Goal: Task Accomplishment & Management: Manage account settings

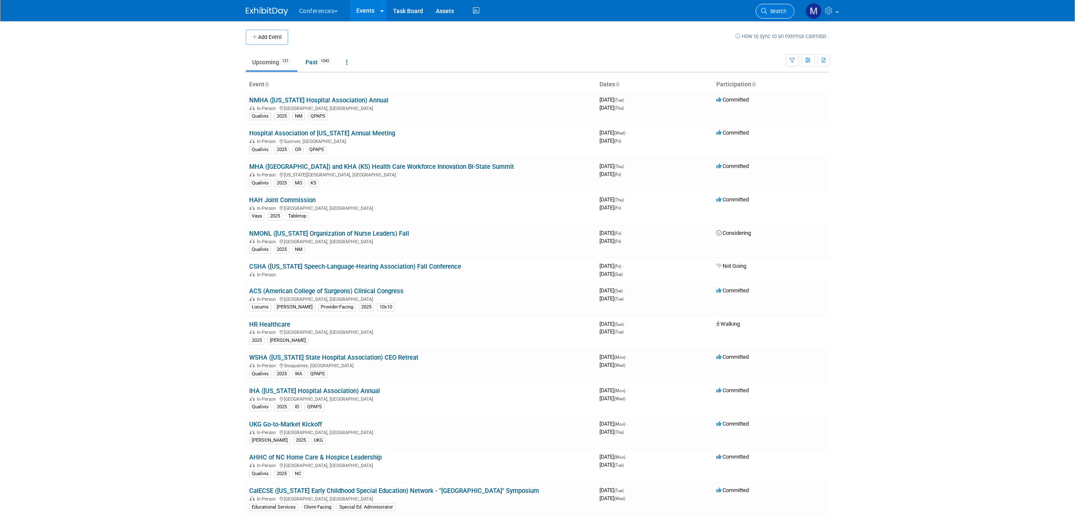
click at [773, 15] on link "Search" at bounding box center [774, 11] width 39 height 15
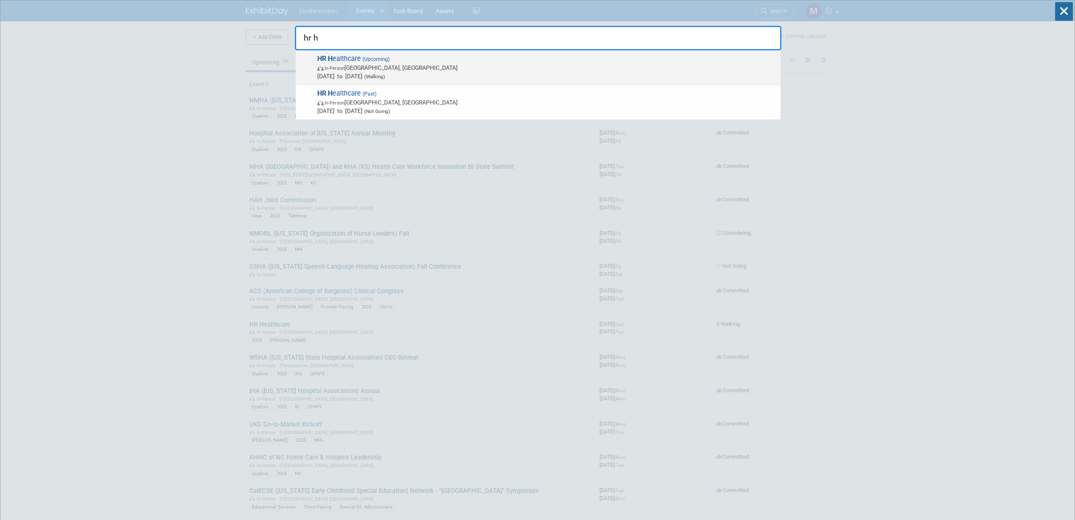
type input "hr h"
click at [432, 66] on span "In-Person Boston, MA" at bounding box center [546, 67] width 459 height 8
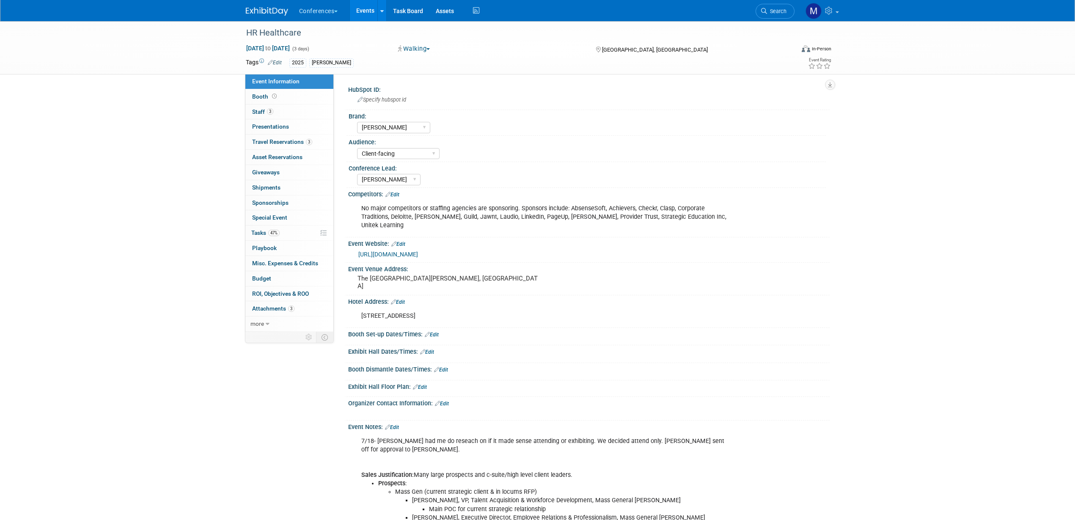
select select "[PERSON_NAME]"
select select "Client-facing"
select select "[PERSON_NAME]"
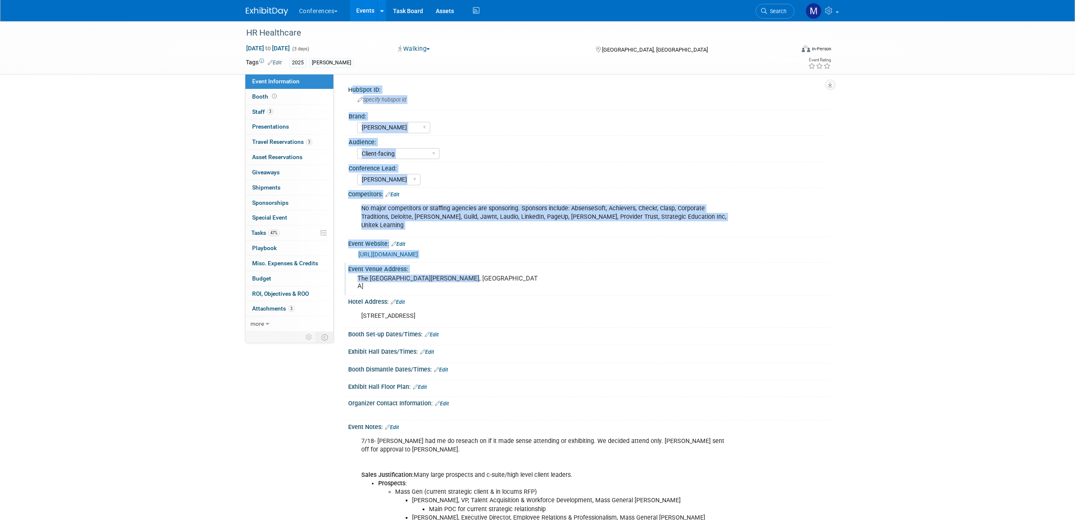
drag, startPoint x: 465, startPoint y: 271, endPoint x: 346, endPoint y: 272, distance: 118.9
click at [346, 272] on div "Event Venue Address: The Westin Copley Place, Boston MA" at bounding box center [586, 279] width 485 height 33
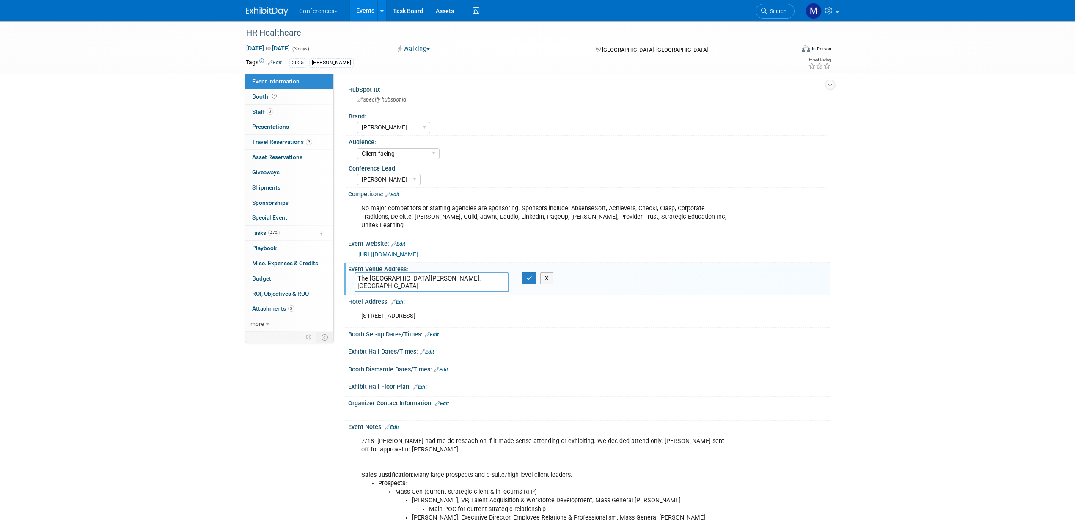
click at [347, 272] on div "Event Venue Address: The Westin Copley Place, Boston MA The Westin Copley Place…" at bounding box center [586, 279] width 485 height 33
drag, startPoint x: 357, startPoint y: 270, endPoint x: 521, endPoint y: 266, distance: 164.1
click at [521, 272] on div "The Westin Copley Place, Boston MA X" at bounding box center [448, 281] width 200 height 19
click at [529, 275] on icon "button" at bounding box center [529, 277] width 6 height 5
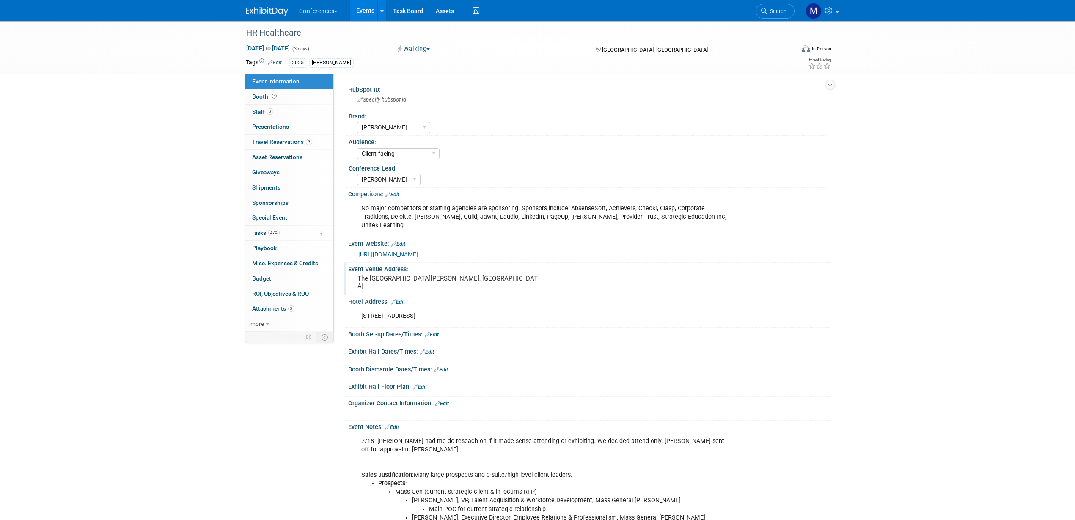
click at [418, 251] on link "https://hrhealthcare.wbresearch.com/" at bounding box center [388, 254] width 60 height 7
click at [286, 235] on link "47% Tasks 47%" at bounding box center [289, 232] width 88 height 15
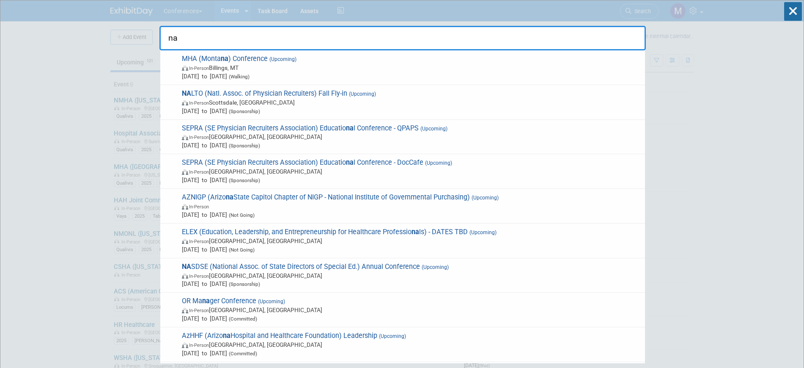
type input "n"
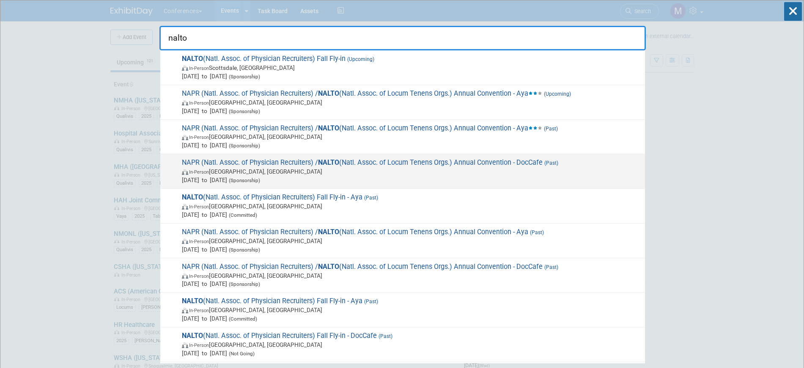
type input "nalto"
click at [246, 160] on span "NAPR (Natl. Assoc. of Physician Recruiters) / NALTO (Natl. Assoc. of Locum Tene…" at bounding box center [409, 171] width 461 height 26
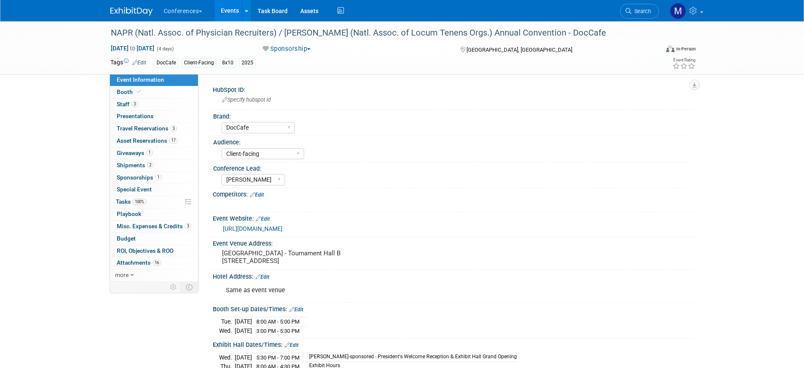
select select "DocCafe"
select select "Client-facing"
select select "Mel"
click at [151, 131] on span "Travel Reservations 3" at bounding box center [147, 128] width 60 height 7
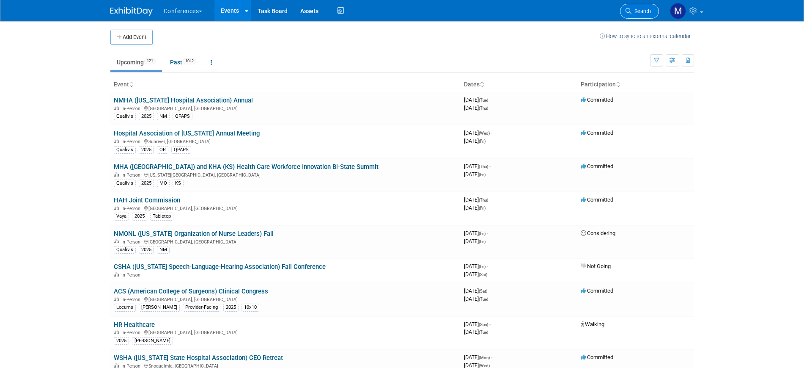
click at [635, 8] on span "Search" at bounding box center [640, 11] width 19 height 6
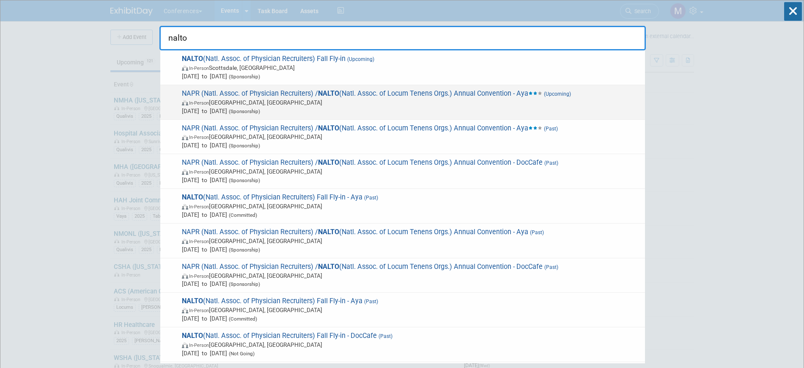
type input "nalto"
click at [368, 97] on span "NAPR (Natl. Assoc. of Physician Recruiters) / [PERSON_NAME] (Natl. Assoc. of Lo…" at bounding box center [409, 102] width 461 height 26
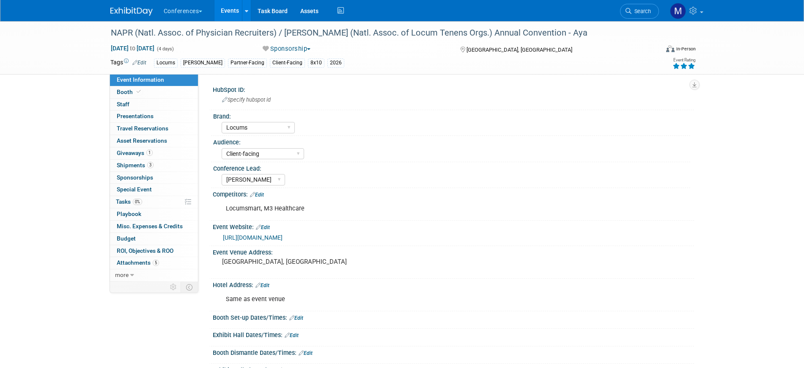
select select "Locums"
select select "Client-facing"
select select "[PERSON_NAME]"
click at [172, 93] on link "Booth" at bounding box center [154, 92] width 88 height 12
select select "8'x10'"
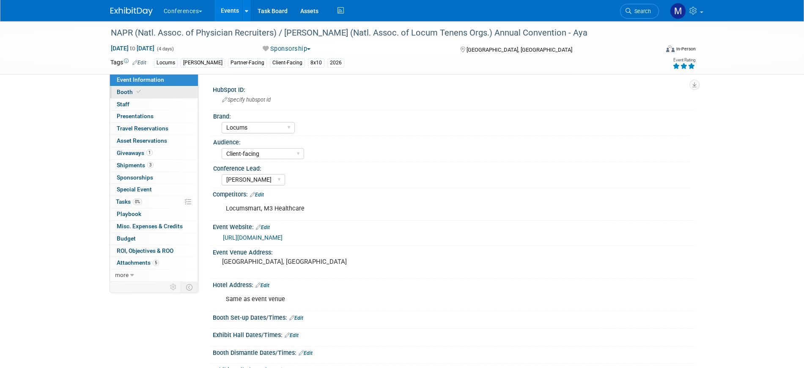
select select "No"
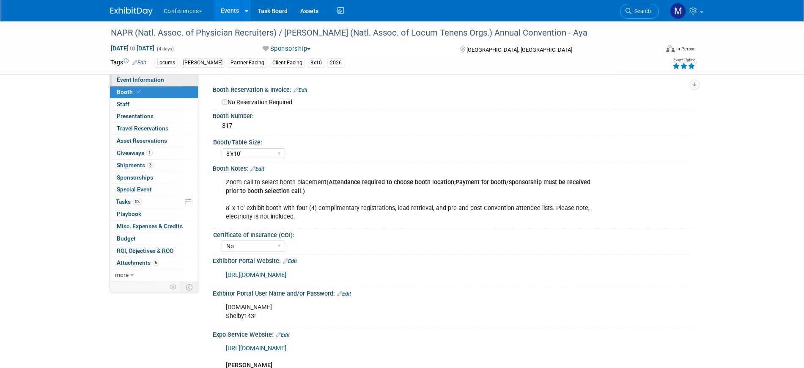
click at [170, 80] on link "Event Information" at bounding box center [154, 80] width 88 height 12
select select "Locums"
select select "Client-facing"
select select "Mel"
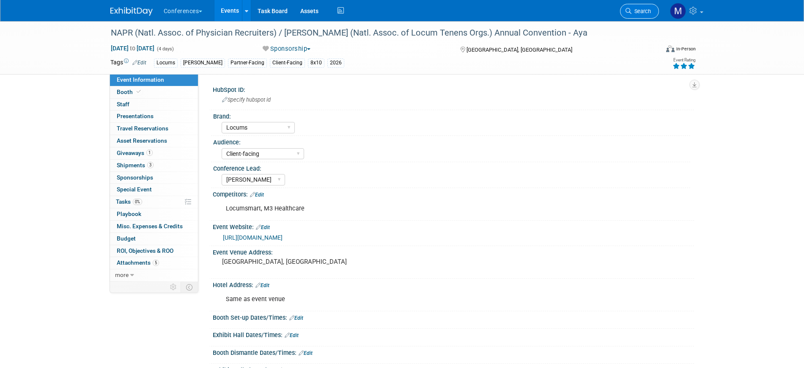
click at [645, 11] on span "Search" at bounding box center [640, 11] width 19 height 6
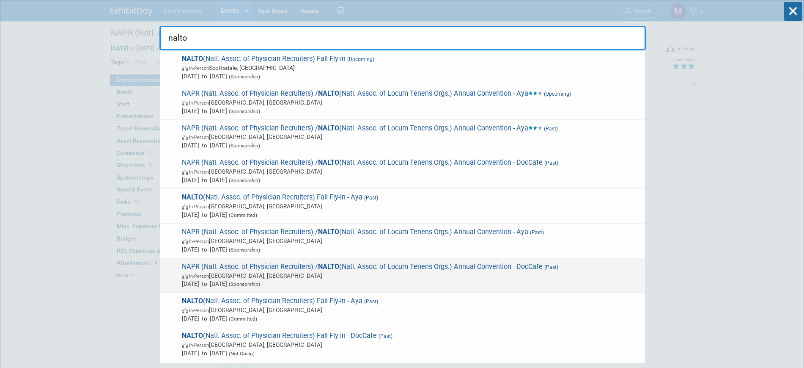
type input "nalto"
click at [312, 262] on span "NAPR (Natl. Assoc. of Physician Recruiters) / NALTO (Natl. Assoc. of Locum Tene…" at bounding box center [409, 275] width 461 height 26
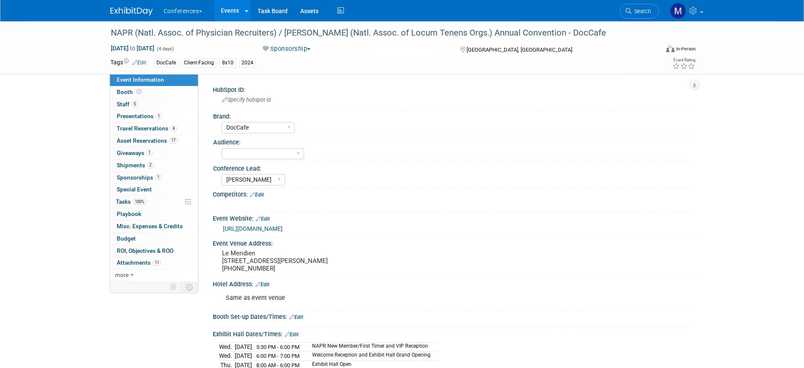
select select "DocCafe"
select select "[PERSON_NAME]"
click at [165, 106] on link "5 Staff 5" at bounding box center [154, 105] width 88 height 12
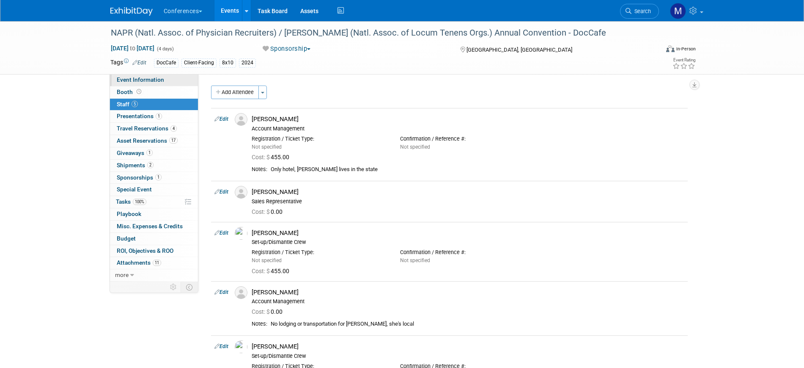
click at [148, 81] on span "Event Information" at bounding box center [140, 79] width 47 height 7
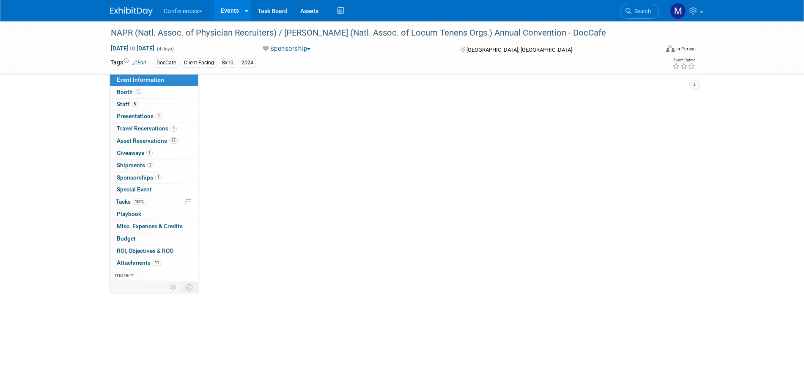
select select "DocCafe"
select select "[PERSON_NAME]"
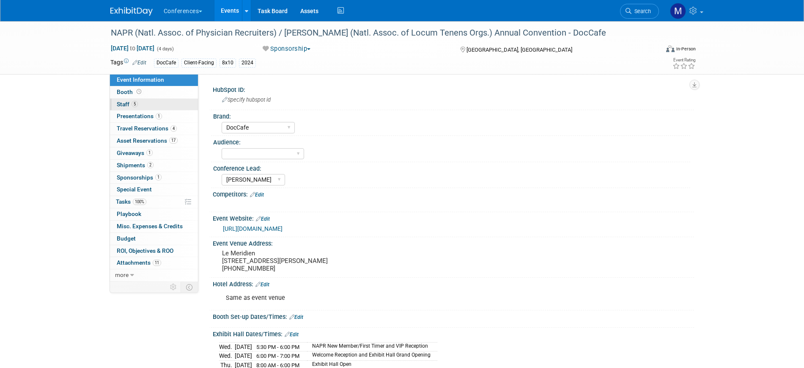
click at [140, 107] on link "5 Staff 5" at bounding box center [154, 105] width 88 height 12
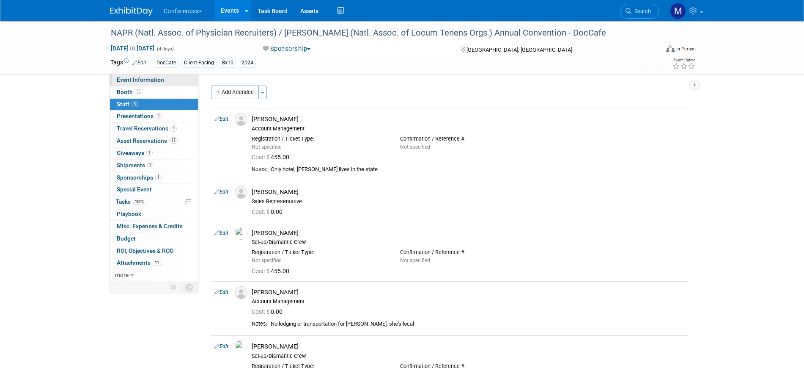
click at [150, 85] on link "Event Information" at bounding box center [154, 80] width 88 height 12
select select "DocCafe"
select select "Mel"
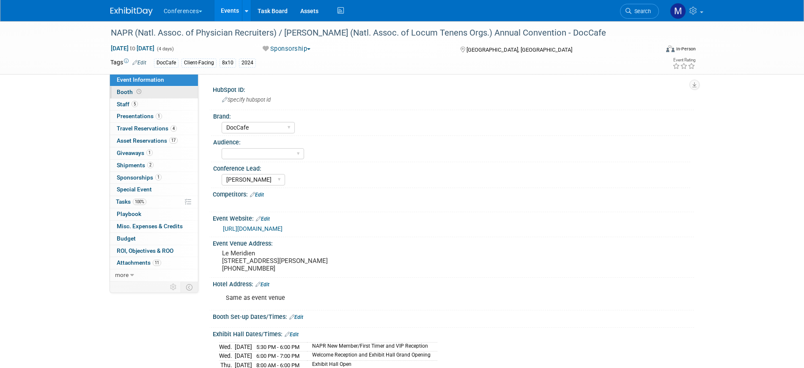
click at [150, 96] on link "Booth" at bounding box center [154, 92] width 88 height 12
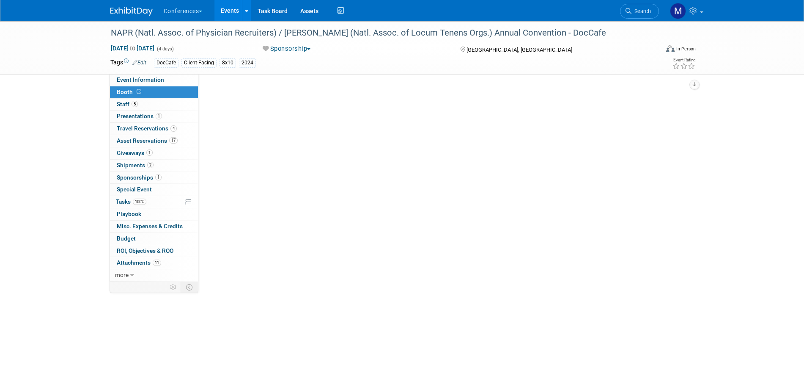
select select "8'x10'"
select select "No"
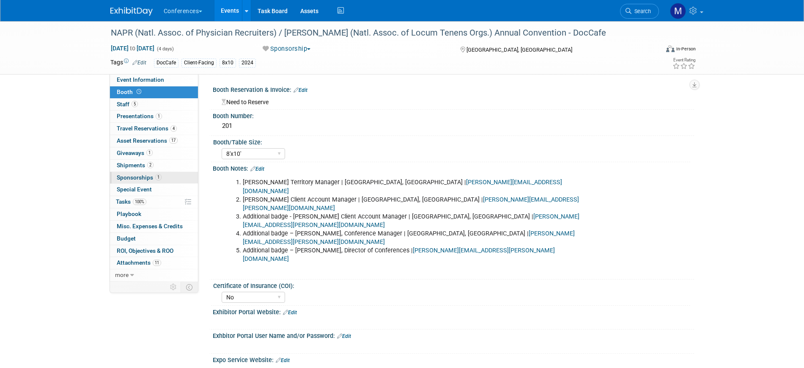
click at [148, 178] on span "Sponsorships 1" at bounding box center [139, 177] width 45 height 7
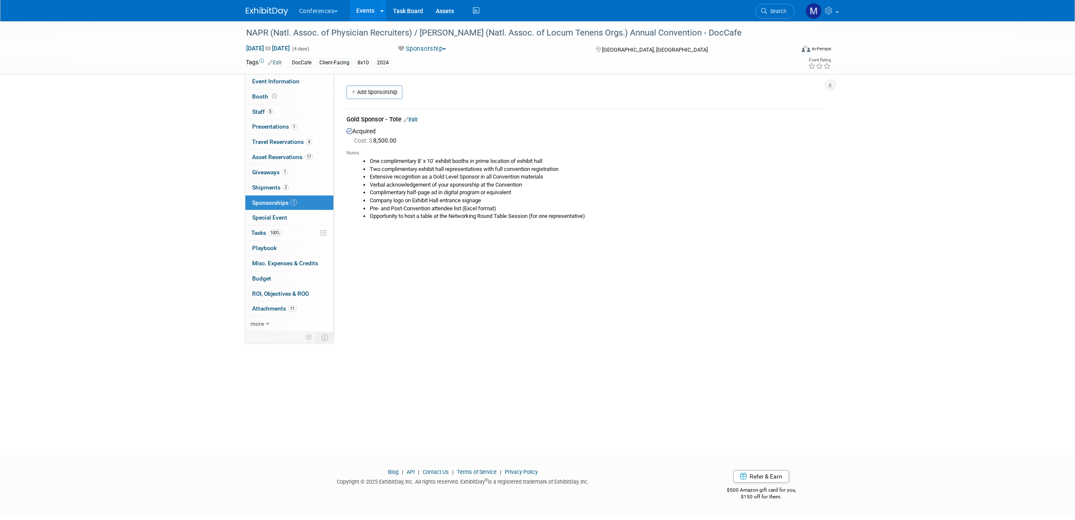
drag, startPoint x: 346, startPoint y: 117, endPoint x: 400, endPoint y: 116, distance: 54.6
click at [400, 116] on div "Gold Sponsor - Tote Edit Acquired Cost: $ 8,500.00 Notes:" at bounding box center [584, 167] width 489 height 133
copy div "Gold Sponsor - Tote"
click at [286, 114] on link "5 Staff 5" at bounding box center [289, 111] width 88 height 15
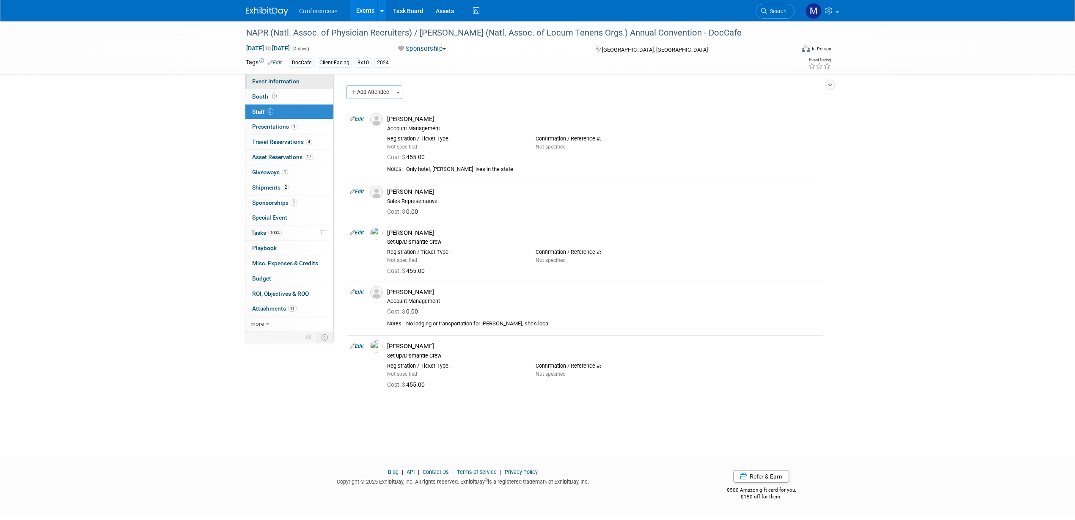
click at [285, 77] on link "Event Information" at bounding box center [289, 81] width 88 height 15
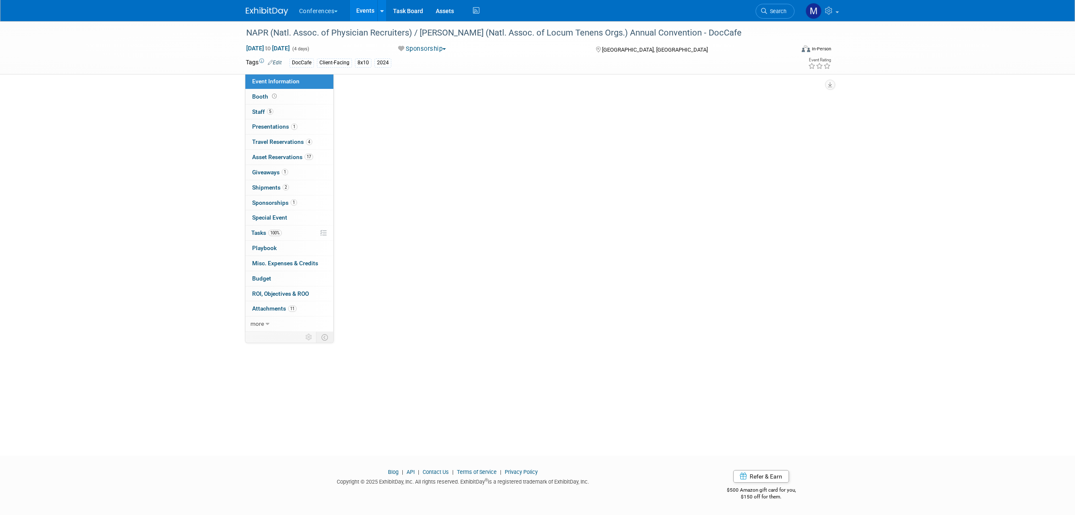
select select "DocCafe"
select select "Mel"
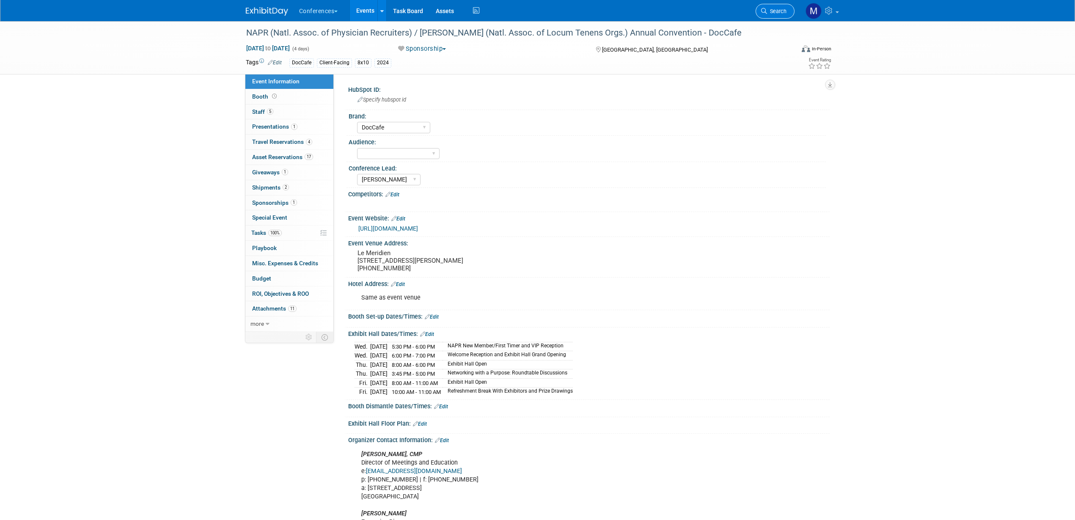
click at [779, 14] on link "Search" at bounding box center [774, 11] width 39 height 15
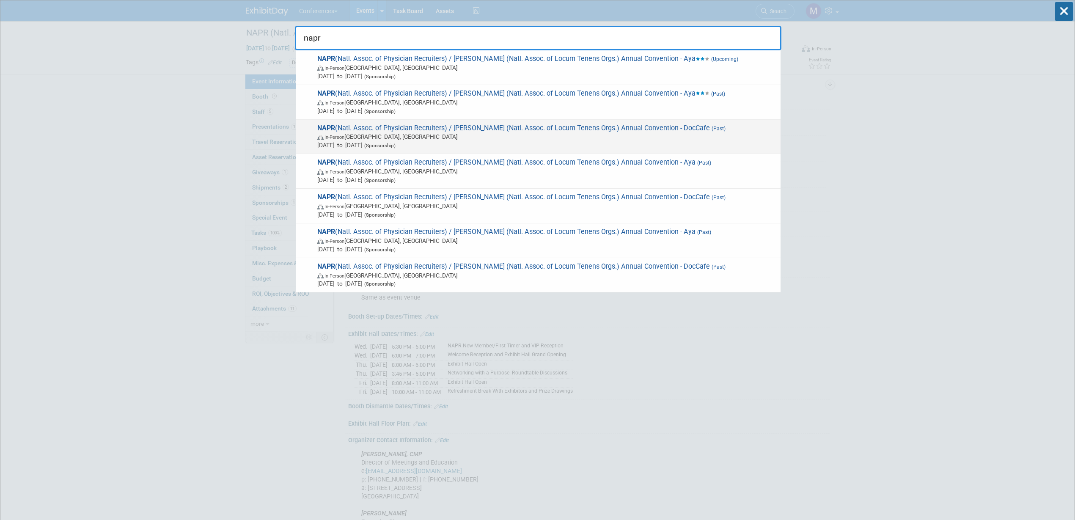
type input "napr"
click at [699, 136] on span "In-Person [GEOGRAPHIC_DATA], [GEOGRAPHIC_DATA]" at bounding box center [546, 136] width 459 height 8
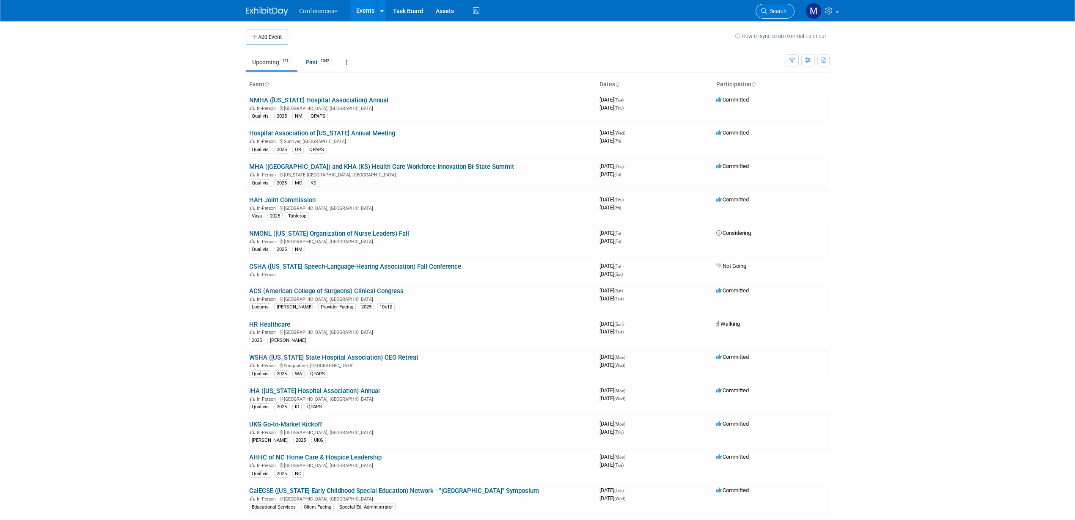
click at [773, 13] on span "Search" at bounding box center [776, 11] width 19 height 6
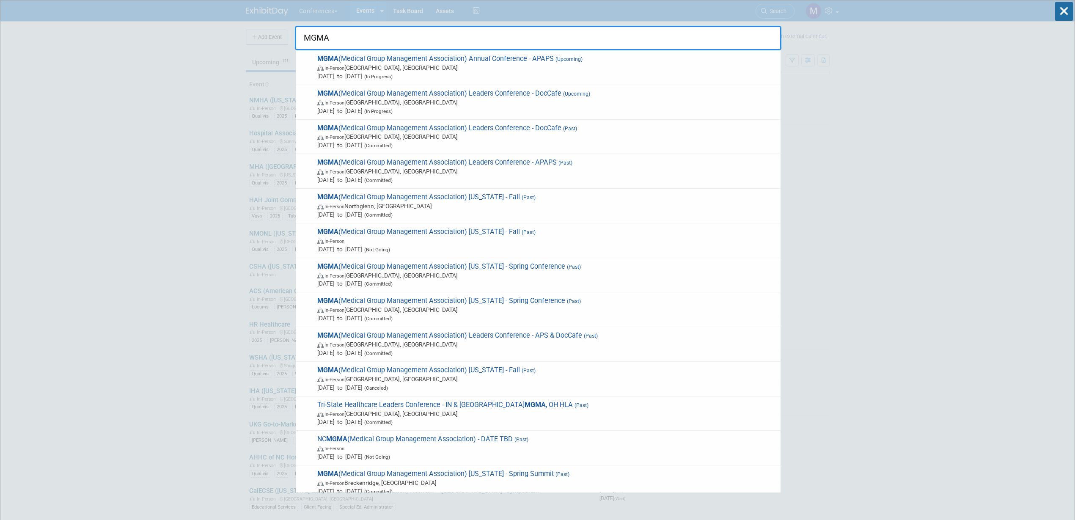
type input "MGMA"
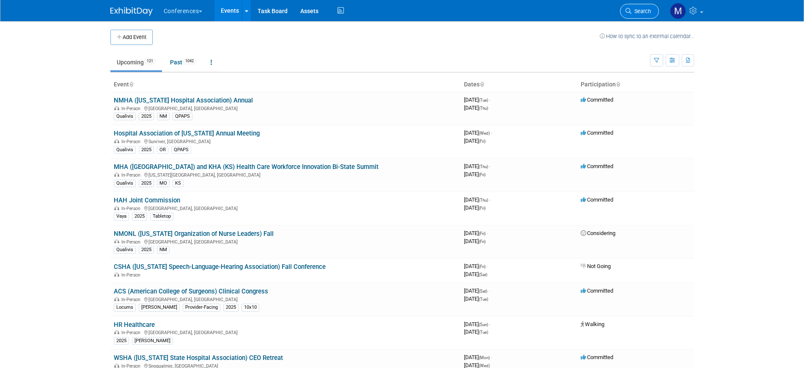
click at [642, 14] on link "Search" at bounding box center [639, 11] width 39 height 15
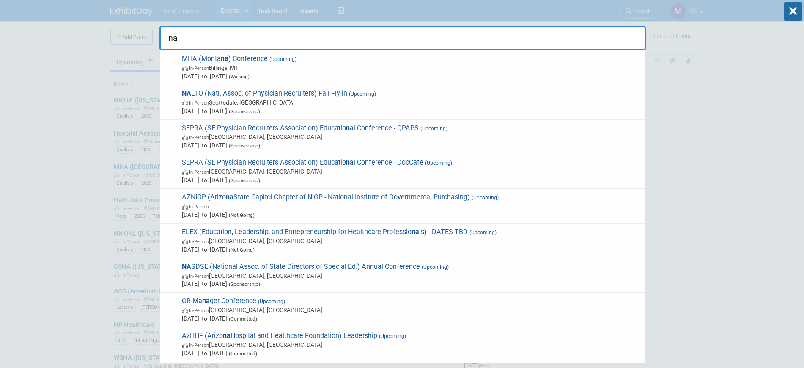
click at [212, 31] on input "na" at bounding box center [402, 38] width 486 height 25
type input "n"
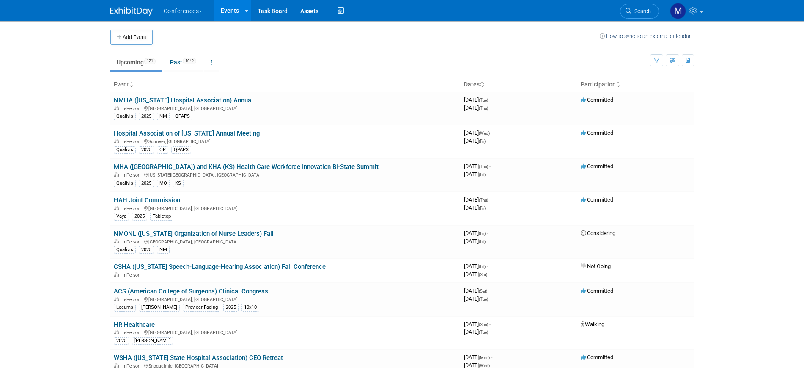
click at [136, 11] on img at bounding box center [131, 11] width 42 height 8
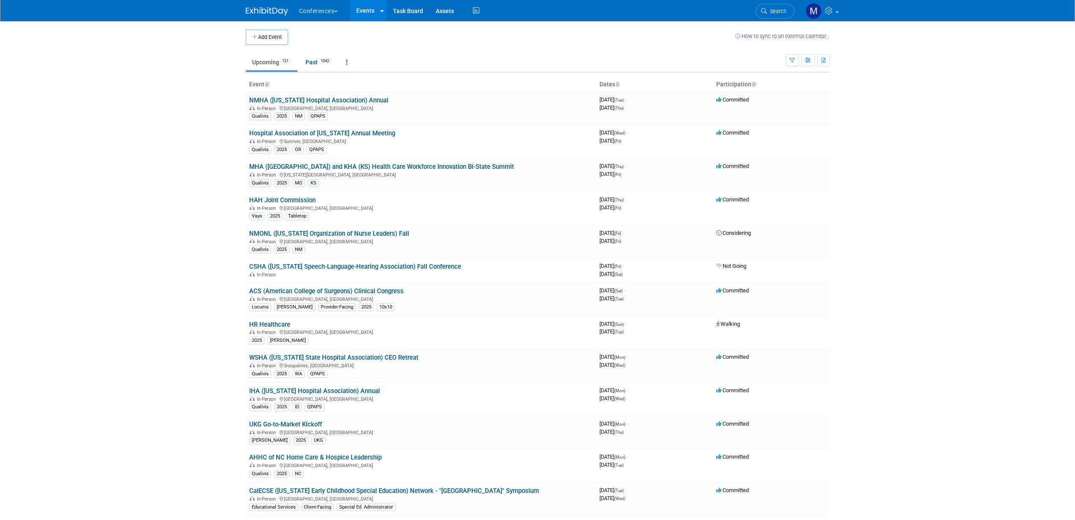
click at [773, 11] on span "Search" at bounding box center [776, 11] width 19 height 6
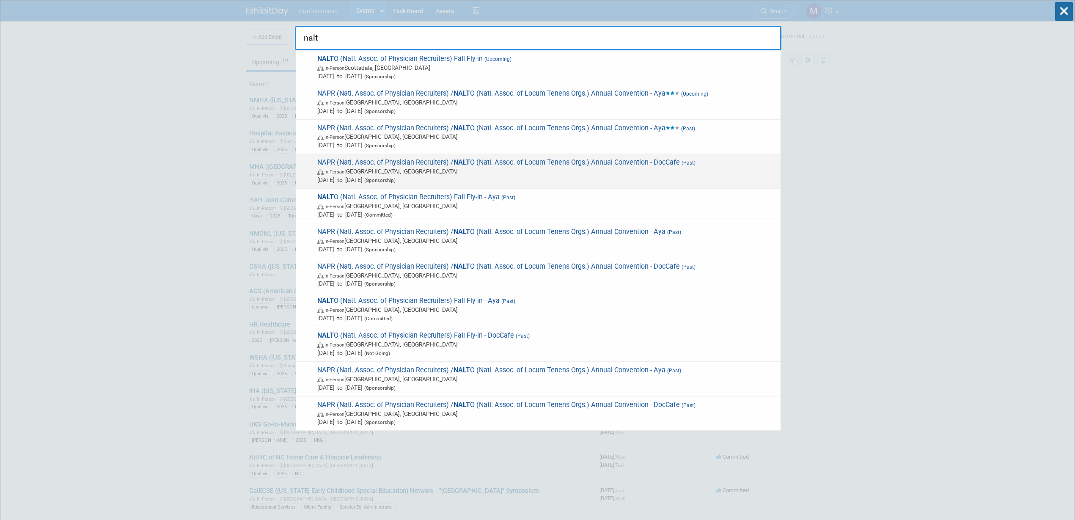
type input "nalt"
click at [648, 169] on span "In-Person [GEOGRAPHIC_DATA], [GEOGRAPHIC_DATA]" at bounding box center [546, 171] width 459 height 8
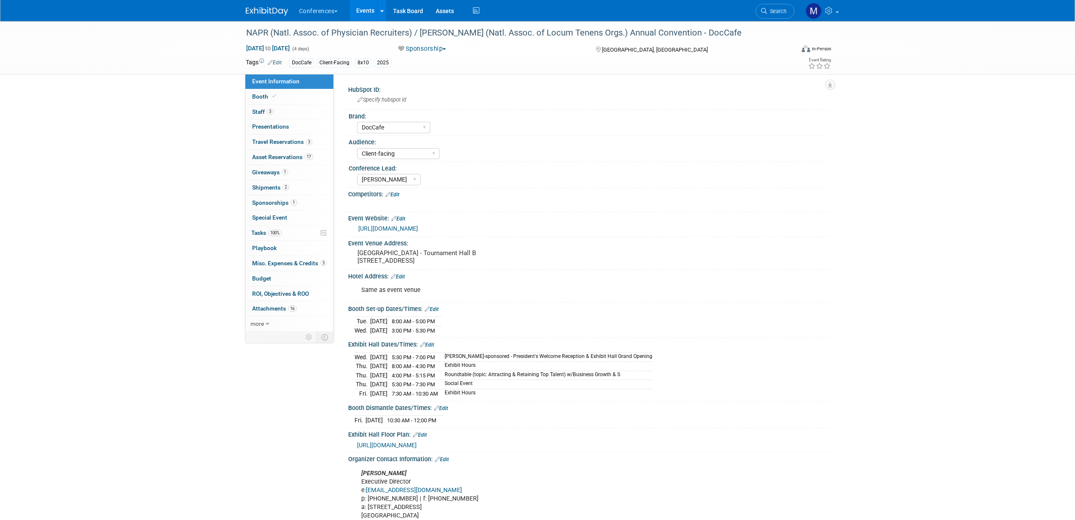
select select "DocCafe"
select select "Client-facing"
select select "[PERSON_NAME]"
click at [278, 201] on span "Sponsorships 1" at bounding box center [274, 202] width 45 height 7
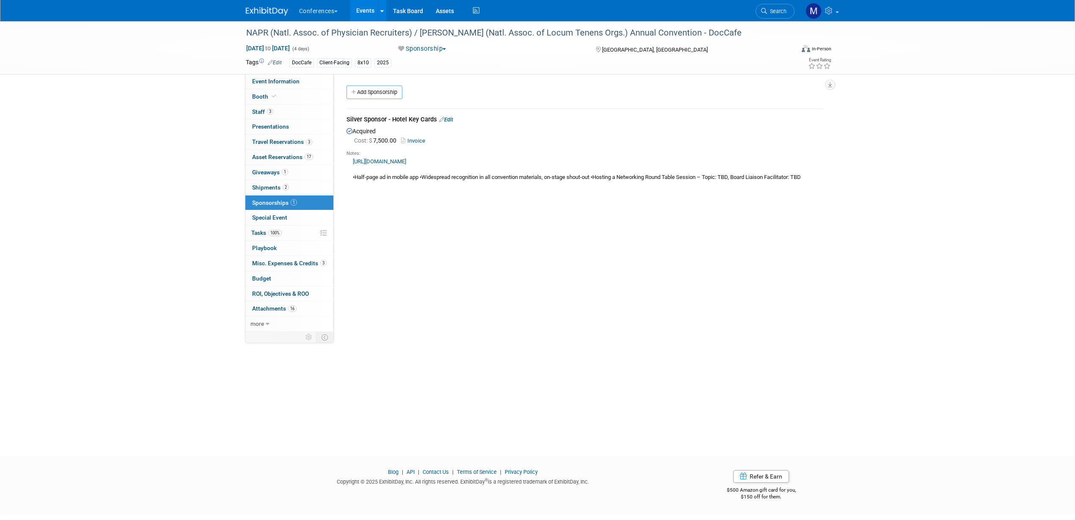
drag, startPoint x: 346, startPoint y: 120, endPoint x: 435, endPoint y: 119, distance: 88.8
click at [435, 119] on div "Silver Sponsor - Hotel Key Cards Edit" at bounding box center [584, 120] width 477 height 11
copy div "Silver Sponsor - Hotel Key Cards"
click at [270, 108] on span "3" at bounding box center [270, 111] width 6 height 6
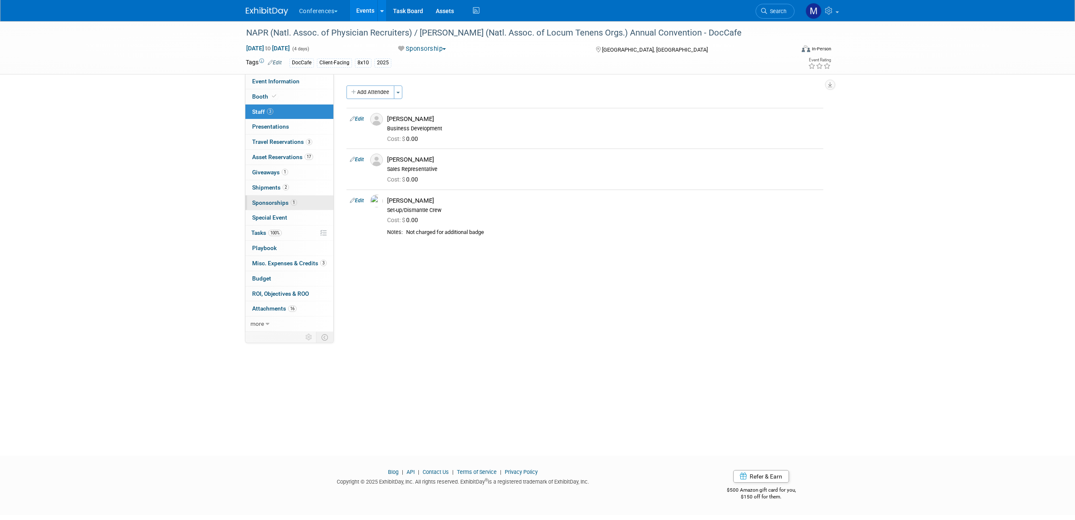
click at [273, 205] on span "Sponsorships 1" at bounding box center [274, 202] width 45 height 7
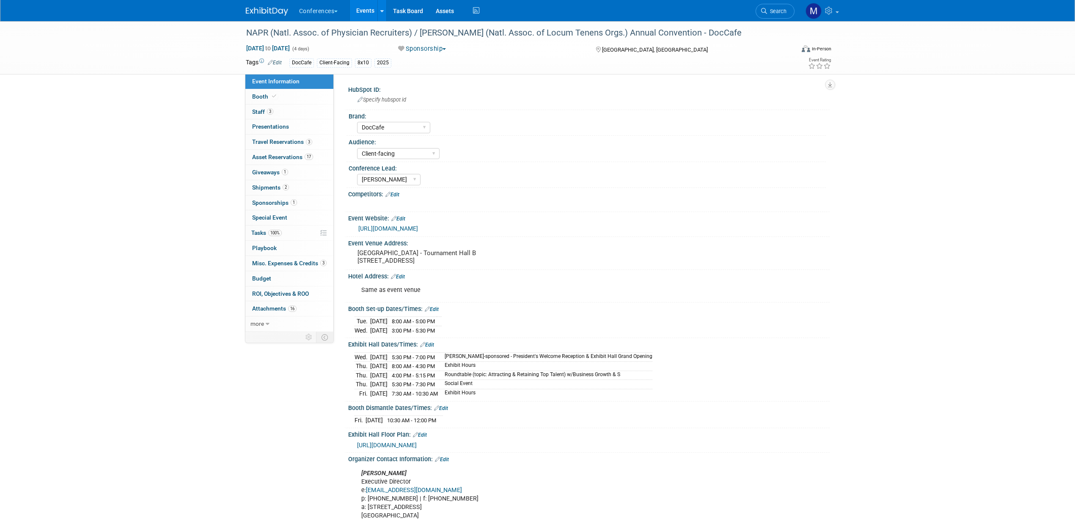
select select "DocCafe"
select select "Client-facing"
select select "[PERSON_NAME]"
click at [284, 112] on link "3 Staff 3" at bounding box center [289, 111] width 88 height 15
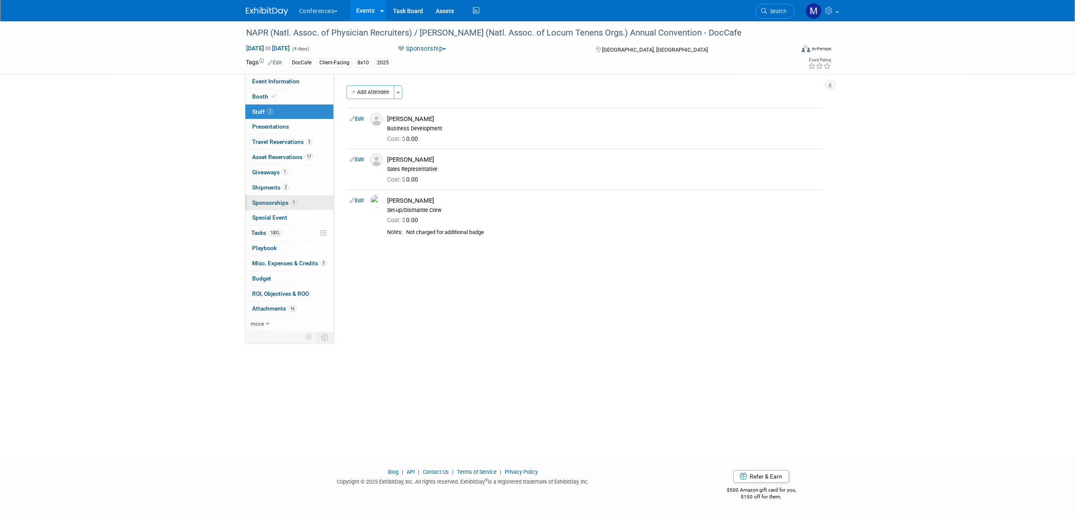
click at [291, 204] on span "1" at bounding box center [294, 202] width 6 height 6
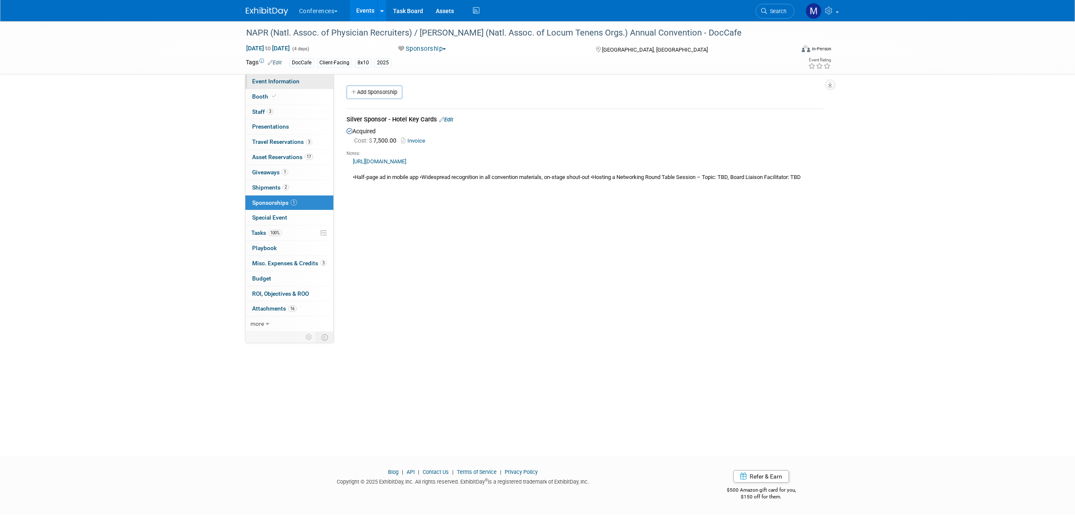
click at [305, 81] on link "Event Information" at bounding box center [289, 81] width 88 height 15
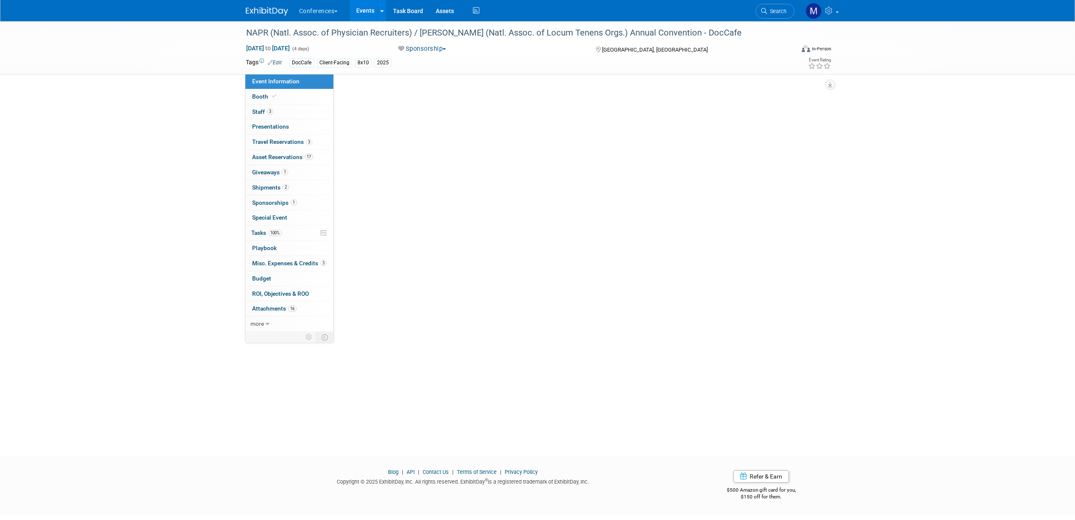
select select "DocCafe"
select select "Client-facing"
select select "[PERSON_NAME]"
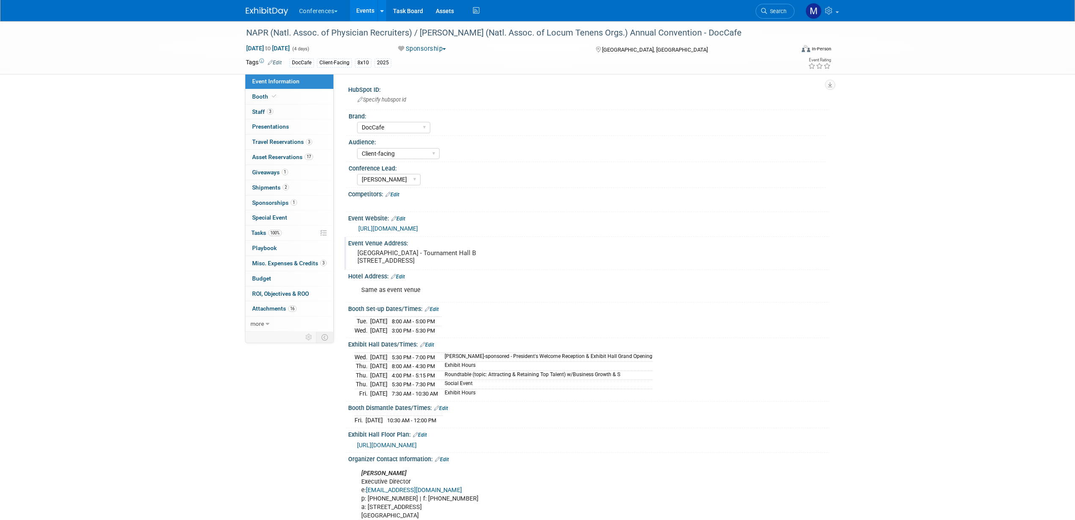
drag, startPoint x: 462, startPoint y: 261, endPoint x: 524, endPoint y: 259, distance: 61.8
click at [524, 259] on pre "Sawgrass Marriott Golf Resort & Spa - Tournament Hall B 1000 Tournament Players…" at bounding box center [448, 256] width 182 height 15
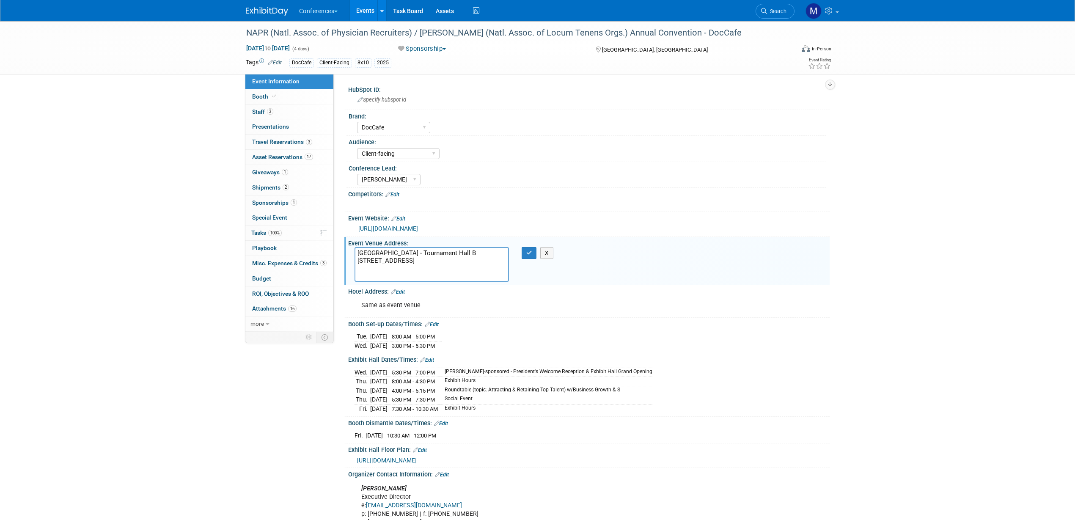
drag, startPoint x: 463, startPoint y: 268, endPoint x: 464, endPoint y: 273, distance: 5.1
click at [464, 273] on textarea "Sawgrass Marriott Golf Resort & Spa - Tournament Hall B 1000 Tournament Players…" at bounding box center [431, 264] width 154 height 35
click at [430, 275] on textarea "Sawgrass Marriott Golf Resort & Spa - Tournament Hall B 1000 Tournament Players…" at bounding box center [431, 264] width 154 height 35
drag, startPoint x: 383, startPoint y: 275, endPoint x: 462, endPoint y: 264, distance: 79.9
click at [462, 264] on textarea "Sawgrass Marriott Golf Resort & Spa - Tournament Hall B 1000 Tournament Players…" at bounding box center [431, 264] width 154 height 35
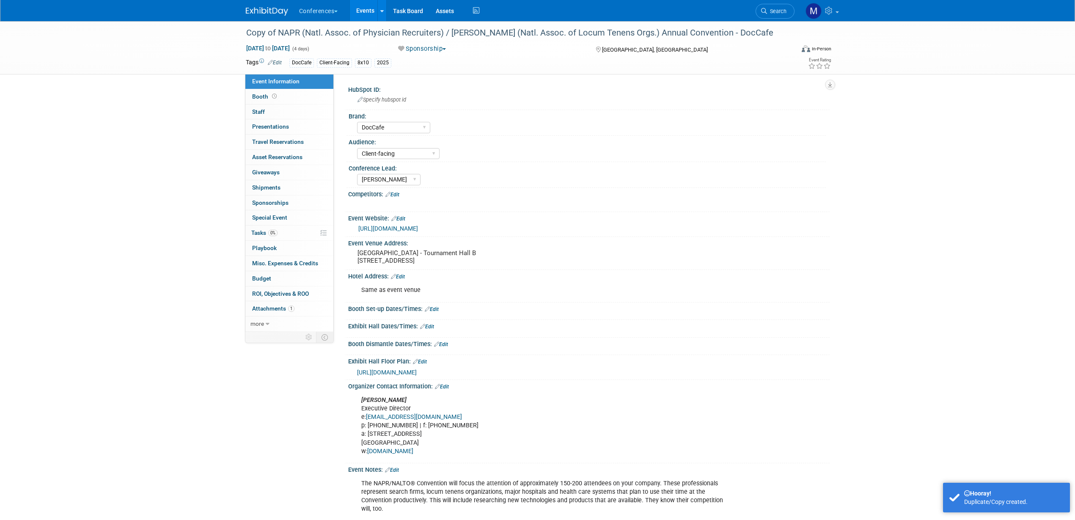
select select "DocCafe"
select select "Client-facing"
select select "[PERSON_NAME]"
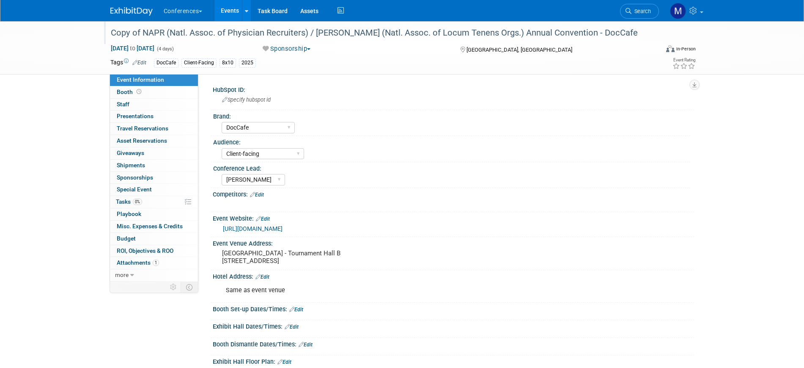
click at [147, 32] on div "Copy of NAPR (Natl. Assoc. of Physician Recruiters) / [PERSON_NAME] (Natl. Asso…" at bounding box center [377, 32] width 538 height 15
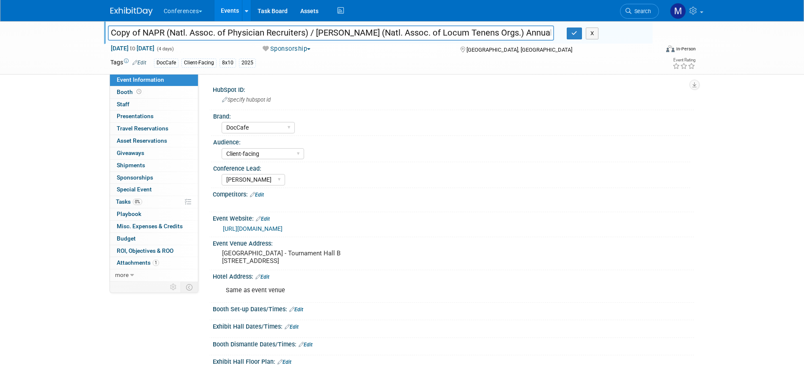
drag, startPoint x: 141, startPoint y: 33, endPoint x: 73, endPoint y: 31, distance: 68.5
click at [73, 31] on div "Copy of NAPR (Natl. Assoc. of Physician Recruiters) / [PERSON_NAME] (Natl. Asso…" at bounding box center [402, 47] width 804 height 53
type input "NAPR (Natl. Assoc. of Physician Recruiters) / [PERSON_NAME] (Natl. Assoc. of Lo…"
click at [70, 103] on div "Copy of NAPR (Natl. Assoc. of Physician Recruiters) / [PERSON_NAME] (Natl. Asso…" at bounding box center [402, 279] width 804 height 517
click at [577, 35] on icon "button" at bounding box center [574, 32] width 6 height 5
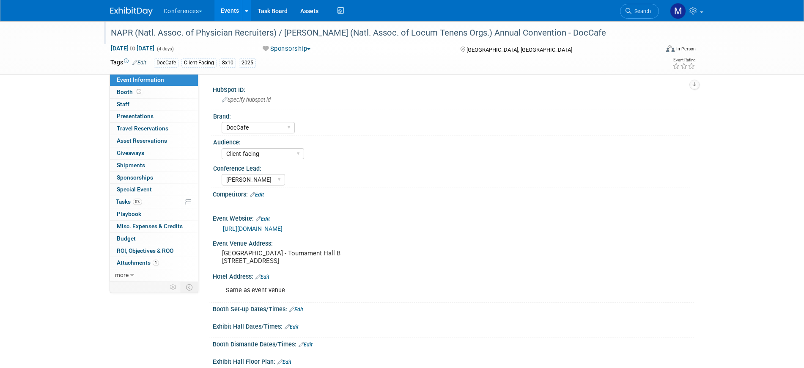
click at [246, 64] on div "2025" at bounding box center [247, 62] width 17 height 9
click at [144, 60] on link "Edit" at bounding box center [139, 63] width 14 height 6
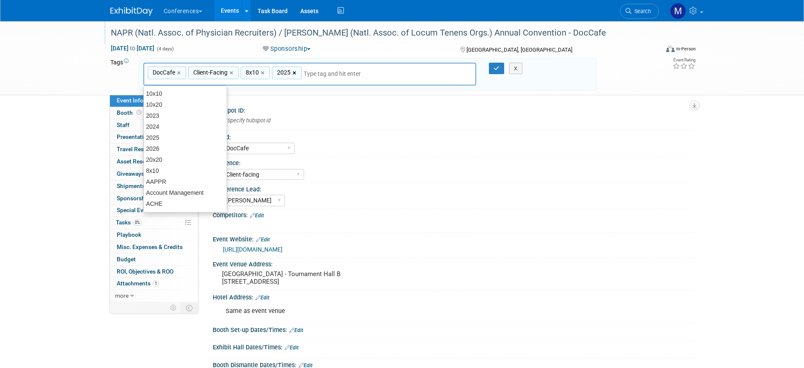
click at [295, 72] on link "×" at bounding box center [295, 73] width 5 height 10
type input "DocCafe, Client-Facing, 8x10"
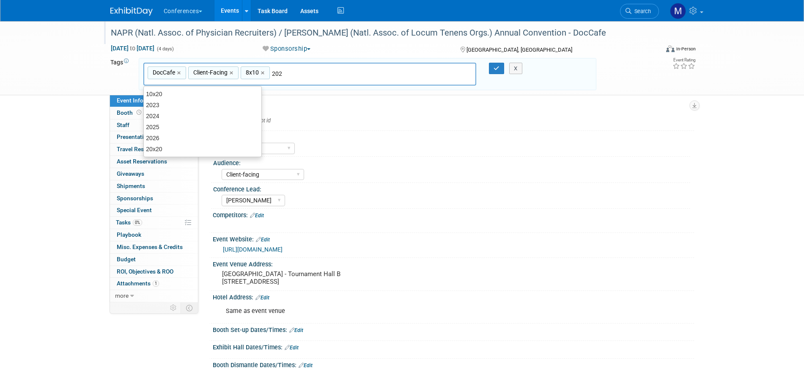
type input "2026"
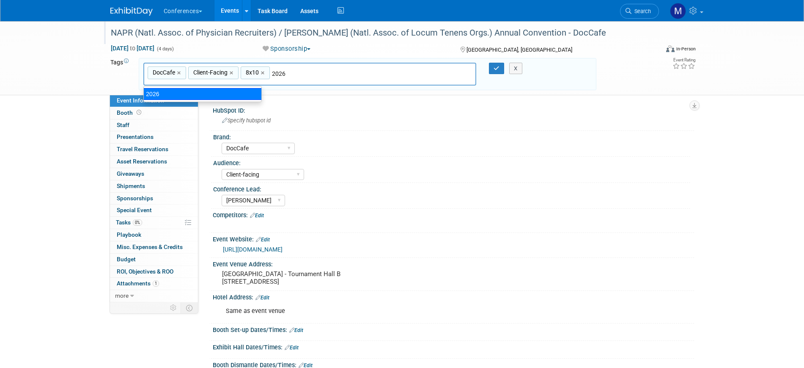
click at [188, 91] on div "2026" at bounding box center [202, 94] width 118 height 12
type input "DocCafe, Client-Facing, 8x10, 2026"
click at [494, 69] on icon "button" at bounding box center [497, 68] width 6 height 5
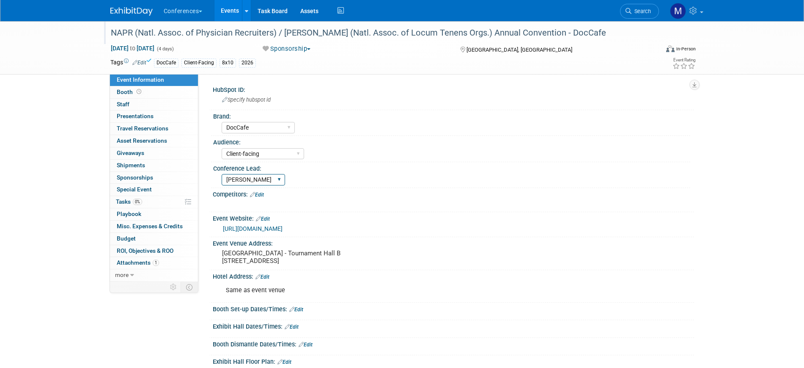
click at [279, 180] on select "Karina Marygrace Mel Sophie Stephanie" at bounding box center [253, 179] width 63 height 11
select select "[PERSON_NAME]"
click at [222, 174] on select "Karina Marygrace Mel Sophie Stephanie" at bounding box center [253, 179] width 63 height 11
click at [137, 49] on span "to" at bounding box center [133, 48] width 8 height 7
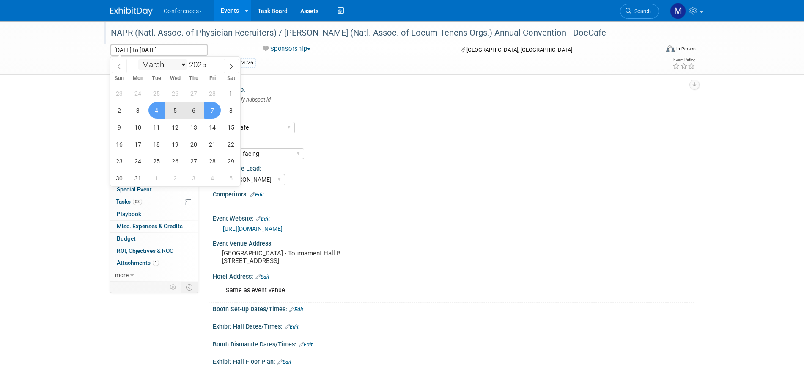
click at [149, 61] on select "January February March April May June July August September October November De…" at bounding box center [162, 64] width 49 height 11
select select "1"
click at [138, 59] on select "January February March April May June July August September October November De…" at bounding box center [162, 64] width 49 height 11
click at [160, 110] on span "4" at bounding box center [156, 110] width 16 height 16
type input "Feb 4, 2025"
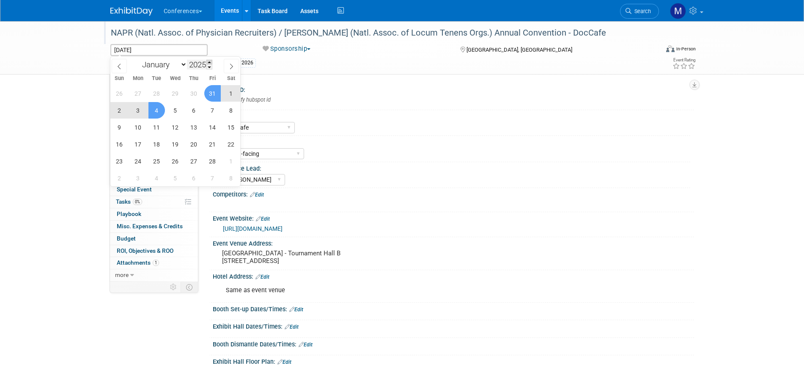
click at [211, 63] on span at bounding box center [209, 62] width 6 height 5
type input "2026"
click at [181, 93] on span "4" at bounding box center [175, 93] width 16 height 16
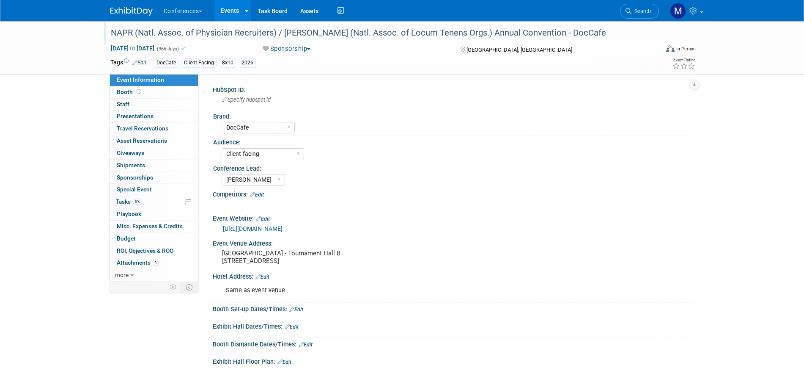
click at [38, 119] on div "NAPR (Natl. Assoc. of Physician Recruiters) / NALTO (Natl. Assoc. of Locum Tene…" at bounding box center [402, 279] width 804 height 517
click at [161, 53] on div "Feb 4, 2025 to Feb 4, 2026 (366 days) Feb 4, 2025 to Feb 4, 2026 Sponsorship Co…" at bounding box center [403, 50] width 598 height 13
click at [155, 49] on span "Feb 4, 2025 to Feb 4, 2026" at bounding box center [132, 48] width 44 height 8
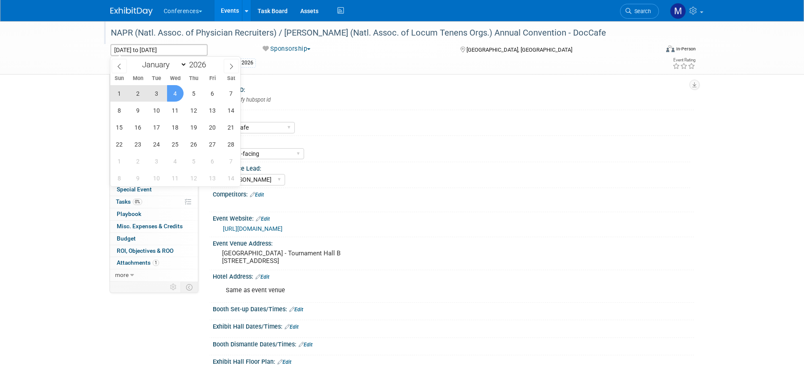
click at [173, 93] on span "4" at bounding box center [175, 93] width 16 height 16
type input "Feb 4, 2026"
click at [173, 93] on span "4" at bounding box center [175, 93] width 16 height 16
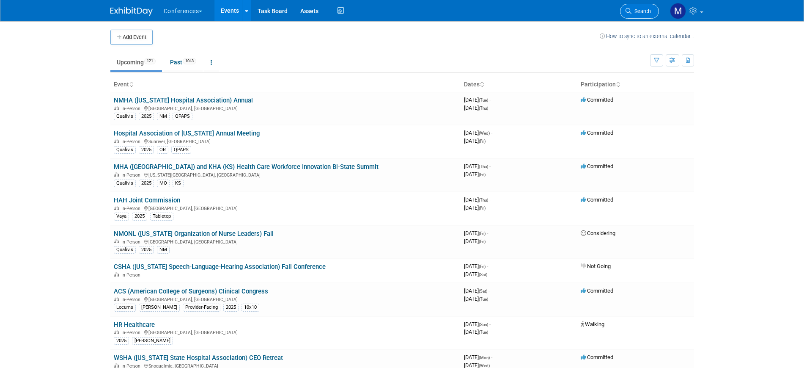
click at [643, 11] on span "Search" at bounding box center [640, 11] width 19 height 6
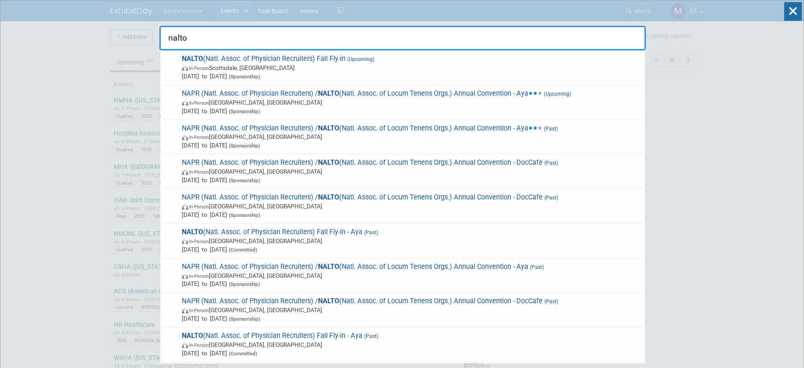
type input "nalto"
drag, startPoint x: 202, startPoint y: 43, endPoint x: 150, endPoint y: 41, distance: 52.1
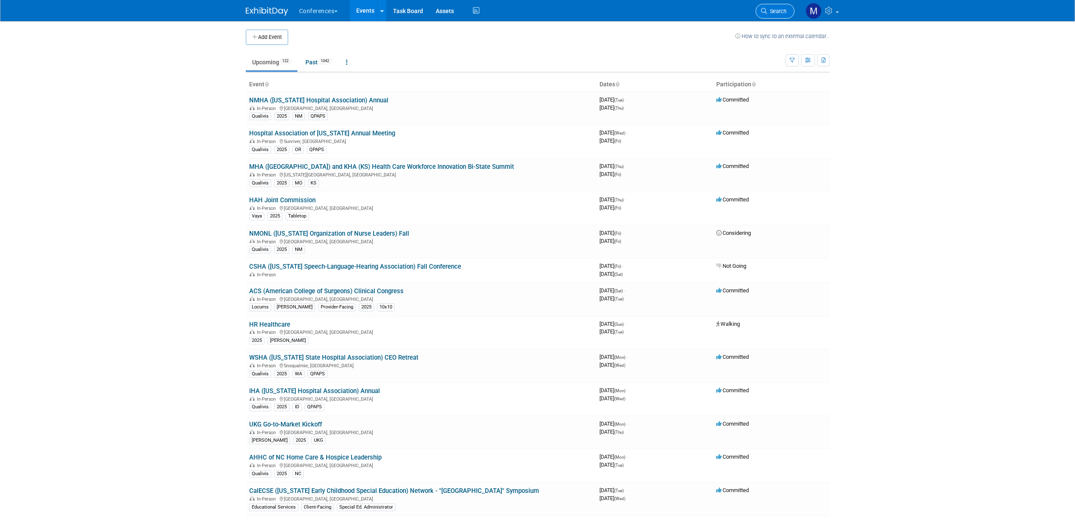
click at [771, 11] on span "Search" at bounding box center [776, 11] width 19 height 6
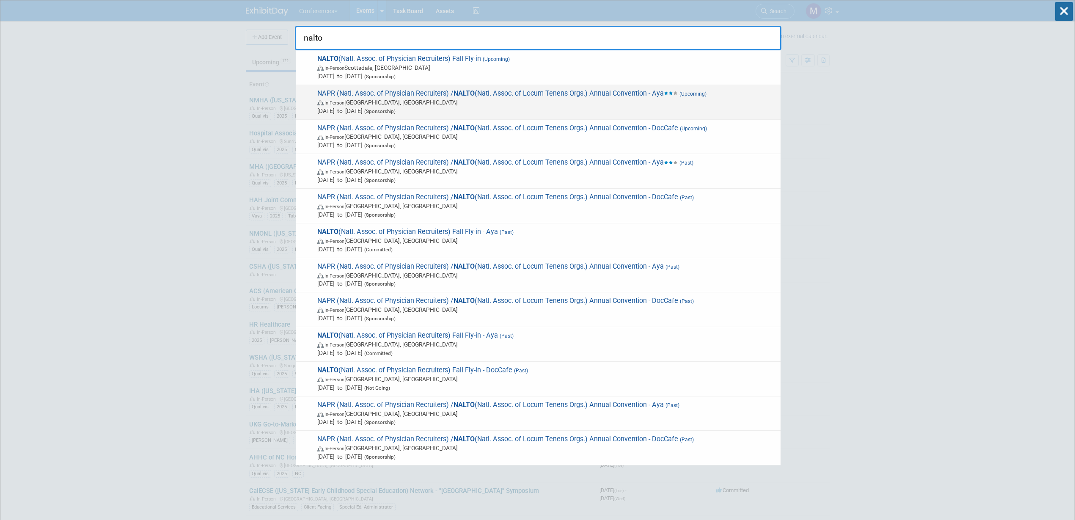
type input "nalto"
click at [725, 109] on span "Feb 3, 2026 to Feb 6, 2026 (Sponsorship)" at bounding box center [546, 111] width 459 height 8
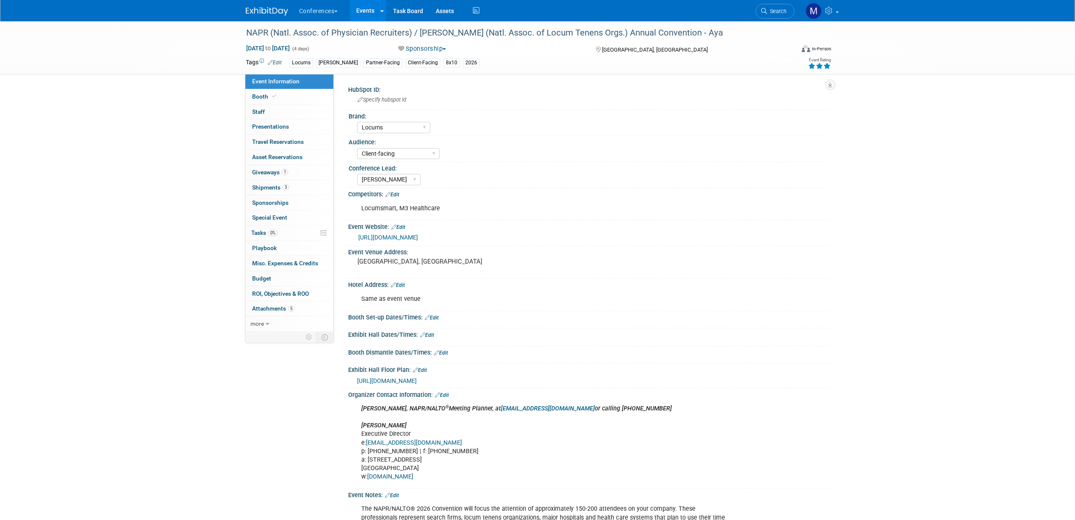
select select "Locums"
select select "Client-facing"
select select "[PERSON_NAME]"
click at [418, 235] on link "[URL][DOMAIN_NAME]" at bounding box center [388, 237] width 60 height 7
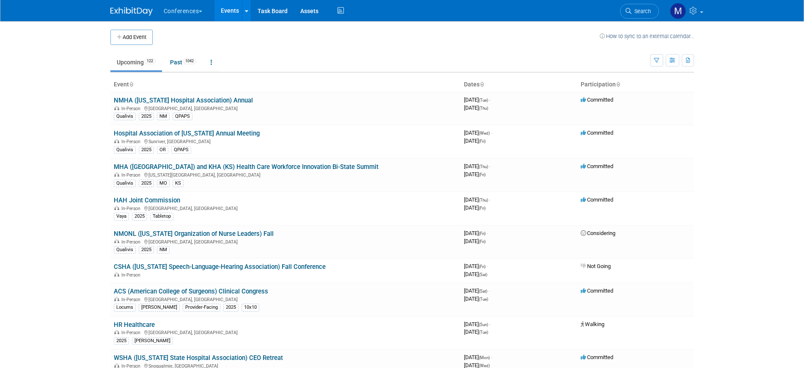
click at [640, 9] on span "Search" at bounding box center [640, 11] width 19 height 6
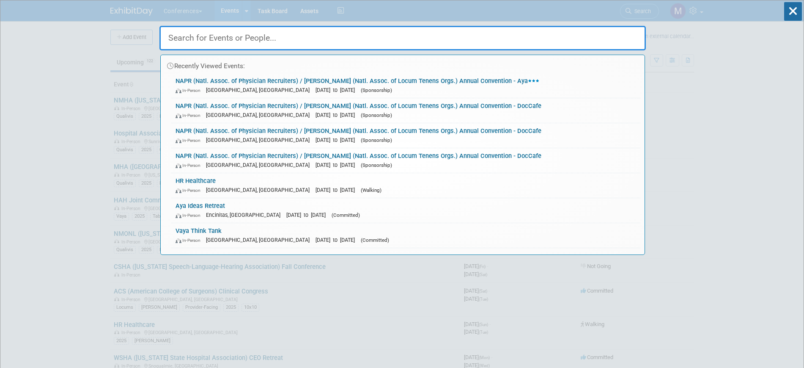
click at [361, 115] on span "(Sponsorship)" at bounding box center [376, 115] width 31 height 6
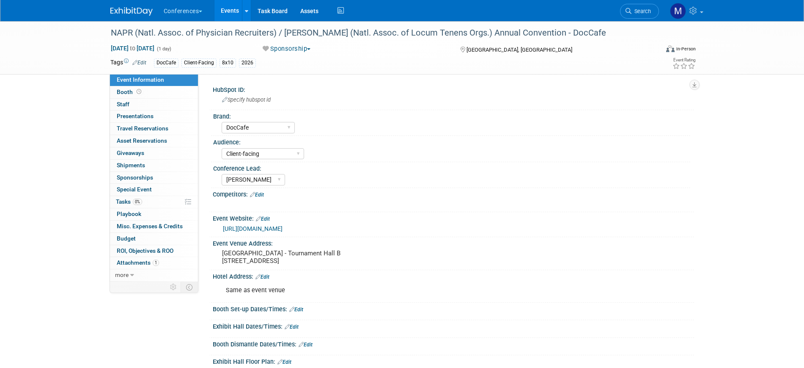
select select "DocCafe"
select select "Client-facing"
select select "[PERSON_NAME]"
click at [155, 45] on span "[DATE] to [DATE]" at bounding box center [132, 48] width 44 height 8
type input "[DATE]"
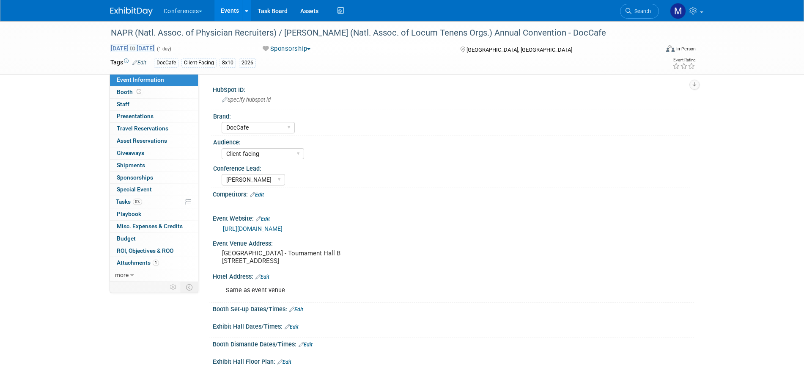
select select "1"
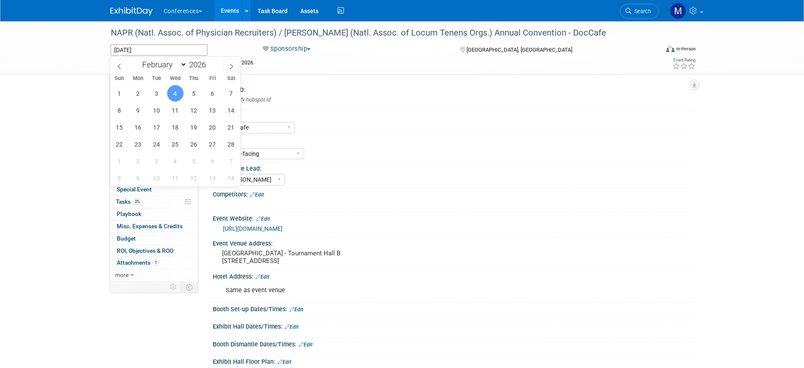
click at [175, 97] on span "4" at bounding box center [175, 93] width 16 height 16
type input "[DATE]"
click at [211, 93] on span "6" at bounding box center [212, 93] width 16 height 16
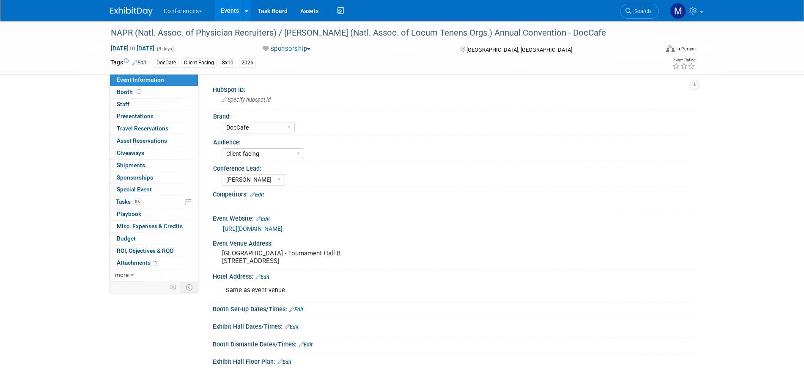
click at [266, 219] on link "Edit" at bounding box center [263, 219] width 14 height 6
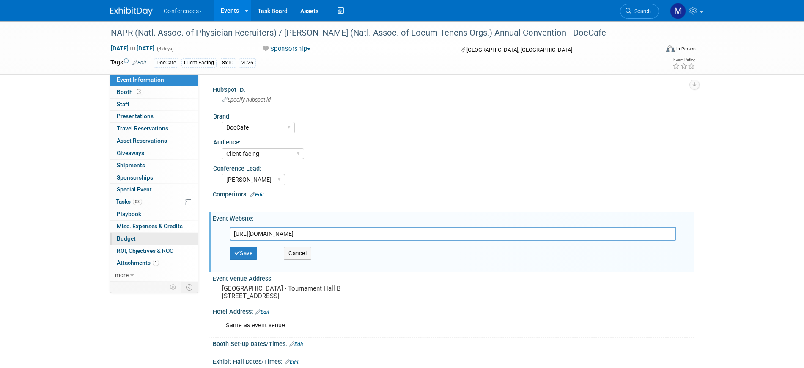
drag, startPoint x: 428, startPoint y: 230, endPoint x: 116, endPoint y: 234, distance: 312.6
click at [116, 234] on div "Event Information Event Info Booth Booth 0 Staff 0 Staff 0 Presentations 0 Pres…" at bounding box center [402, 288] width 596 height 535
type input "https://www.nalto.org/event/2026-nalto-napr-convention/"
click at [250, 252] on button "Save" at bounding box center [244, 253] width 28 height 13
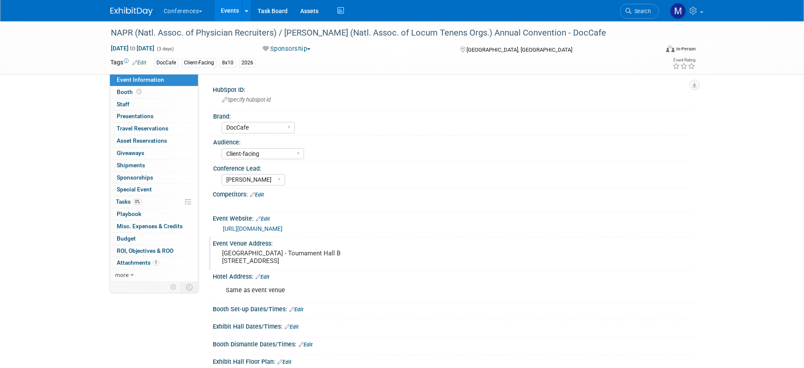
click at [266, 264] on pre "[GEOGRAPHIC_DATA] - Tournament Hall B [STREET_ADDRESS]" at bounding box center [313, 256] width 182 height 15
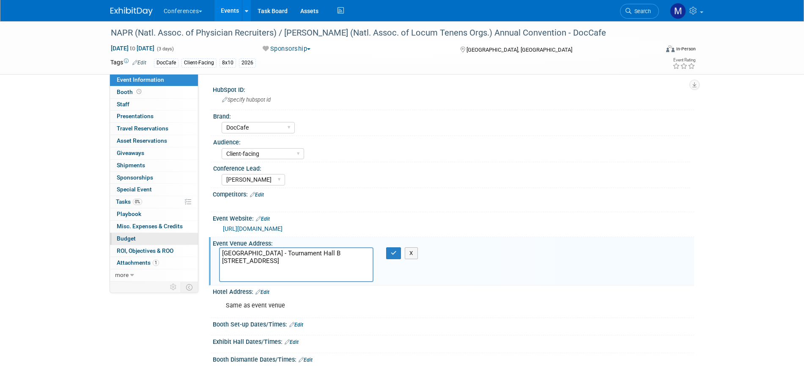
drag, startPoint x: 280, startPoint y: 274, endPoint x: 163, endPoint y: 234, distance: 123.2
click at [163, 234] on div "Event Information Event Info Booth Booth 0 Staff 0 Staff 0 Presentations 0 Pres…" at bounding box center [402, 278] width 596 height 515
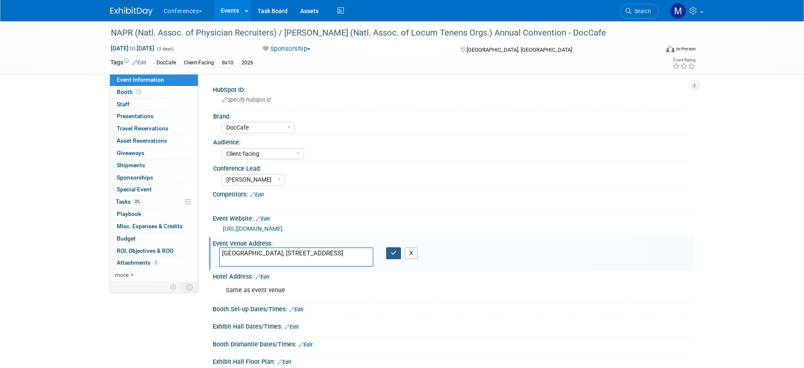
type textarea "Bellagio Hotel & Casino, 3600 S Las Vegas Blvd Las Vegas, NV 89109 United States"
click at [394, 250] on icon "button" at bounding box center [394, 252] width 6 height 5
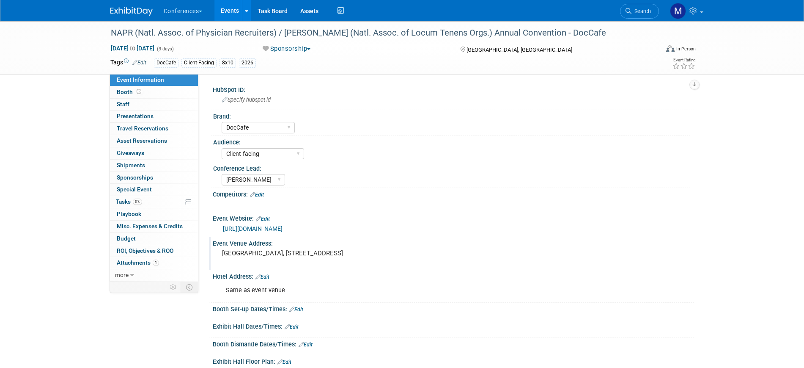
click at [25, 261] on div "NAPR (Natl. Assoc. of Physician Recruiters) / NALTO (Natl. Assoc. of Locum Tene…" at bounding box center [402, 279] width 804 height 517
click at [126, 15] on img at bounding box center [131, 11] width 42 height 8
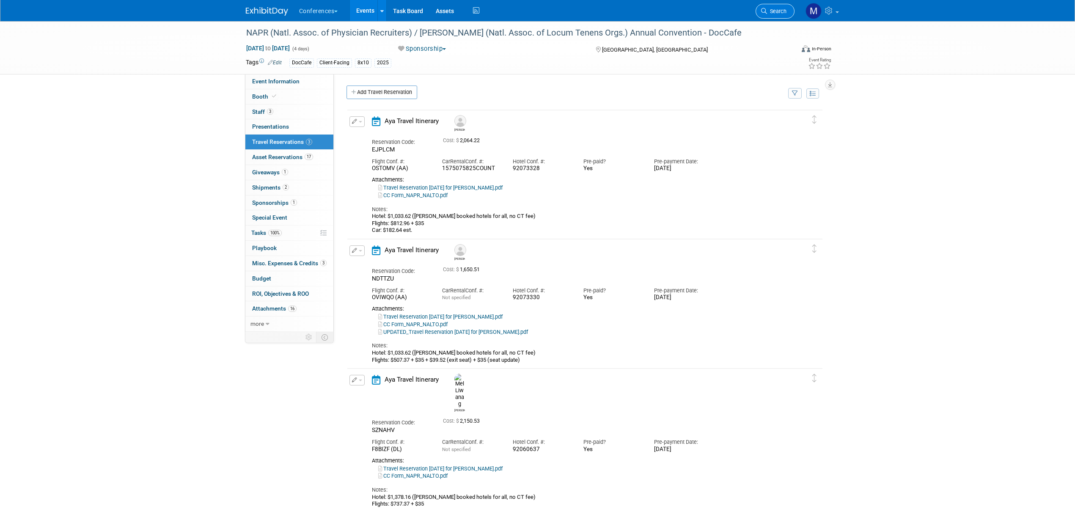
click at [772, 8] on span "Search" at bounding box center [776, 11] width 19 height 6
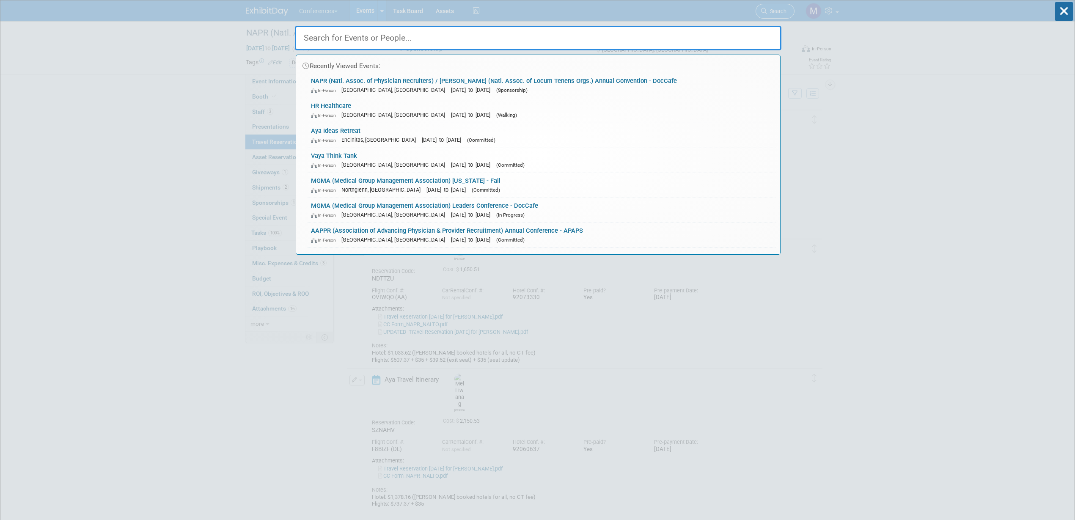
type input "a"
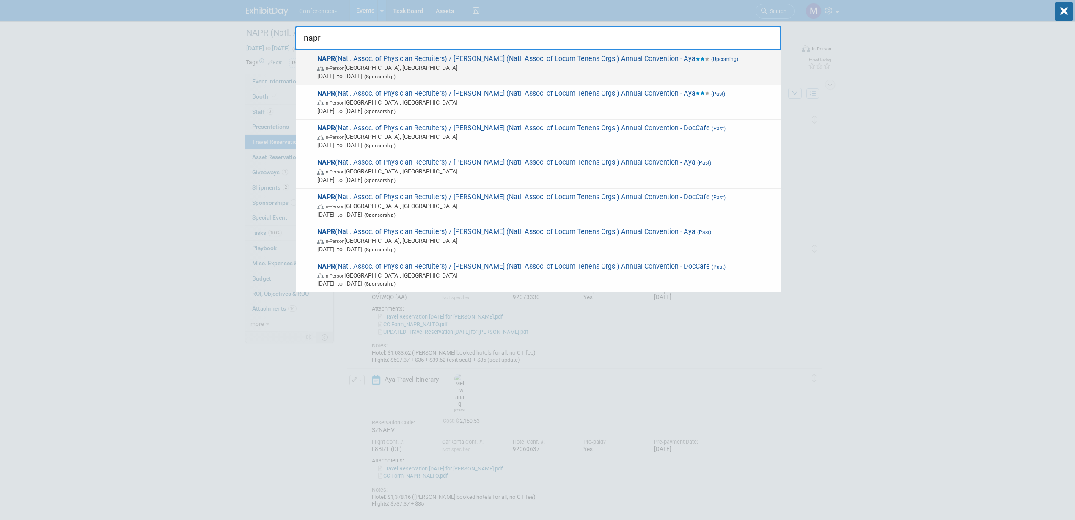
type input "napr"
click at [371, 76] on span "[DATE] to [DATE] (Sponsorship)" at bounding box center [546, 76] width 459 height 8
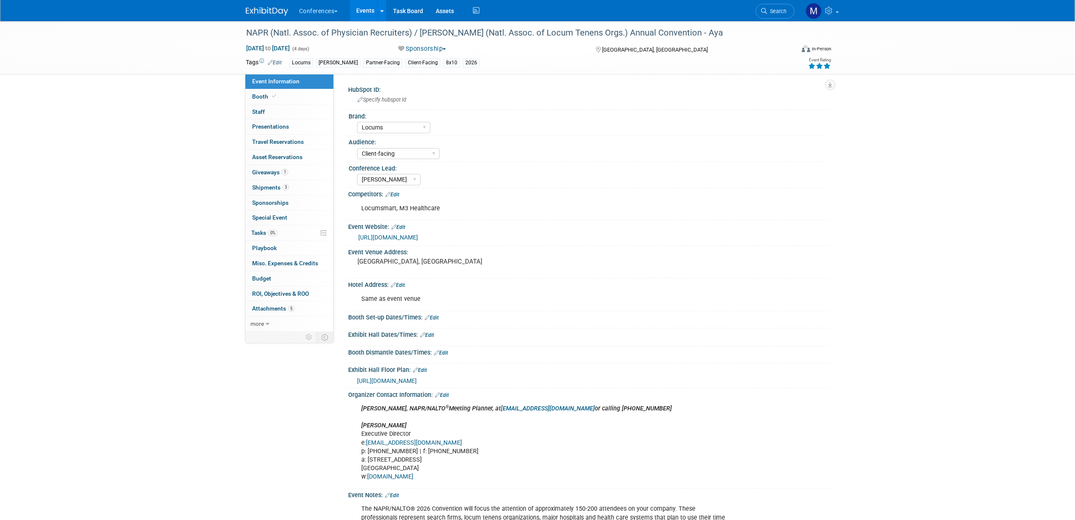
select select "Locums"
select select "Client-facing"
select select "[PERSON_NAME]"
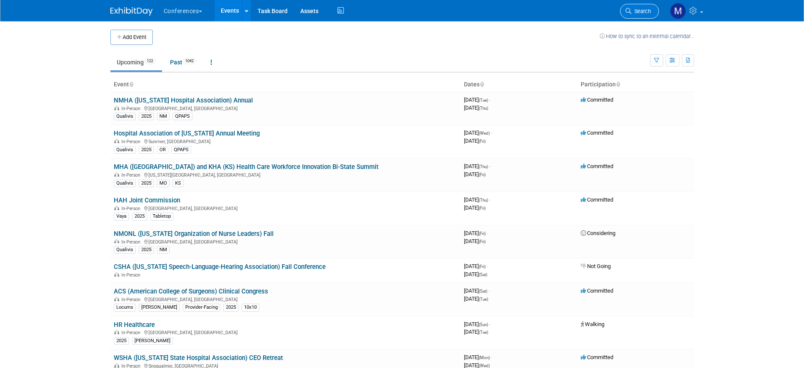
click at [644, 12] on span "Search" at bounding box center [640, 11] width 19 height 6
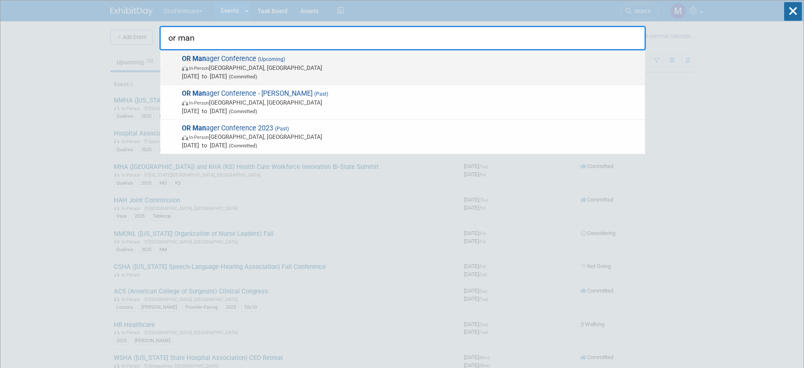
type input "or man"
click at [288, 66] on span "In-Person Anaheim, CA" at bounding box center [411, 67] width 459 height 8
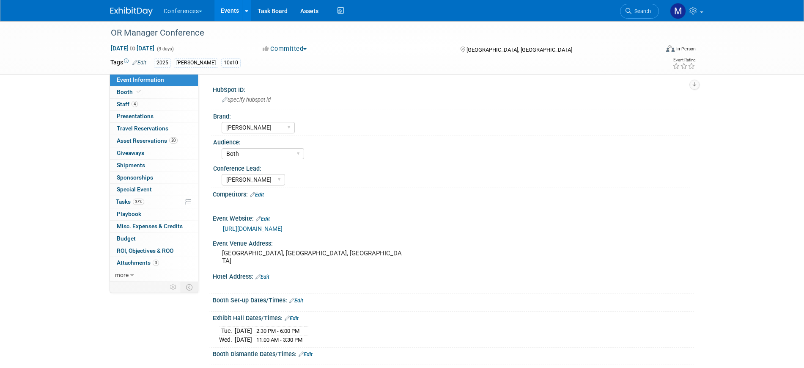
select select "[PERSON_NAME]"
select select "Both"
select select "[PERSON_NAME]"
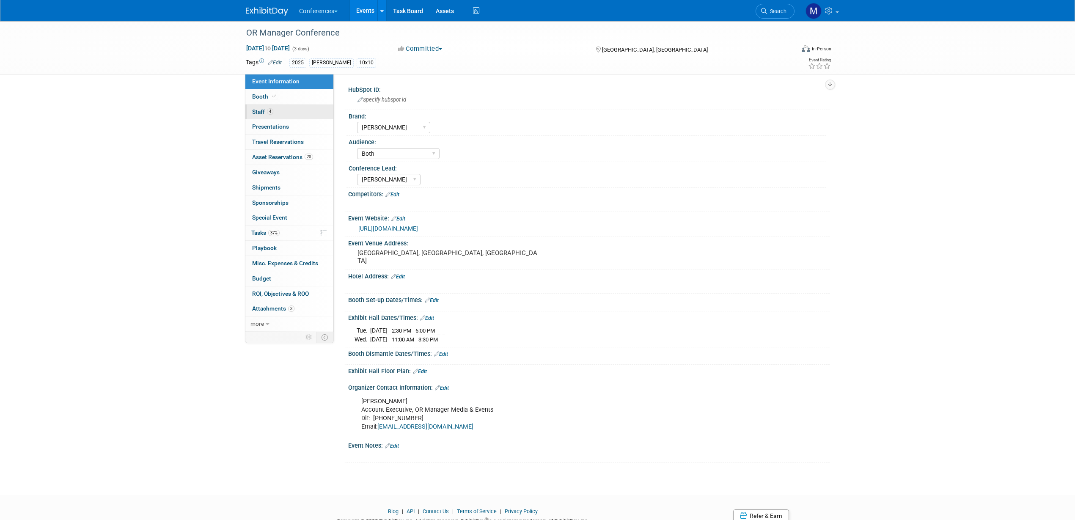
click at [253, 110] on span "Staff 4" at bounding box center [262, 111] width 21 height 7
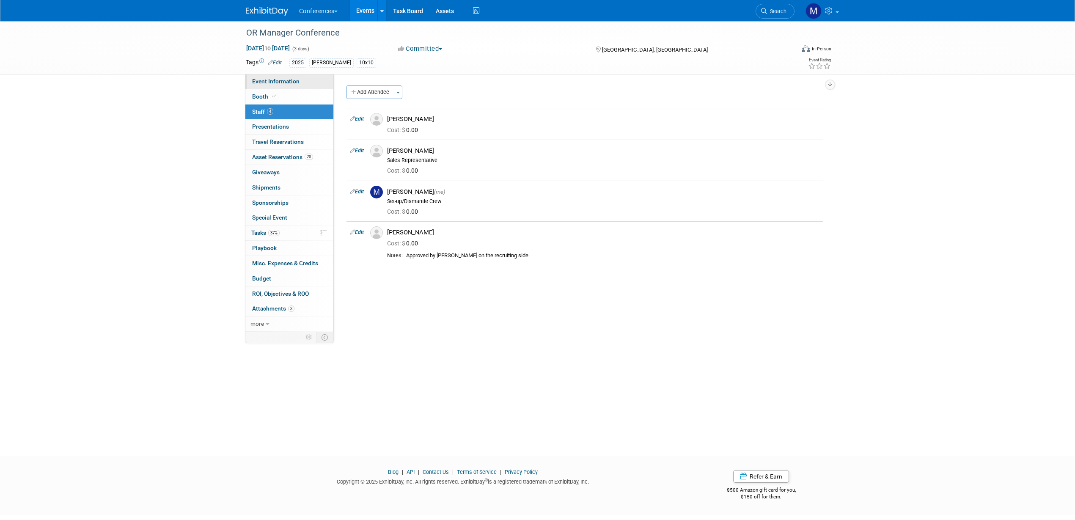
click at [287, 78] on span "Event Information" at bounding box center [275, 81] width 47 height 7
select select "[PERSON_NAME]"
select select "Both"
select select "[PERSON_NAME]"
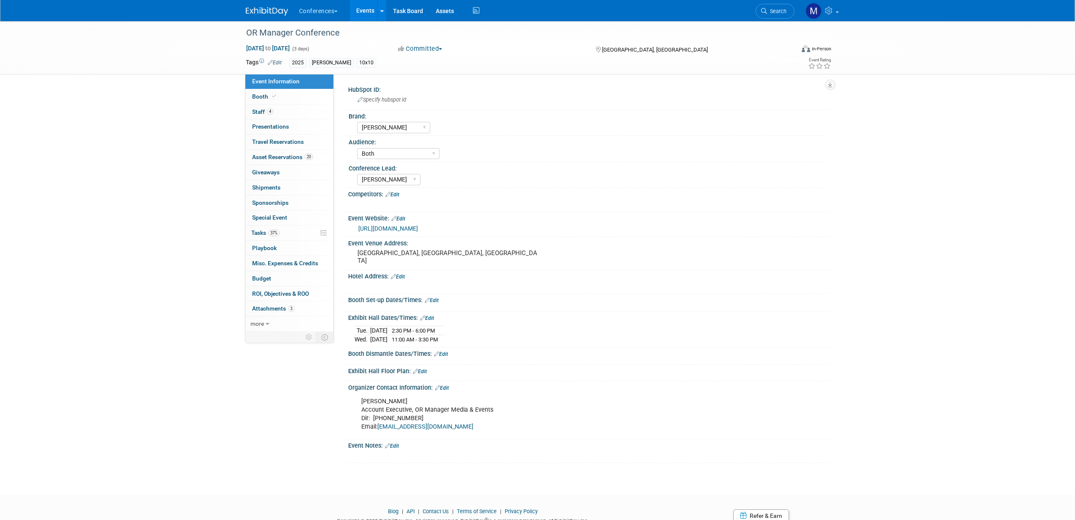
click at [418, 227] on link "https://www.ormanagerconference.com/future-dates/" at bounding box center [388, 228] width 60 height 7
click at [268, 88] on link "Event Information" at bounding box center [289, 81] width 88 height 15
select select "[PERSON_NAME]"
select select "Both"
select select "[PERSON_NAME]"
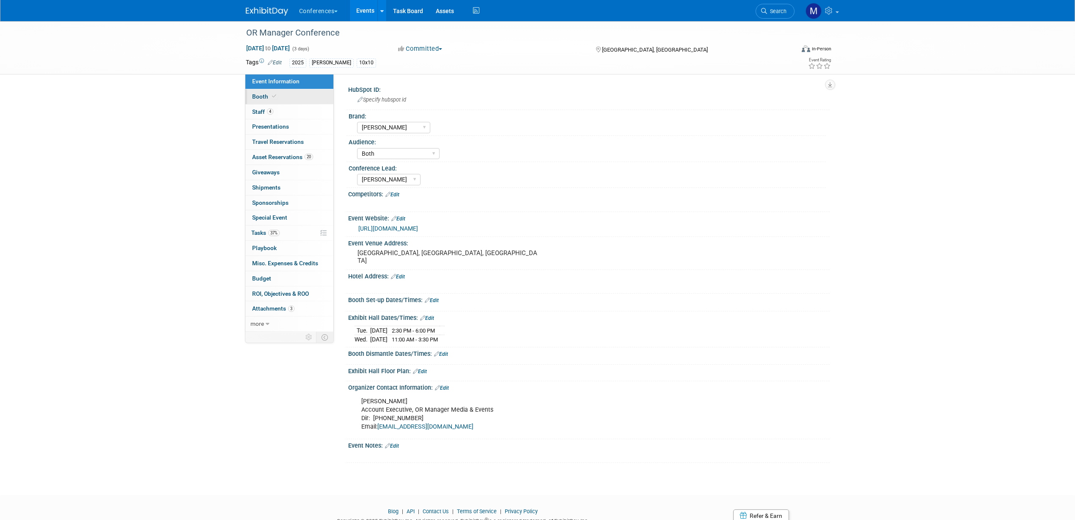
click at [274, 97] on icon at bounding box center [274, 96] width 4 height 5
select select "10'x10'"
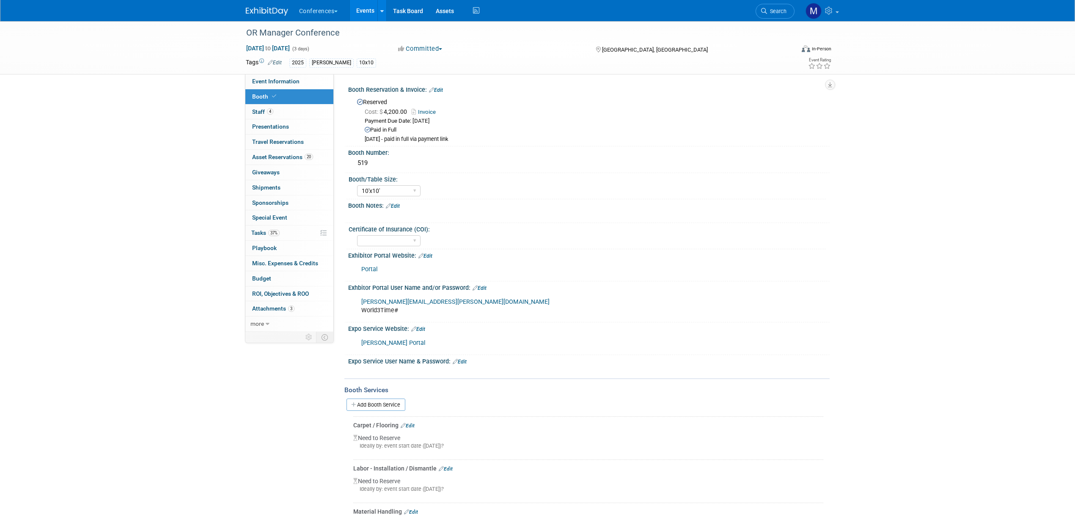
click at [374, 272] on link "Portal" at bounding box center [369, 269] width 16 height 7
click at [386, 342] on link "Freeman Portal" at bounding box center [393, 342] width 64 height 7
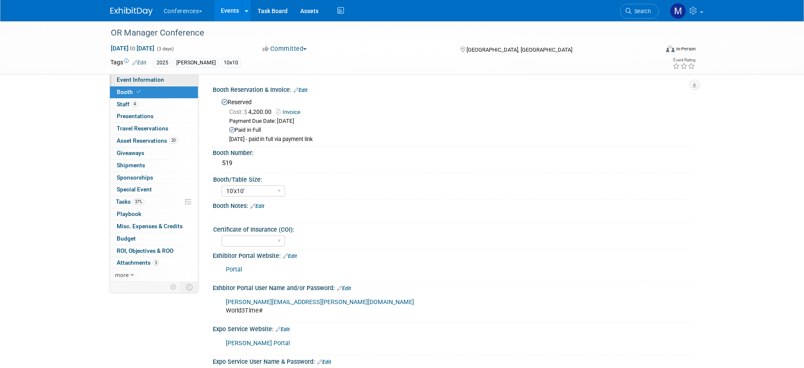
click at [157, 79] on span "Event Information" at bounding box center [140, 79] width 47 height 7
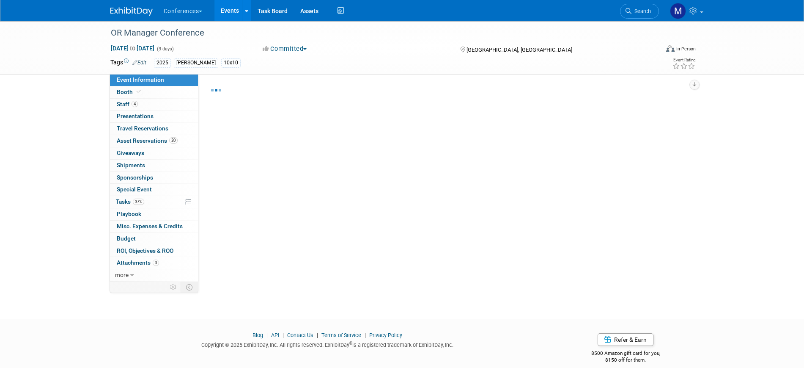
select select "[PERSON_NAME]"
select select "Both"
select select "Marygrace"
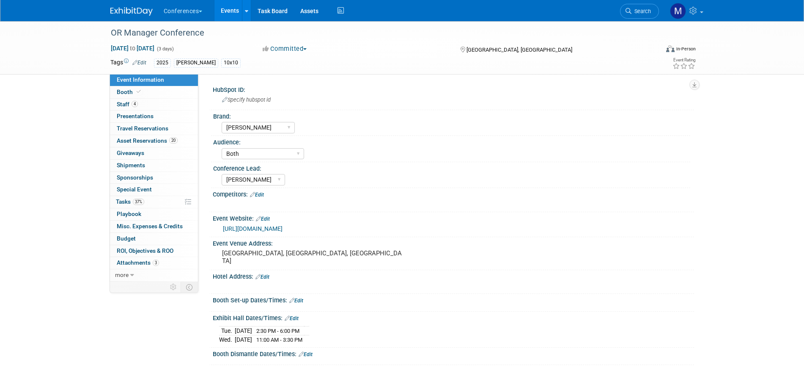
click at [302, 300] on link "Edit" at bounding box center [296, 300] width 14 height 6
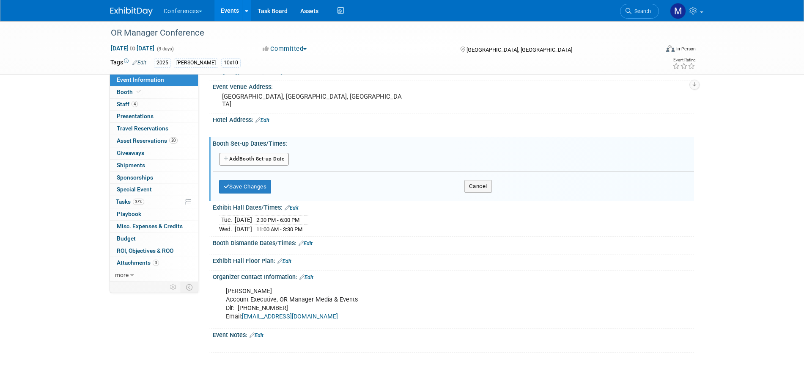
scroll to position [159, 0]
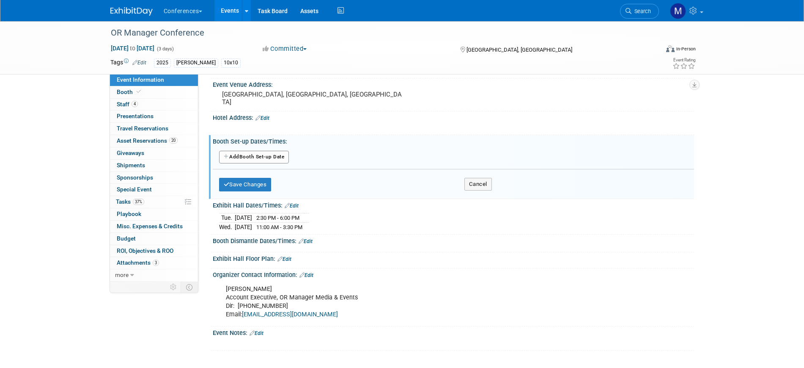
click at [265, 157] on button "Add Another Booth Set-up Date" at bounding box center [254, 157] width 70 height 13
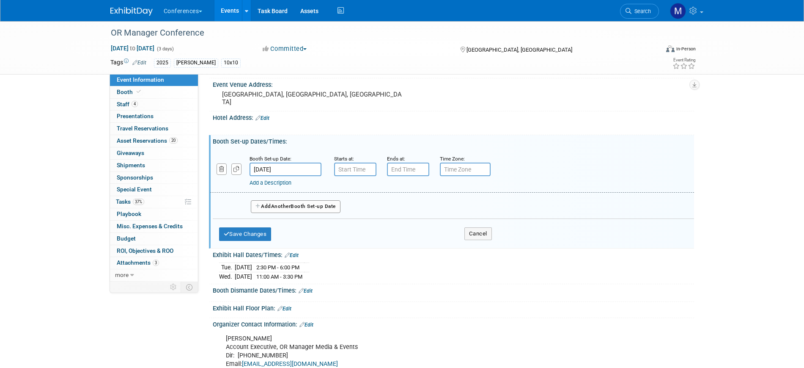
click at [271, 166] on input "Oct 28, 2025" at bounding box center [286, 169] width 72 height 14
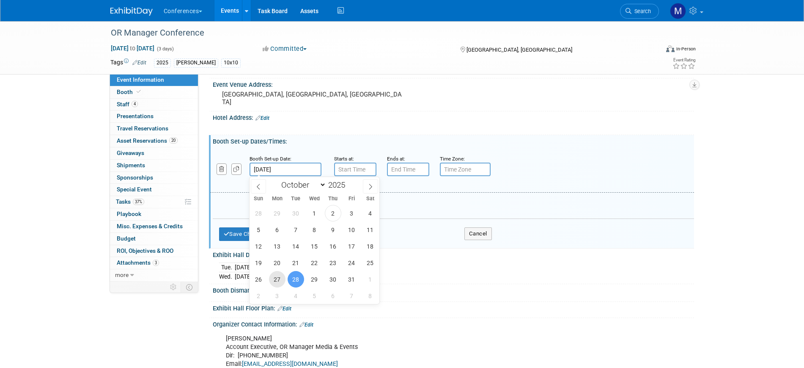
click at [278, 275] on span "27" at bounding box center [277, 279] width 16 height 16
type input "Oct 27, 2025"
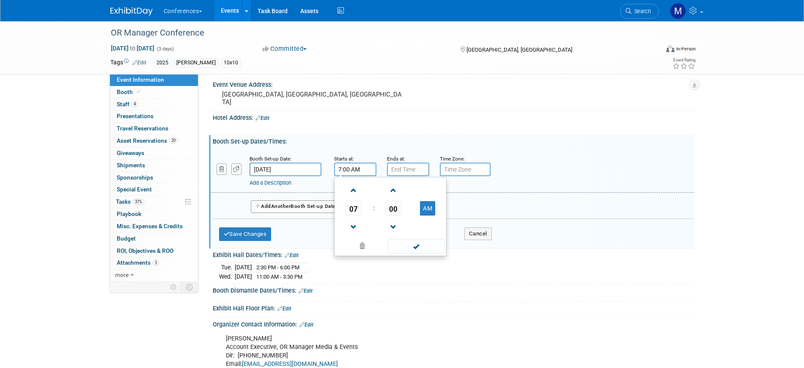
click at [341, 170] on input "7:00 AM" at bounding box center [355, 169] width 42 height 14
click at [357, 208] on span "07" at bounding box center [354, 207] width 16 height 15
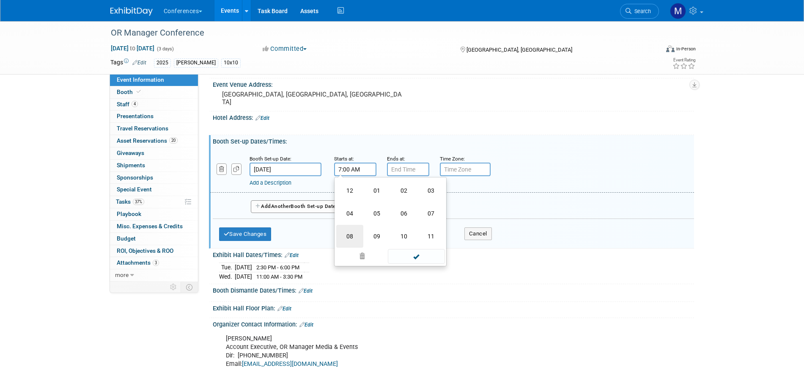
click at [351, 230] on td "08" at bounding box center [349, 236] width 27 height 23
type input "8:00 AM"
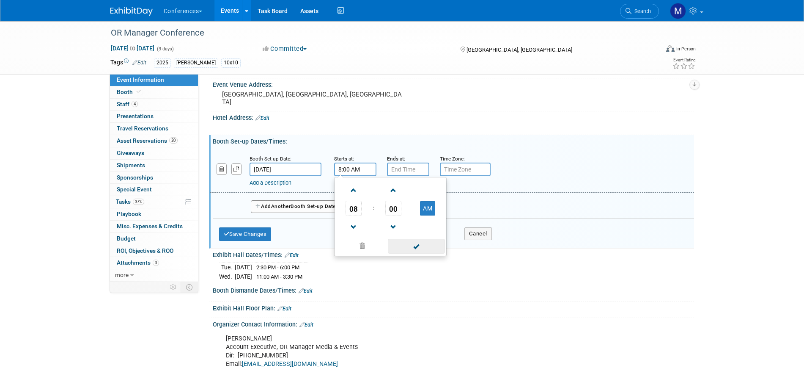
click at [413, 243] on span at bounding box center [416, 246] width 57 height 15
click at [402, 168] on input "7:00 PM" at bounding box center [408, 169] width 42 height 14
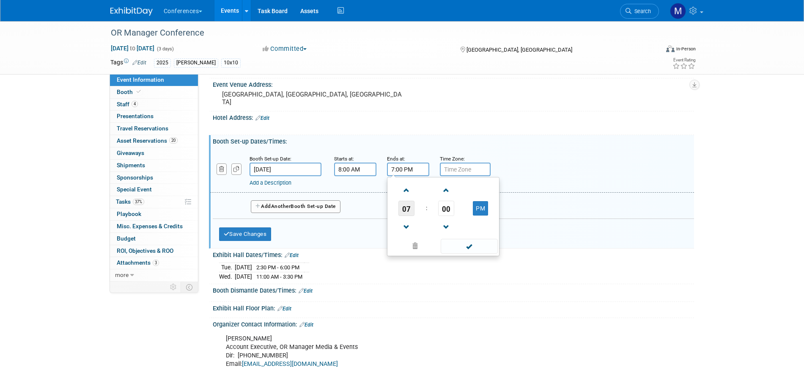
click at [412, 206] on span "07" at bounding box center [406, 207] width 16 height 15
click at [445, 211] on td "06" at bounding box center [456, 213] width 27 height 23
click at [413, 169] on input "6:00 PM" at bounding box center [408, 169] width 42 height 14
click at [413, 210] on span "06" at bounding box center [406, 207] width 16 height 15
click at [433, 214] on td "05" at bounding box center [429, 213] width 27 height 23
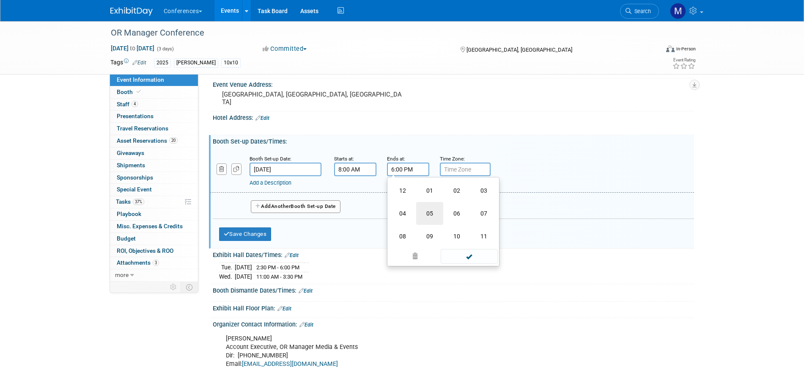
type input "5:00 PM"
click at [479, 245] on span at bounding box center [469, 246] width 57 height 15
click at [291, 206] on span "Another" at bounding box center [281, 206] width 20 height 6
select select "9"
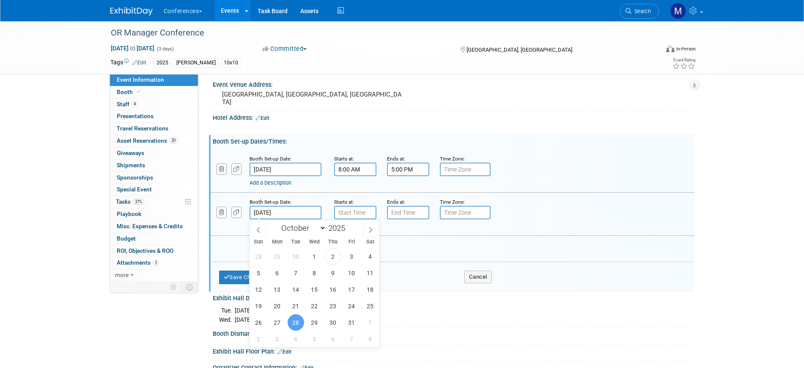
click at [280, 211] on input "Oct 28, 2025" at bounding box center [286, 213] width 72 height 14
click at [293, 318] on span "28" at bounding box center [296, 322] width 16 height 16
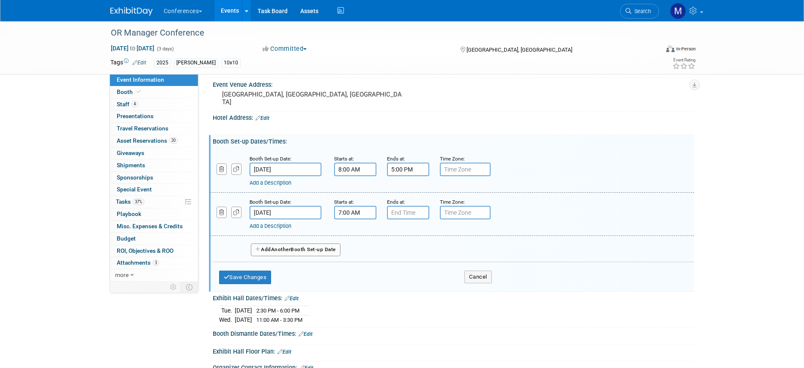
click at [351, 211] on input "7:00 AM" at bounding box center [355, 213] width 42 height 14
click at [357, 250] on span "07" at bounding box center [354, 251] width 16 height 15
click at [347, 273] on td "08" at bounding box center [349, 279] width 27 height 23
type input "8:00 AM"
click at [419, 287] on span at bounding box center [416, 289] width 57 height 15
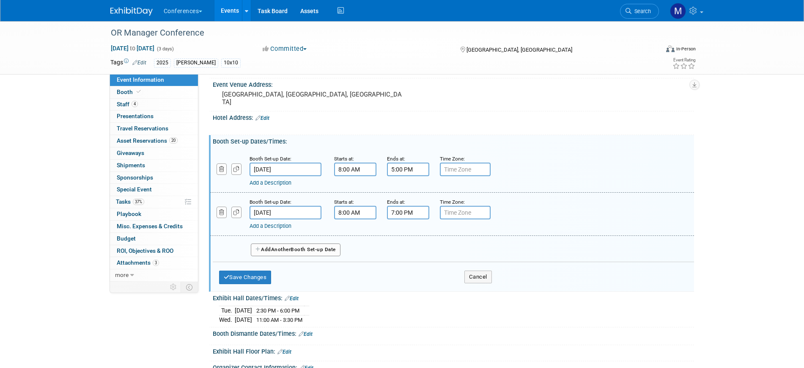
click at [405, 214] on input "7:00 PM" at bounding box center [408, 213] width 42 height 14
click at [412, 251] on span "07" at bounding box center [406, 251] width 16 height 15
click at [406, 234] on td "12" at bounding box center [402, 233] width 27 height 23
type input "12:00 PM"
click at [459, 290] on span at bounding box center [469, 289] width 57 height 15
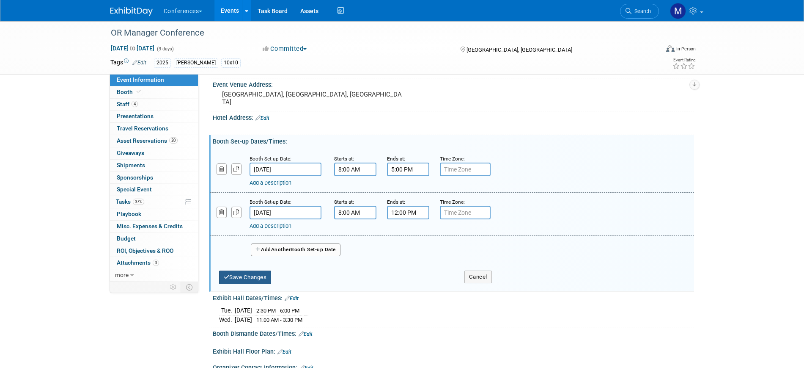
click at [252, 275] on button "Save Changes" at bounding box center [245, 277] width 52 height 14
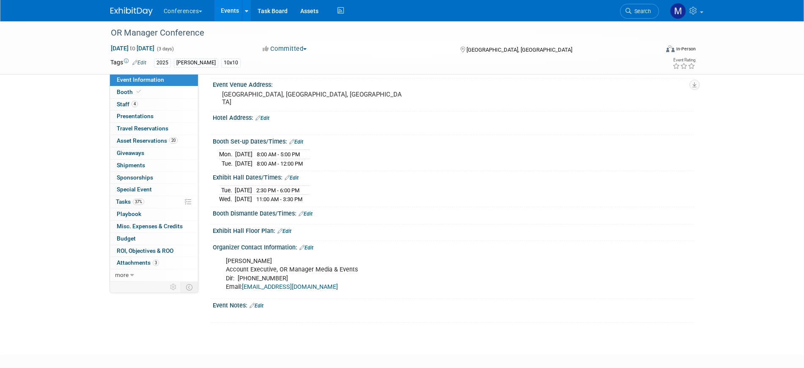
click at [310, 214] on link "Edit" at bounding box center [306, 214] width 14 height 6
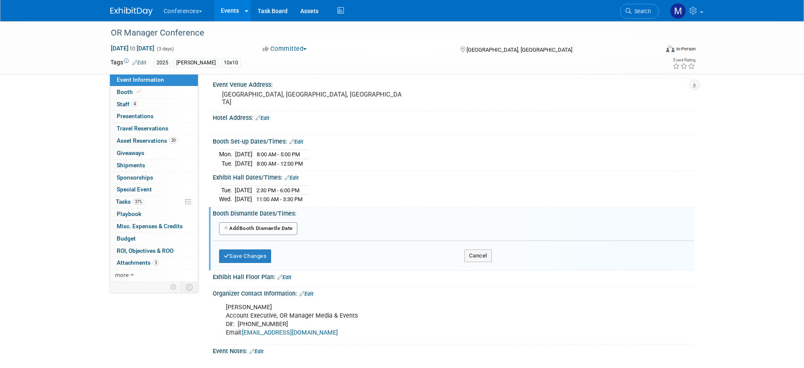
click at [273, 230] on button "Add Another Booth Dismantle Date" at bounding box center [258, 228] width 78 height 13
select select "9"
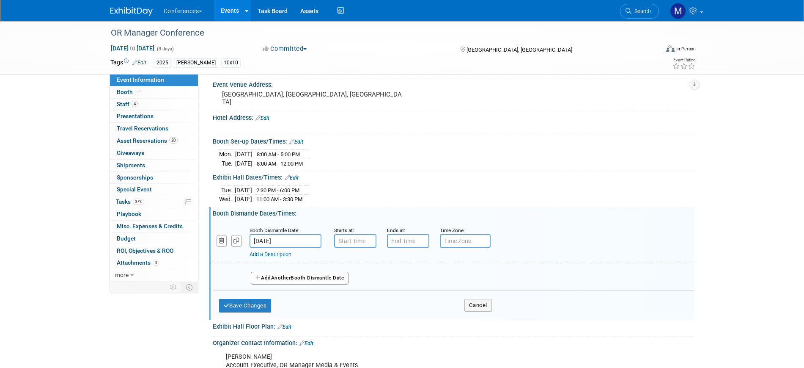
click at [294, 241] on input "Oct 30, 2025" at bounding box center [286, 241] width 72 height 14
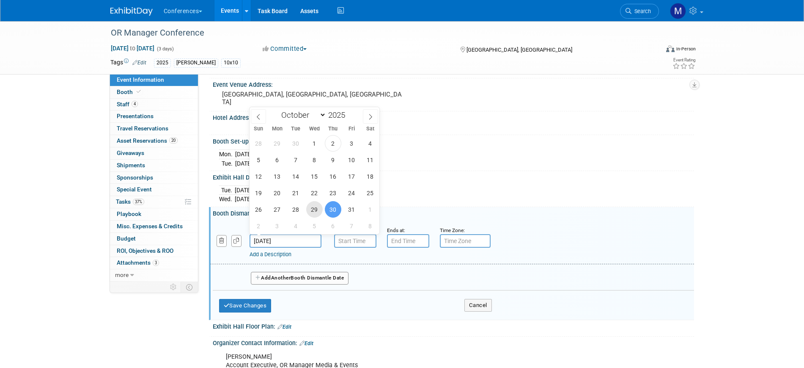
click at [318, 210] on span "29" at bounding box center [314, 209] width 16 height 16
type input "Oct 29, 2025"
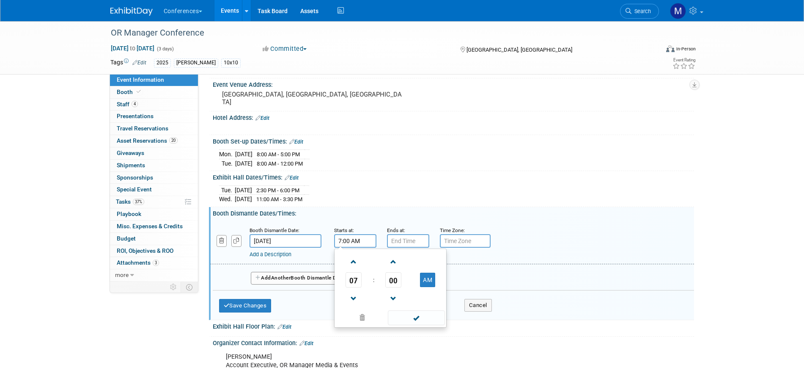
click at [360, 244] on input "7:00 AM" at bounding box center [355, 241] width 42 height 14
click at [356, 283] on span "07" at bounding box center [354, 279] width 16 height 15
click at [431, 261] on td "03" at bounding box center [430, 261] width 27 height 23
click at [392, 275] on span "00" at bounding box center [393, 279] width 16 height 15
click at [398, 282] on td "30" at bounding box center [403, 284] width 27 height 23
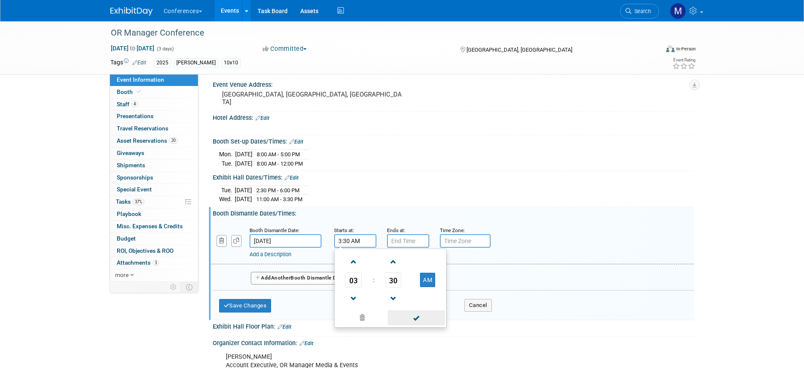
click at [409, 317] on span at bounding box center [416, 317] width 57 height 15
click at [363, 240] on input "3:30 AM" at bounding box center [355, 241] width 42 height 14
click at [431, 277] on button "AM" at bounding box center [427, 279] width 15 height 14
type input "3:30 PM"
click at [423, 320] on span at bounding box center [416, 317] width 57 height 15
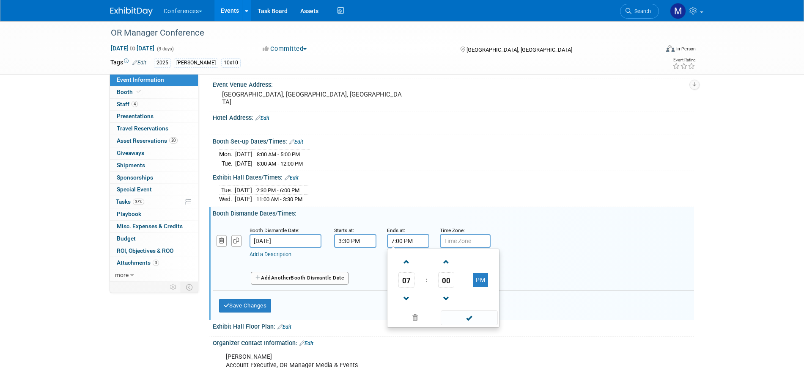
click at [410, 239] on input "7:00 PM" at bounding box center [408, 241] width 42 height 14
click at [406, 281] on span "07" at bounding box center [406, 279] width 16 height 15
click at [406, 310] on td "08" at bounding box center [402, 307] width 27 height 23
type input "8:00 PM"
click at [461, 318] on span at bounding box center [469, 317] width 57 height 15
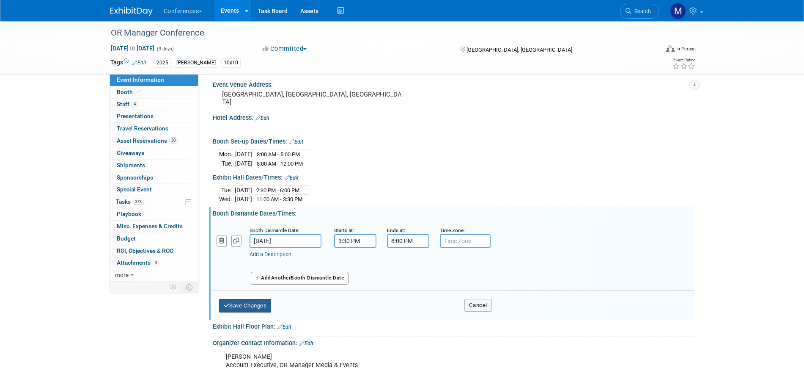
click at [251, 299] on button "Save Changes" at bounding box center [245, 306] width 52 height 14
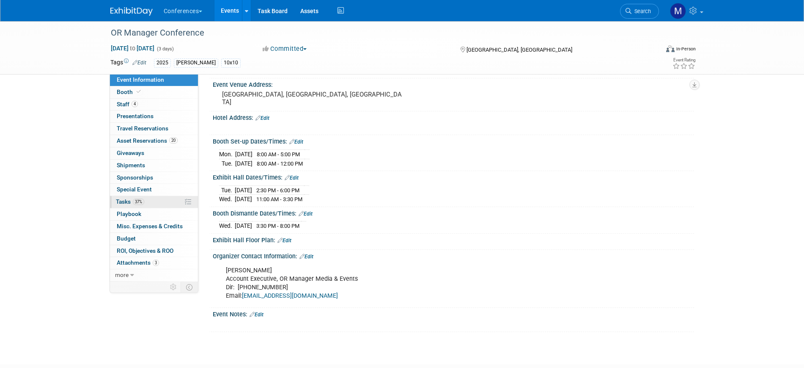
click at [154, 201] on link "37% Tasks 37%" at bounding box center [154, 202] width 88 height 12
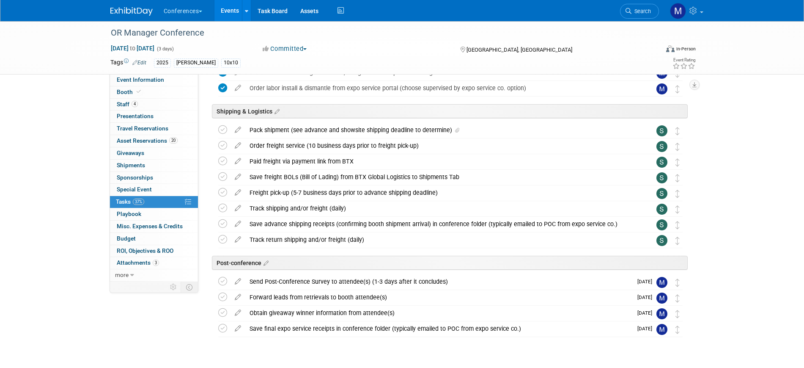
scroll to position [529, 0]
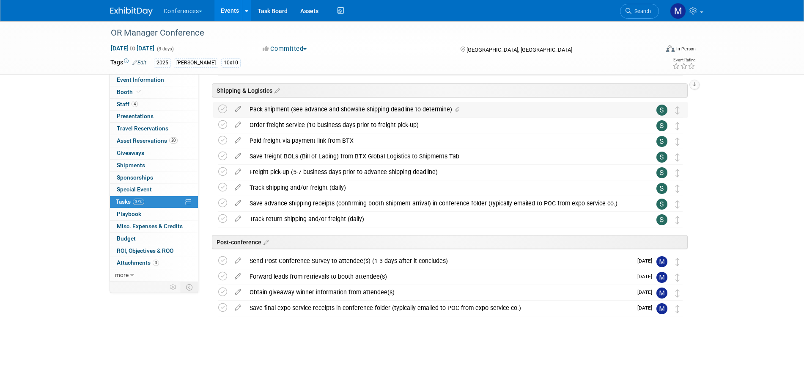
click at [367, 112] on div "Pack shipment (see advance and showsite shipping deadline to determine)" at bounding box center [442, 109] width 394 height 14
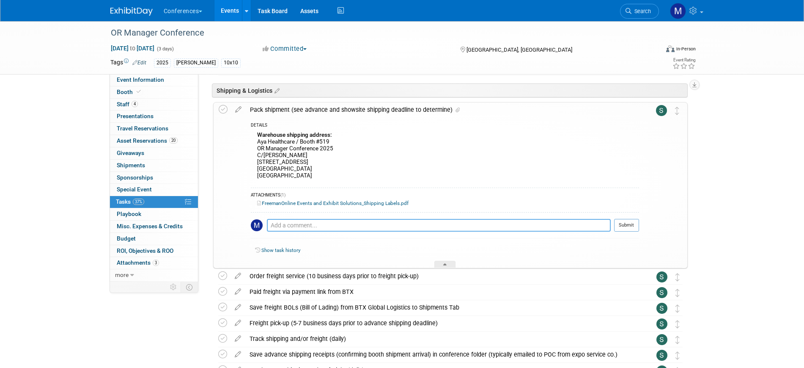
click at [295, 219] on textarea at bounding box center [439, 225] width 344 height 13
paste textarea "Warehouse shipping information Ship early to avoid delays and save money. Freem…"
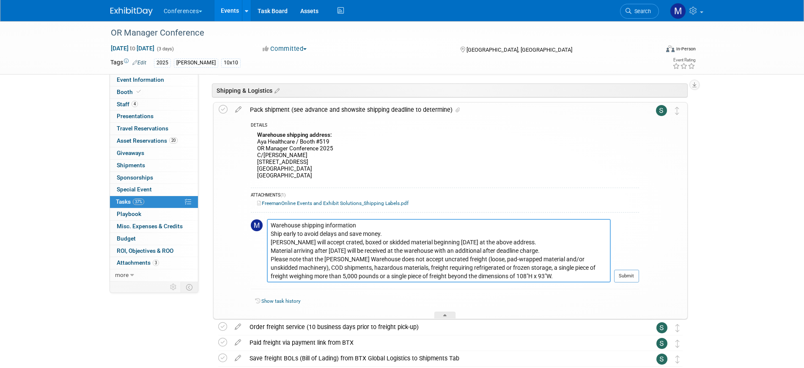
scroll to position [24, 0]
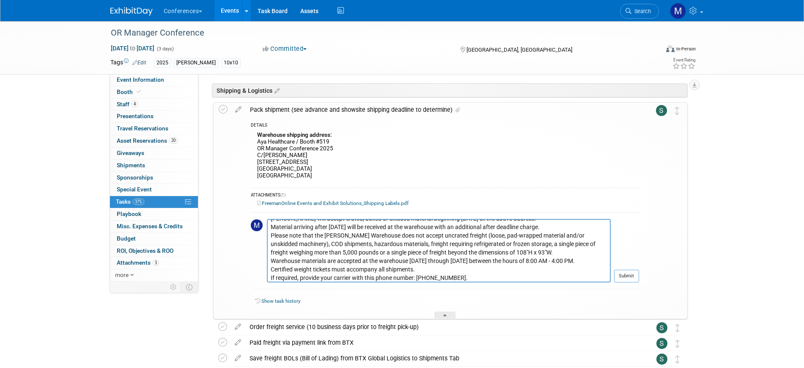
drag, startPoint x: 316, startPoint y: 219, endPoint x: 446, endPoint y: 284, distance: 146.0
click at [438, 288] on div "Pro tip: Press Ctrl-Enter to submit comment." at bounding box center [439, 285] width 344 height 6
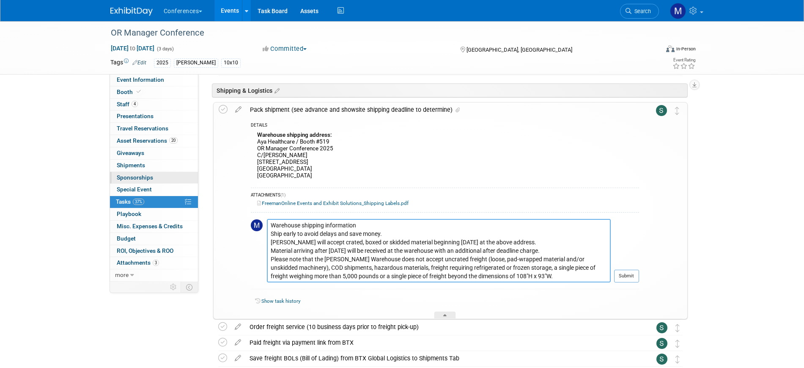
drag, startPoint x: 465, startPoint y: 274, endPoint x: 169, endPoint y: 182, distance: 310.4
click at [169, 182] on div "Event Information Event Info Booth Booth 4 Staff 4 Staff 0 Presentations 0 Pres…" at bounding box center [402, 22] width 596 height 1060
drag, startPoint x: 550, startPoint y: 276, endPoint x: 258, endPoint y: 205, distance: 300.7
click at [258, 205] on div "DETAILS Warehouse shipping address: Aya Healthcare / Booth #519 OR Manager Conf…" at bounding box center [442, 217] width 393 height 201
type textarea "Warehouse materials are accepted at the warehouse Monday through Friday between…"
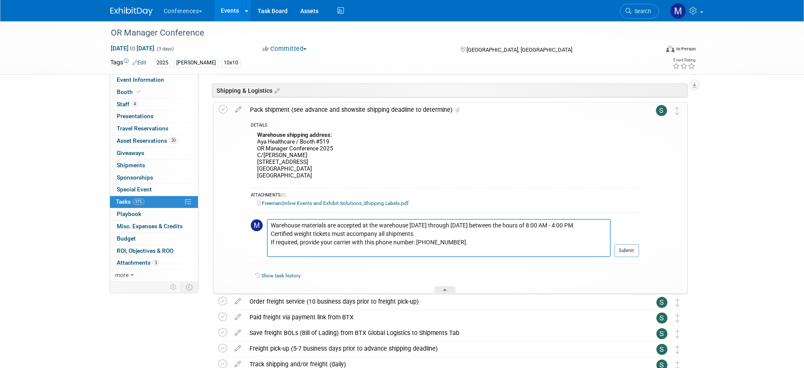
drag, startPoint x: 459, startPoint y: 250, endPoint x: 214, endPoint y: 211, distance: 248.5
click at [214, 211] on div "Pack shipment (see advance and showsite shipping deadline to determine) DETAILS…" at bounding box center [450, 198] width 475 height 192
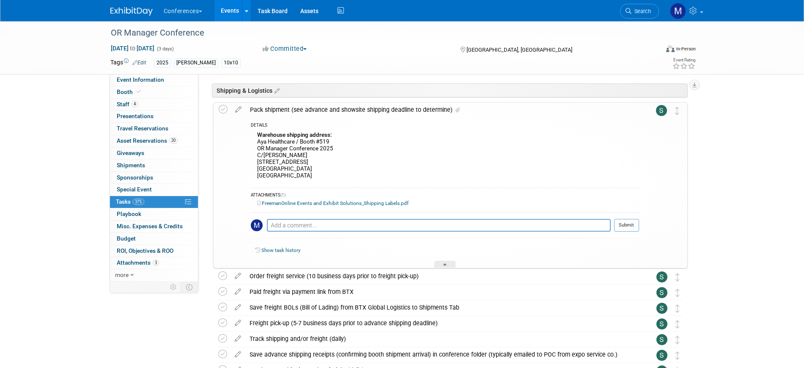
drag, startPoint x: 236, startPoint y: 109, endPoint x: 239, endPoint y: 113, distance: 5.2
click at [236, 109] on icon at bounding box center [238, 107] width 15 height 11
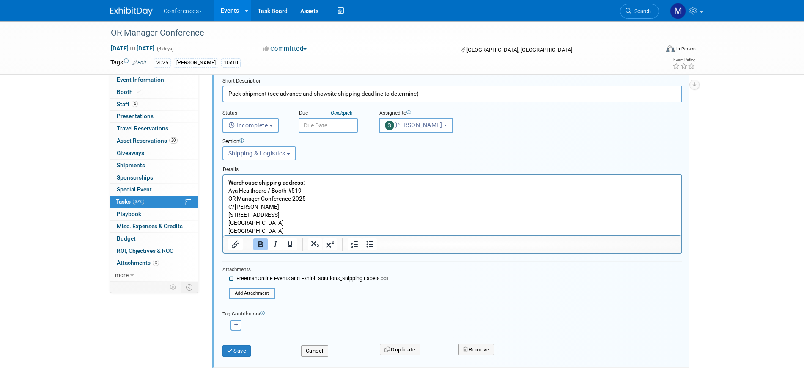
scroll to position [613, 0]
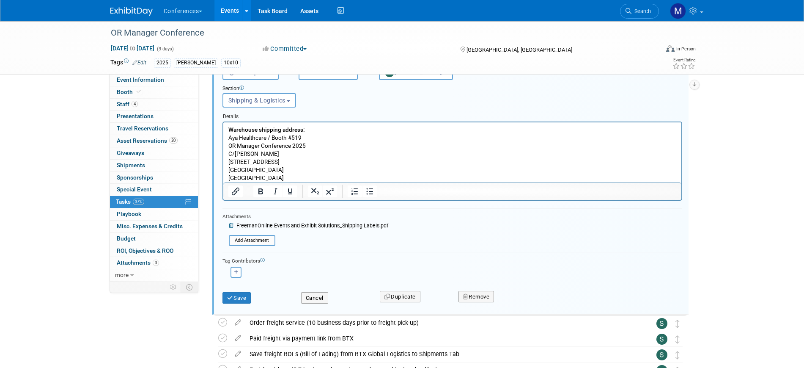
click at [322, 167] on p "Warehouse shipping address: Aya Healthcare / Booth #519 OR Manager Conference 2…" at bounding box center [452, 153] width 448 height 57
click at [265, 176] on p "Warehouse shipping address: Aya Healthcare / Booth #519 OR Manager Conference 2…" at bounding box center [452, 153] width 448 height 57
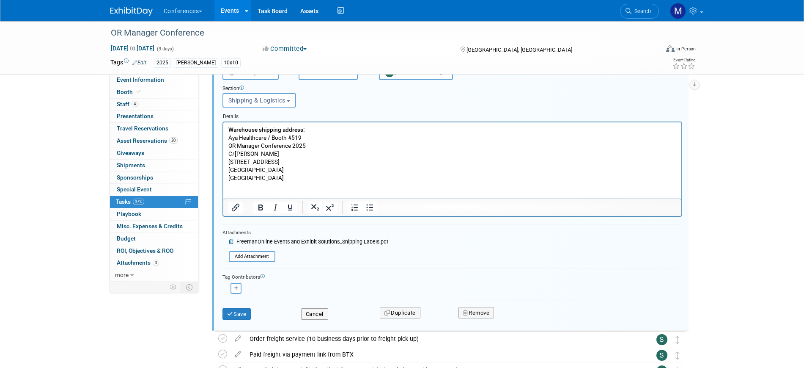
click at [245, 200] on div at bounding box center [452, 206] width 458 height 17
click at [245, 195] on p "Rich Text Area. Press ALT-0 for help." at bounding box center [452, 194] width 448 height 8
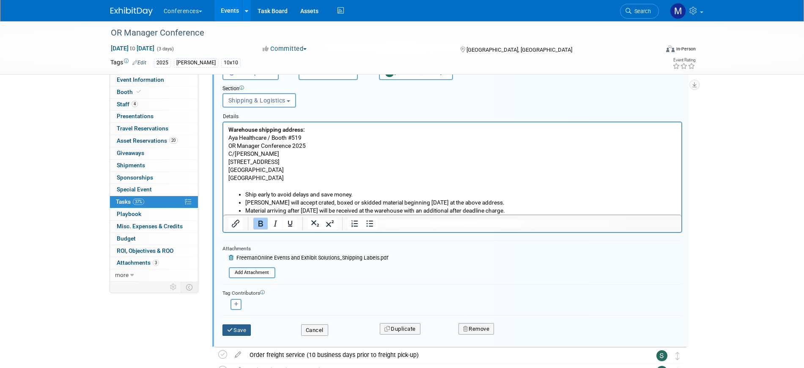
click at [247, 331] on button "Save" at bounding box center [236, 330] width 29 height 12
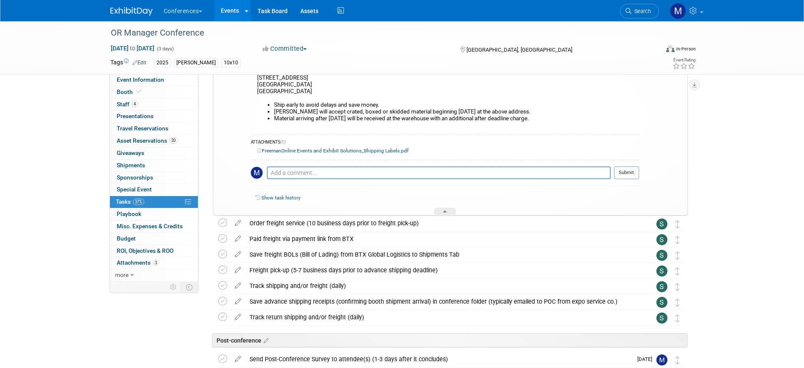
scroll to position [507, 0]
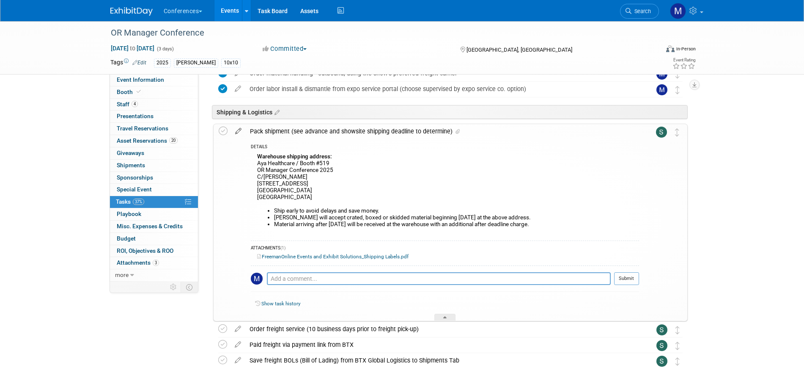
click at [241, 128] on icon at bounding box center [238, 129] width 15 height 11
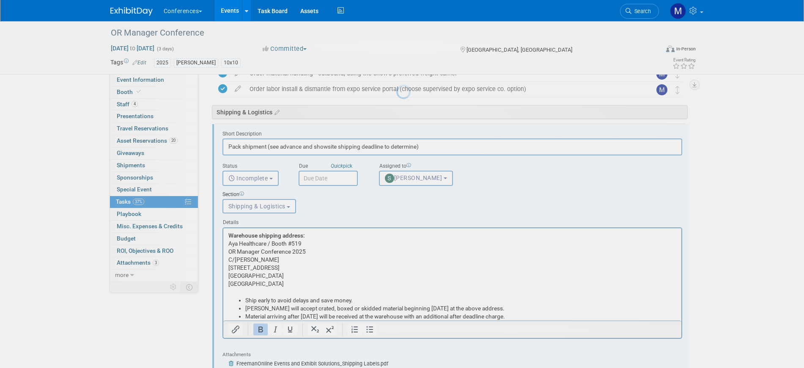
scroll to position [0, 0]
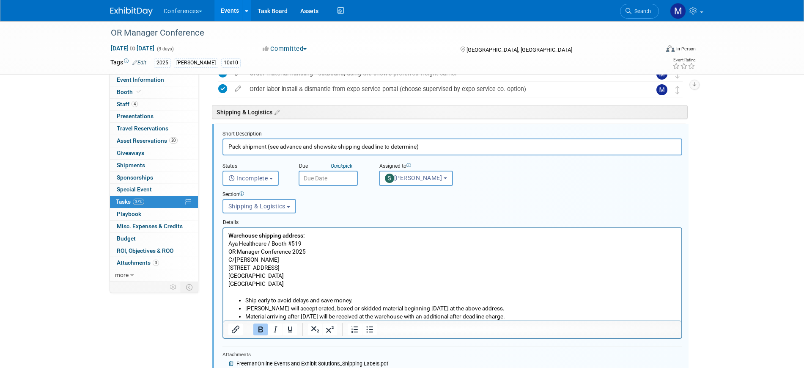
click at [327, 180] on input "text" at bounding box center [328, 177] width 59 height 15
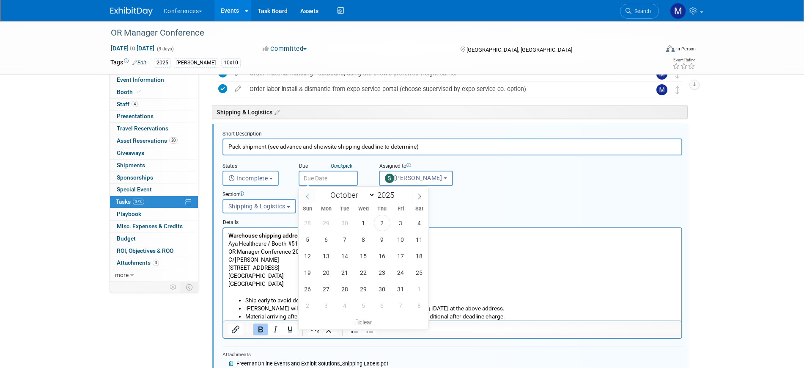
click at [309, 196] on icon at bounding box center [308, 196] width 6 height 6
select select "8"
click at [528, 189] on div "Section Uncategorized Travel Expo & Convention Services Shipping & Logistics Po…" at bounding box center [432, 200] width 433 height 29
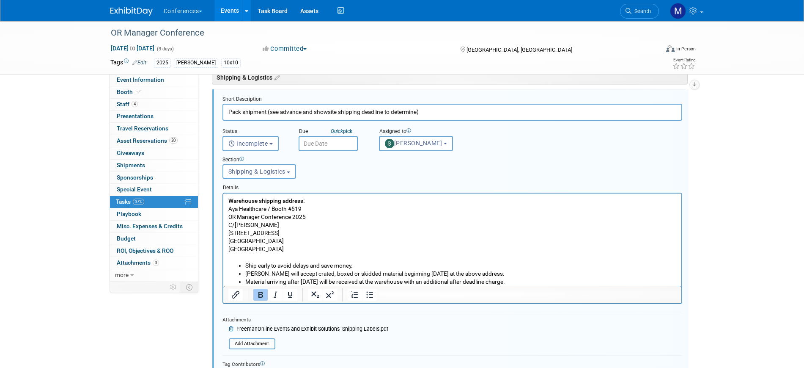
scroll to position [613, 0]
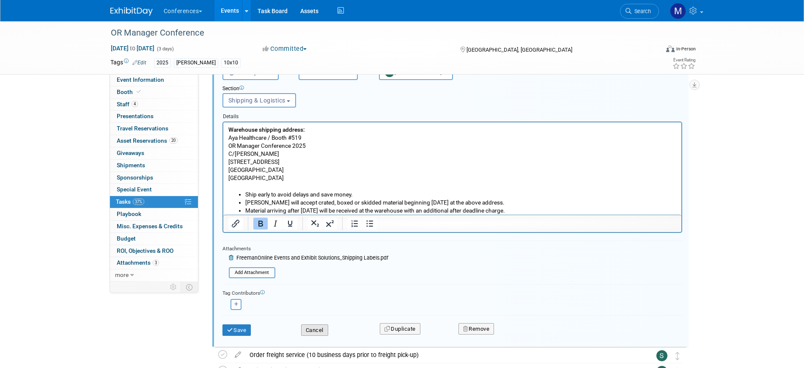
click at [319, 328] on button "Cancel" at bounding box center [314, 330] width 27 height 12
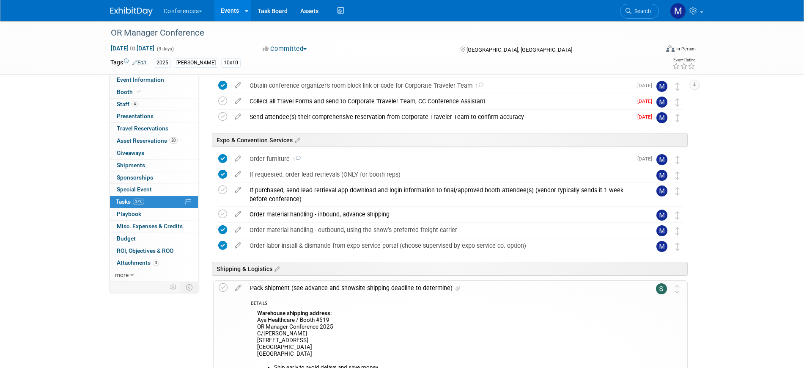
scroll to position [349, 0]
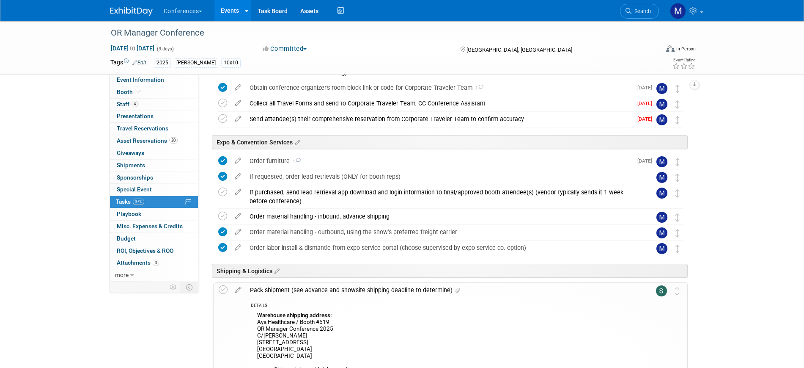
click at [317, 288] on div "Pack shipment (see advance and showsite shipping deadline to determine)" at bounding box center [442, 290] width 393 height 14
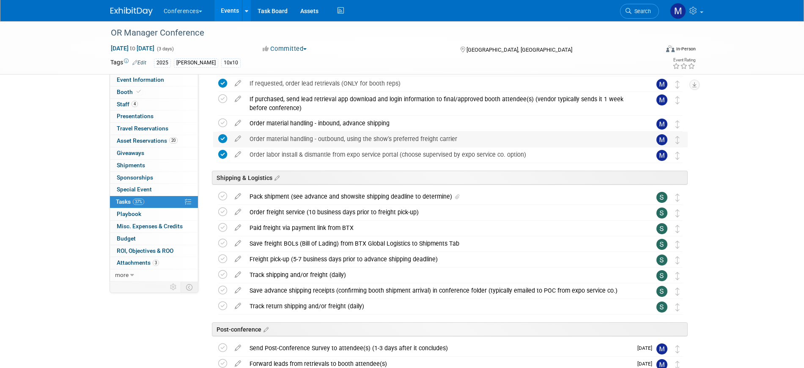
scroll to position [454, 0]
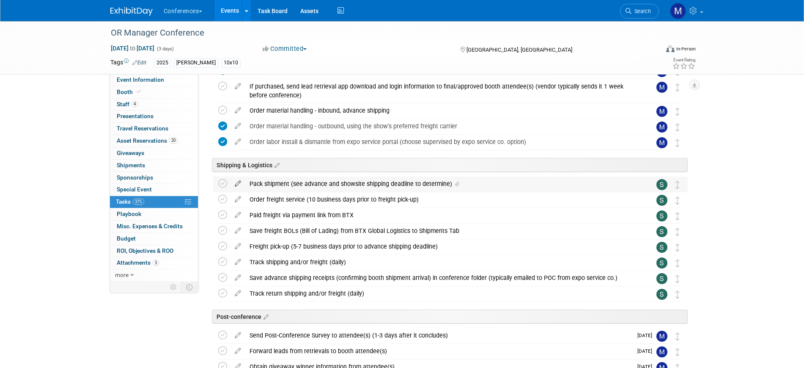
click at [238, 184] on icon at bounding box center [238, 181] width 15 height 11
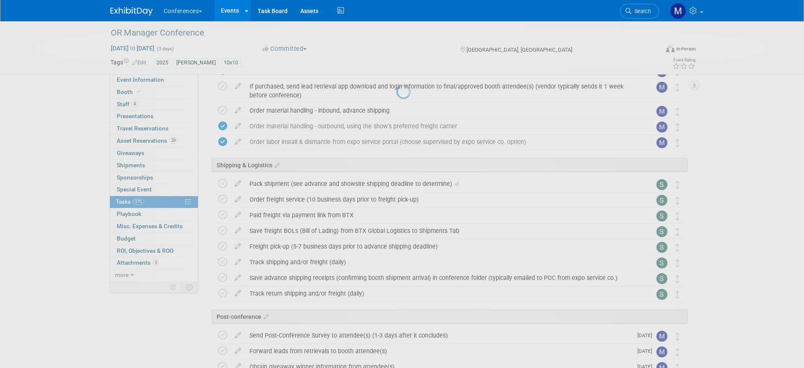
select select "9"
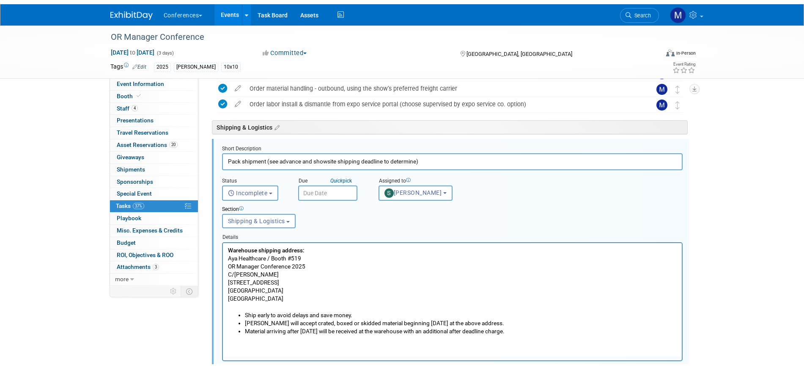
scroll to position [507, 0]
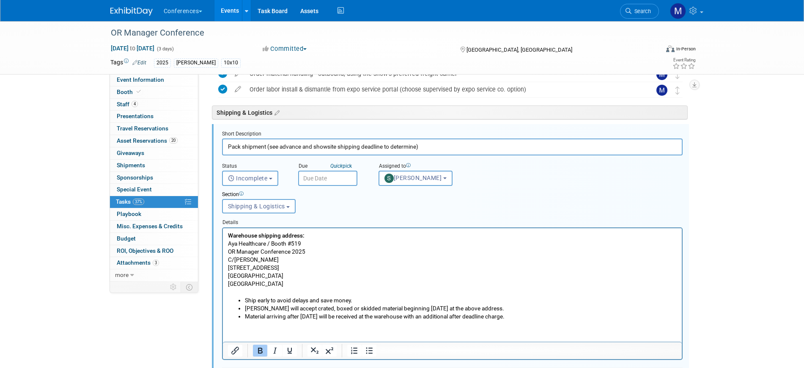
click at [321, 174] on input "text" at bounding box center [327, 177] width 59 height 15
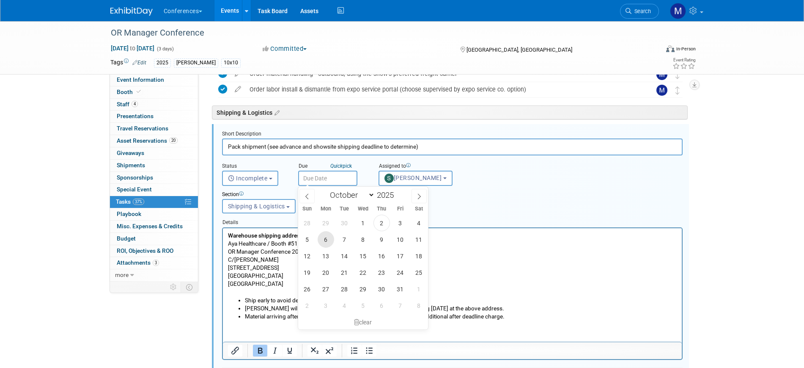
click at [321, 240] on span "6" at bounding box center [326, 239] width 16 height 16
type input "Oct 6, 2025"
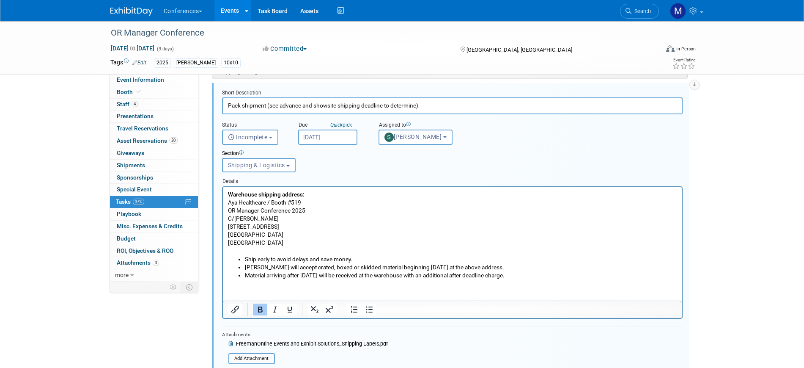
scroll to position [612, 0]
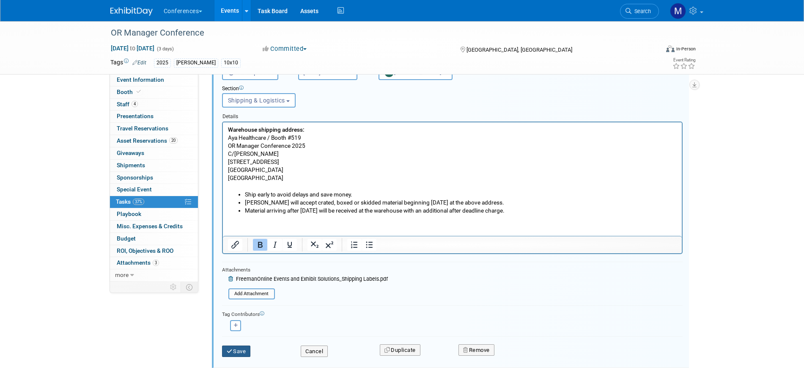
click at [231, 351] on icon "submit" at bounding box center [230, 350] width 7 height 5
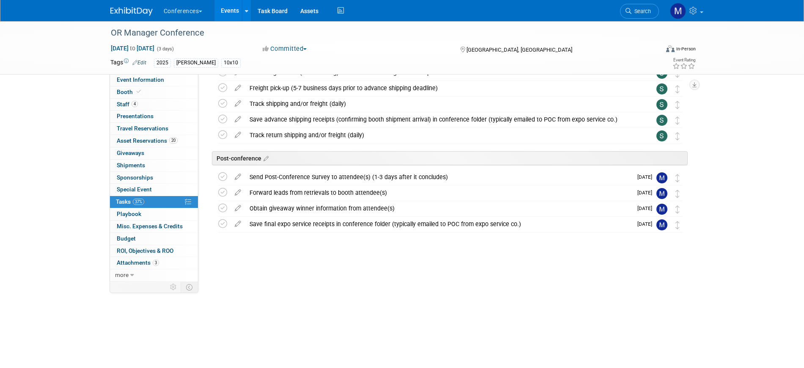
scroll to position [529, 0]
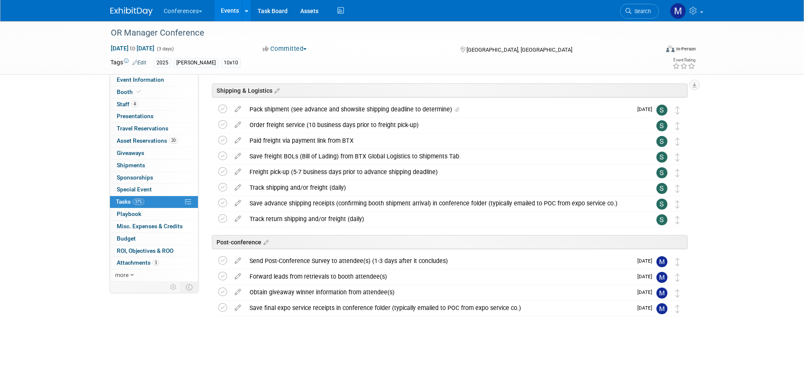
click at [122, 11] on img at bounding box center [131, 11] width 42 height 8
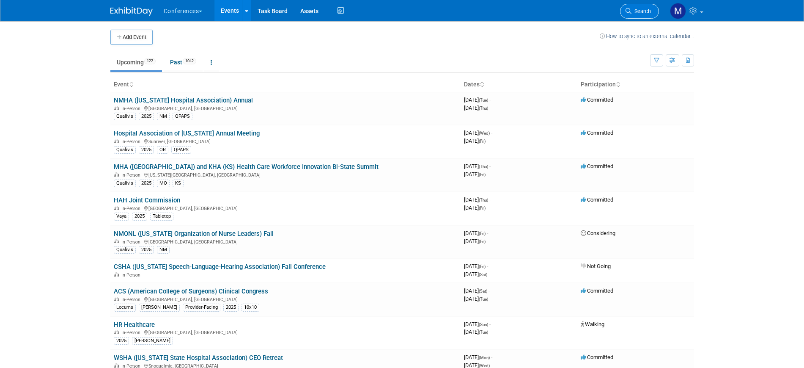
click at [638, 12] on span "Search" at bounding box center [640, 11] width 19 height 6
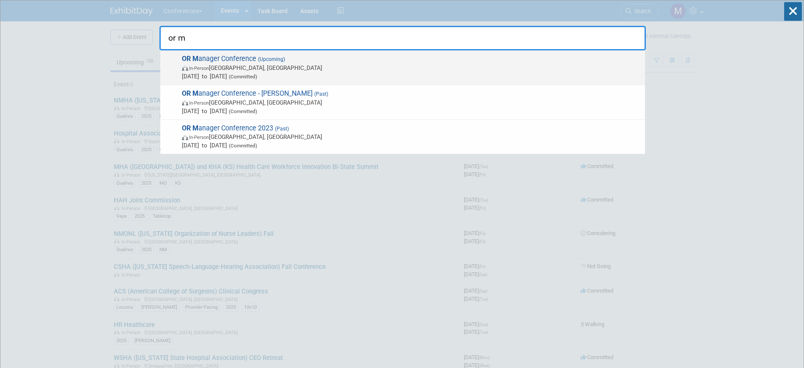
type input "or m"
click at [266, 65] on span "In-Person Anaheim, CA" at bounding box center [411, 67] width 459 height 8
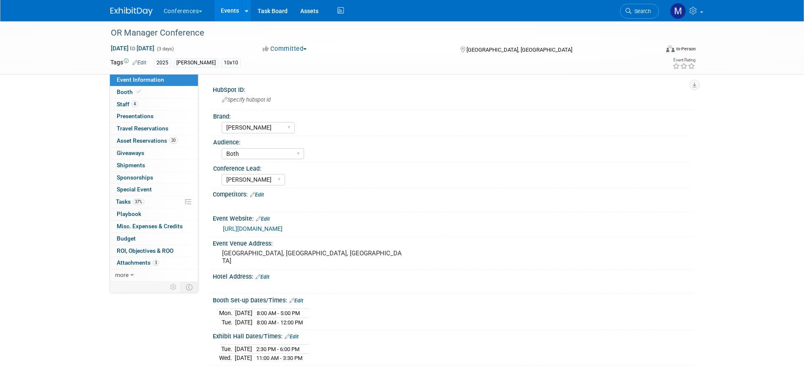
select select "[PERSON_NAME]"
select select "Both"
select select "[PERSON_NAME]"
click at [176, 141] on span "20" at bounding box center [173, 140] width 8 height 6
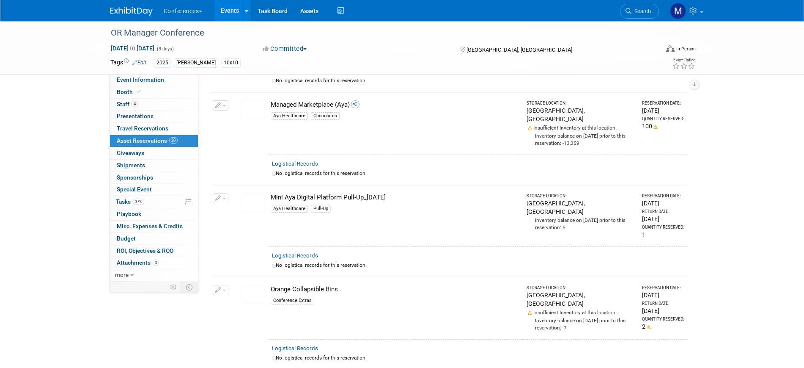
scroll to position [1427, 0]
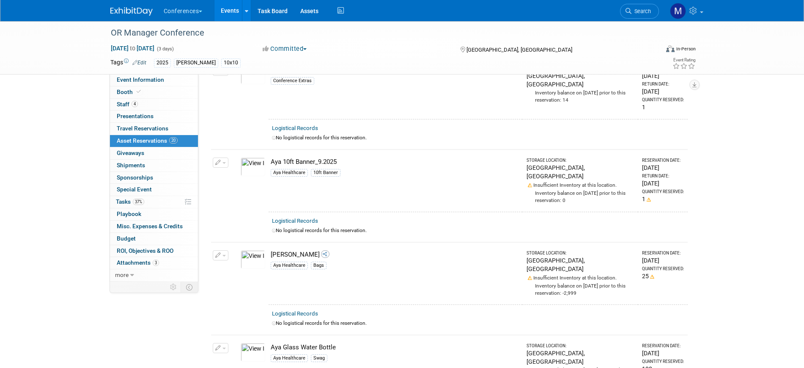
scroll to position [0, 0]
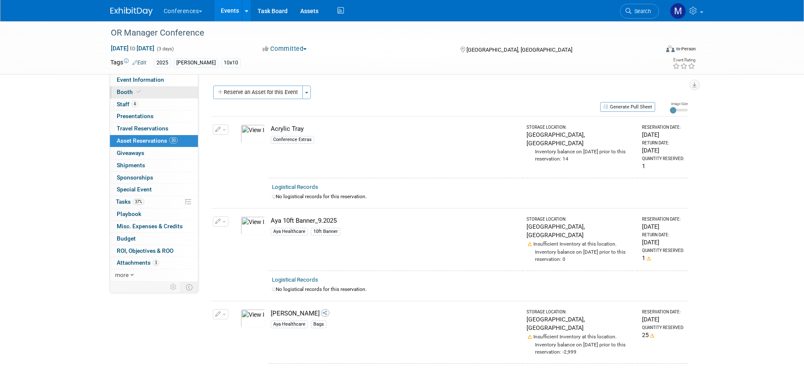
click at [157, 93] on link "Booth" at bounding box center [154, 92] width 88 height 12
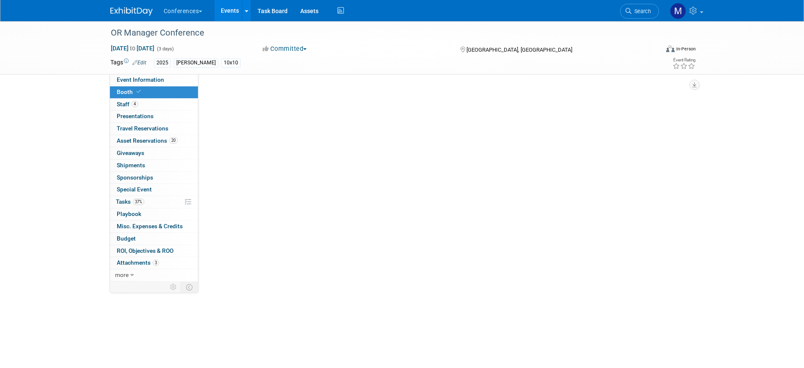
select select "10'x10'"
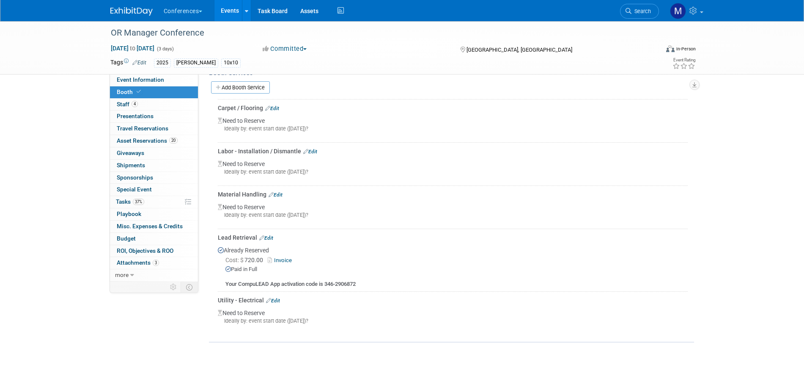
scroll to position [264, 0]
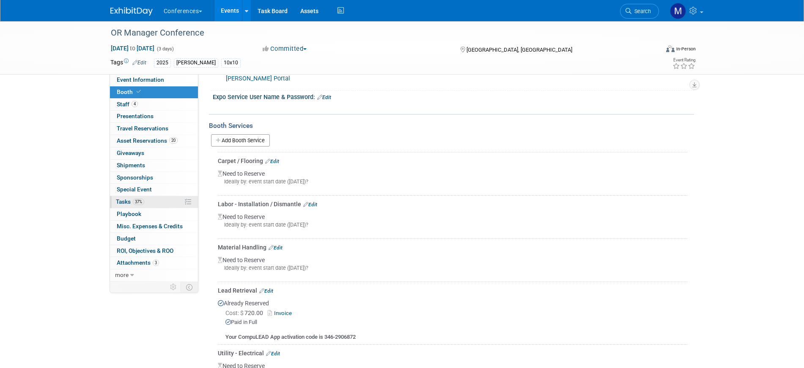
click at [141, 204] on span "37%" at bounding box center [138, 201] width 11 height 6
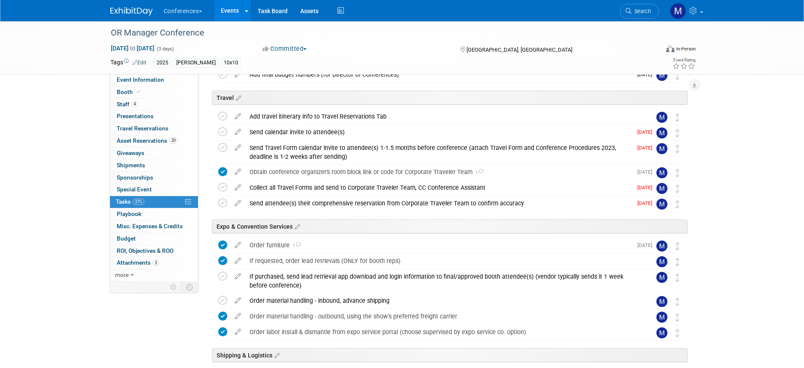
scroll to position [0, 0]
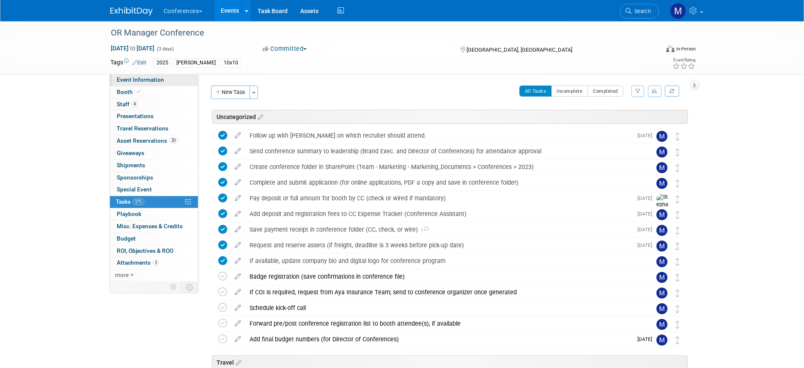
click at [145, 79] on span "Event Information" at bounding box center [140, 79] width 47 height 7
select select "[PERSON_NAME]"
select select "Both"
select select "Marygrace"
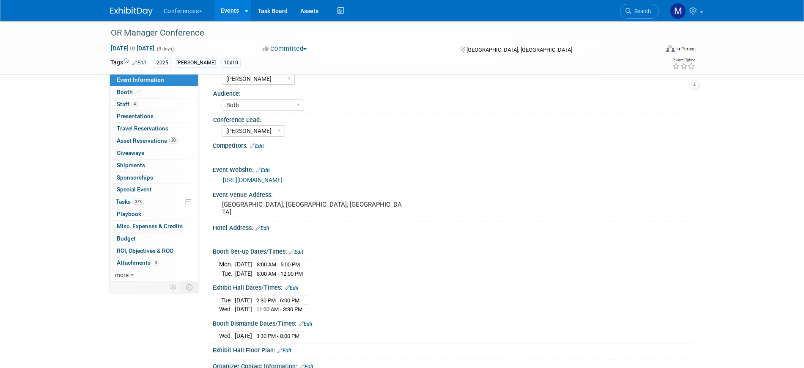
scroll to position [106, 0]
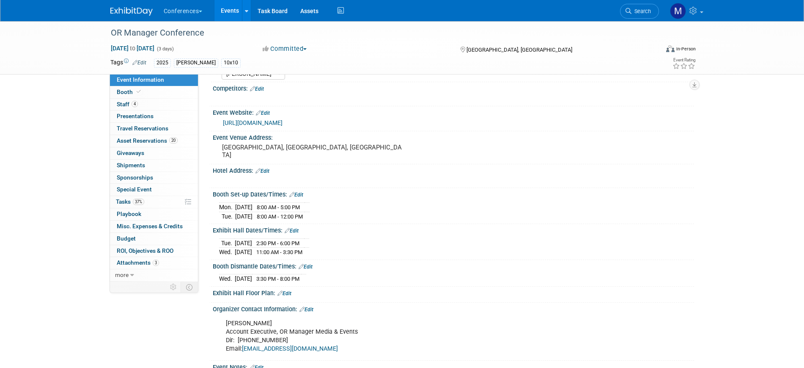
click at [273, 168] on div "Hotel Address: Edit" at bounding box center [453, 169] width 481 height 11
click at [269, 171] on link "Edit" at bounding box center [262, 171] width 14 height 6
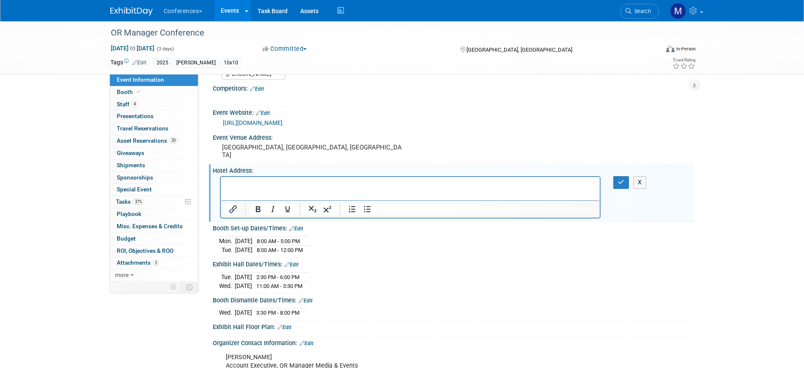
scroll to position [0, 0]
drag, startPoint x: 619, startPoint y: 183, endPoint x: 335, endPoint y: 2, distance: 336.6
click at [619, 183] on icon "button" at bounding box center [621, 182] width 6 height 6
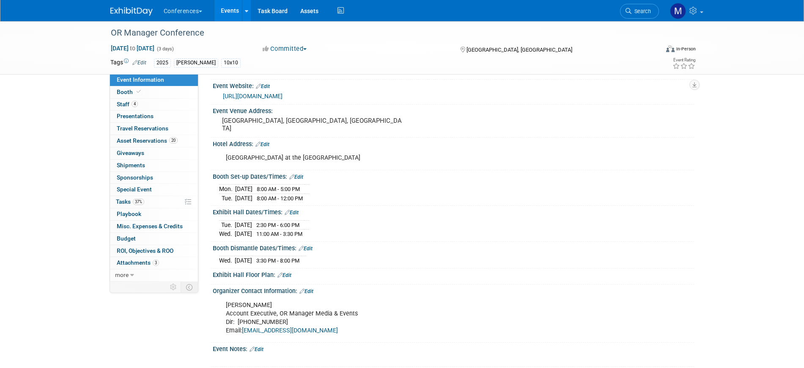
scroll to position [147, 0]
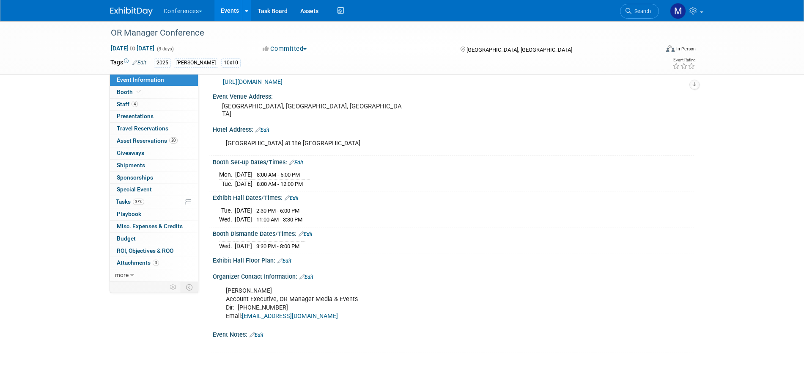
drag, startPoint x: 212, startPoint y: 161, endPoint x: 319, endPoint y: 245, distance: 136.1
click at [319, 245] on div "HubSpot ID: Specify hubspot id Brand: Aya Bespoke Corporate Dawson DocCafe Locu…" at bounding box center [449, 144] width 477 height 415
copy div "Booth Set-up Dates/Times: Edit Mon. Oct 27, 2025 8:00 AM - 5:00 PM Tue. Oct 28,…"
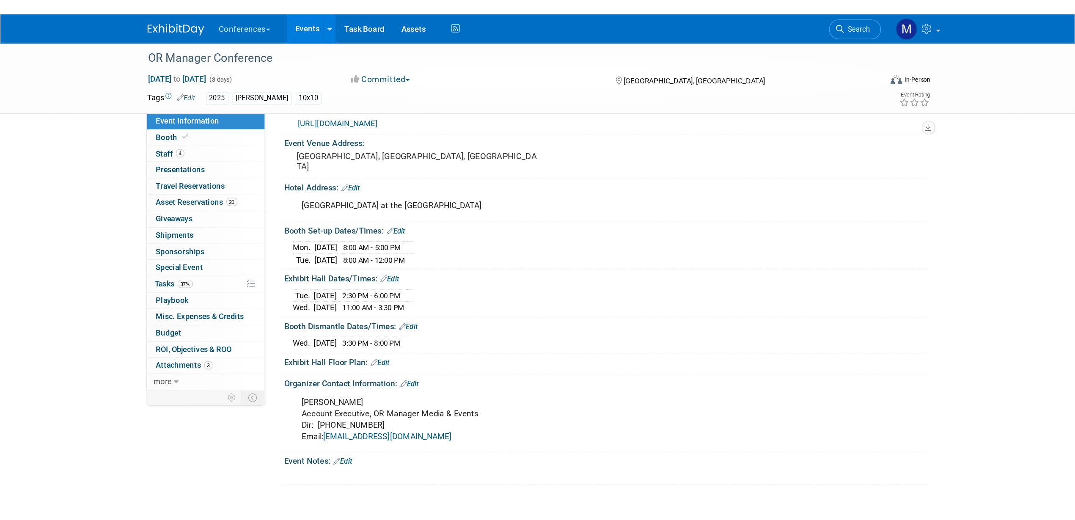
scroll to position [0, 0]
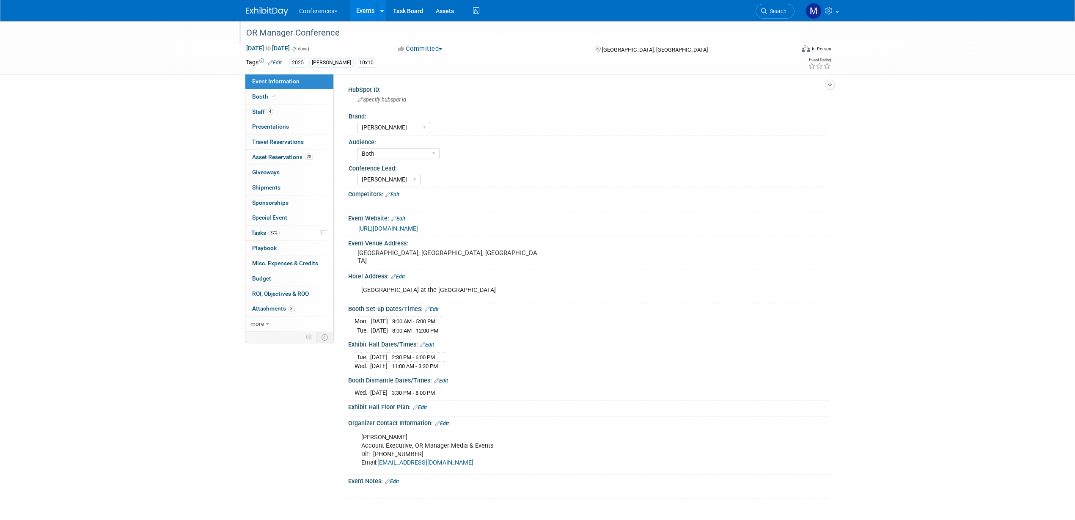
click at [315, 29] on div "OR Manager Conference" at bounding box center [512, 32] width 538 height 15
drag, startPoint x: 310, startPoint y: 33, endPoint x: 172, endPoint y: 31, distance: 137.5
click at [172, 31] on div "OR Manager Conference OR Manager Conference X Oct 28, 2025 to Oct 30, 2025 (3 d…" at bounding box center [537, 47] width 1075 height 53
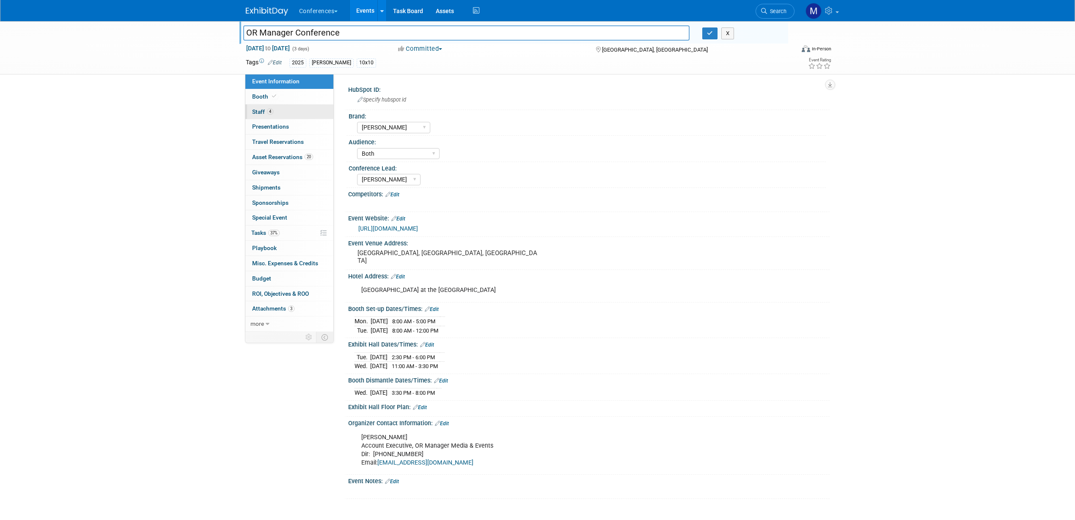
click at [275, 116] on link "4 Staff 4" at bounding box center [289, 111] width 88 height 15
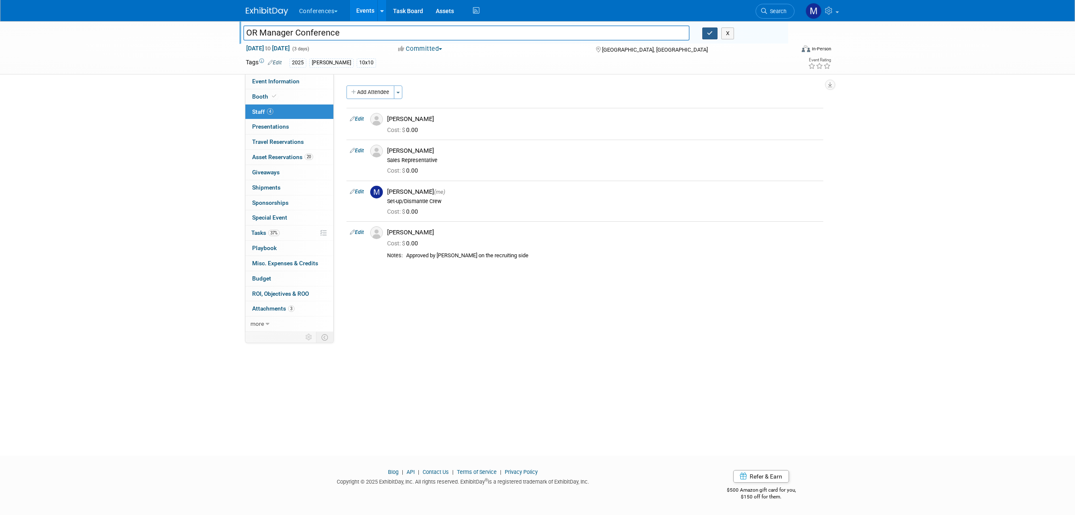
click at [710, 35] on icon "button" at bounding box center [710, 32] width 6 height 5
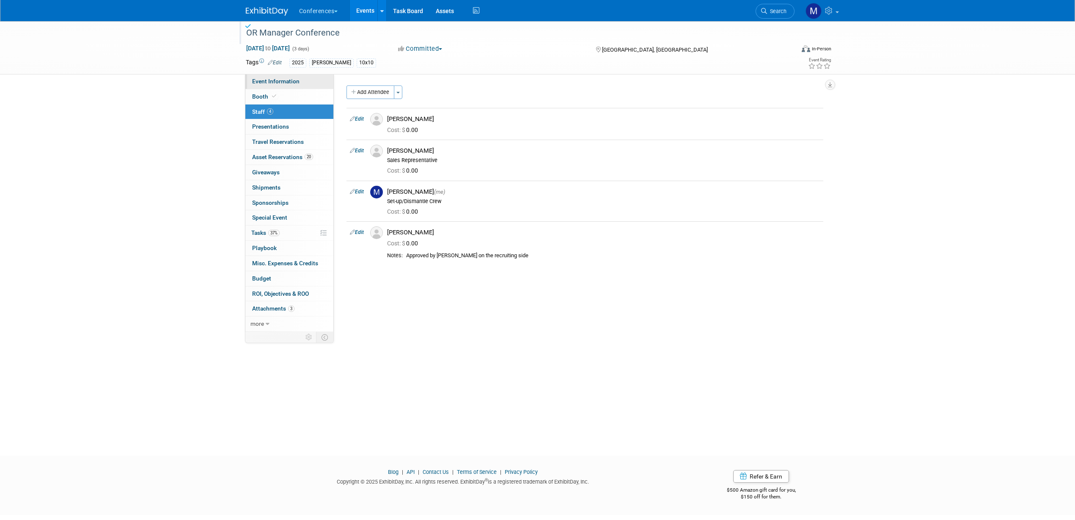
click at [316, 83] on link "Event Information" at bounding box center [289, 81] width 88 height 15
select select "[PERSON_NAME]"
select select "Both"
select select "[PERSON_NAME]"
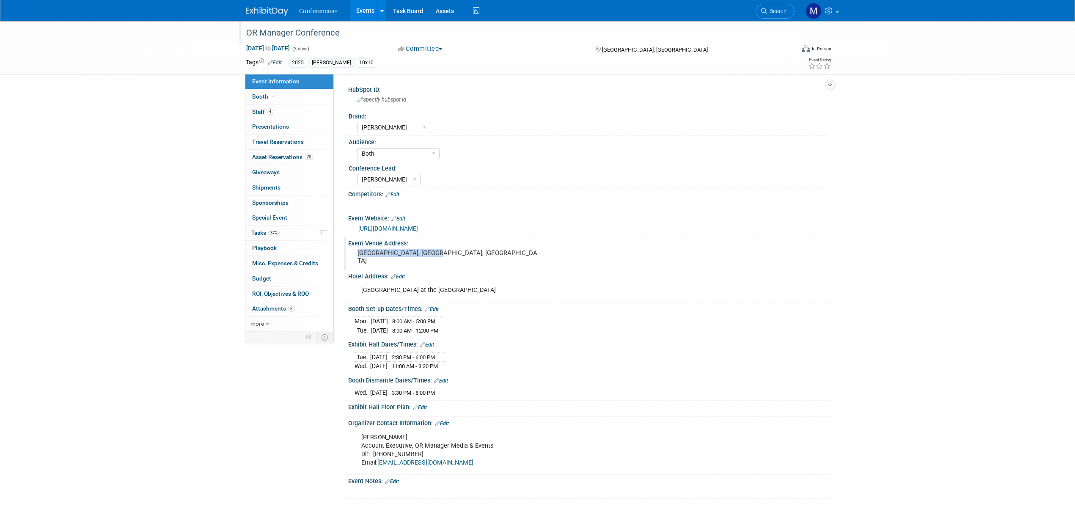
drag, startPoint x: 358, startPoint y: 252, endPoint x: 435, endPoint y: 255, distance: 76.6
click at [435, 255] on pre "Anaheim Convention Center, Anaheim, CA" at bounding box center [448, 256] width 182 height 15
drag, startPoint x: 434, startPoint y: 253, endPoint x: 346, endPoint y: 253, distance: 88.4
click at [346, 253] on div "Event Venue Address: Anaheim Convention Center, Anaheim, CA Anaheim Convention …" at bounding box center [586, 253] width 485 height 33
click at [398, 294] on div "Sheraton Park Hotel at the Anaheim Resort" at bounding box center [545, 290] width 381 height 17
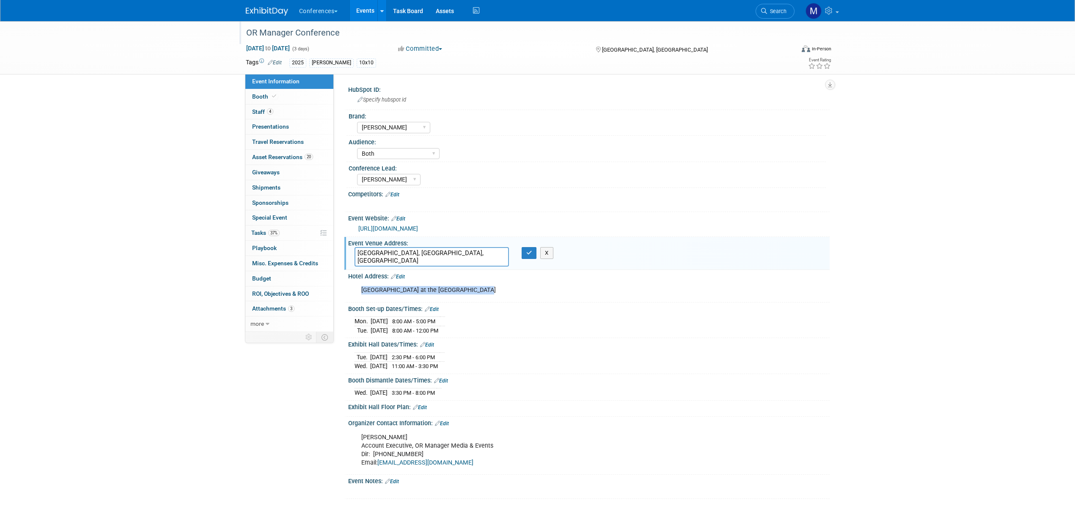
drag, startPoint x: 384, startPoint y: 291, endPoint x: 496, endPoint y: 291, distance: 111.7
click at [496, 291] on div "Sheraton Park Hotel at the Anaheim Resort" at bounding box center [545, 290] width 381 height 17
copy div "Sheraton Park Hotel at the Anaheim Resort"
click at [525, 255] on button "button" at bounding box center [528, 253] width 15 height 12
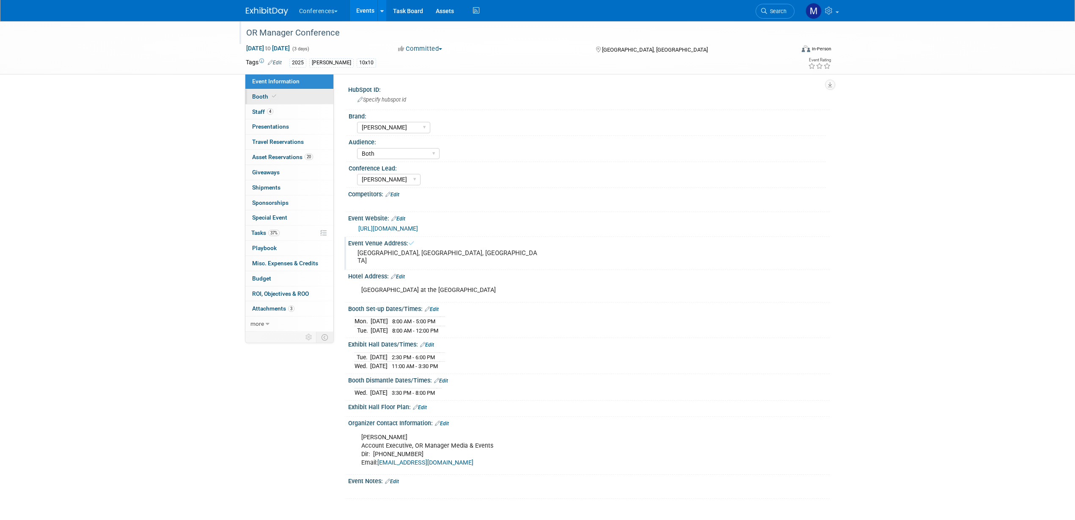
click at [250, 98] on link "Booth" at bounding box center [289, 96] width 88 height 15
select select "10'x10'"
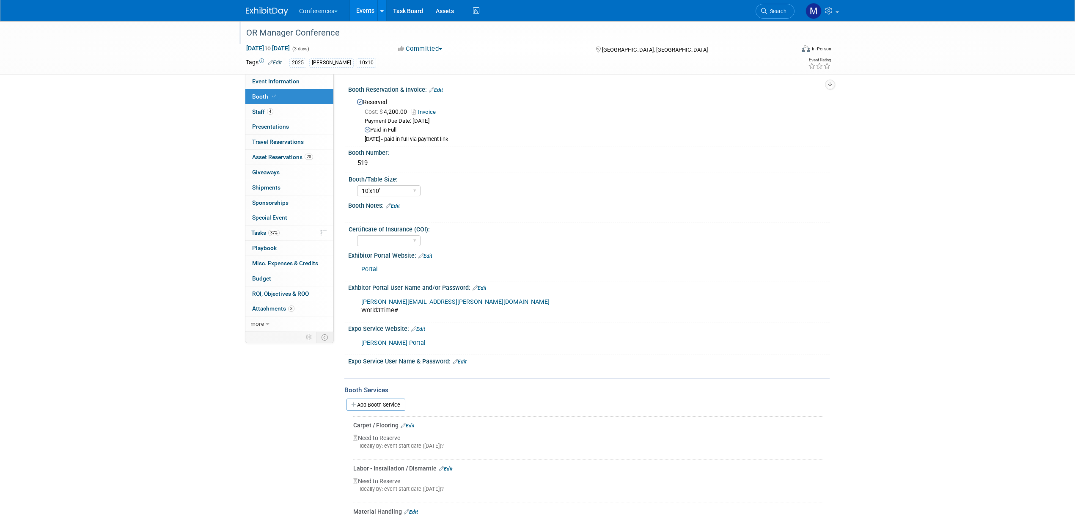
drag, startPoint x: 284, startPoint y: 229, endPoint x: 450, endPoint y: 251, distance: 168.1
click at [284, 229] on link "37% Tasks 37%" at bounding box center [289, 232] width 88 height 15
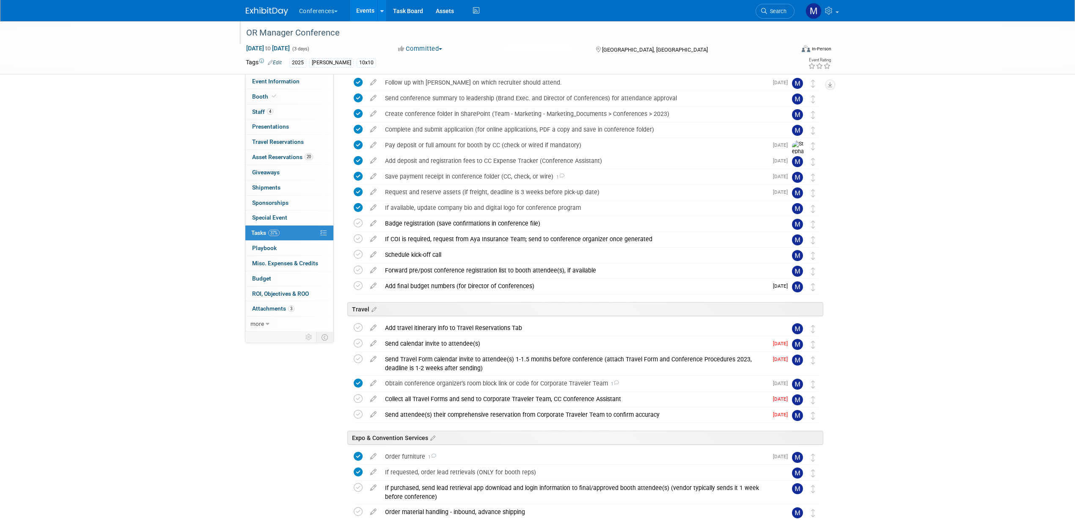
scroll to position [159, 0]
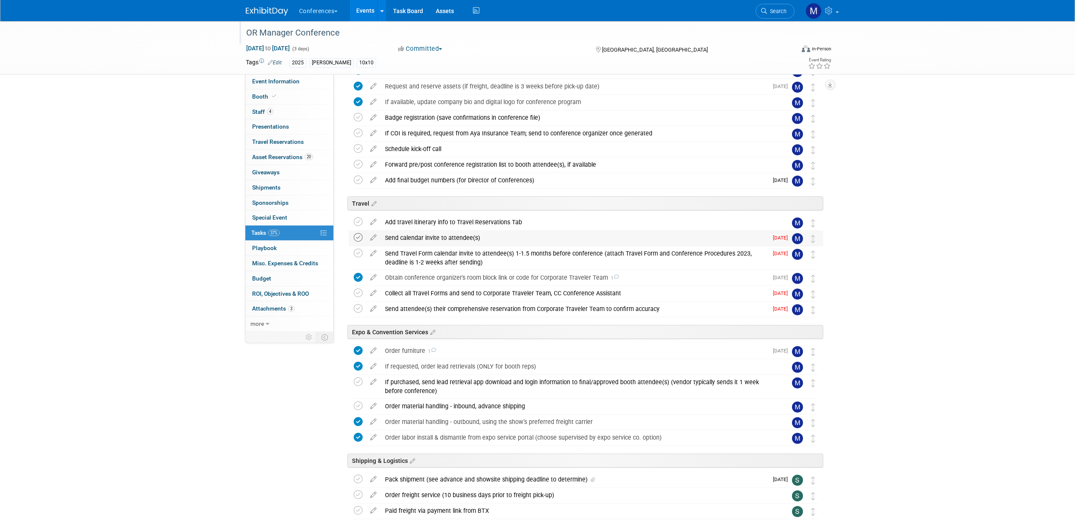
click at [357, 238] on icon at bounding box center [358, 237] width 9 height 9
click at [278, 83] on span "Event Information" at bounding box center [275, 81] width 47 height 7
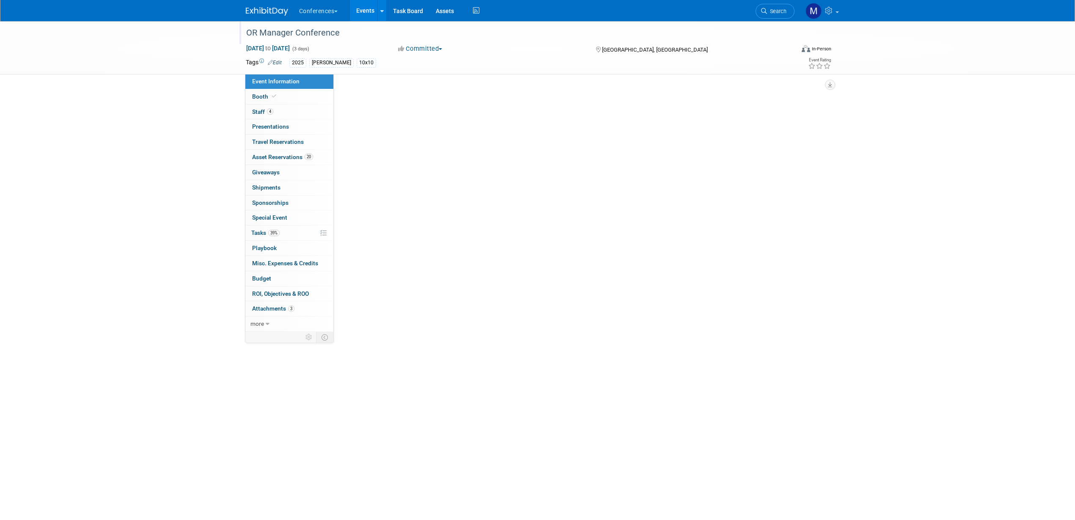
scroll to position [0, 0]
select select "[PERSON_NAME]"
select select "Both"
select select "[PERSON_NAME]"
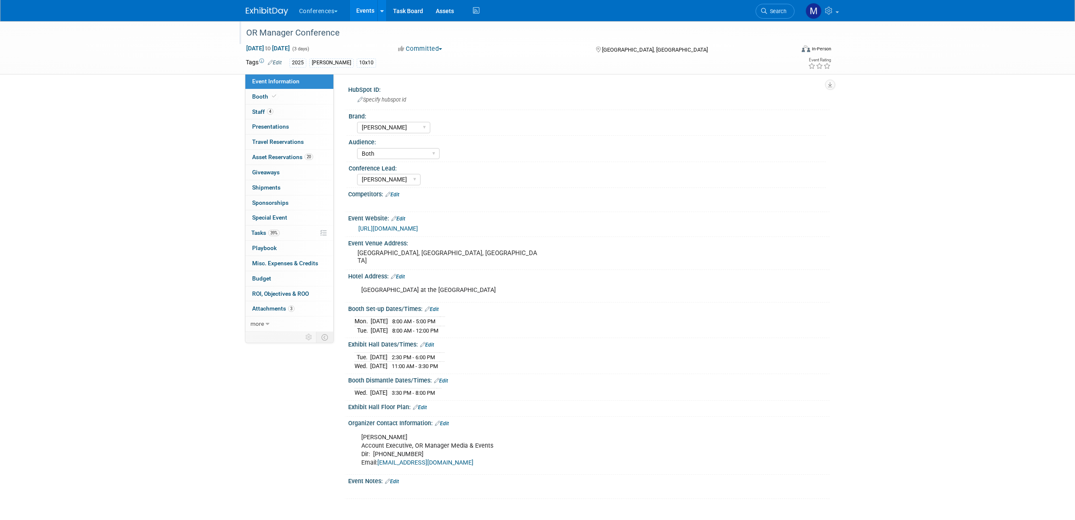
drag, startPoint x: 275, startPoint y: 230, endPoint x: 500, endPoint y: 225, distance: 225.1
click at [275, 230] on span "39%" at bounding box center [273, 233] width 11 height 6
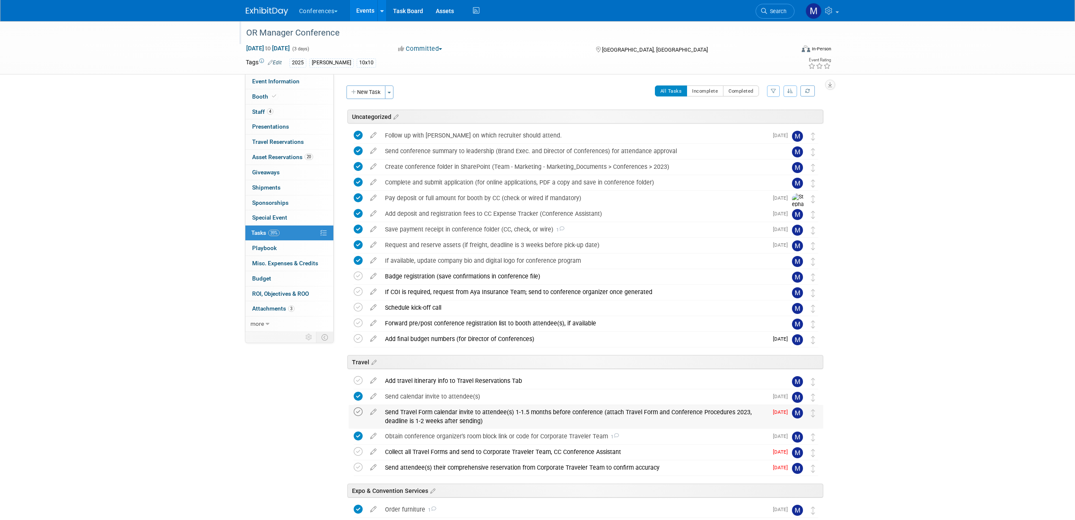
click at [355, 367] on icon at bounding box center [358, 411] width 9 height 9
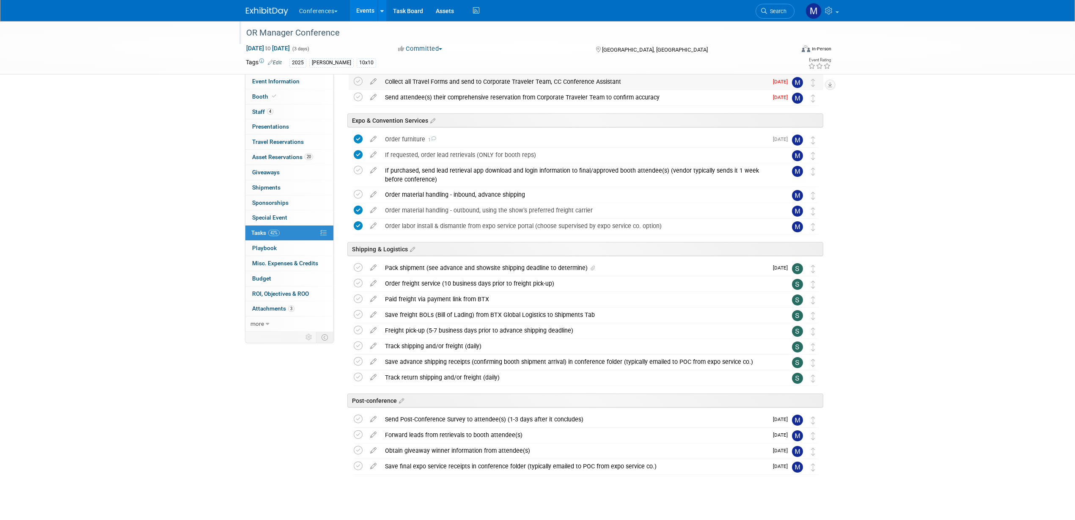
scroll to position [159, 0]
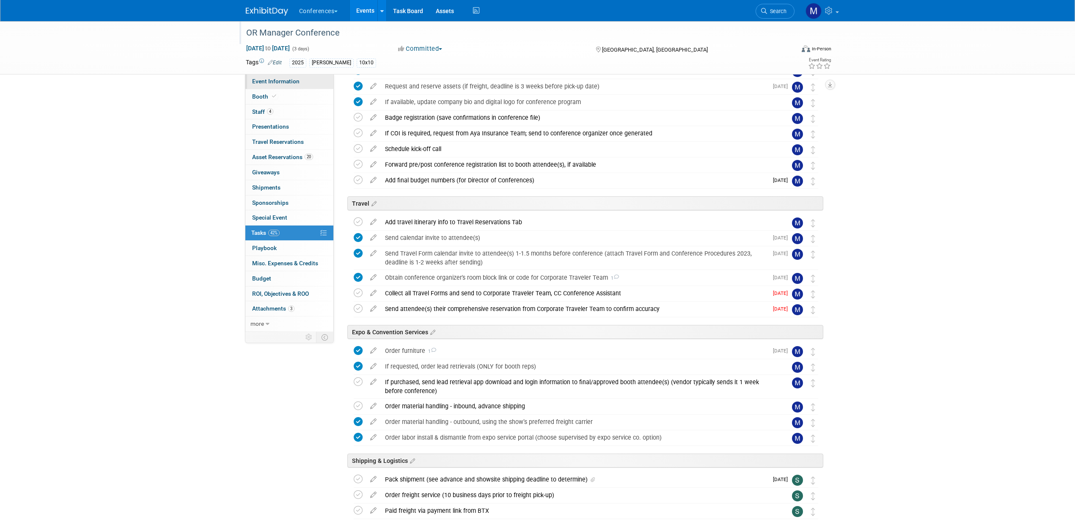
click at [287, 78] on span "Event Information" at bounding box center [275, 81] width 47 height 7
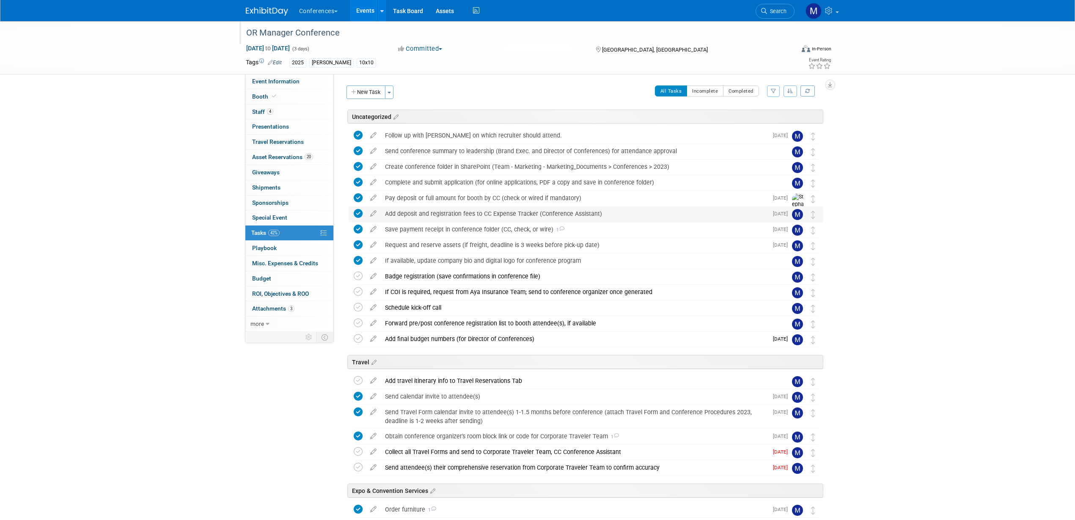
select select "[PERSON_NAME]"
select select "Both"
select select "[PERSON_NAME]"
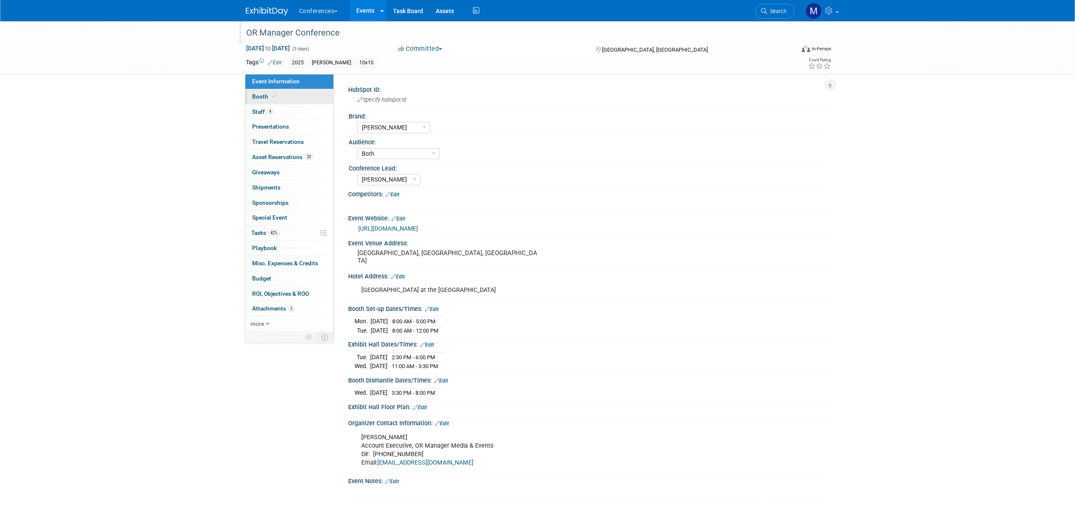
click at [277, 94] on link "Booth" at bounding box center [289, 96] width 88 height 15
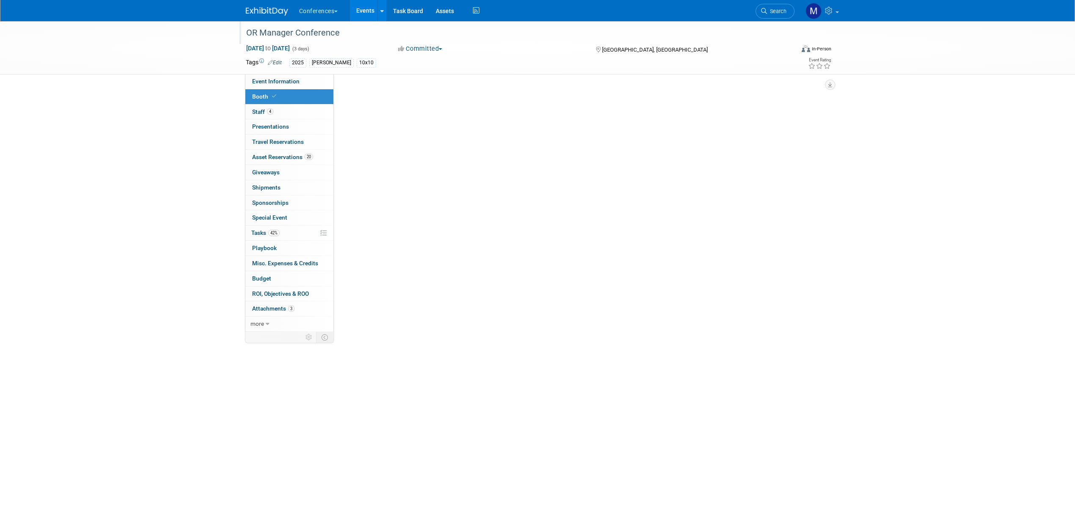
select select "10'x10'"
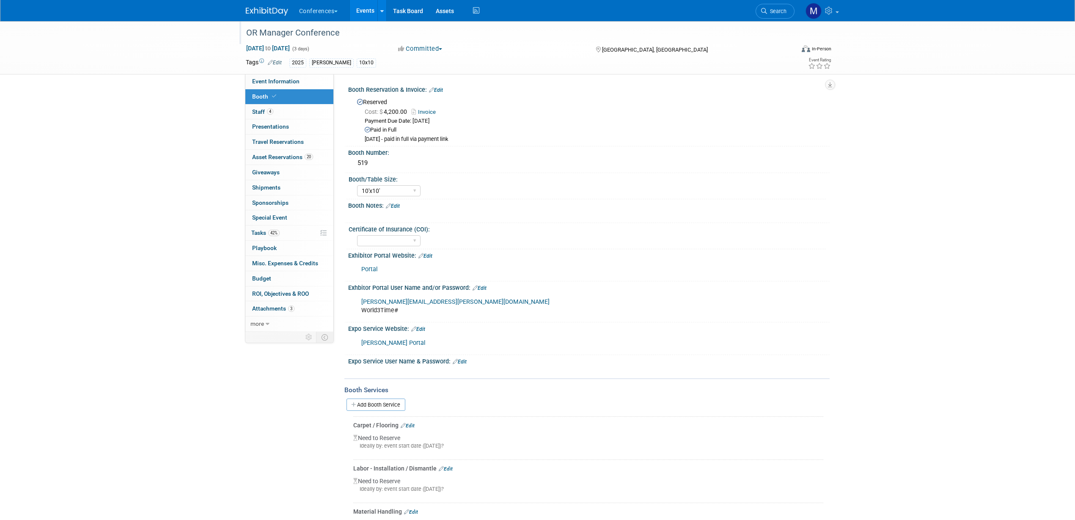
click at [373, 268] on link "Portal" at bounding box center [369, 269] width 16 height 7
drag, startPoint x: 278, startPoint y: 235, endPoint x: 425, endPoint y: 252, distance: 148.6
click at [278, 235] on span "42%" at bounding box center [273, 233] width 11 height 6
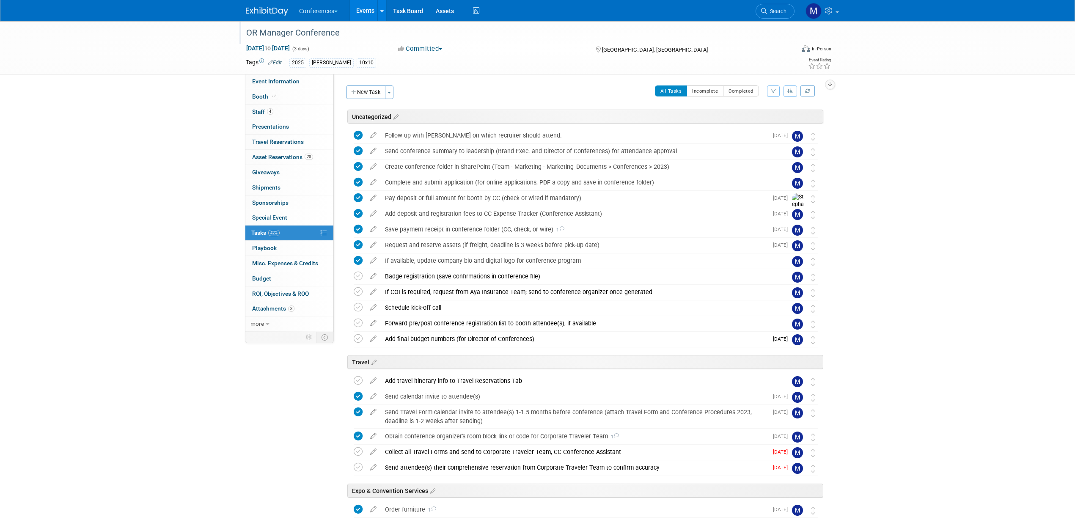
click at [376, 305] on icon at bounding box center [373, 305] width 15 height 11
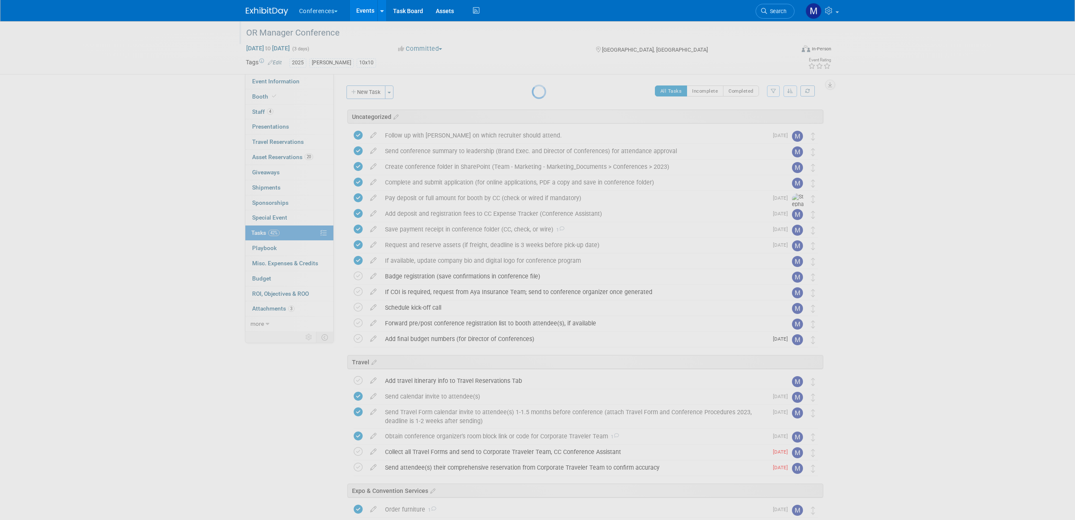
select select "9"
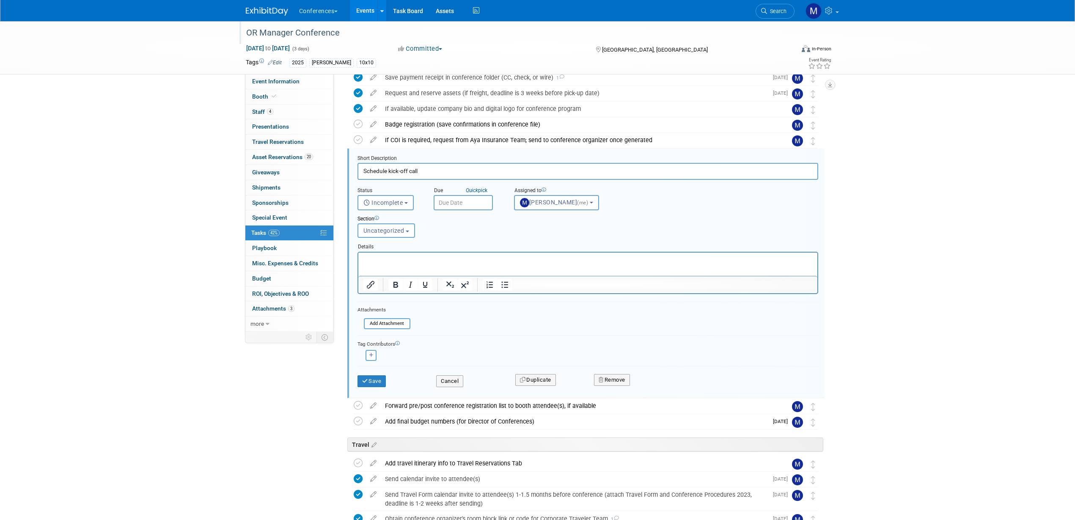
scroll to position [176, 0]
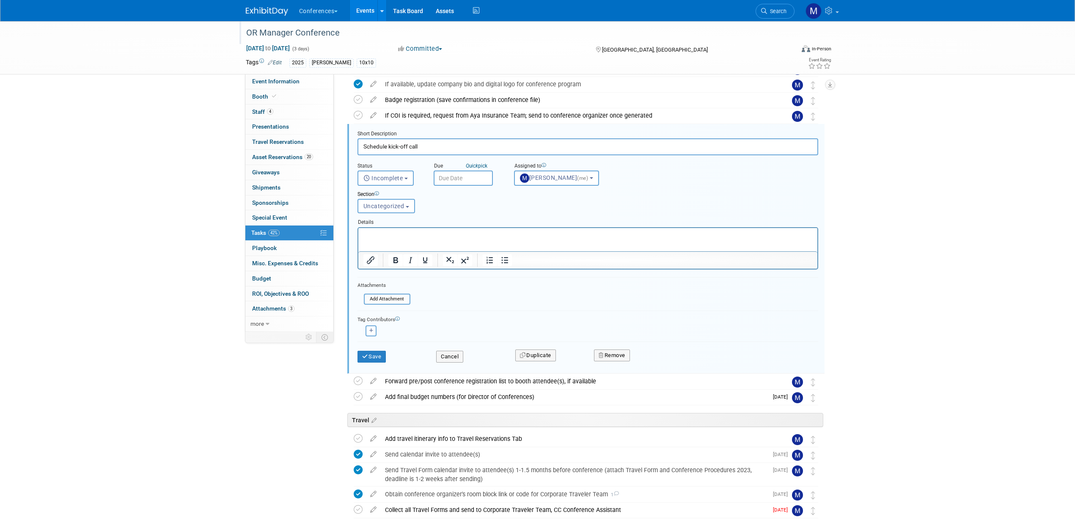
click at [457, 181] on input "text" at bounding box center [463, 177] width 59 height 15
click at [461, 234] on span "6" at bounding box center [461, 239] width 16 height 16
type input "Oct 6, 2025"
click at [373, 360] on button "Save" at bounding box center [371, 357] width 29 height 12
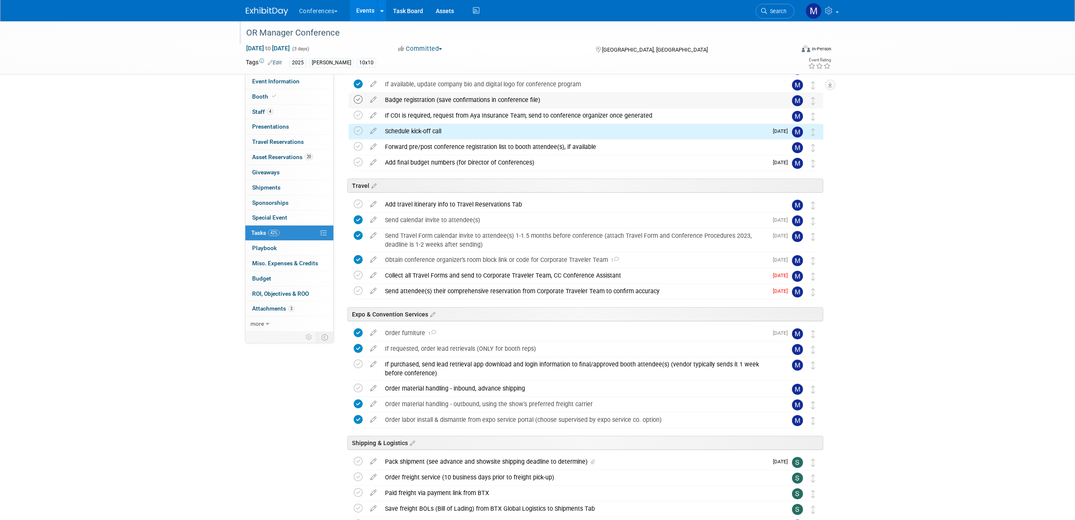
click at [355, 99] on icon at bounding box center [358, 99] width 9 height 9
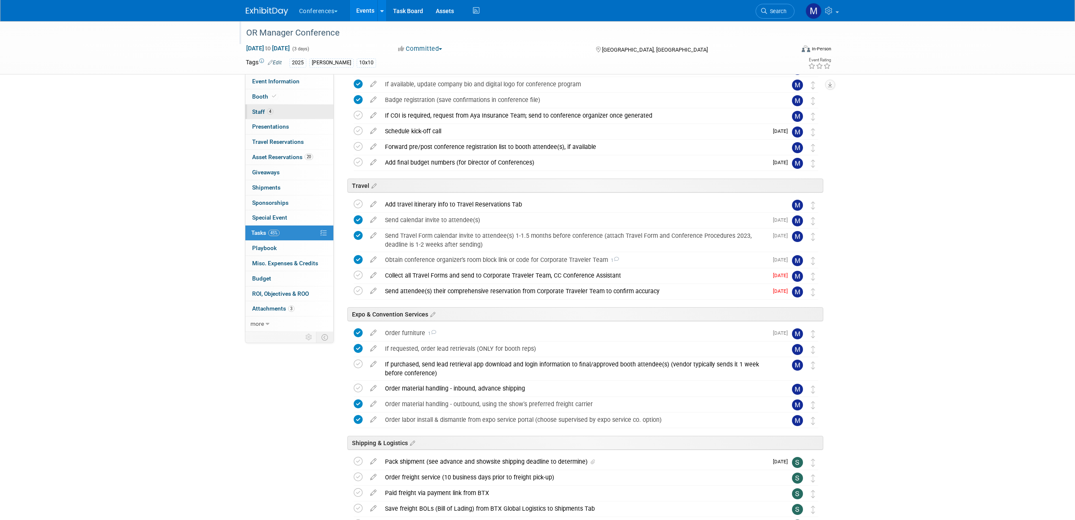
click at [276, 116] on link "4 Staff 4" at bounding box center [289, 111] width 88 height 15
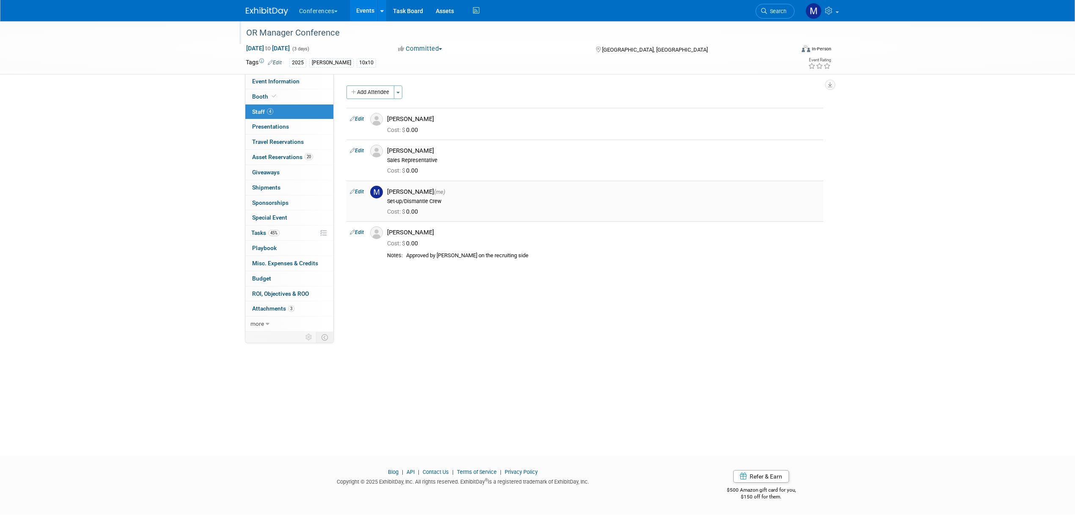
click at [360, 194] on link "Edit" at bounding box center [357, 192] width 14 height 6
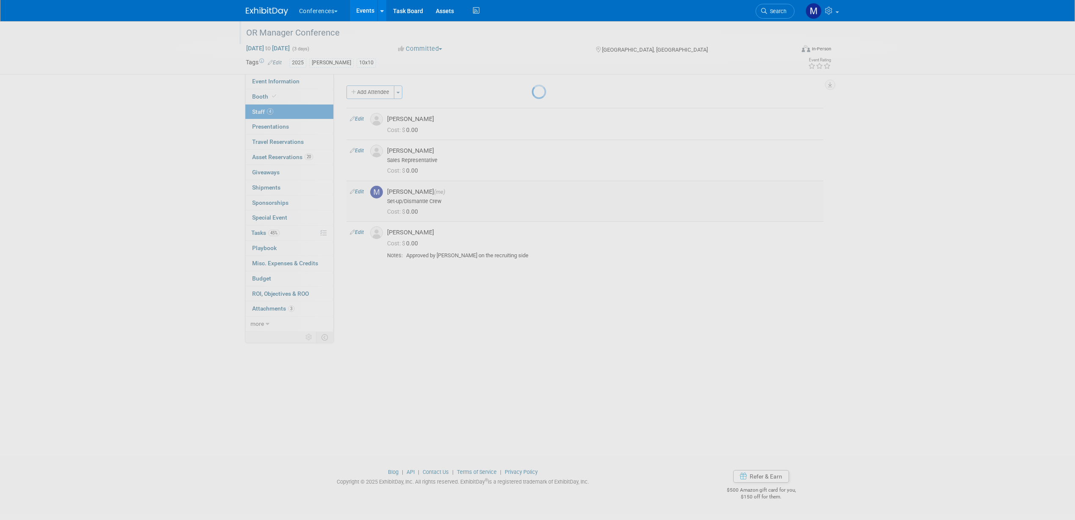
select select "44aca64b-5a90-4919-a819-d2f91ad54103"
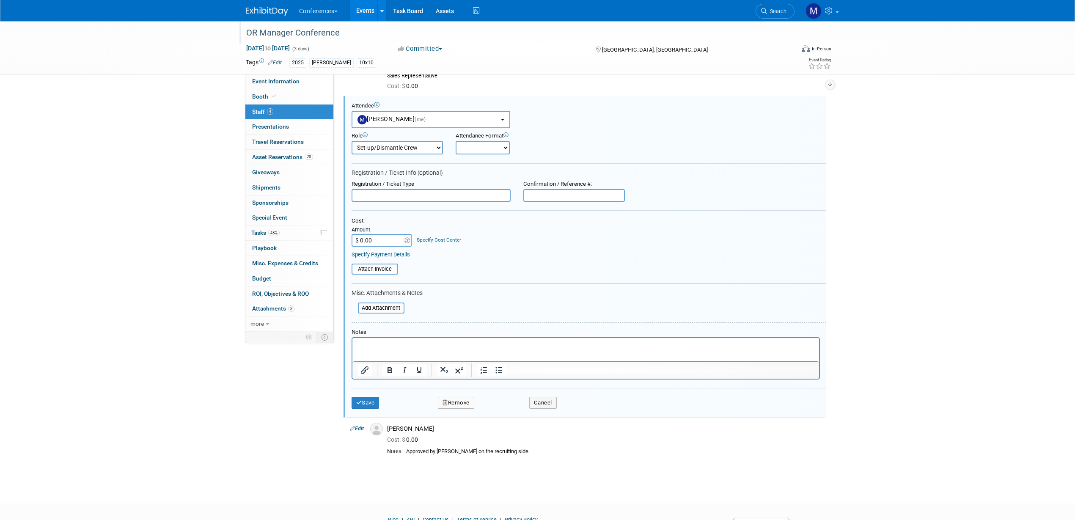
click at [542, 195] on input "text" at bounding box center [574, 195] width 102 height 13
paste input "2945239"
type input "2945239"
click at [373, 367] on button "Save" at bounding box center [365, 403] width 28 height 12
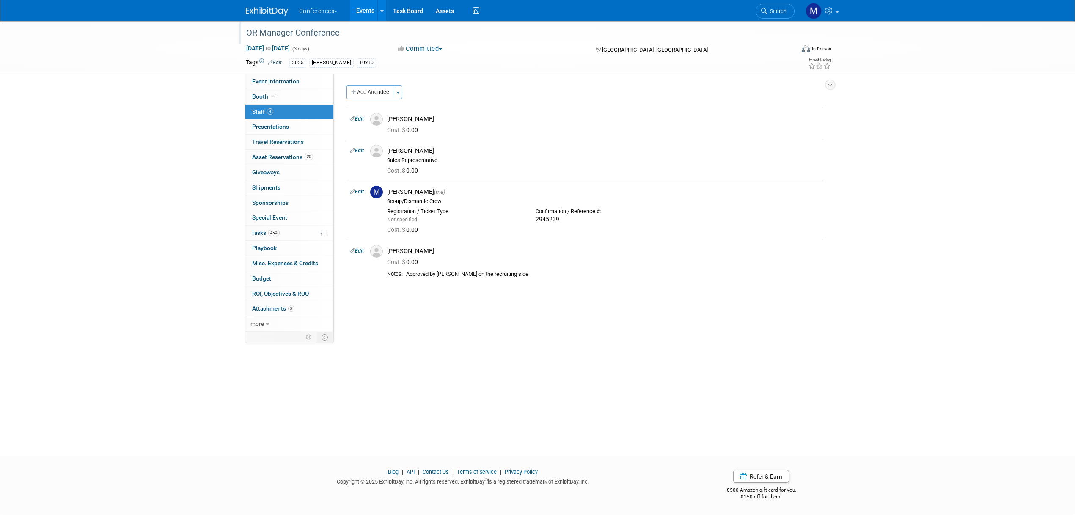
click at [356, 252] on link "Edit" at bounding box center [357, 251] width 14 height 6
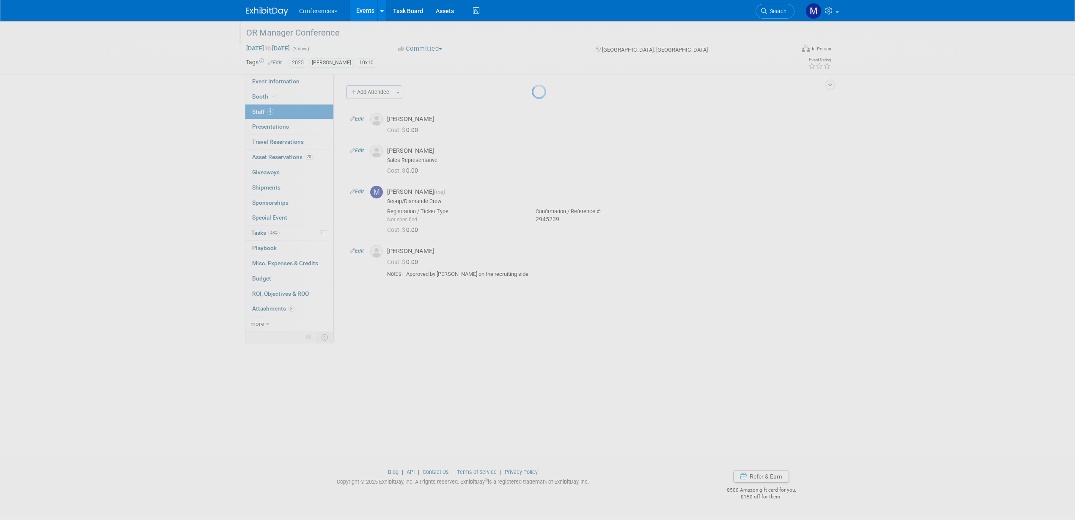
select select "cdcc4660-83f1-451c-a4e1-967ad49cfe00"
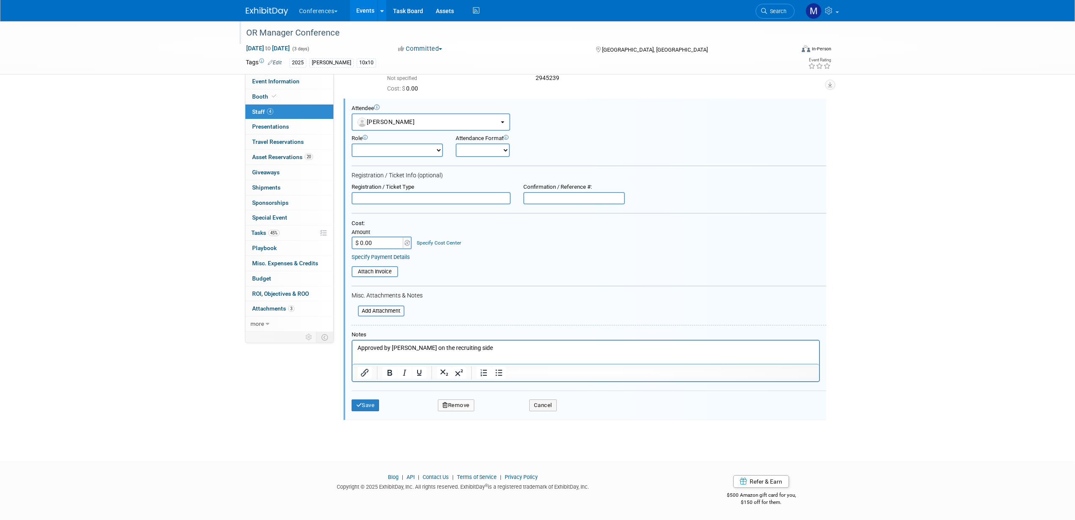
click at [564, 199] on input "text" at bounding box center [574, 198] width 102 height 13
paste input "2945261"
type input "2945261"
click at [371, 367] on button "Save" at bounding box center [365, 405] width 28 height 12
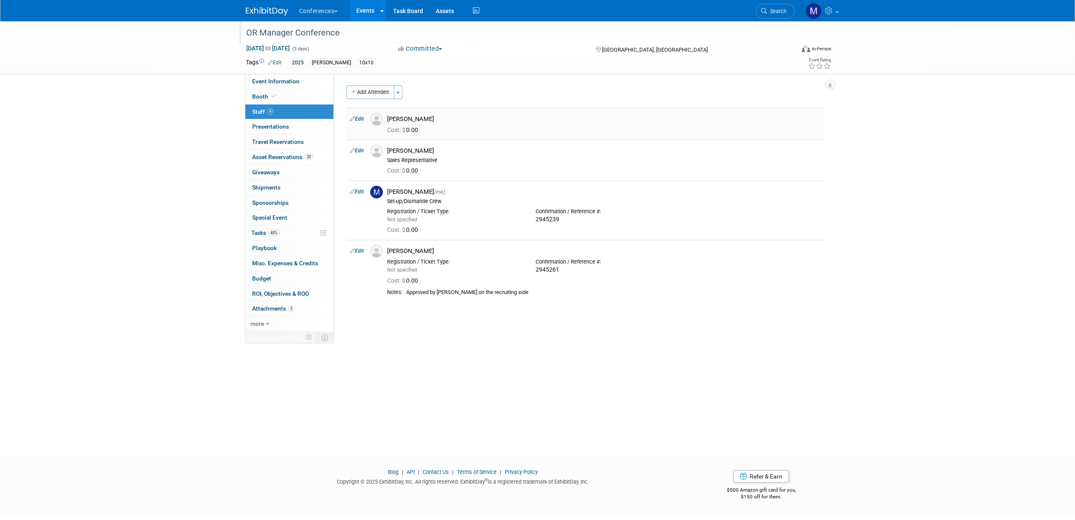
click at [362, 120] on link "Edit" at bounding box center [357, 119] width 14 height 6
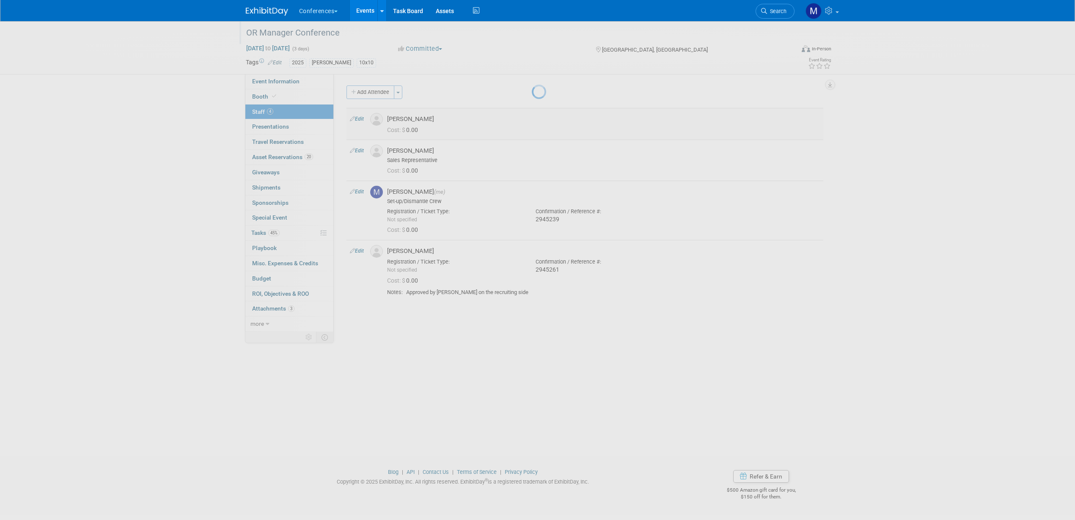
select select "ccf5f93a-16b4-440a-ad45-0675bfada12e"
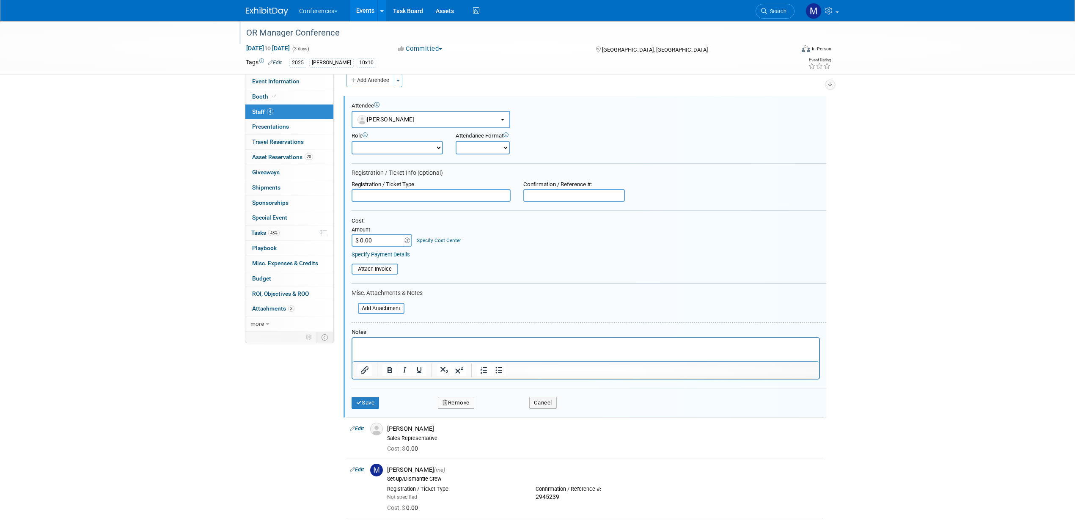
click at [561, 189] on div "Confirmation / Reference #:" at bounding box center [574, 191] width 114 height 21
click at [565, 193] on input "text" at bounding box center [574, 195] width 102 height 13
paste input "2945280"
type input "2945280"
click at [373, 367] on button "Save" at bounding box center [365, 403] width 28 height 12
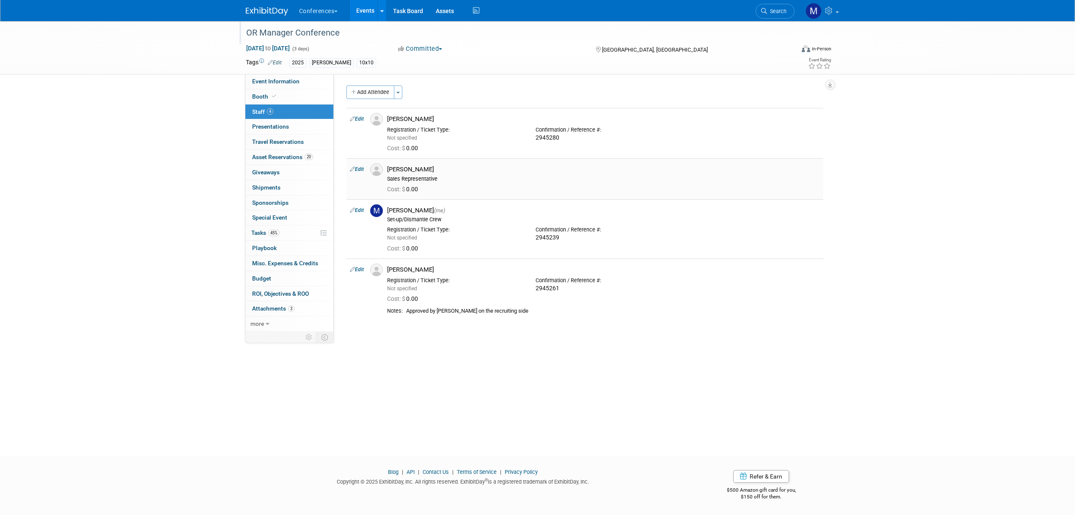
click at [359, 170] on link "Edit" at bounding box center [357, 169] width 14 height 6
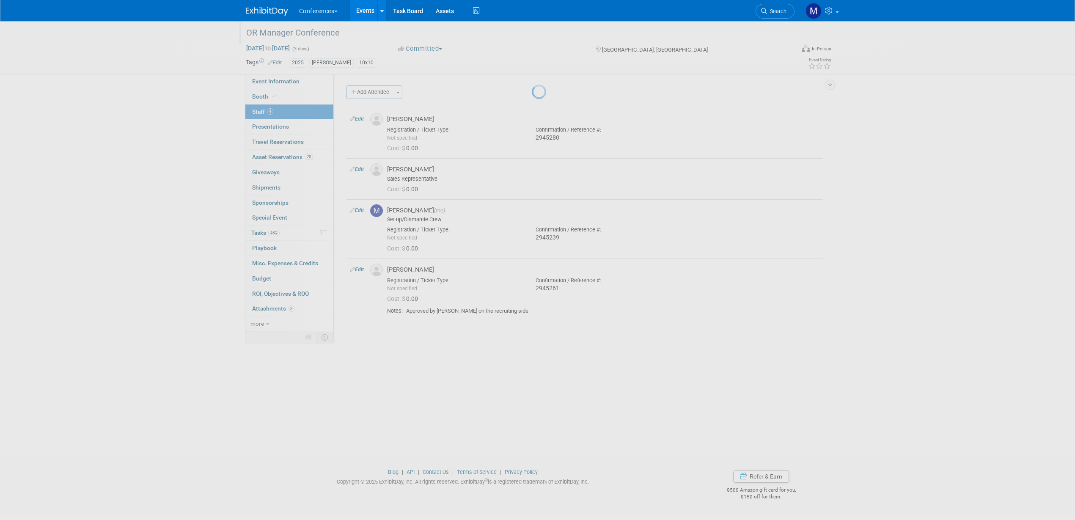
select select "ca442a30-f4d8-46e8-9a5c-5b6fa7ae48cc"
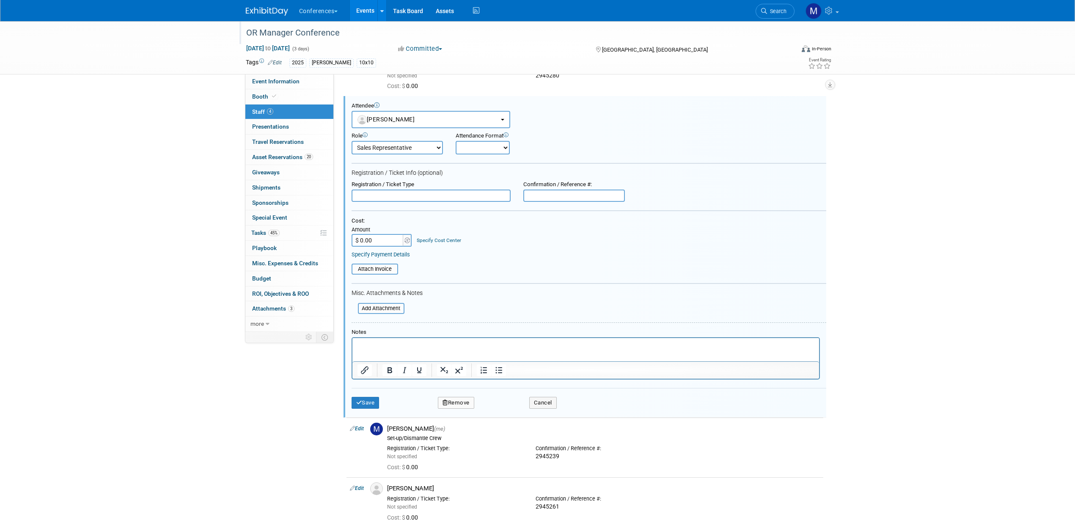
click at [584, 197] on input "text" at bounding box center [574, 195] width 102 height 13
paste input "2945290"
type input "2945290"
click at [370, 367] on button "Save" at bounding box center [365, 403] width 28 height 12
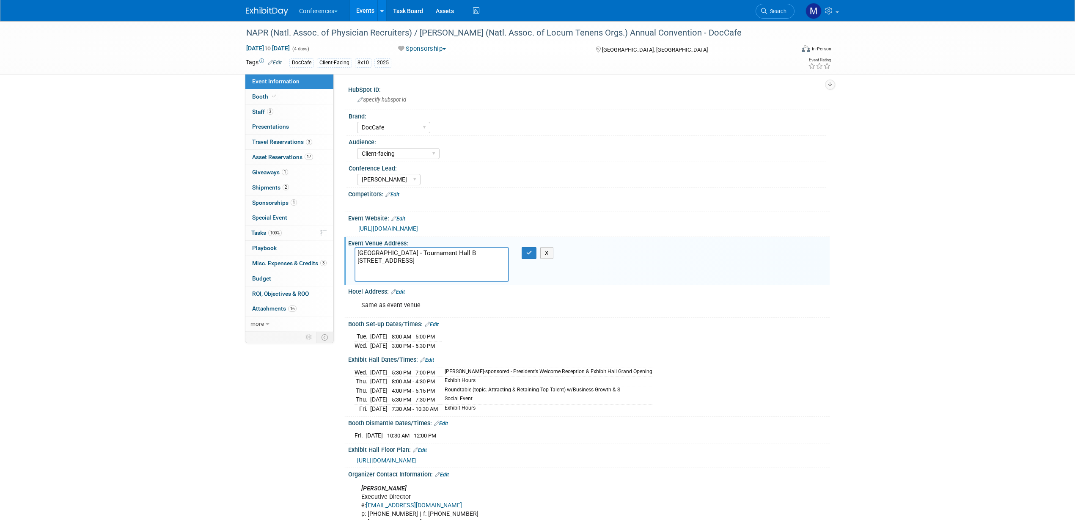
select select "DocCafe"
select select "Client-facing"
select select "[PERSON_NAME]"
click at [524, 252] on button "button" at bounding box center [528, 253] width 15 height 12
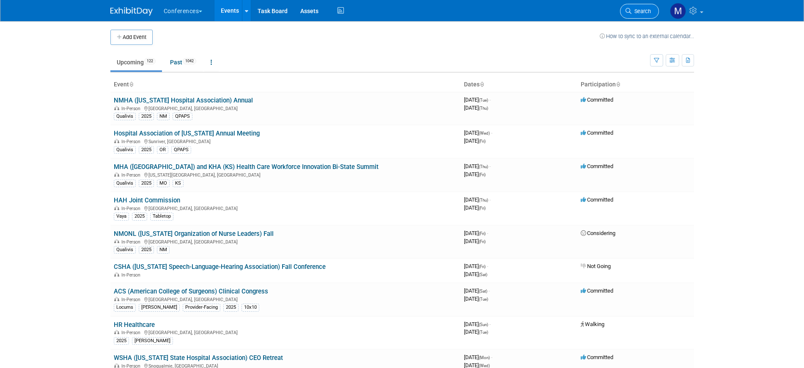
click at [652, 10] on link "Search" at bounding box center [639, 11] width 39 height 15
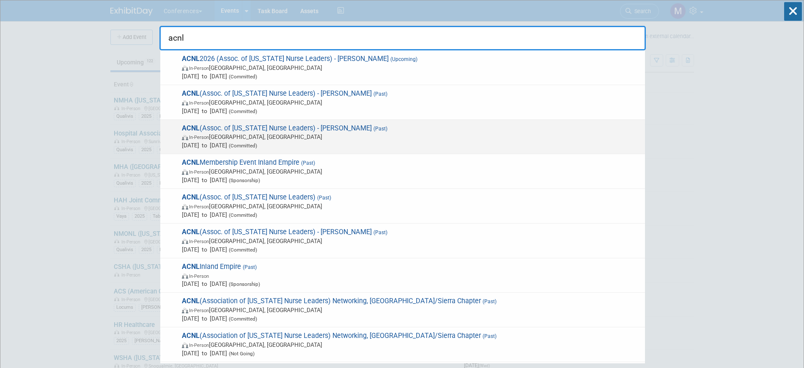
type input "acnl"
click at [249, 135] on span "In-Person [GEOGRAPHIC_DATA], [GEOGRAPHIC_DATA]" at bounding box center [411, 136] width 459 height 8
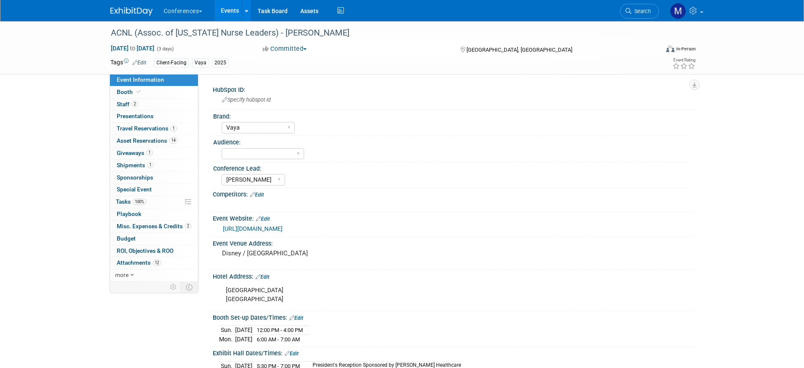
select select "Vaya"
select select "[PERSON_NAME]"
click at [261, 158] on select "Client-facing Clinician/Provider-facing Both N/a" at bounding box center [263, 153] width 82 height 11
select select "Client-facing"
click at [222, 148] on select "Client-facing Clinician/Provider-facing Both N/a" at bounding box center [263, 153] width 82 height 11
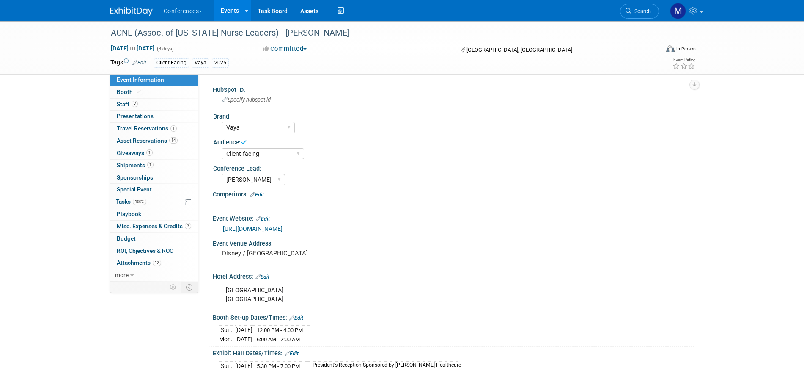
click at [144, 84] on link "Event Information" at bounding box center [154, 80] width 88 height 12
select select "Vaya"
select select "Client-facing"
select select "[PERSON_NAME]"
click at [145, 95] on link "Booth" at bounding box center [154, 92] width 88 height 12
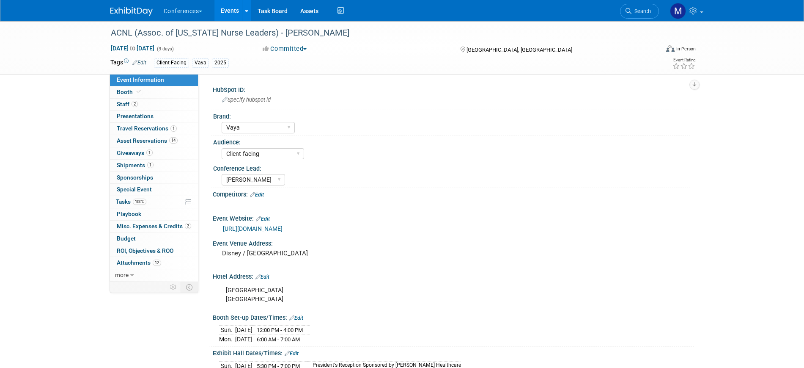
select select "8'x10'"
select select "No"
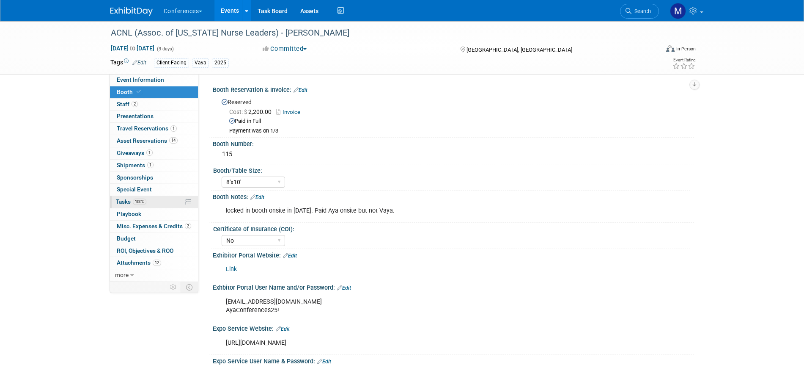
click at [158, 202] on link "100% Tasks 100%" at bounding box center [154, 202] width 88 height 12
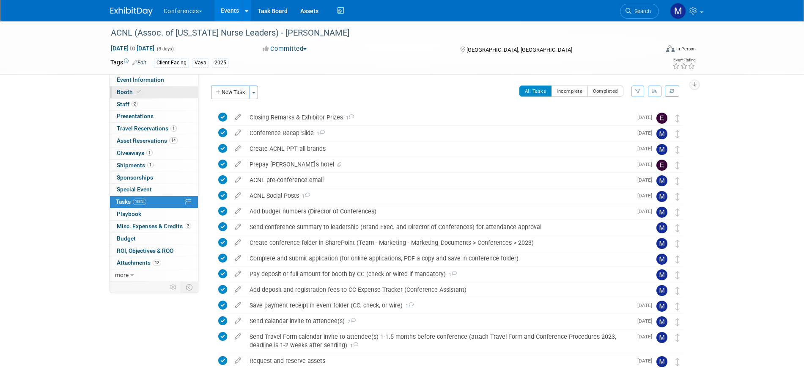
click at [143, 86] on link "Booth" at bounding box center [154, 92] width 88 height 12
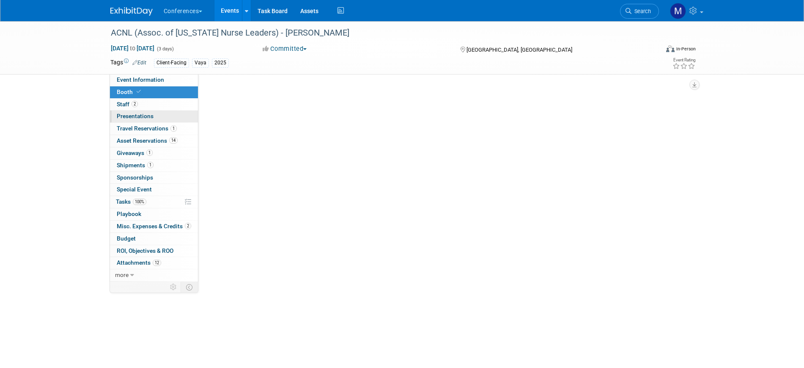
select select "8'x10'"
select select "No"
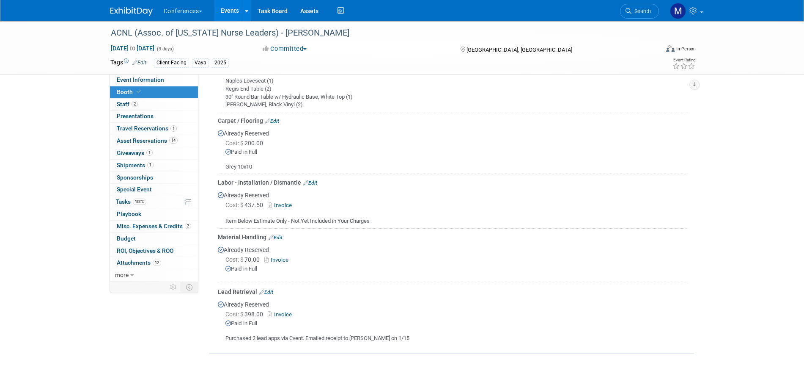
scroll to position [436, 0]
click at [148, 167] on span "1" at bounding box center [150, 165] width 6 height 6
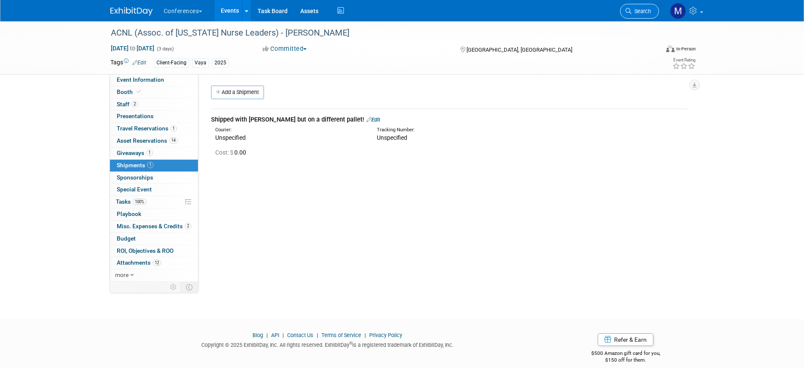
click at [647, 14] on span "Search" at bounding box center [640, 11] width 19 height 6
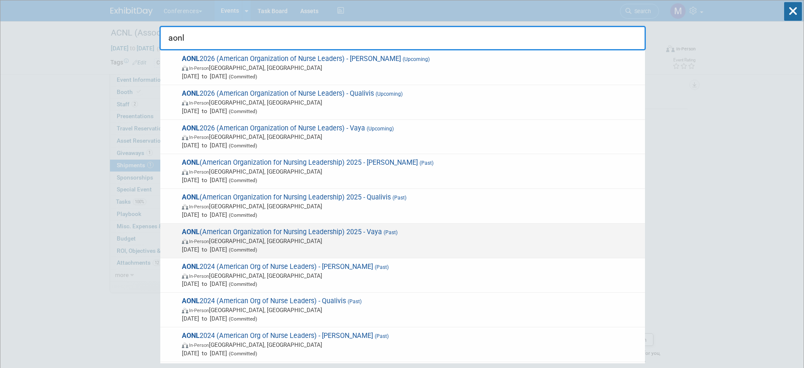
type input "aonl"
click at [365, 245] on span "Mar 30, 2025 to Apr 1, 2025 (Committed)" at bounding box center [411, 249] width 459 height 8
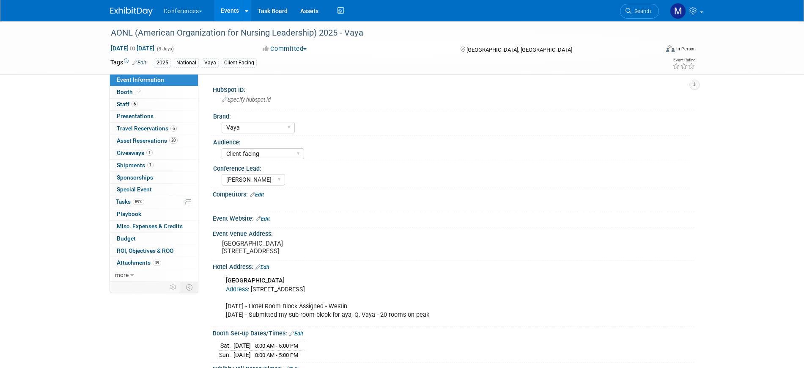
select select "Vaya"
select select "Client-facing"
select select "[PERSON_NAME]"
drag, startPoint x: 158, startPoint y: 199, endPoint x: 375, endPoint y: 235, distance: 219.9
click at [158, 199] on link "89% Tasks 89%" at bounding box center [154, 202] width 88 height 12
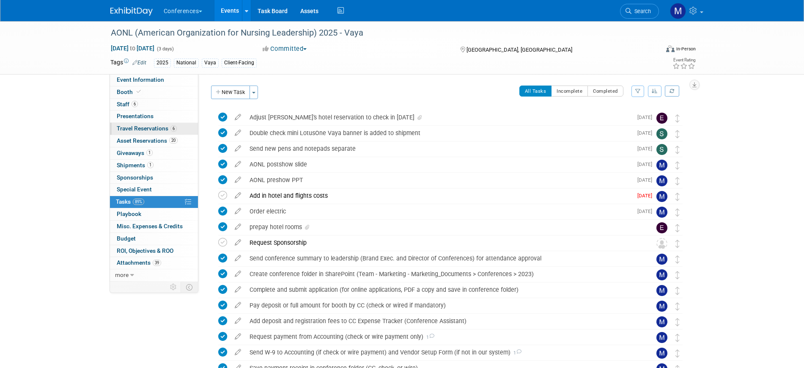
click at [156, 129] on span "Travel Reservations 6" at bounding box center [147, 128] width 60 height 7
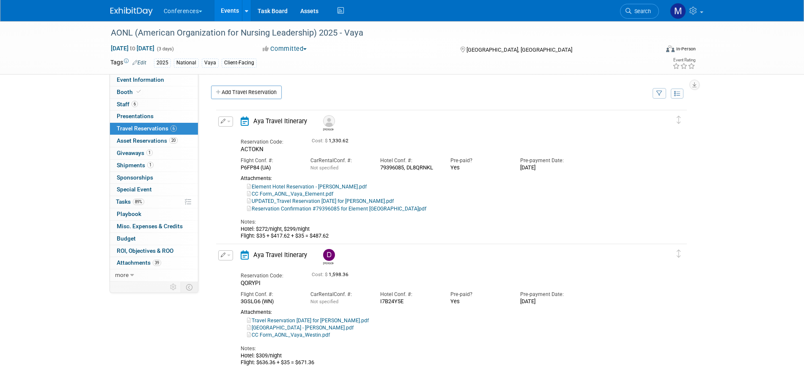
click at [231, 122] on button "button" at bounding box center [225, 121] width 15 height 10
click at [250, 134] on button "Edit Reservation" at bounding box center [254, 136] width 71 height 12
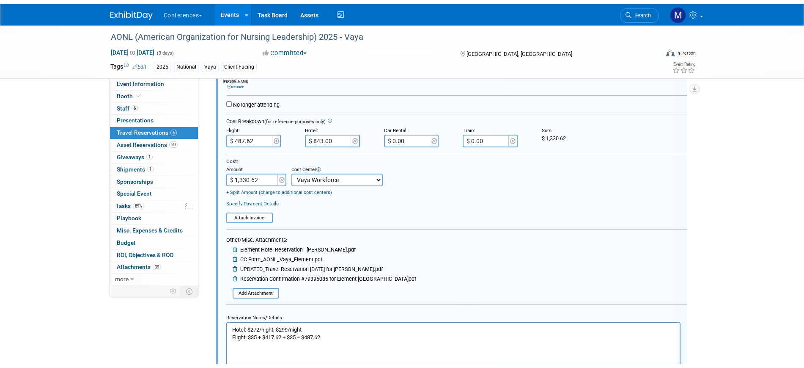
scroll to position [226, 0]
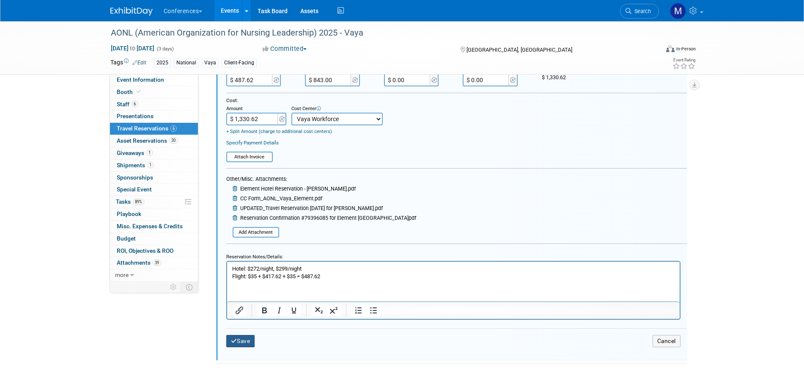
click at [248, 341] on button "Save" at bounding box center [240, 341] width 29 height 12
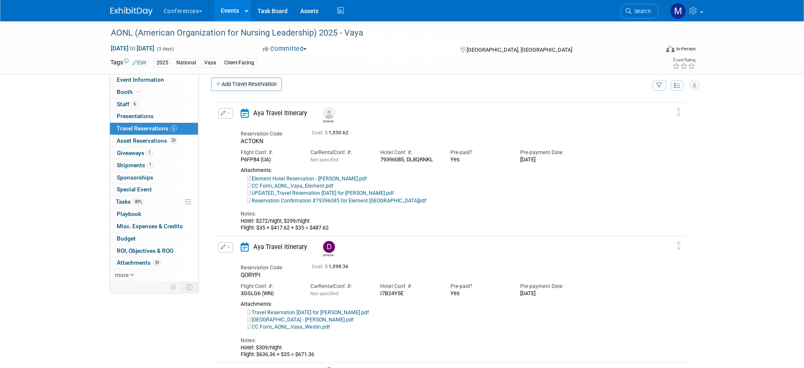
scroll to position [0, 0]
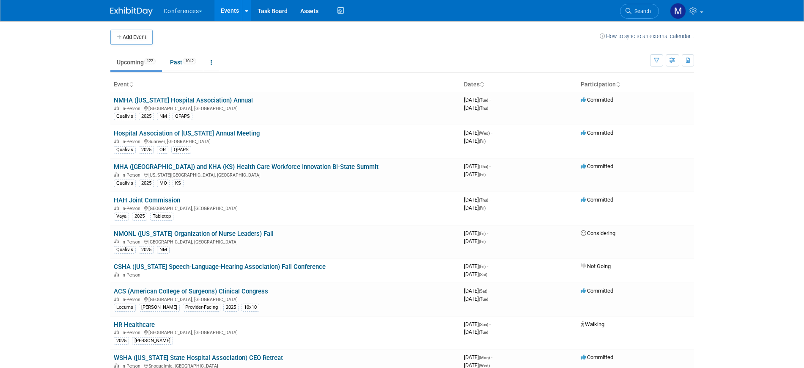
click at [636, 13] on span "Search" at bounding box center [640, 11] width 19 height 6
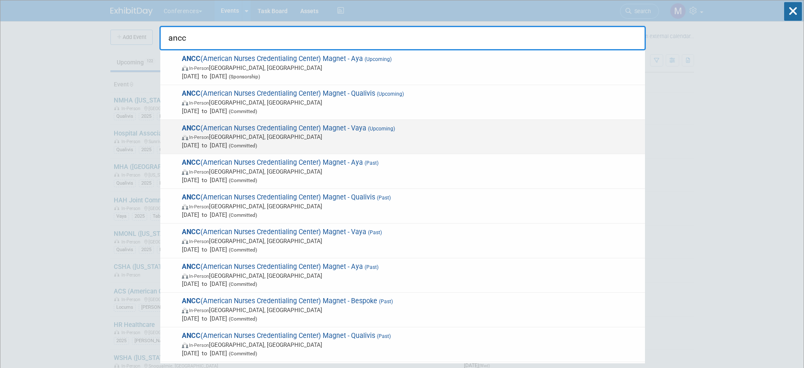
type input "ancc"
click at [336, 149] on div "ANCC (American Nurses Credentialing Center) Magnet - Vaya (Upcoming) In-Person …" at bounding box center [402, 137] width 485 height 35
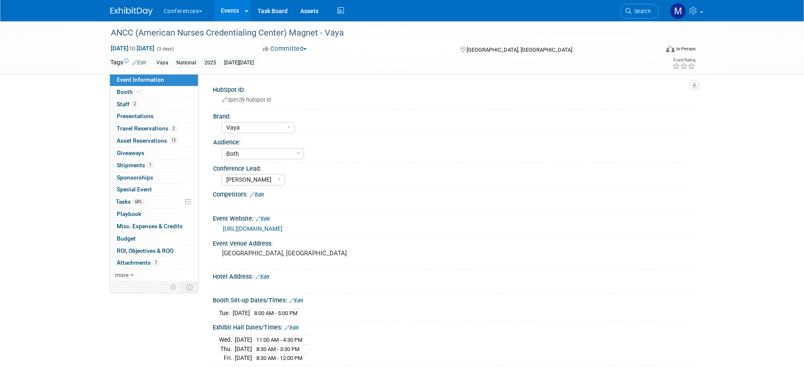
select select "Vaya"
select select "Both"
select select "[PERSON_NAME]"
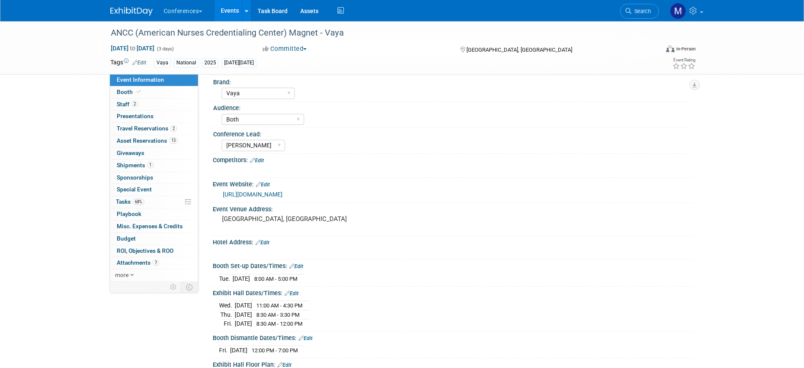
scroll to position [53, 0]
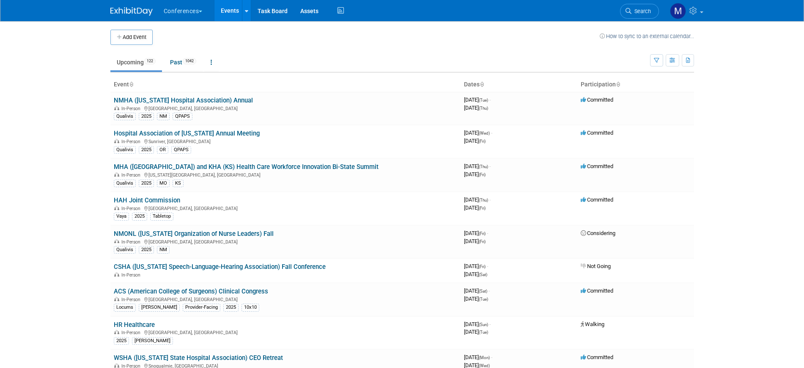
drag, startPoint x: 0, startPoint y: 0, endPoint x: 638, endPoint y: 13, distance: 638.3
click at [638, 13] on span "Search" at bounding box center [640, 11] width 19 height 6
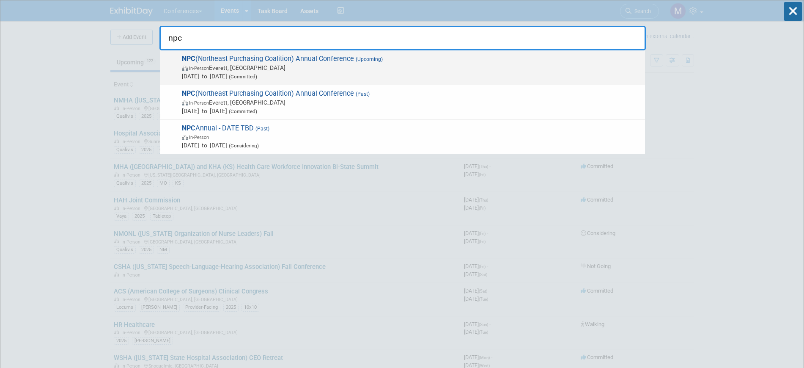
type input "npc"
click at [257, 74] on span "(Committed)" at bounding box center [242, 77] width 30 height 6
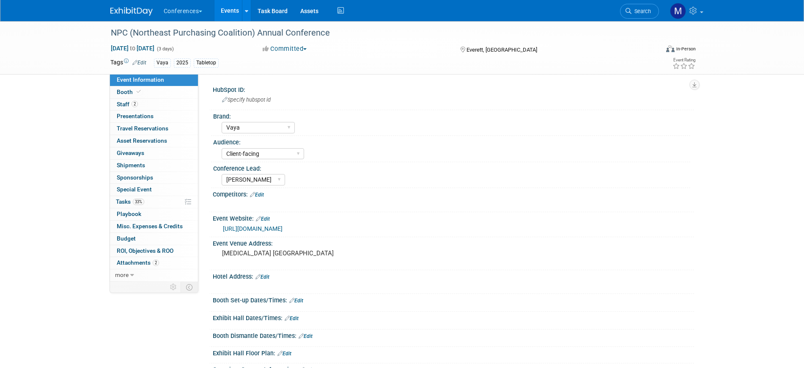
select select "Vaya"
select select "Client-facing"
select select "[PERSON_NAME]"
click at [643, 10] on span "Search" at bounding box center [640, 11] width 19 height 6
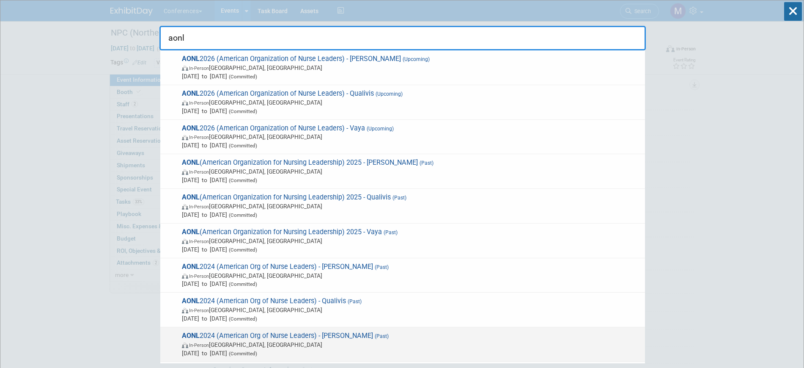
type input "aonl"
click at [336, 345] on span "In-Person New Orleans, LA" at bounding box center [411, 344] width 459 height 8
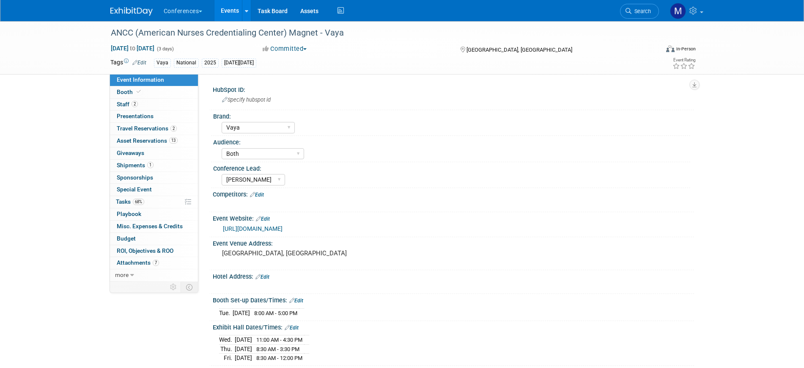
select select "Vaya"
select select "Both"
select select "[PERSON_NAME]"
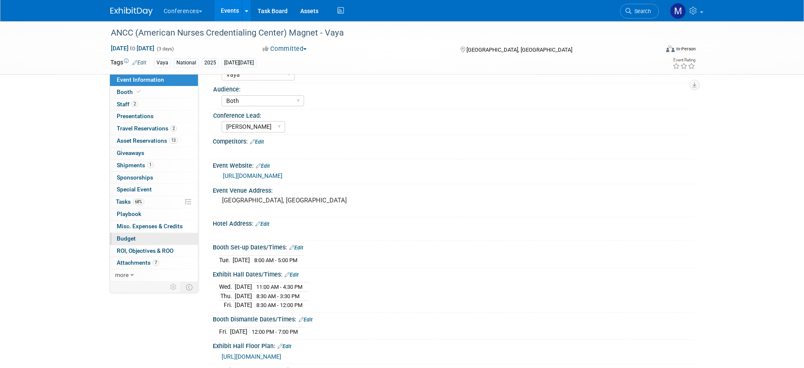
scroll to position [53, 0]
click at [144, 229] on span "Misc. Expenses & Credits 0" at bounding box center [150, 225] width 66 height 7
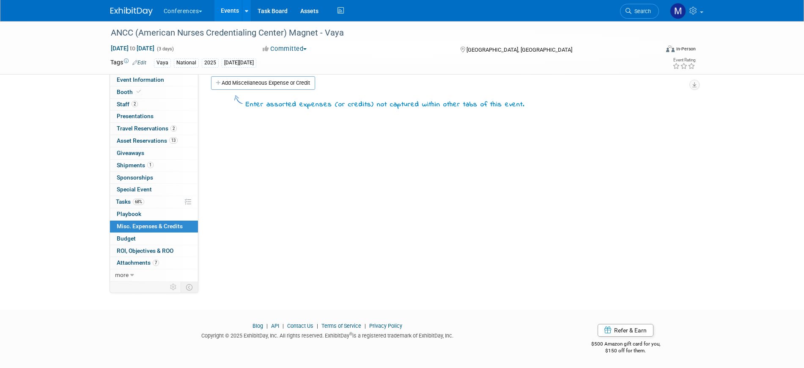
scroll to position [10, 0]
click at [133, 14] on img at bounding box center [131, 11] width 42 height 8
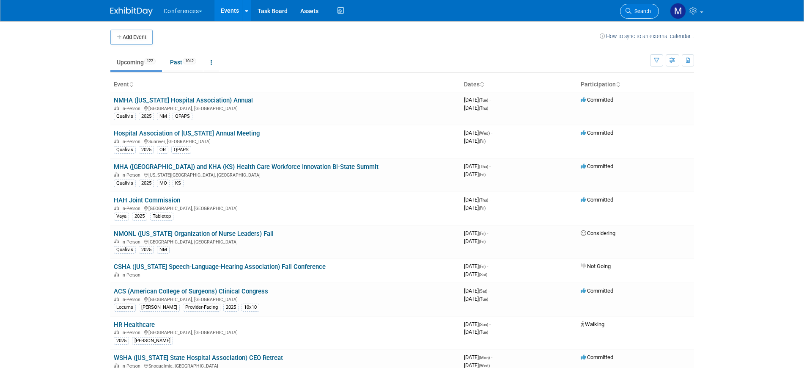
click at [635, 10] on span "Search" at bounding box center [640, 11] width 19 height 6
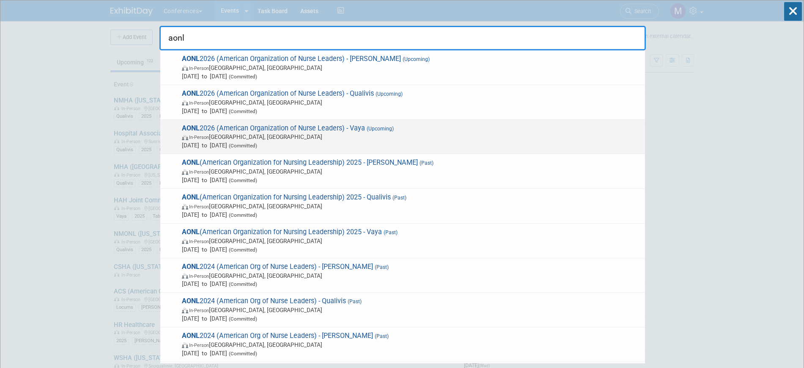
type input "aonl"
click at [397, 138] on span "In-Person [GEOGRAPHIC_DATA], [GEOGRAPHIC_DATA]" at bounding box center [411, 136] width 459 height 8
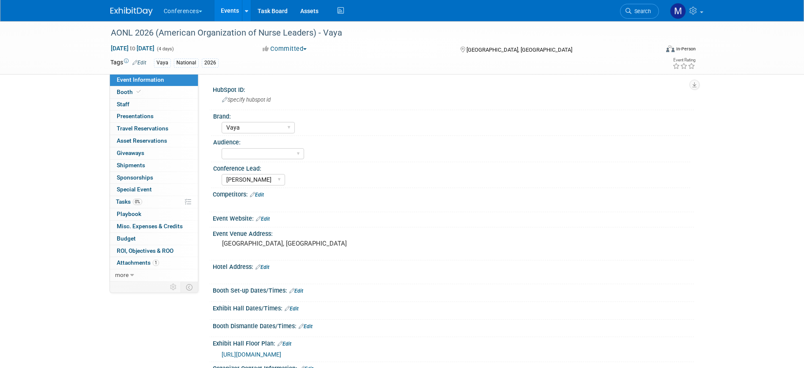
select select "Vaya"
select select "[PERSON_NAME]"
click at [292, 156] on select "Client-facing Clinician/Provider-facing Both N/a" at bounding box center [263, 153] width 82 height 11
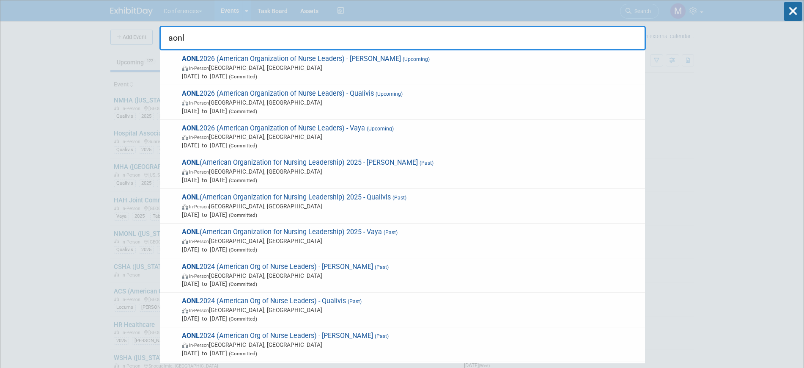
click at [389, 47] on input "aonl" at bounding box center [402, 38] width 486 height 25
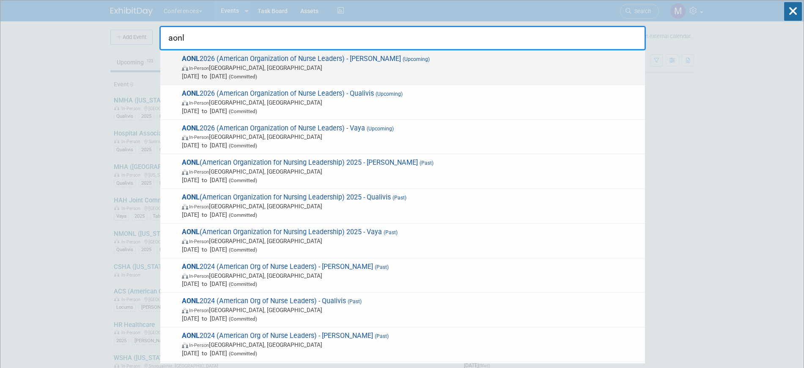
type input "aonl"
click at [387, 55] on span "AONL 2026 (American Organization of Nurse Leaders) - [PERSON_NAME] (Upcoming) I…" at bounding box center [409, 68] width 461 height 26
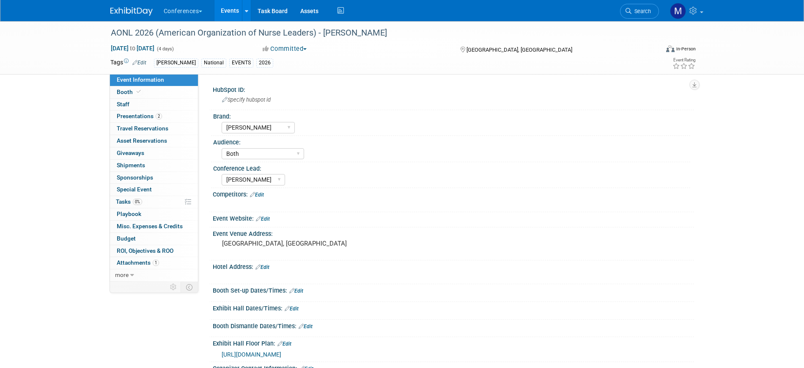
select select "[PERSON_NAME]"
select select "Both"
select select "[PERSON_NAME]"
click at [261, 154] on select "Client-facing Clinician/Provider-facing Both N/a" at bounding box center [263, 153] width 82 height 11
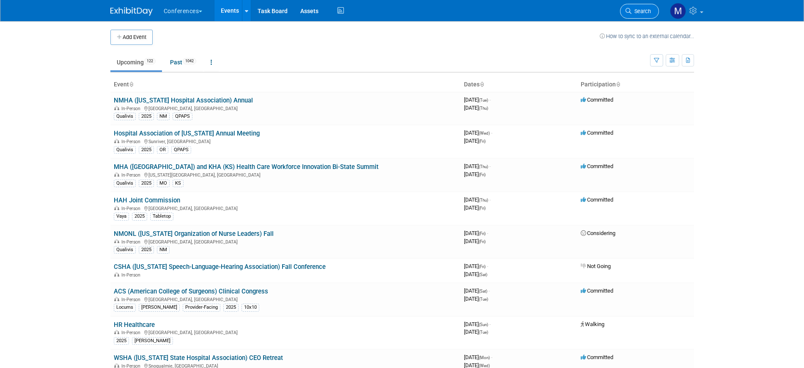
click at [634, 11] on span "Search" at bounding box center [640, 11] width 19 height 6
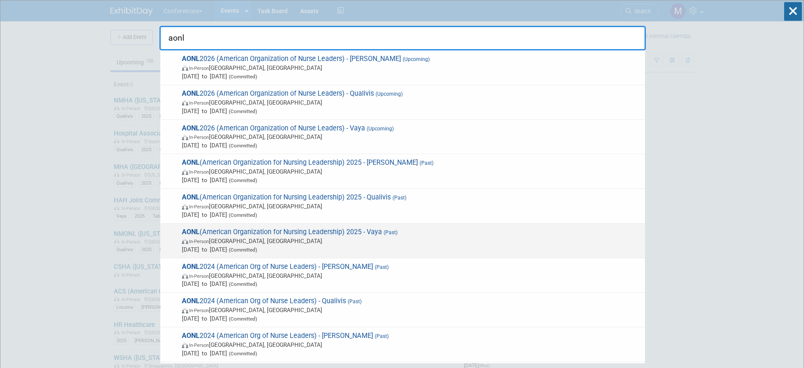
type input "aonl"
click at [377, 227] on div "AONL (American Organization for Nursing Leadership) 2025 - Vaya (Past) In-Perso…" at bounding box center [402, 240] width 485 height 35
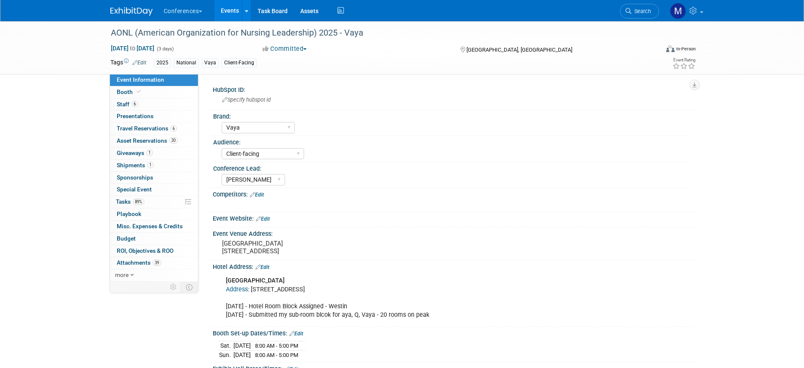
select select "Vaya"
select select "Client-facing"
select select "[PERSON_NAME]"
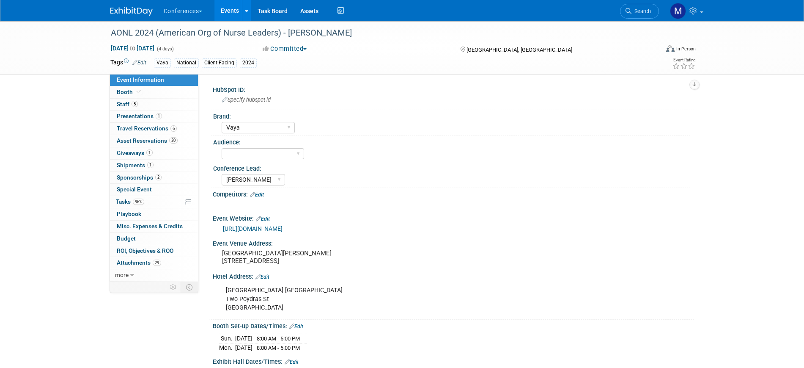
select select "Vaya"
select select "[PERSON_NAME]"
click at [143, 7] on img at bounding box center [131, 11] width 42 height 8
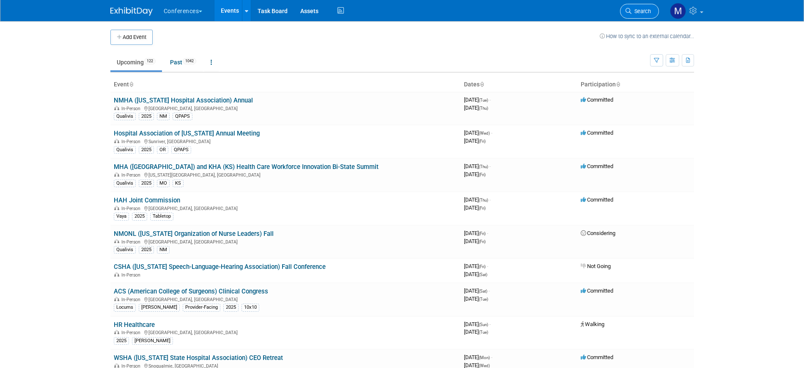
click at [633, 13] on span "Search" at bounding box center [640, 11] width 19 height 6
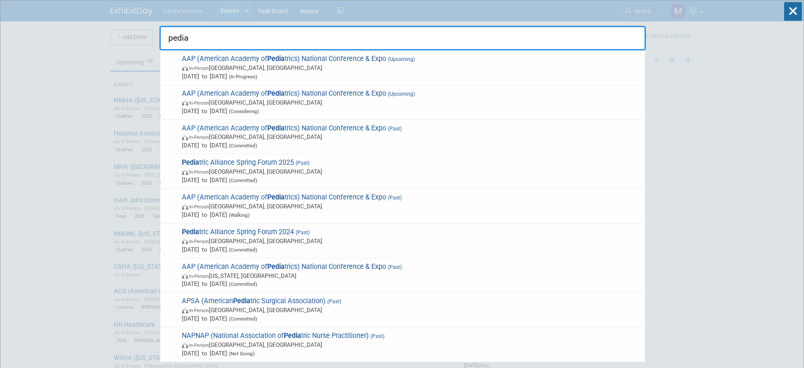
click at [211, 46] on input "pedia" at bounding box center [402, 38] width 486 height 25
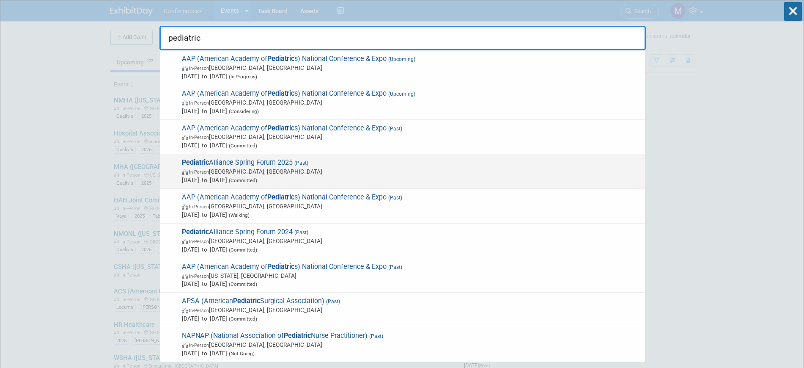
type input "pediatric"
click at [274, 169] on span "In-Person Phoenix, AZ" at bounding box center [411, 171] width 459 height 8
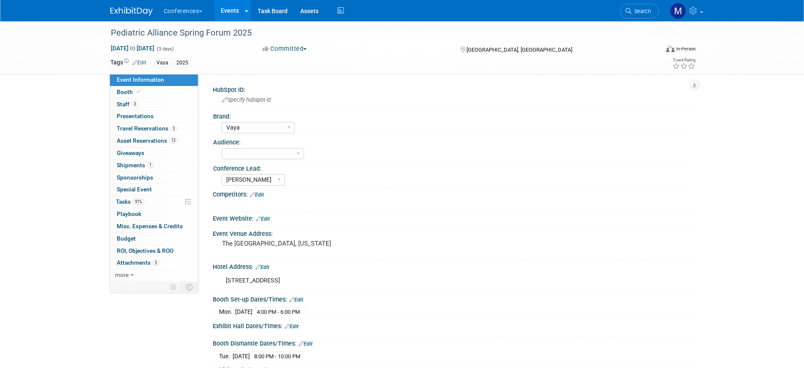
select select "Vaya"
select select "[PERSON_NAME]"
click at [281, 153] on select "Client-facing Clinician/Provider-facing Both N/a" at bounding box center [263, 153] width 82 height 11
click at [380, 92] on div "HubSpot ID:" at bounding box center [453, 88] width 481 height 11
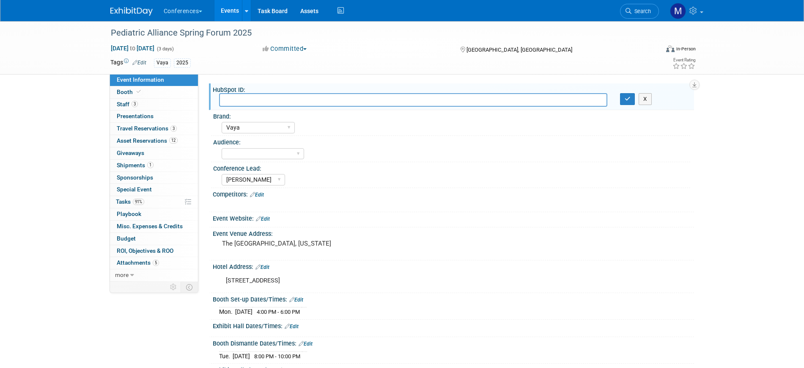
click at [49, 138] on div "Pediatric Alliance Spring Forum 2025 Apr 28, 2025 to Apr 30, 2025 (3 days) Apr …" at bounding box center [402, 321] width 804 height 601
click at [644, 99] on button "X" at bounding box center [645, 99] width 13 height 12
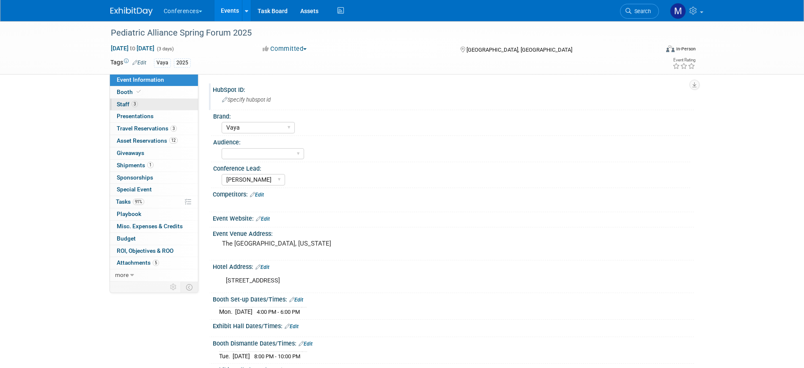
click at [141, 102] on link "3 Staff 3" at bounding box center [154, 105] width 88 height 12
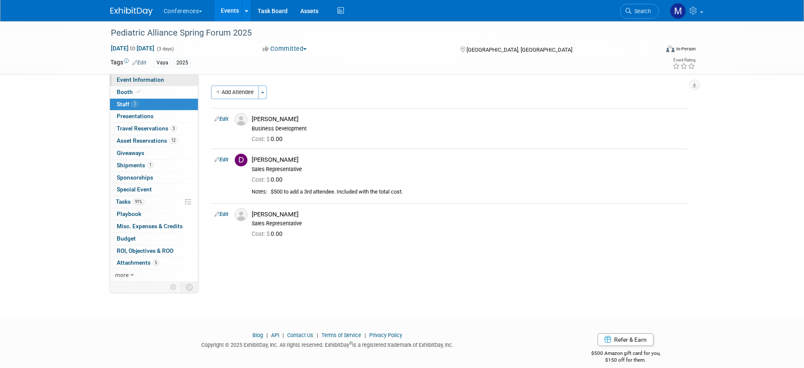
click at [148, 81] on span "Event Information" at bounding box center [140, 79] width 47 height 7
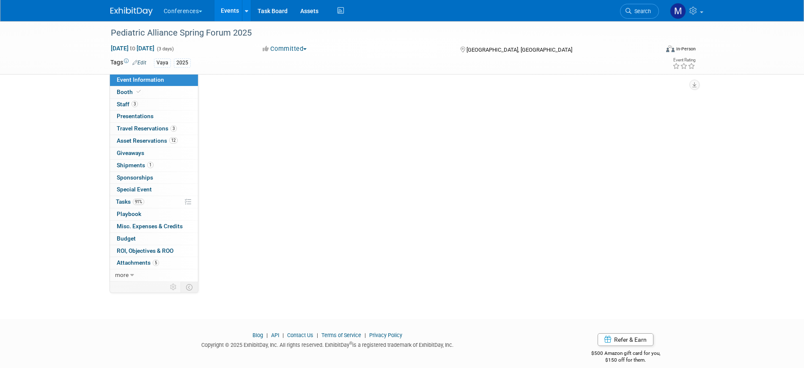
select select "Vaya"
select select "[PERSON_NAME]"
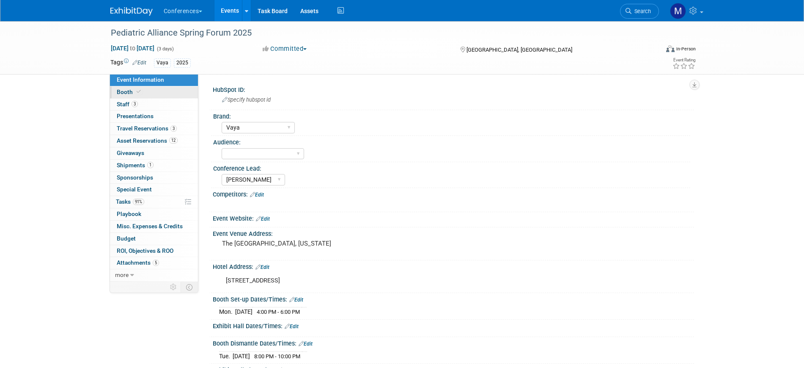
click at [144, 95] on link "Booth" at bounding box center [154, 92] width 88 height 12
select select "6' tabletop"
select select "No"
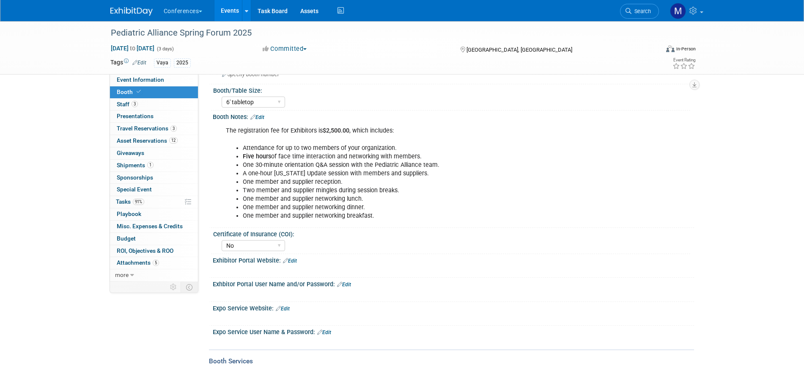
scroll to position [189, 0]
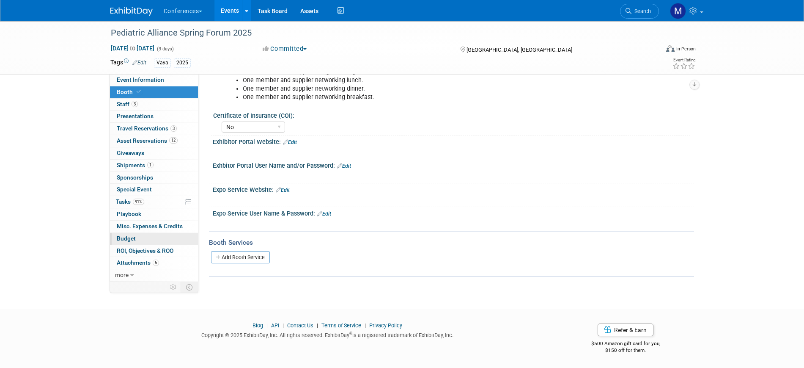
click at [154, 236] on link "Budget" at bounding box center [154, 239] width 88 height 12
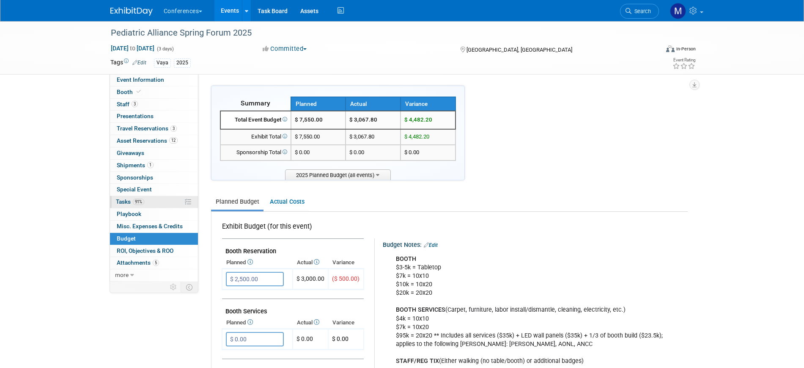
click at [159, 197] on link "91% Tasks 91%" at bounding box center [154, 202] width 88 height 12
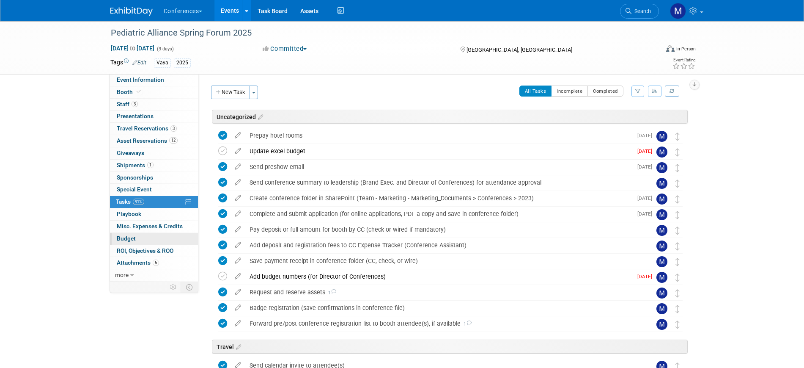
click at [141, 233] on link "Budget" at bounding box center [154, 239] width 88 height 12
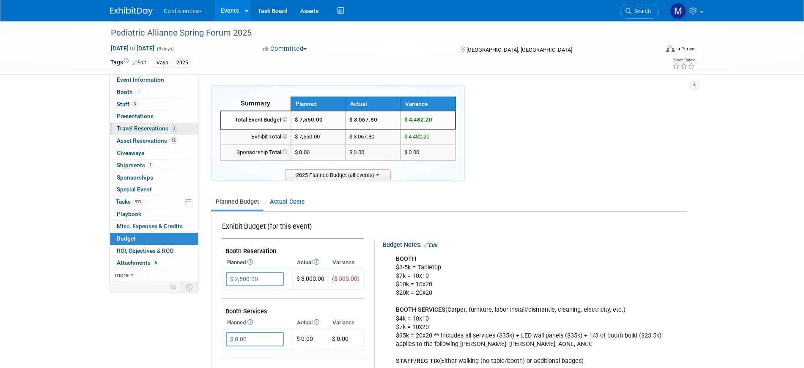
click at [154, 131] on span "Travel Reservations 3" at bounding box center [147, 128] width 60 height 7
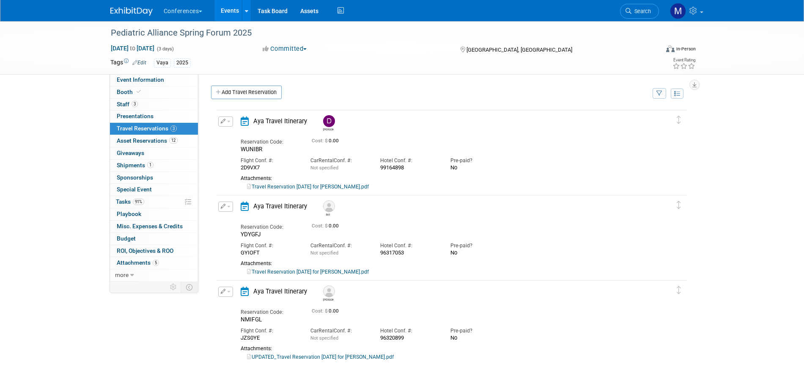
click at [226, 122] on button "button" at bounding box center [225, 121] width 15 height 10
click at [256, 134] on button "Edit Reservation" at bounding box center [254, 136] width 71 height 12
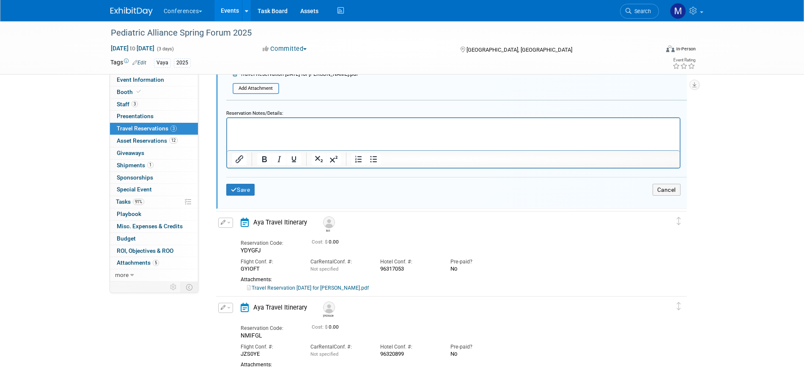
scroll to position [332, 0]
click at [662, 193] on button "Cancel" at bounding box center [667, 189] width 28 height 12
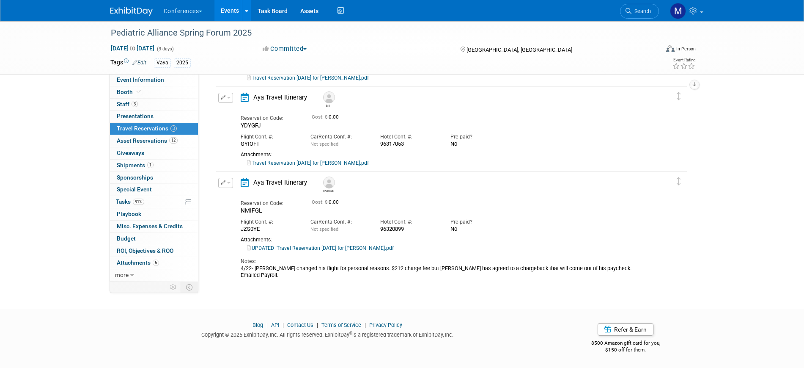
scroll to position [0, 0]
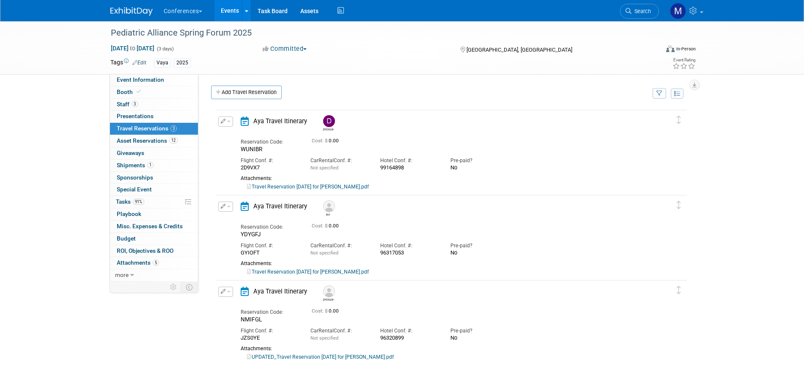
click at [327, 186] on link "Travel Reservation April 28 for DARIN RANSOM TAYLOR.pdf" at bounding box center [308, 187] width 122 height 6
click at [228, 122] on span "button" at bounding box center [228, 122] width 3 height 2
click at [258, 133] on button "Edit Reservation" at bounding box center [254, 136] width 71 height 12
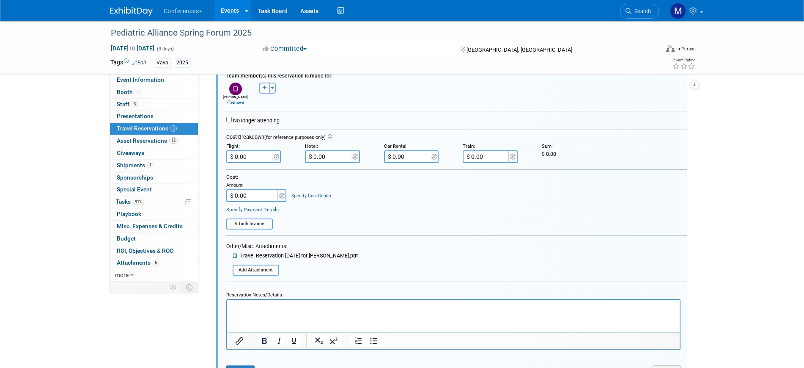
scroll to position [173, 0]
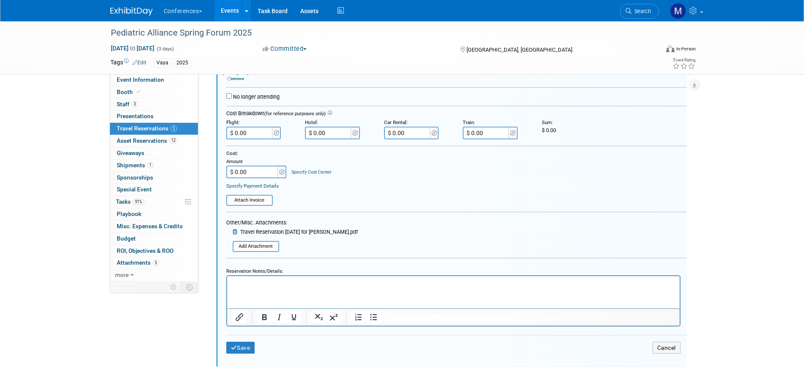
click at [339, 133] on input "$ 0.00" at bounding box center [328, 132] width 47 height 13
click at [319, 133] on input "$ 0.00" at bounding box center [328, 132] width 47 height 13
drag, startPoint x: 328, startPoint y: 135, endPoint x: 294, endPoint y: 134, distance: 34.3
click at [294, 134] on div "Flight: $ 0.00 $ 0.00 $ 0.00 $ 0.00" at bounding box center [456, 127] width 473 height 24
paste input "628.14"
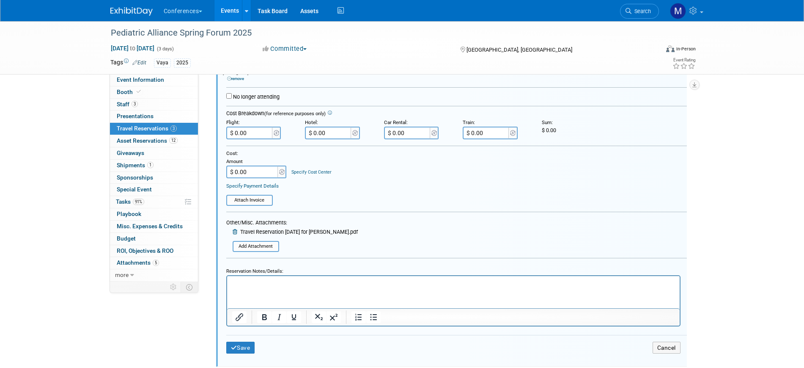
type input "$ 628.14"
click at [231, 351] on button "Save" at bounding box center [240, 347] width 29 height 12
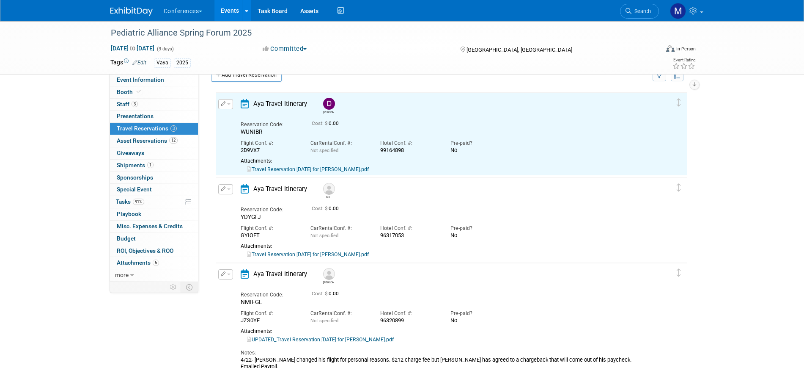
scroll to position [15, 0]
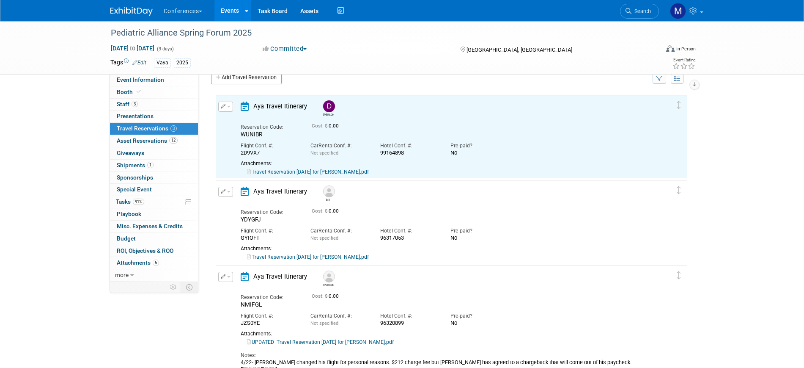
click at [226, 193] on button "button" at bounding box center [225, 192] width 15 height 10
click at [263, 203] on button "Edit Reservation" at bounding box center [254, 206] width 71 height 12
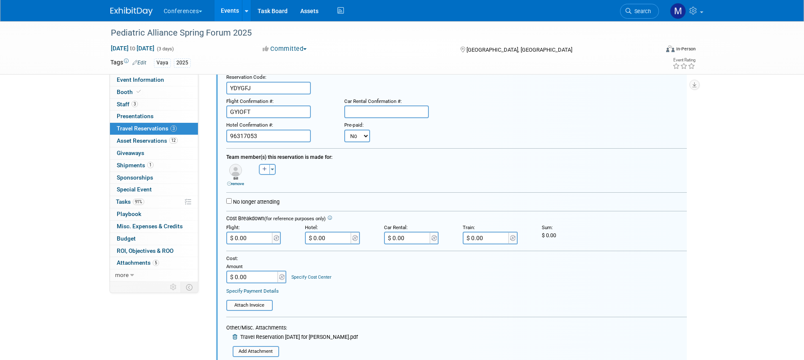
scroll to position [206, 0]
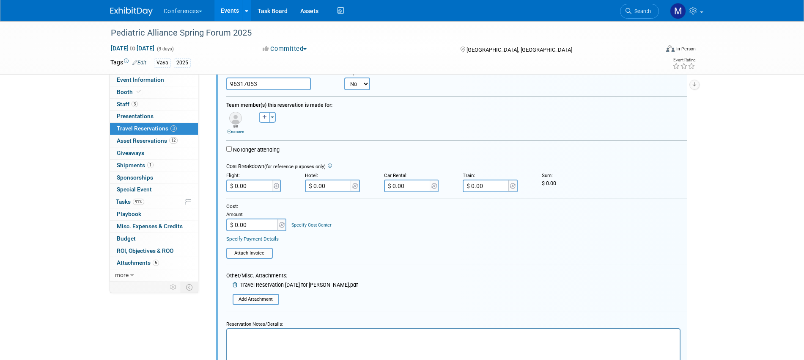
click at [325, 187] on input "$ 0.00" at bounding box center [328, 185] width 47 height 13
paste input "628.14"
type input "$ 628.14"
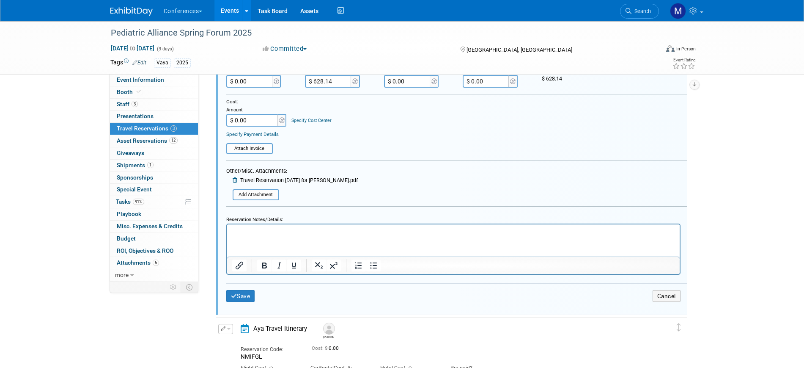
scroll to position [311, 0]
click at [247, 296] on button "Save" at bounding box center [240, 294] width 29 height 12
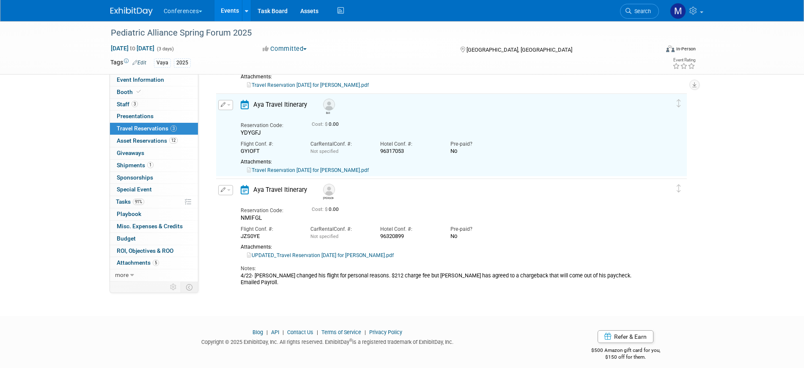
scroll to position [100, 0]
click at [227, 192] on span "button" at bounding box center [228, 192] width 3 height 2
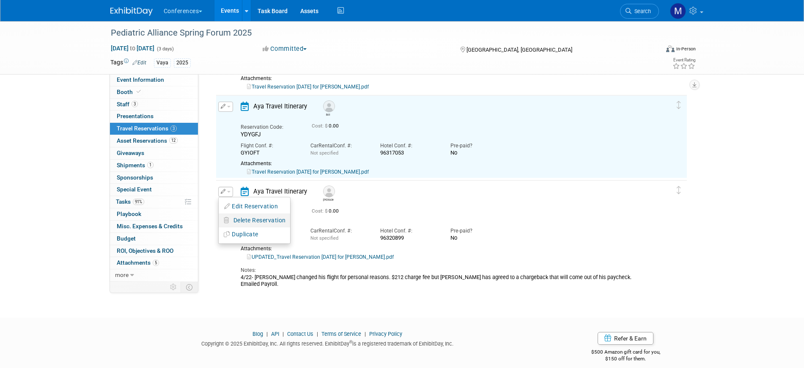
click at [263, 214] on li "Delete Reservation" at bounding box center [254, 220] width 71 height 14
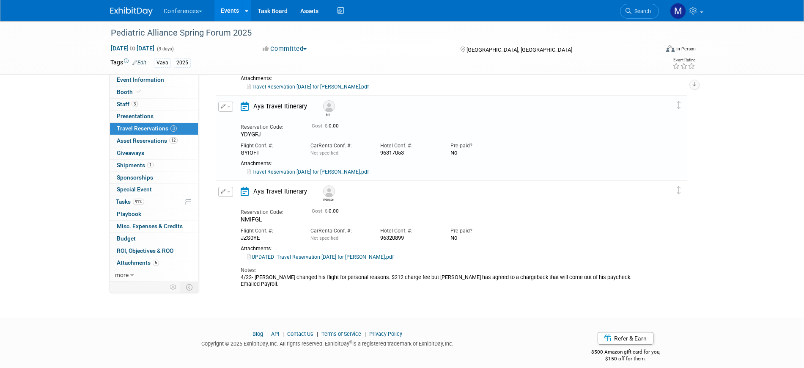
click at [228, 193] on button "button" at bounding box center [225, 192] width 15 height 10
click at [387, 184] on div "[PERSON_NAME]" at bounding box center [476, 192] width 315 height 19
click at [228, 192] on span "button" at bounding box center [228, 192] width 3 height 2
click at [230, 203] on icon "button" at bounding box center [227, 206] width 7 height 6
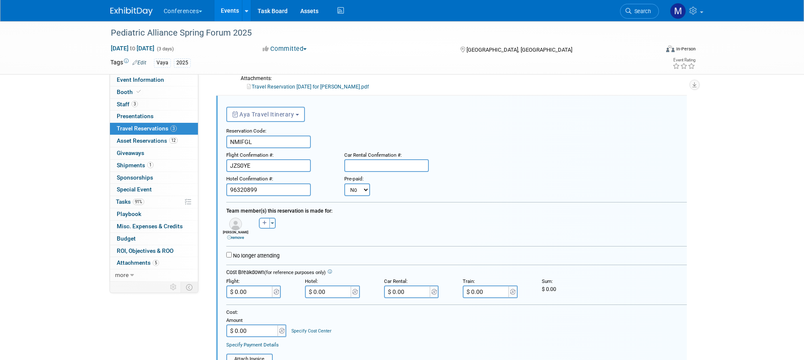
scroll to position [0, 0]
click at [329, 291] on input "$ 0.00" at bounding box center [328, 291] width 47 height 13
paste input "628.14"
type input "$ 628.14"
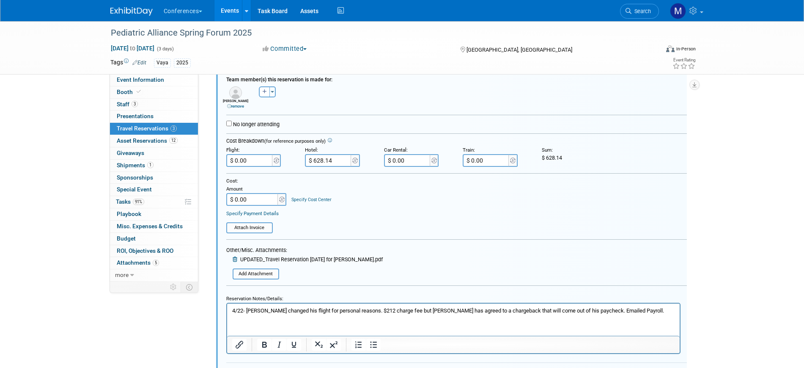
scroll to position [343, 0]
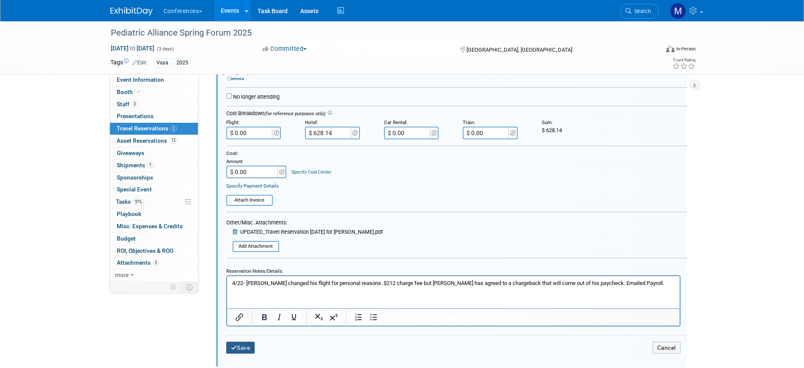
click at [246, 349] on button "Save" at bounding box center [240, 347] width 29 height 12
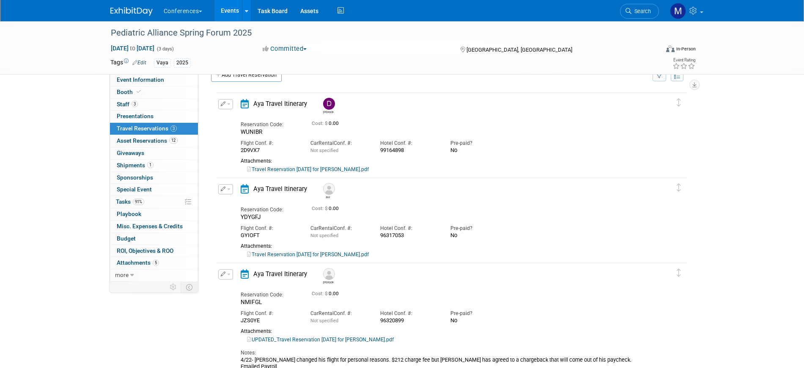
scroll to position [4, 0]
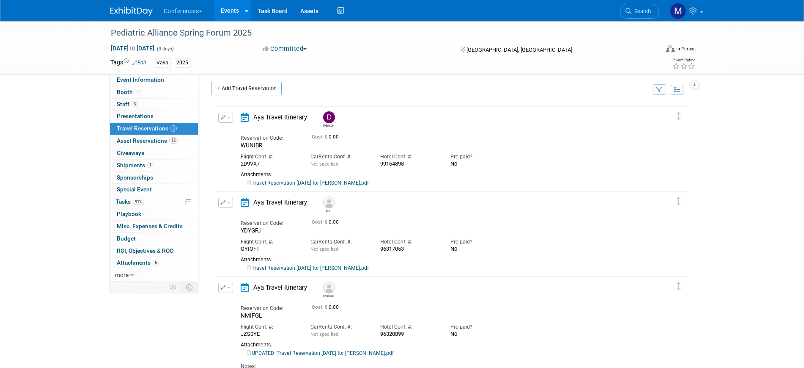
click at [362, 182] on link "Travel Reservation April 28 for DARIN RANSOM TAYLOR.pdf" at bounding box center [308, 183] width 122 height 6
click at [368, 353] on link "UPDATED_Travel Reservation April 28 for STEPHEN ERIC LOWMAN.pdf" at bounding box center [320, 353] width 147 height 6
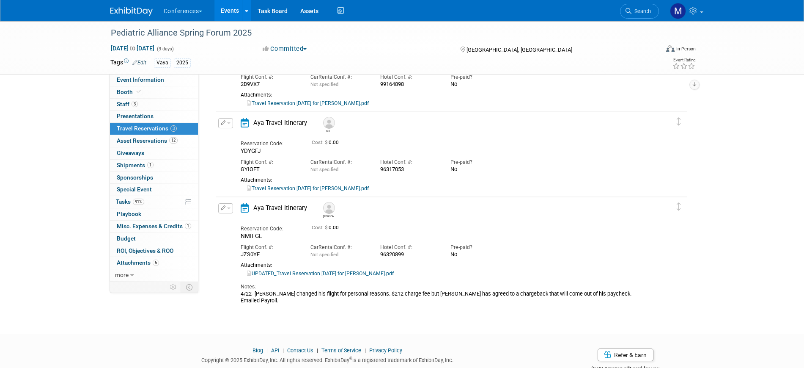
scroll to position [110, 0]
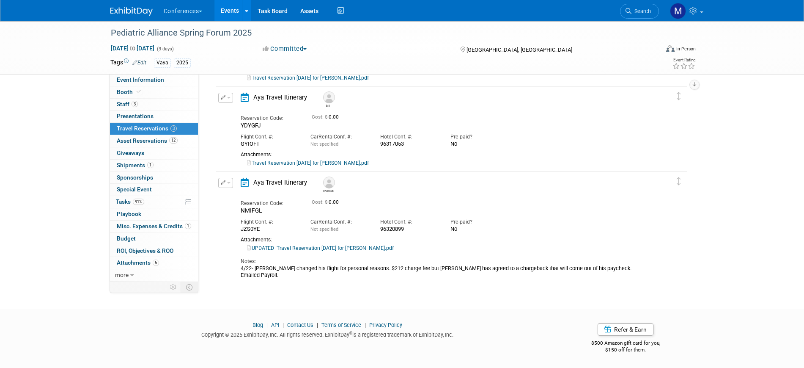
click at [224, 183] on icon "button" at bounding box center [223, 182] width 5 height 5
click at [245, 194] on button "Edit Reservation" at bounding box center [254, 197] width 71 height 12
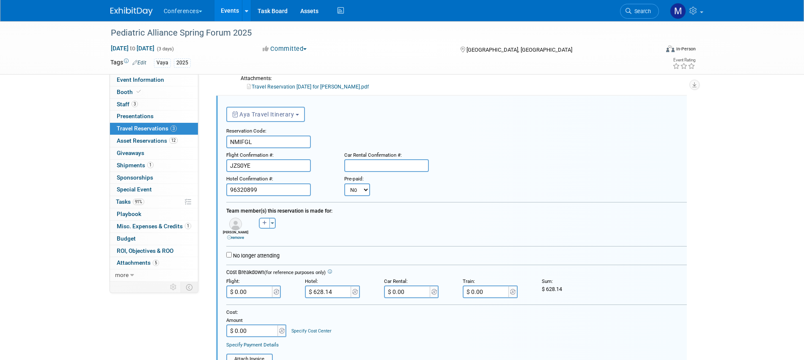
scroll to position [0, 0]
drag, startPoint x: 257, startPoint y: 165, endPoint x: 204, endPoint y: 162, distance: 52.5
click at [205, 162] on div "Delete Reservation Darin Reservation Code: WUNIBR 0.00" at bounding box center [449, 218] width 489 height 599
drag, startPoint x: 255, startPoint y: 141, endPoint x: 189, endPoint y: 139, distance: 66.0
click at [189, 139] on div "Event Information Event Info Booth Booth 3 Staff 3 Staff 0 Presentations 0 Pres…" at bounding box center [402, 177] width 596 height 682
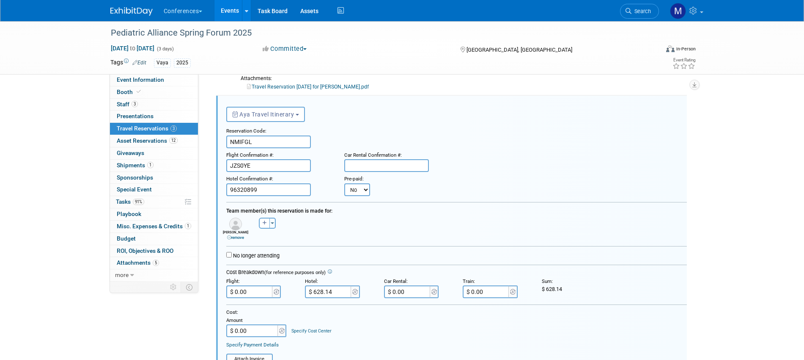
drag, startPoint x: 263, startPoint y: 165, endPoint x: 199, endPoint y: 163, distance: 63.5
click at [199, 163] on div "Event Information Event Info Booth Booth 3 Staff 3 Staff 0 Presentations 0 Pres…" at bounding box center [402, 177] width 596 height 682
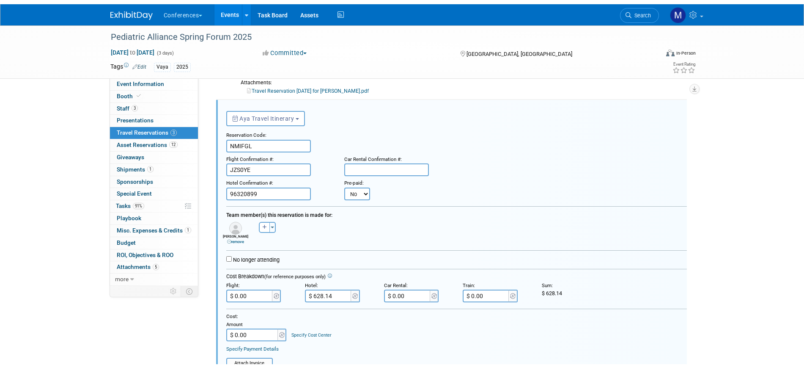
scroll to position [396, 0]
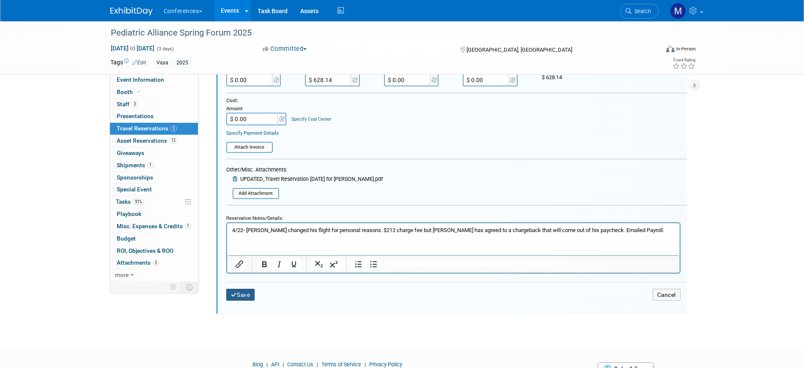
drag, startPoint x: 251, startPoint y: 296, endPoint x: 273, endPoint y: 231, distance: 68.7
click at [251, 296] on button "Save" at bounding box center [240, 294] width 29 height 12
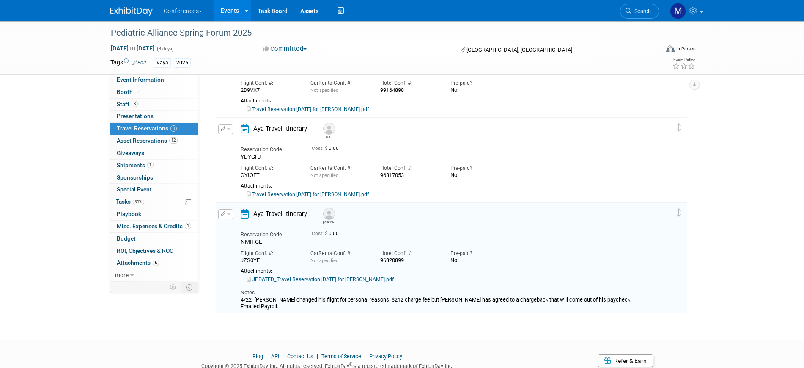
scroll to position [110, 0]
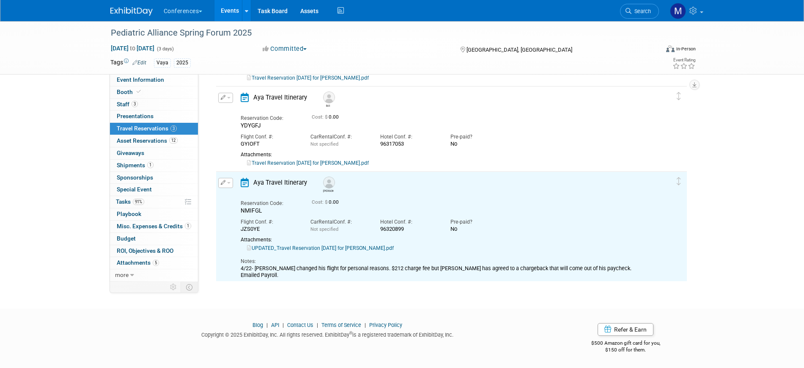
click at [225, 100] on button "button" at bounding box center [225, 98] width 15 height 10
click at [265, 115] on button "Edit Reservation" at bounding box center [254, 112] width 71 height 12
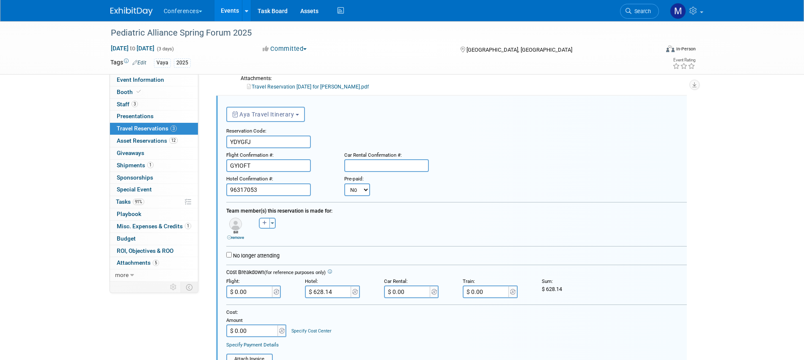
scroll to position [0, 0]
drag, startPoint x: 257, startPoint y: 142, endPoint x: 186, endPoint y: 129, distance: 71.8
click at [186, 129] on div "Event Information Event Info Booth Booth 3 Staff 3 Staff 0 Presentations 0 Pres…" at bounding box center [402, 272] width 596 height 702
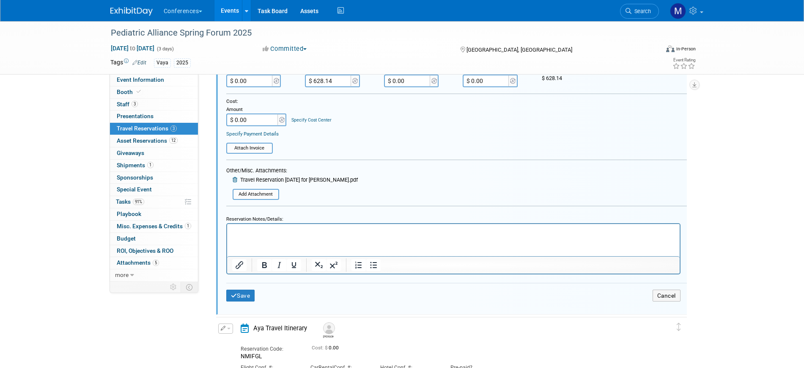
scroll to position [317, 0]
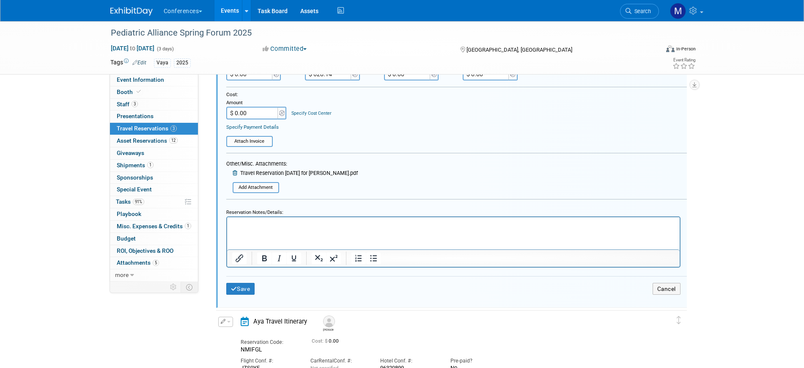
click at [263, 228] on html at bounding box center [453, 222] width 453 height 11
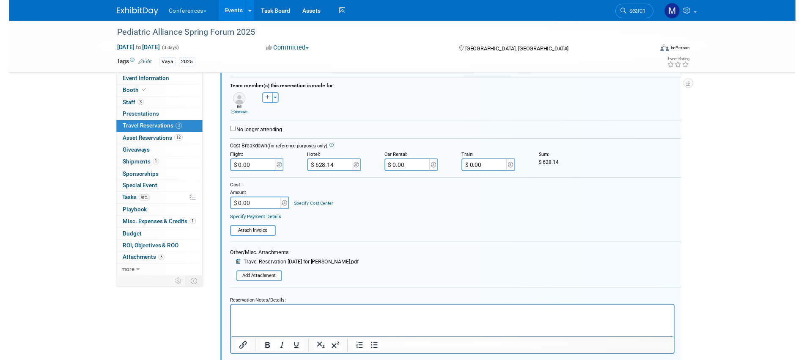
scroll to position [211, 0]
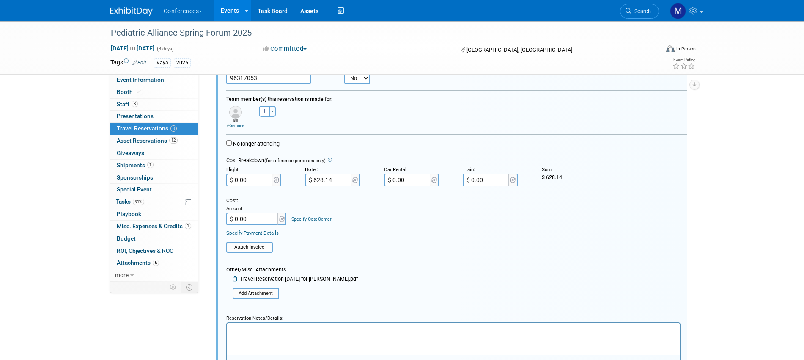
click at [242, 181] on input "$ 0.00" at bounding box center [249, 179] width 47 height 13
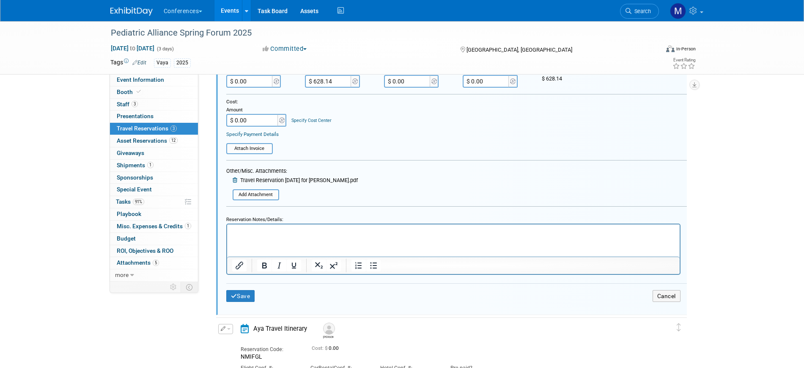
scroll to position [317, 0]
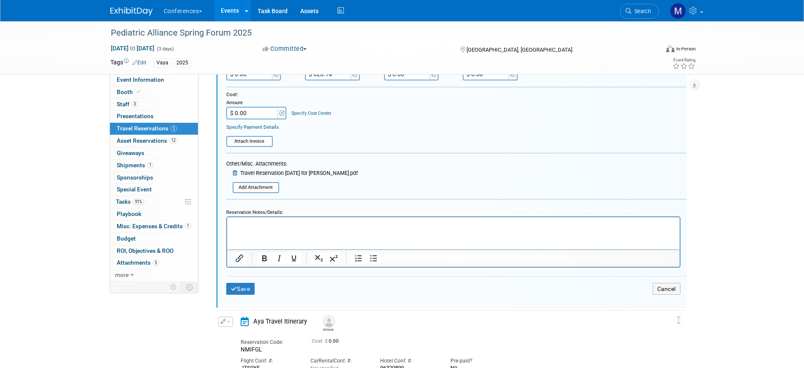
click at [241, 228] on html at bounding box center [453, 222] width 453 height 11
paste body "Rich Text Area. Press ALT-0 for help."
click at [283, 224] on p "Flight- $506.36" at bounding box center [453, 224] width 443 height 8
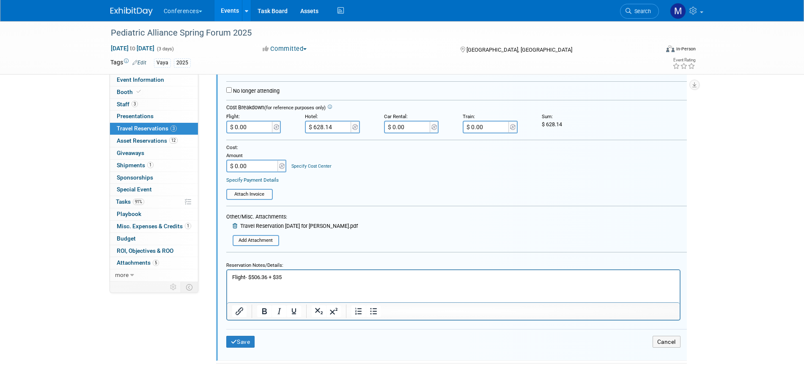
click at [257, 124] on input "$ 0.00" at bounding box center [249, 127] width 47 height 13
drag, startPoint x: 256, startPoint y: 126, endPoint x: 222, endPoint y: 122, distance: 34.9
click at [222, 122] on div "Flight: $ 0.00" at bounding box center [259, 122] width 79 height 24
paste input "541.36"
type input "$ 541.36"
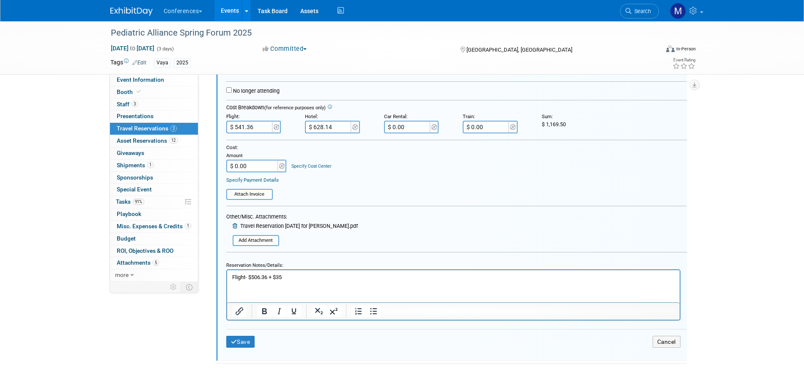
drag, startPoint x: 393, startPoint y: 177, endPoint x: 477, endPoint y: 143, distance: 89.9
click at [394, 178] on div "Specify Payment Details" at bounding box center [456, 179] width 461 height 7
drag, startPoint x: 546, startPoint y: 126, endPoint x: 569, endPoint y: 124, distance: 23.3
click at [569, 124] on div "$ 1,169.50" at bounding box center [575, 124] width 66 height 7
copy span "1,169.50"
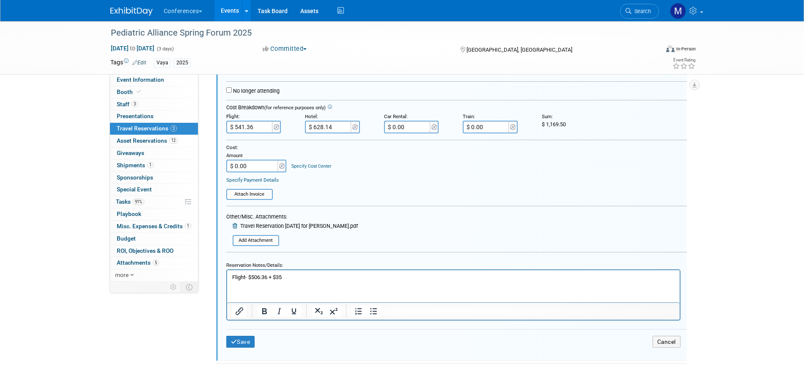
click at [254, 164] on input "$ 0.00" at bounding box center [252, 165] width 53 height 13
paste input "1,169.5"
type input "$ 1,169.50"
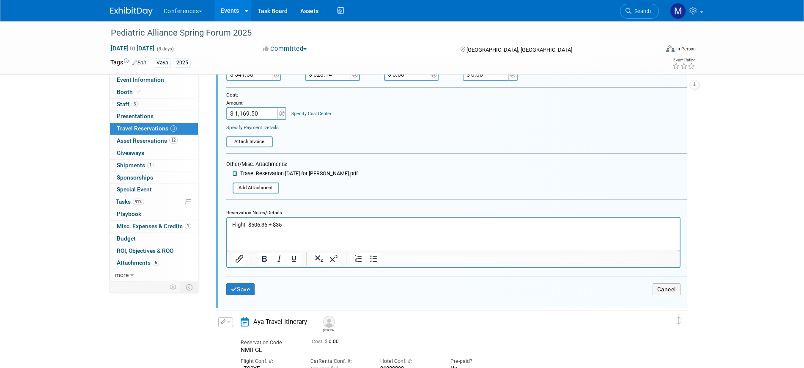
scroll to position [317, 0]
click at [247, 289] on button "Save" at bounding box center [240, 289] width 29 height 12
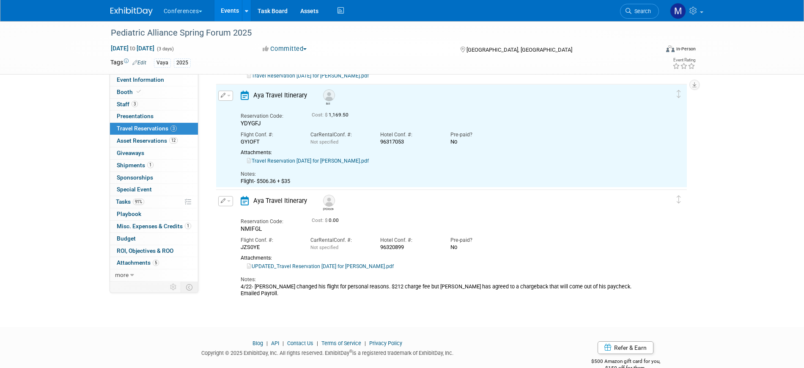
scroll to position [100, 0]
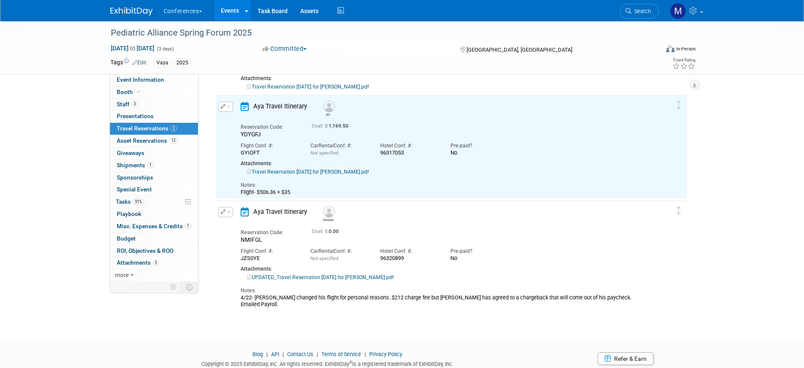
click at [369, 173] on link "Travel Reservation April 28 for WILLIAM J KOWSKE III.pdf" at bounding box center [308, 172] width 122 height 6
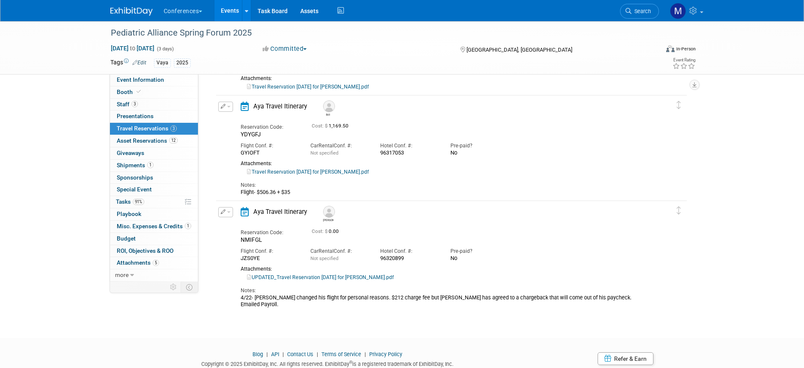
click at [227, 212] on span "button" at bounding box center [228, 212] width 3 height 2
click at [242, 223] on button "Edit Reservation" at bounding box center [254, 226] width 71 height 12
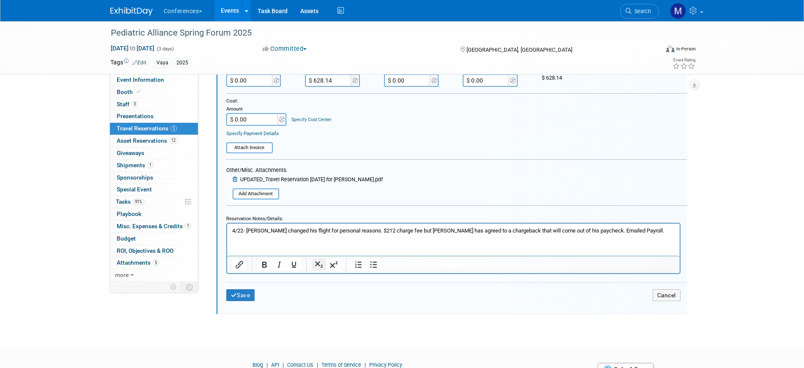
scroll to position [417, 0]
click at [621, 233] on p "4/22- Eric changed his flight for personal reasons. $212 charge fee but Eric ha…" at bounding box center [453, 230] width 443 height 8
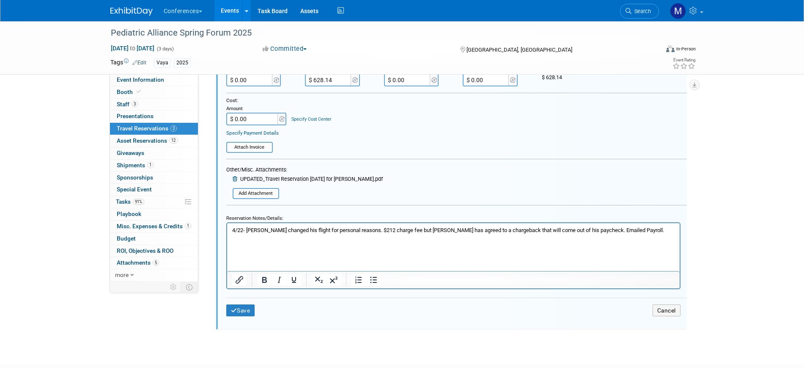
paste body "Rich Text Area. Press ALT-0 for help."
click at [233, 245] on p "493.67" at bounding box center [453, 245] width 443 height 8
click at [264, 242] on p "$493.67" at bounding box center [453, 245] width 443 height 8
click at [232, 245] on p "$493.67 + $10" at bounding box center [453, 245] width 443 height 8
click at [243, 309] on button "Save" at bounding box center [240, 310] width 29 height 12
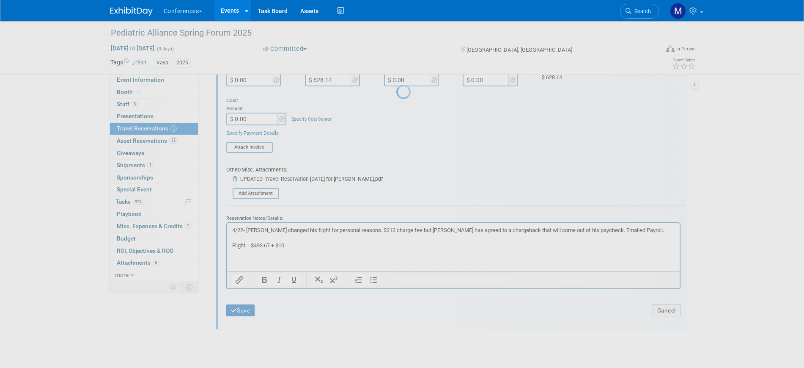
scroll to position [143, 0]
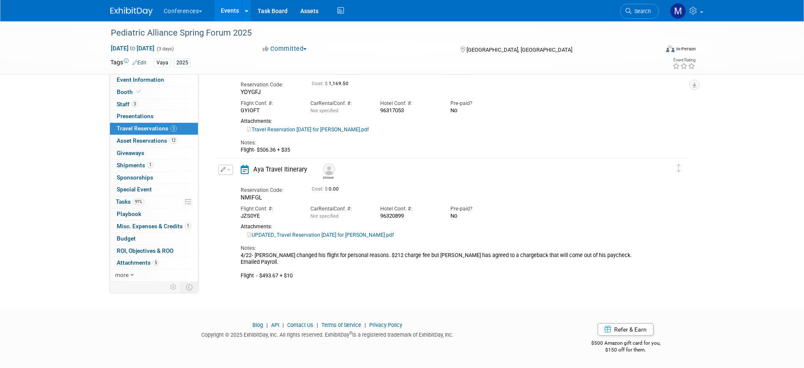
click at [226, 167] on button "button" at bounding box center [225, 170] width 15 height 10
click at [263, 183] on button "Edit Reservation" at bounding box center [254, 184] width 71 height 12
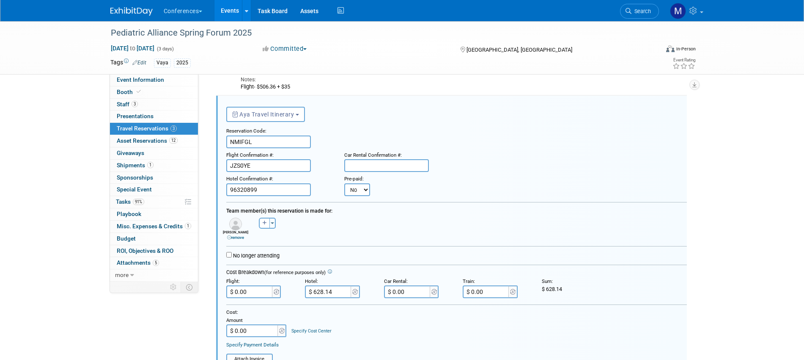
scroll to position [0, 0]
click at [255, 293] on input "$ 0.00" at bounding box center [249, 291] width 47 height 13
paste input "528.67"
type input "$ 528.67"
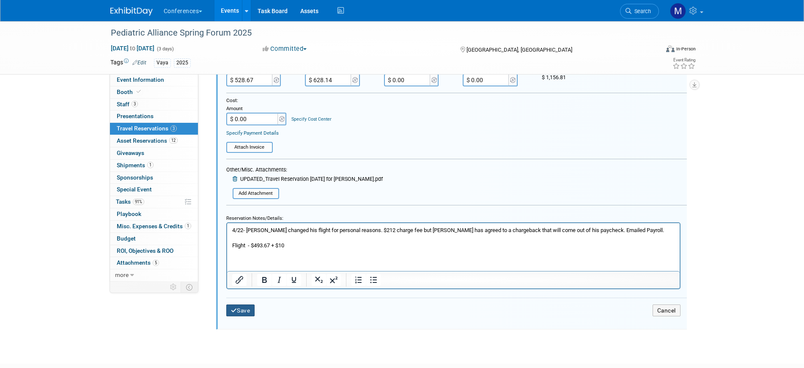
click at [250, 311] on button "Save" at bounding box center [240, 310] width 29 height 12
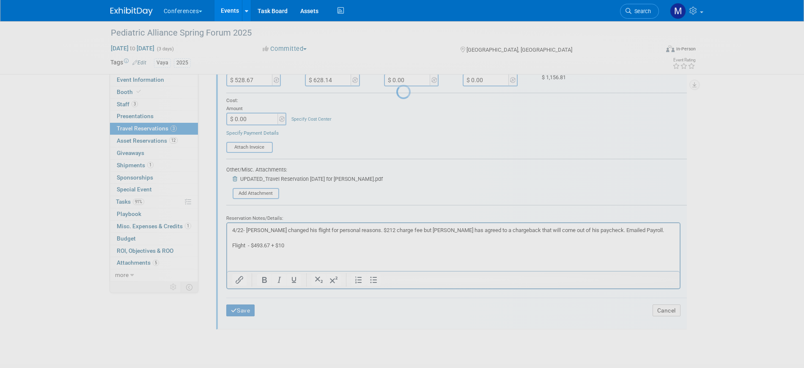
scroll to position [143, 0]
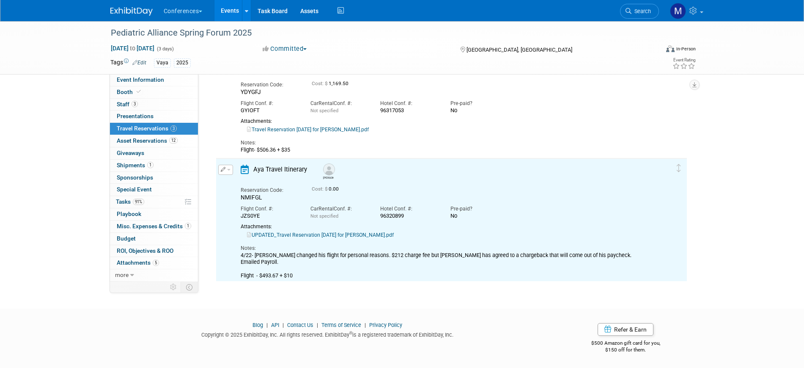
click at [340, 233] on link "UPDATED_Travel Reservation April 28 for STEPHEN ERIC LOWMAN.pdf" at bounding box center [320, 235] width 147 height 6
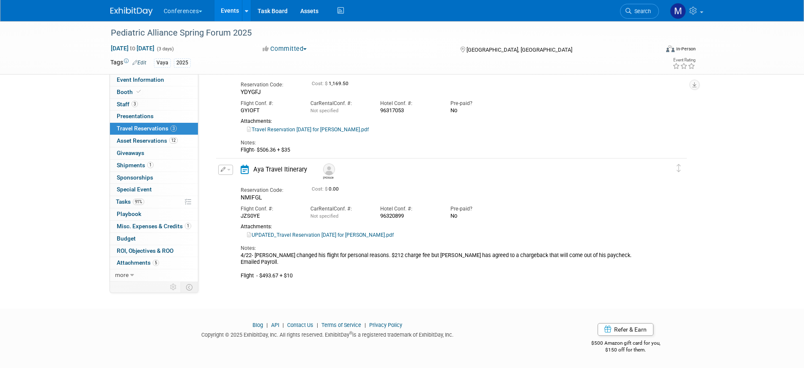
click at [230, 169] on span "button" at bounding box center [228, 170] width 3 height 2
click at [244, 177] on li "Edit Reservation" at bounding box center [254, 184] width 71 height 14
click at [226, 170] on button "button" at bounding box center [225, 170] width 15 height 10
click at [252, 184] on button "Edit Reservation" at bounding box center [254, 184] width 71 height 12
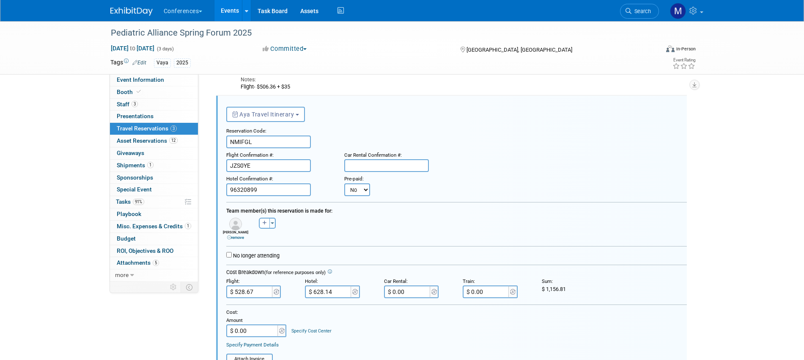
scroll to position [311, 0]
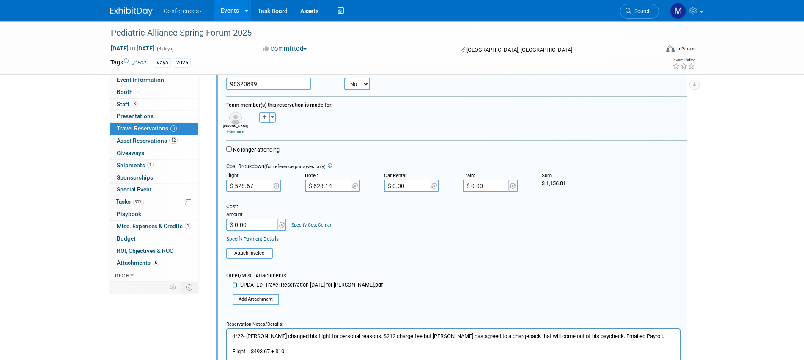
click at [422, 187] on input "$ 0.00" at bounding box center [407, 185] width 47 height 13
paste input "215.51"
type input "$ 215.51"
drag, startPoint x: 546, startPoint y: 184, endPoint x: 566, endPoint y: 184, distance: 19.5
click at [566, 184] on span "1,372.32" at bounding box center [556, 183] width 20 height 6
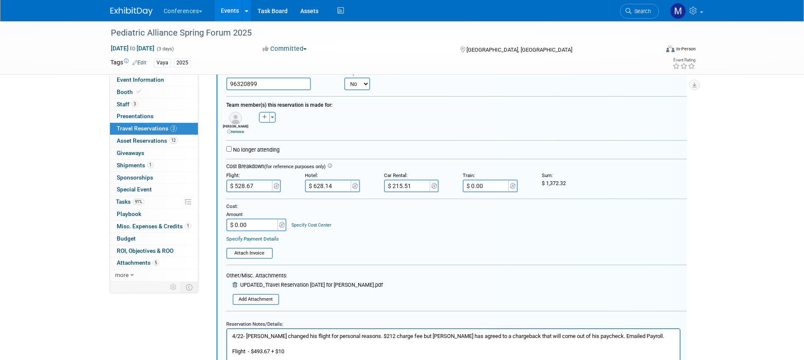
click at [248, 228] on input "$ 0.00" at bounding box center [252, 224] width 53 height 13
paste input "1,372.32"
type input "$ 1,372.32"
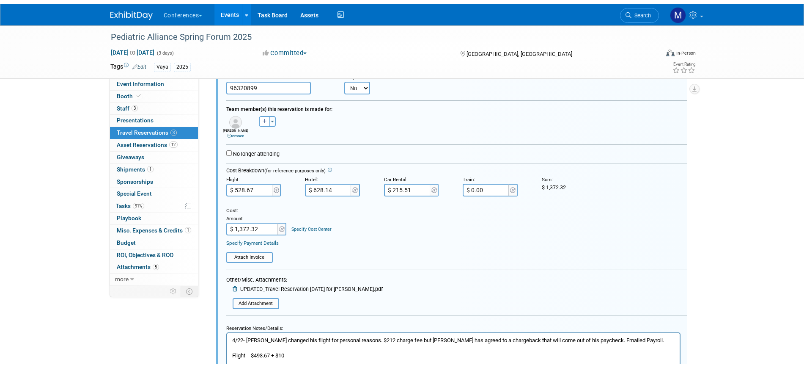
scroll to position [417, 0]
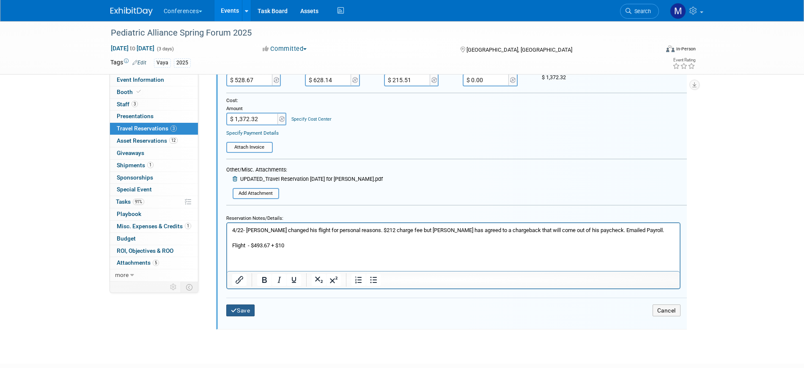
click at [253, 307] on button "Save" at bounding box center [240, 310] width 29 height 12
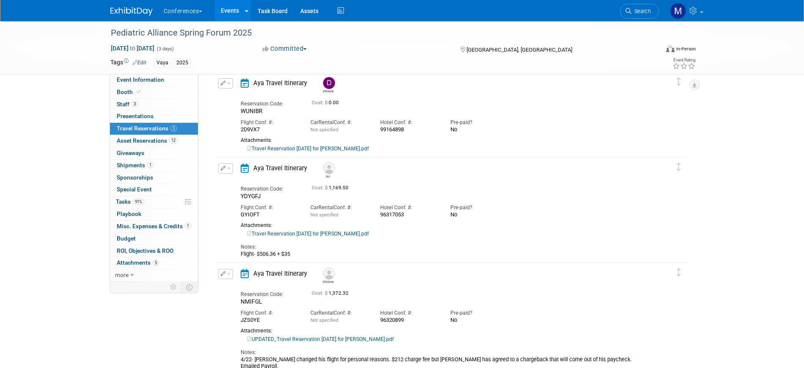
scroll to position [37, 0]
click at [227, 86] on button "button" at bounding box center [225, 84] width 15 height 10
click at [325, 150] on link "Travel Reservation April 28 for DARIN RANSOM TAYLOR.pdf" at bounding box center [308, 149] width 122 height 6
click at [229, 84] on span "button" at bounding box center [228, 84] width 3 height 2
click at [234, 93] on button "Edit Reservation" at bounding box center [254, 99] width 71 height 12
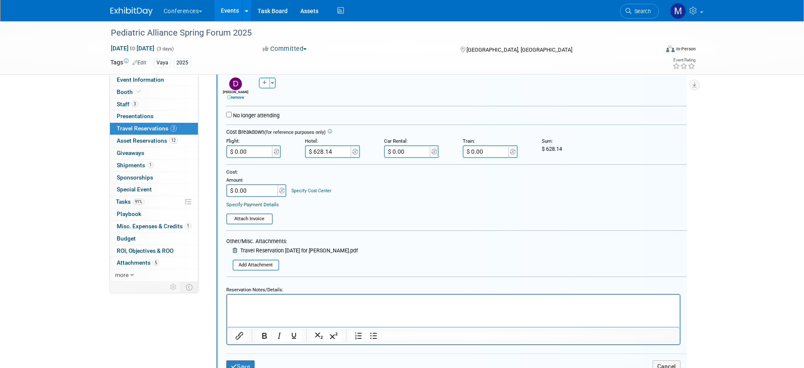
scroll to position [173, 0]
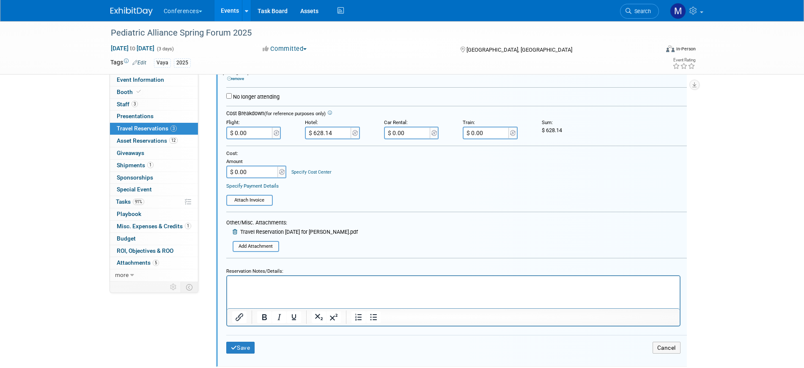
click at [252, 281] on p "Rich Text Area. Press ALT-0 for help." at bounding box center [453, 283] width 443 height 8
click at [249, 282] on p "Flight- 308.96" at bounding box center [453, 283] width 443 height 8
click at [278, 284] on p "Flight- $308.96" at bounding box center [453, 283] width 443 height 8
click at [242, 346] on button "Save" at bounding box center [240, 347] width 29 height 12
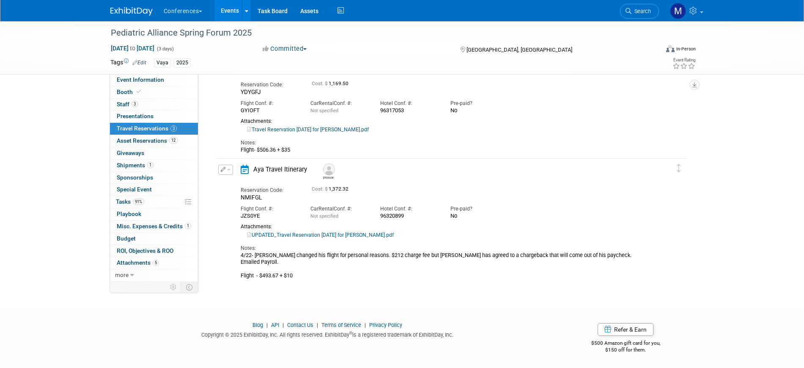
scroll to position [15, 0]
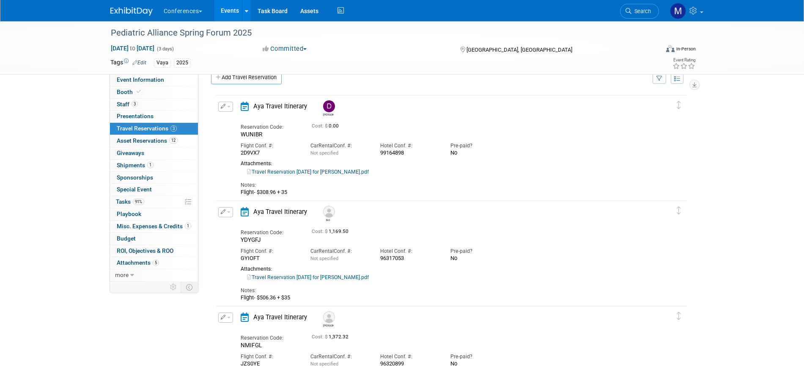
click at [228, 106] on button "button" at bounding box center [225, 107] width 15 height 10
click at [255, 122] on button "Edit Reservation" at bounding box center [254, 121] width 71 height 12
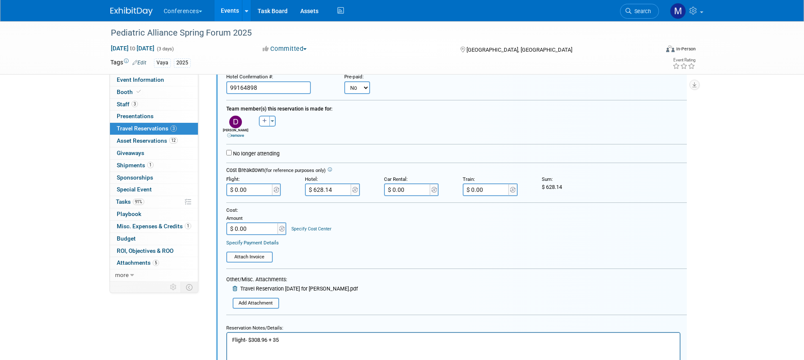
scroll to position [121, 0]
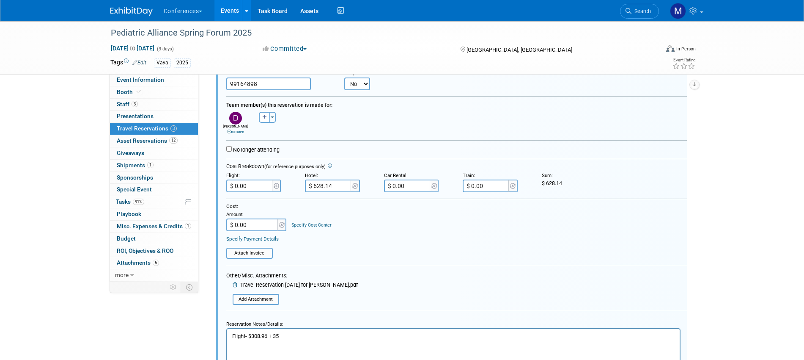
click at [247, 183] on input "$ 0.00" at bounding box center [249, 185] width 47 height 13
paste input "343.96"
type input "$ 343.96"
click at [523, 233] on div "Cost: Amount $ 0.00 Specify Cost Center Cost Center -- Not Specified -- Aya Edu…" at bounding box center [456, 223] width 461 height 40
drag, startPoint x: 546, startPoint y: 185, endPoint x: 562, endPoint y: 184, distance: 15.7
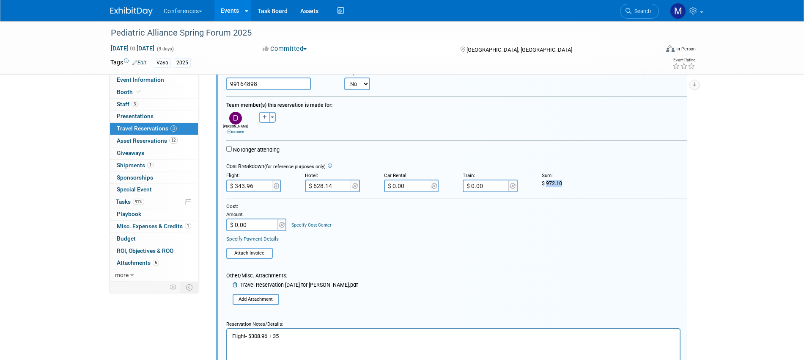
click at [562, 184] on span "972.10" at bounding box center [554, 183] width 16 height 6
copy span "972.10"
click at [269, 225] on input "$ 0.00" at bounding box center [252, 224] width 53 height 13
paste input "972.1"
type input "$ 972.10"
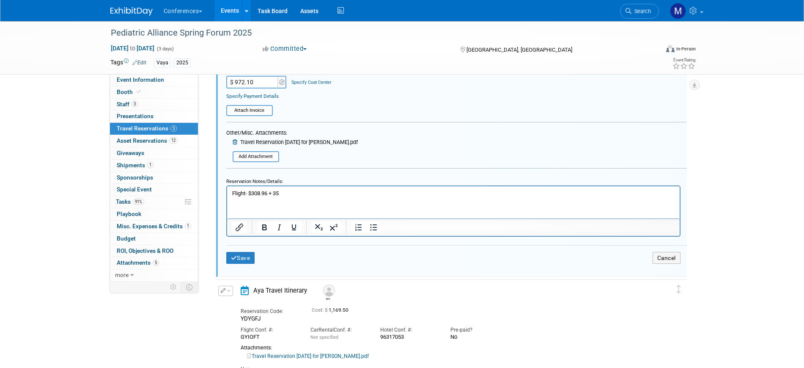
scroll to position [226, 0]
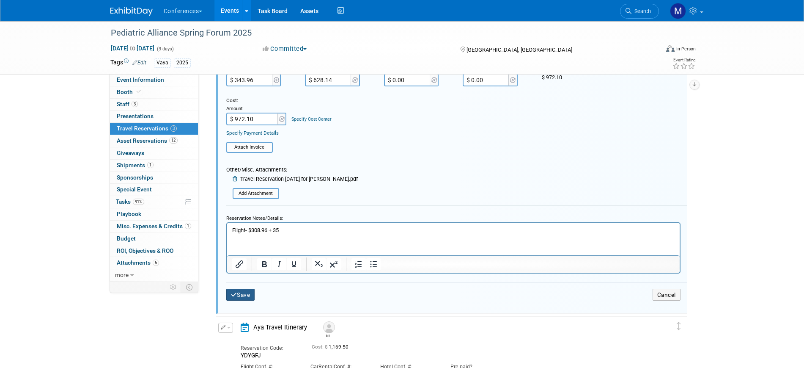
click at [239, 294] on button "Save" at bounding box center [240, 294] width 29 height 12
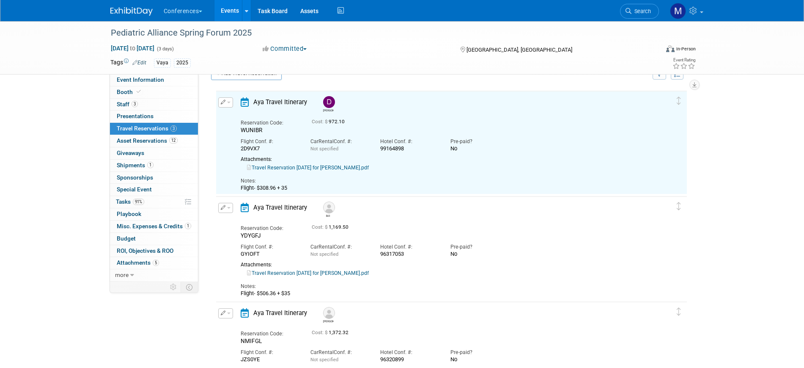
scroll to position [15, 0]
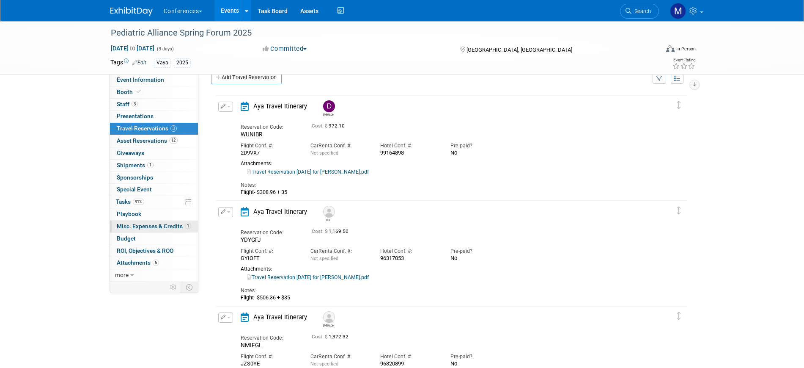
click at [141, 226] on span "Misc. Expenses & Credits 1" at bounding box center [154, 225] width 74 height 7
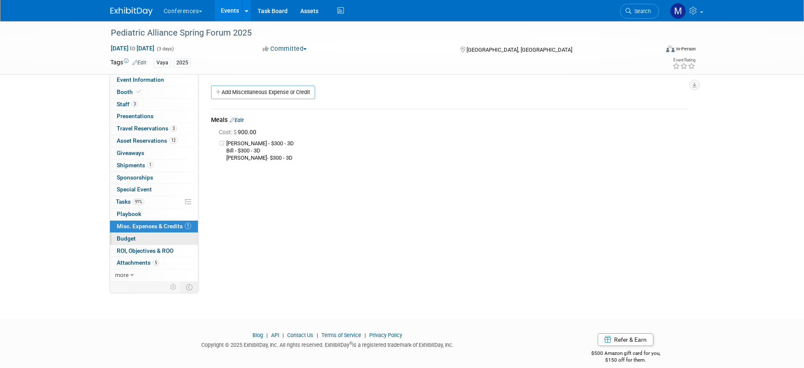
click at [138, 243] on link "Budget" at bounding box center [154, 239] width 88 height 12
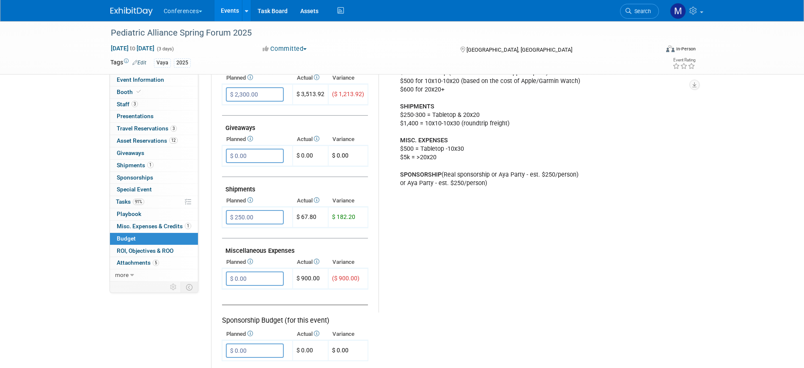
scroll to position [370, 0]
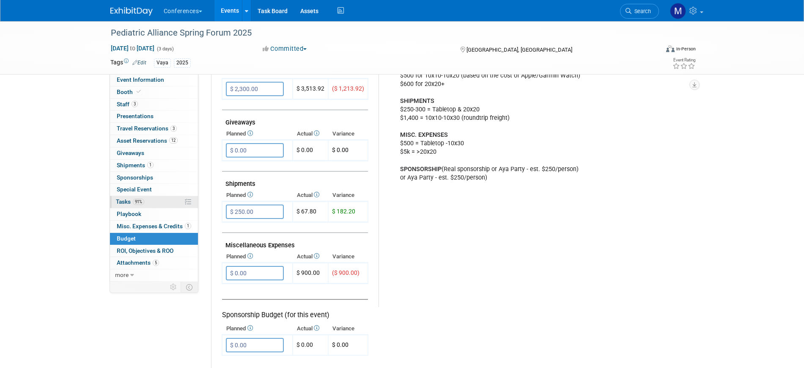
click at [148, 200] on link "91% Tasks 91%" at bounding box center [154, 202] width 88 height 12
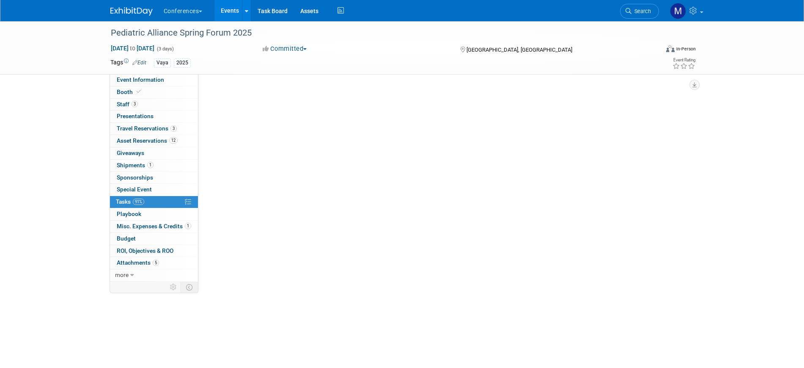
scroll to position [0, 0]
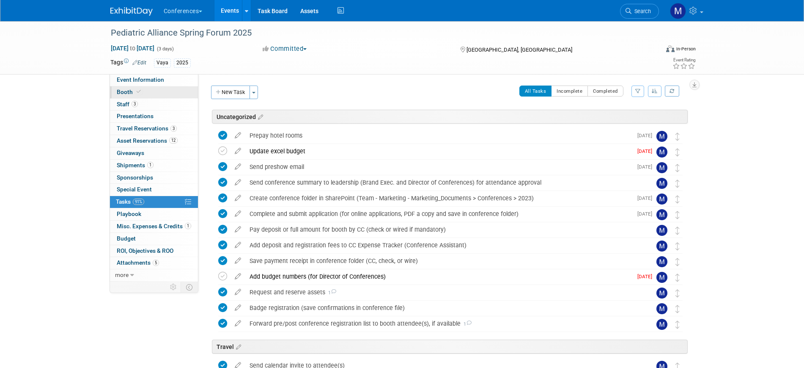
click at [138, 91] on icon at bounding box center [139, 91] width 4 height 5
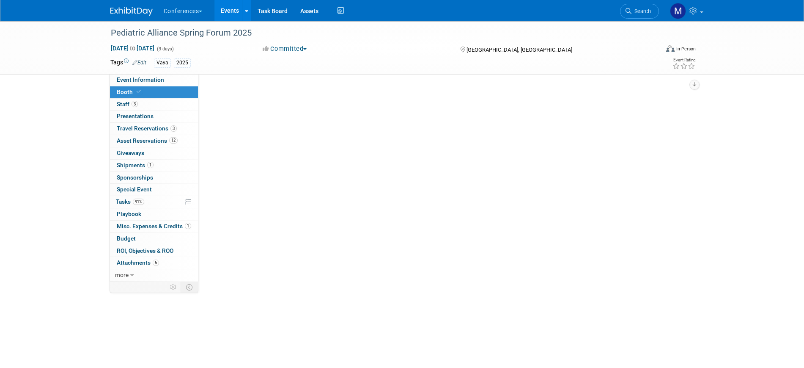
select select "6' tabletop"
select select "No"
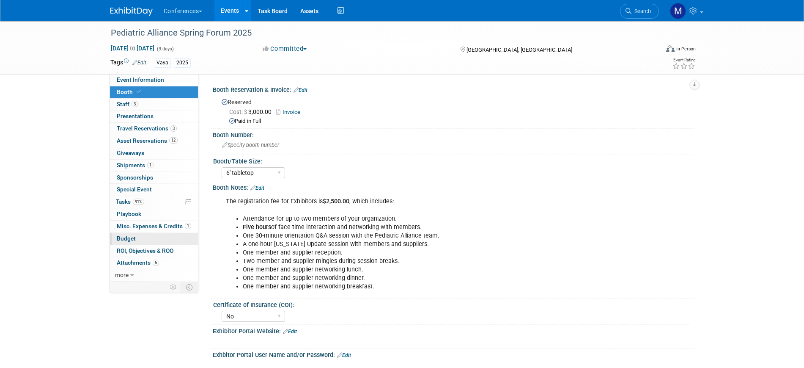
click at [136, 238] on link "Budget" at bounding box center [154, 239] width 88 height 12
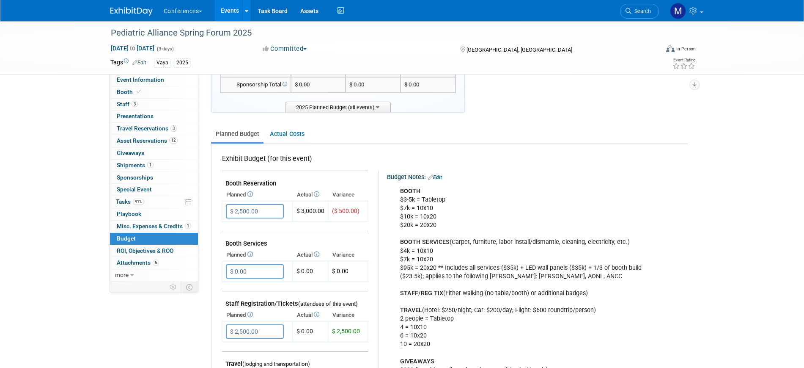
scroll to position [211, 0]
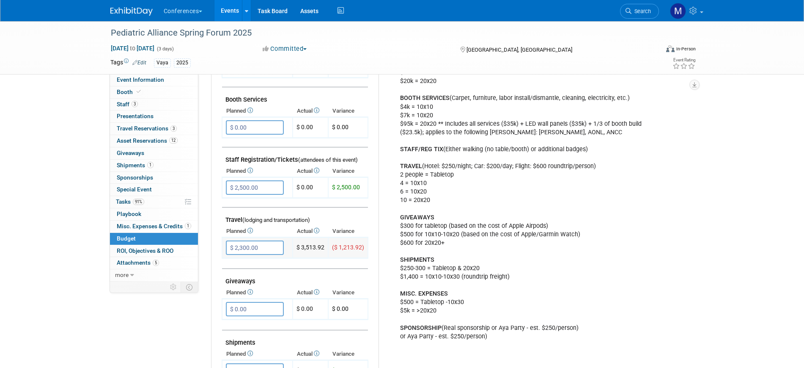
drag, startPoint x: 302, startPoint y: 248, endPoint x: 324, endPoint y: 249, distance: 22.4
click at [324, 249] on td "$ 3,513.92" at bounding box center [311, 247] width 36 height 21
copy td "3,513.92"
click at [609, 208] on div "BOOTH $3-5k = Tabletop $7k = 10x10 $10k = 10x20 $20k = 20x20 BOOTH SERVICES (Ca…" at bounding box center [532, 192] width 277 height 306
click at [257, 248] on input "$ 2,300.00" at bounding box center [255, 247] width 58 height 14
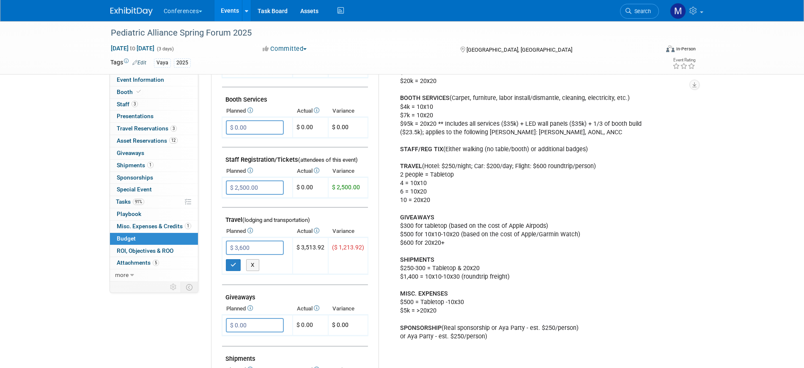
type input "$ 3,600.00"
click at [616, 243] on div "BOOTH $3-5k = Tabletop $7k = 10x10 $10k = 10x20 $20k = 20x20 BOOTH SERVICES (Ca…" at bounding box center [532, 192] width 277 height 306
click at [225, 265] on td "$ 3,600.00 X" at bounding box center [257, 255] width 71 height 37
click at [230, 265] on button "button" at bounding box center [233, 265] width 15 height 12
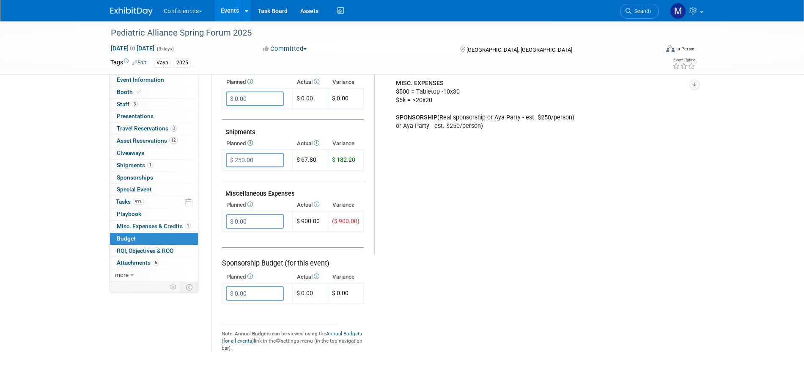
scroll to position [423, 0]
click at [261, 217] on input "$ 0.00" at bounding box center [255, 220] width 58 height 14
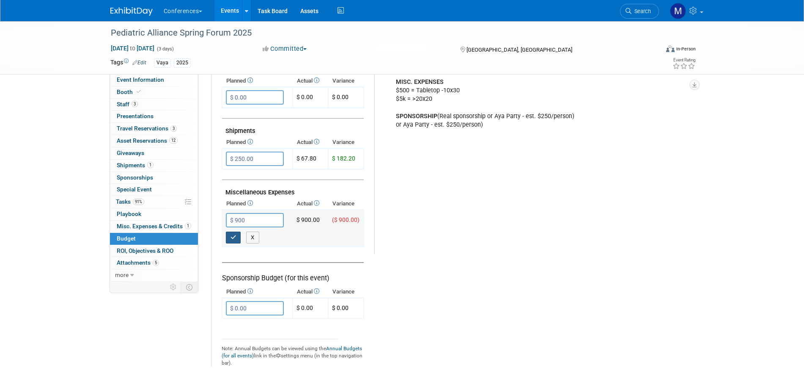
type input "$ 900.00"
click at [233, 240] on button "button" at bounding box center [233, 237] width 15 height 12
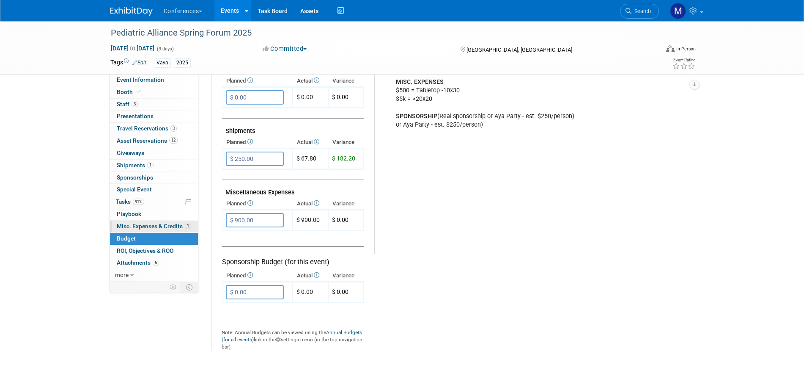
click at [154, 230] on link "1 Misc. Expenses & Credits 1" at bounding box center [154, 226] width 88 height 12
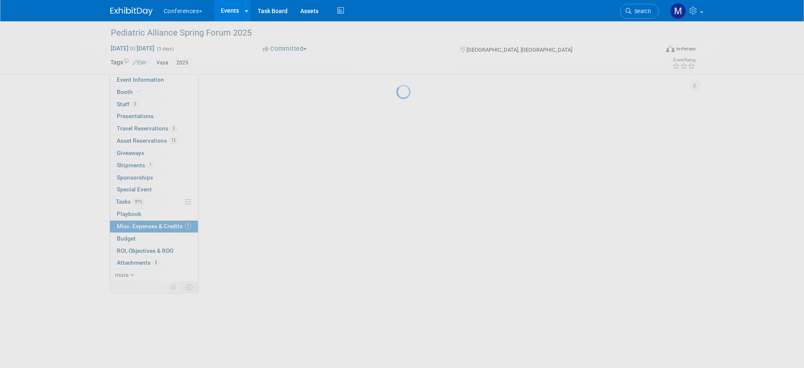
scroll to position [0, 0]
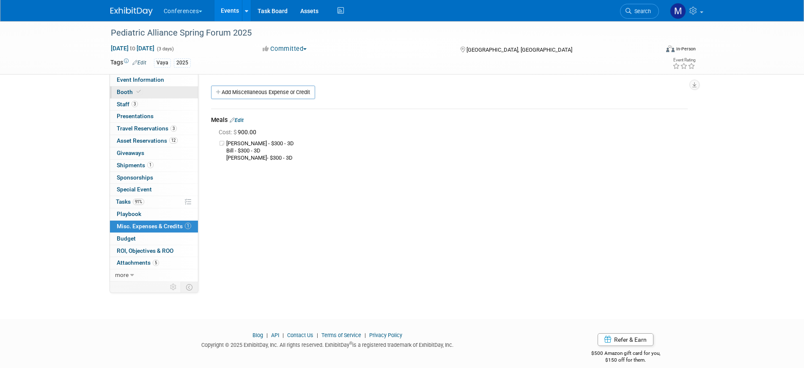
click at [145, 91] on link "Booth" at bounding box center [154, 92] width 88 height 12
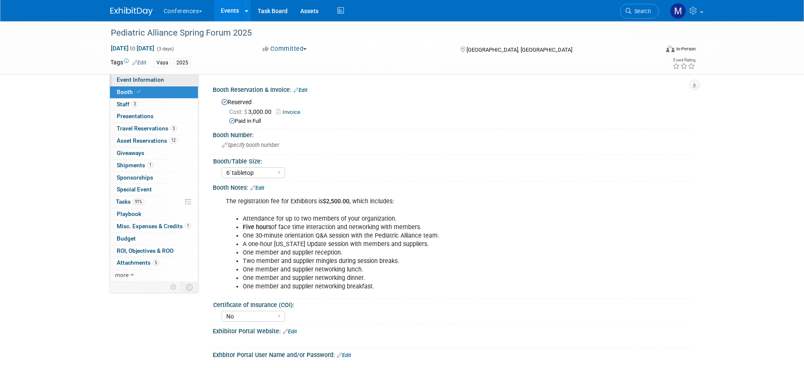
click at [150, 80] on span "Event Information" at bounding box center [140, 79] width 47 height 7
select select "Vaya"
select select "[PERSON_NAME]"
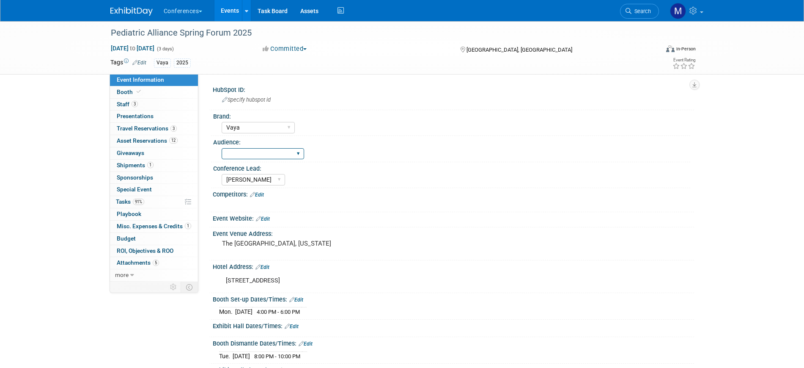
click at [282, 153] on select "Client-facing Clinician/Provider-facing Both N/a" at bounding box center [263, 153] width 82 height 11
drag, startPoint x: 111, startPoint y: 32, endPoint x: 308, endPoint y: 32, distance: 197.5
click at [308, 32] on div "Pediatric Alliance Spring Forum 2025" at bounding box center [377, 32] width 538 height 15
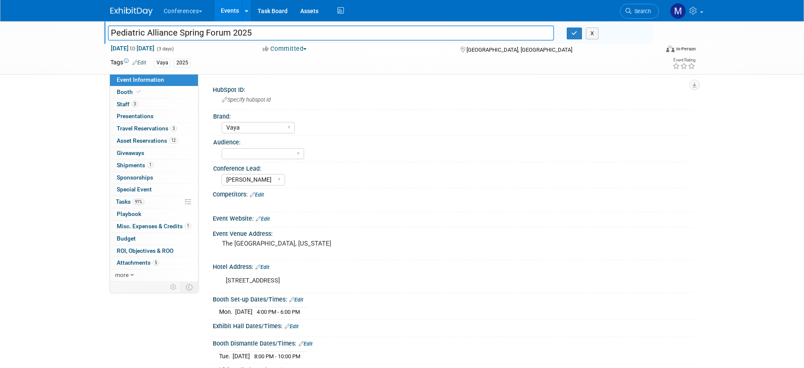
drag, startPoint x: 261, startPoint y: 34, endPoint x: 29, endPoint y: 29, distance: 231.4
click at [29, 29] on div "Pediatric Alliance Spring Forum 2025 Pediatric Alliance Spring Forum 2025 X Apr…" at bounding box center [402, 47] width 804 height 53
click at [571, 34] on button "button" at bounding box center [574, 33] width 15 height 12
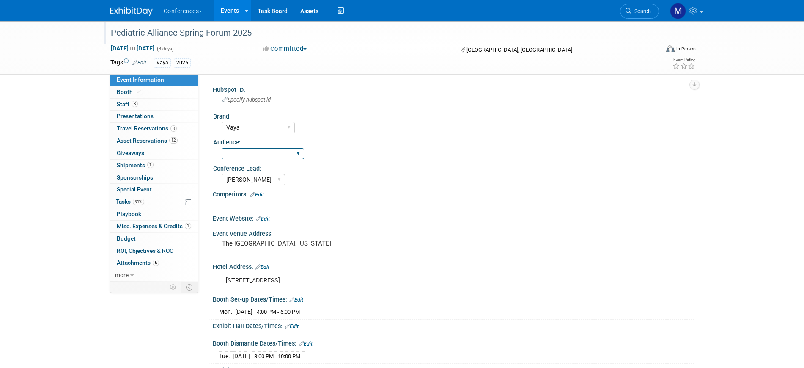
click at [276, 152] on select "Client-facing Clinician/Provider-facing Both N/a" at bounding box center [263, 153] width 82 height 11
click at [255, 153] on select "Client-facing Clinician/Provider-facing Both N/a" at bounding box center [263, 153] width 82 height 11
select select "Client-facing"
click at [222, 148] on select "Client-facing Clinician/Provider-facing Both N/a" at bounding box center [263, 153] width 82 height 11
drag, startPoint x: 262, startPoint y: 195, endPoint x: 261, endPoint y: 199, distance: 4.7
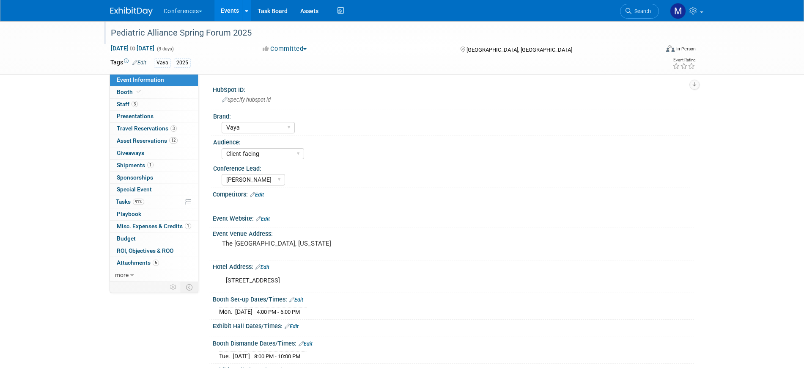
click at [262, 195] on link "Edit" at bounding box center [257, 195] width 14 height 6
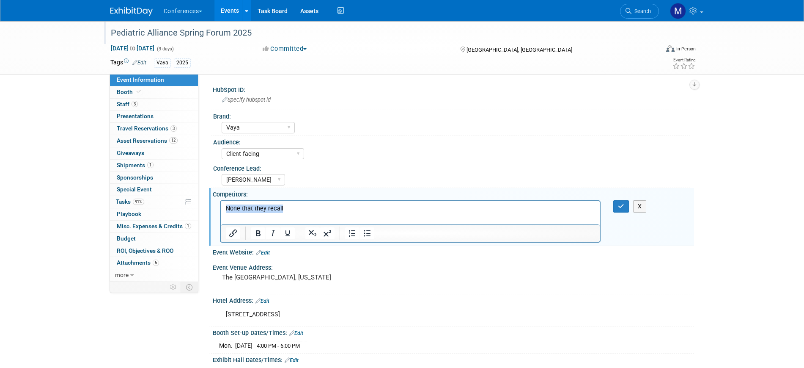
drag, startPoint x: 295, startPoint y: 206, endPoint x: 394, endPoint y: 409, distance: 225.3
click at [220, 208] on html "None that they recall" at bounding box center [409, 206] width 379 height 12
copy p "None that they recall"
click at [623, 205] on icon "button" at bounding box center [621, 206] width 6 height 6
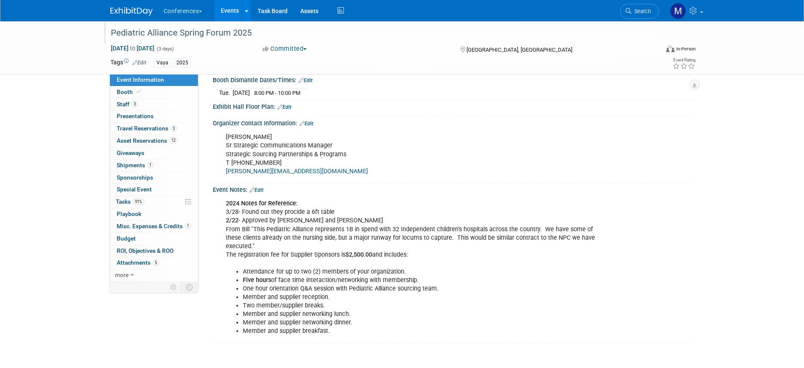
scroll to position [317, 0]
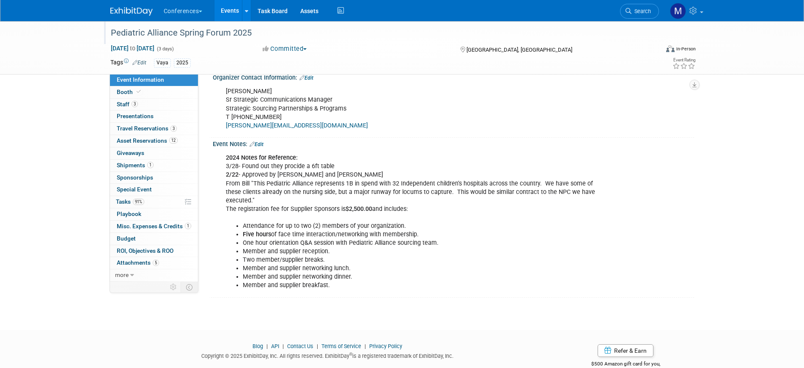
click at [262, 141] on link "Edit" at bounding box center [257, 144] width 14 height 6
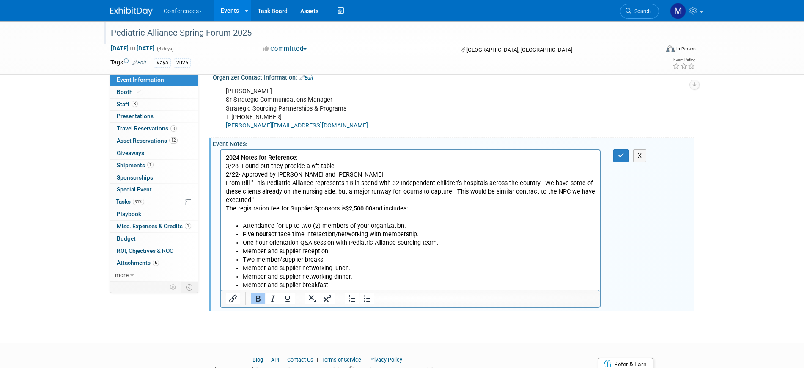
scroll to position [0, 0]
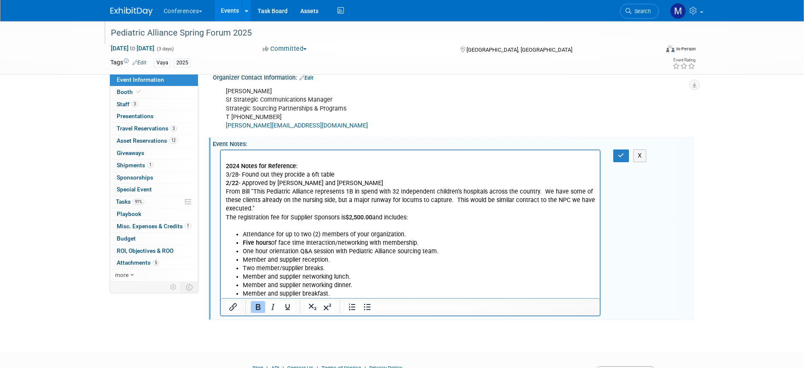
click at [250, 153] on html "2024 Notes for Reference: 3/28- Found out they procide a 6ft table 2/22 - Appro…" at bounding box center [409, 224] width 379 height 148
click at [246, 157] on b "2025- good conference with decision makers in attendance" at bounding box center [306, 157] width 162 height 7
click at [391, 157] on p "2025- Good conference with decision makers in attendance" at bounding box center [410, 158] width 370 height 8
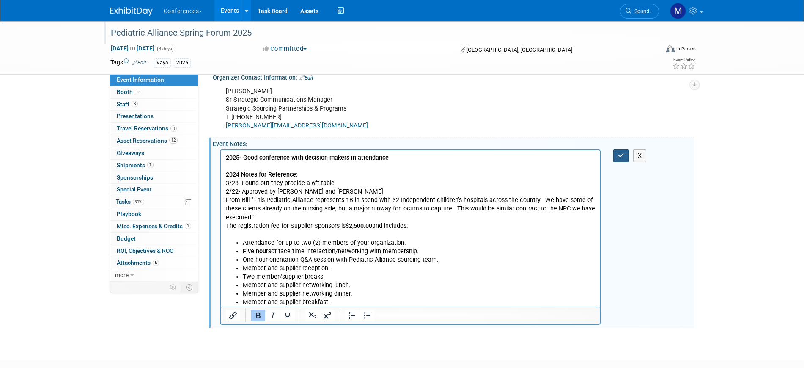
click at [623, 156] on icon "button" at bounding box center [621, 155] width 6 height 6
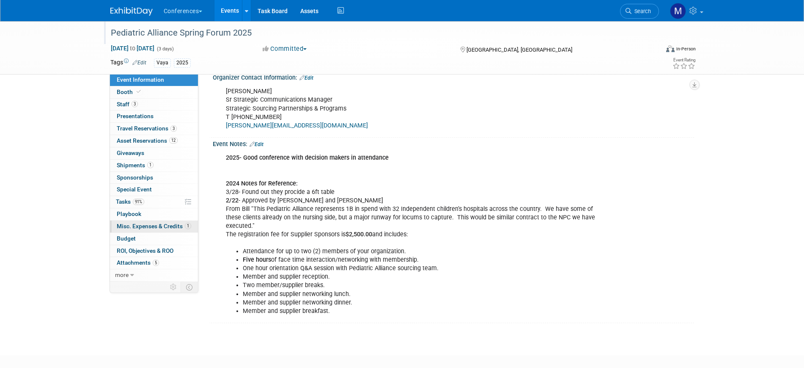
click at [164, 226] on span "Misc. Expenses & Credits 1" at bounding box center [154, 225] width 74 height 7
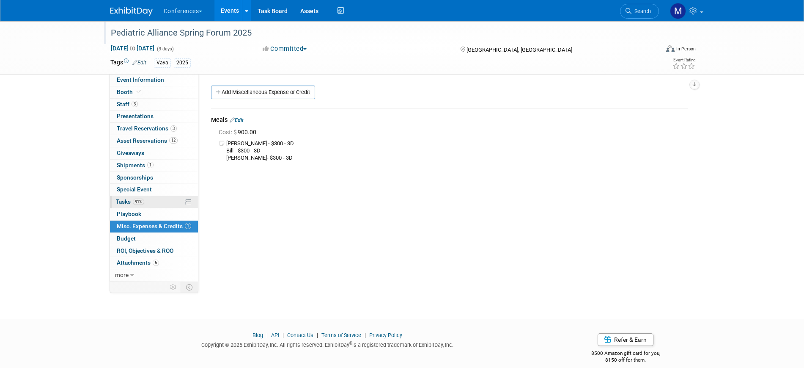
click at [149, 200] on link "91% Tasks 91%" at bounding box center [154, 202] width 88 height 12
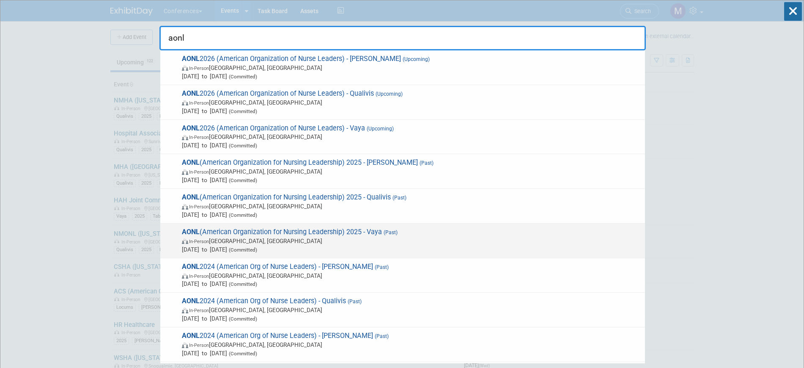
type input "aonl"
click at [324, 229] on span "AONL (American Organization for Nursing Leadership) 2025 - Vaya (Past) In-Perso…" at bounding box center [409, 241] width 461 height 26
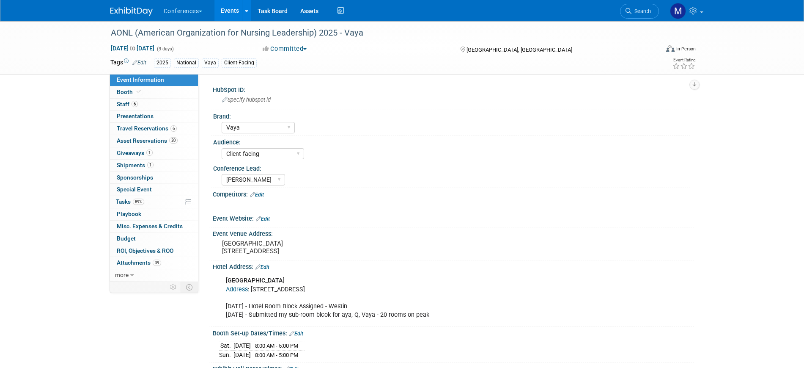
select select "Vaya"
select select "Client-facing"
select select "[PERSON_NAME]"
click at [155, 129] on span "Travel Reservations 6" at bounding box center [147, 128] width 60 height 7
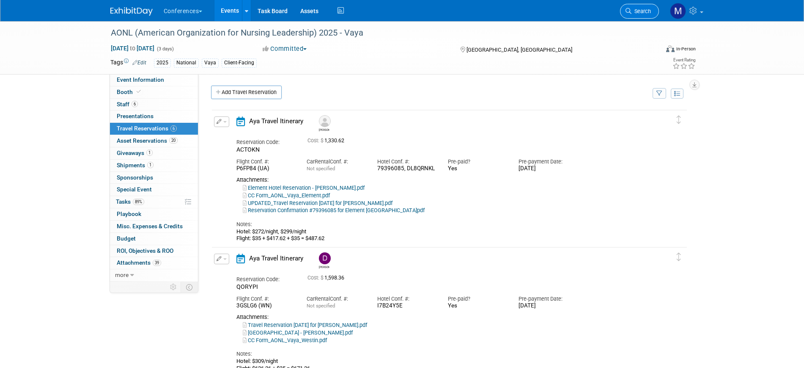
click at [647, 15] on link "Search" at bounding box center [639, 11] width 39 height 15
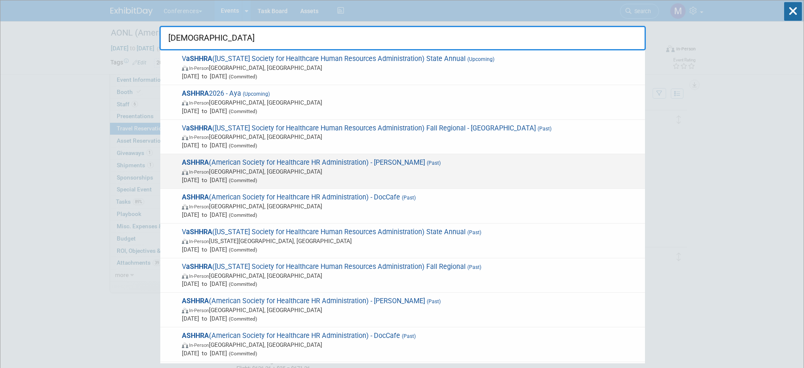
type input "[DEMOGRAPHIC_DATA]"
click at [357, 180] on span "[DATE] to [DATE] (Committed)" at bounding box center [411, 180] width 459 height 8
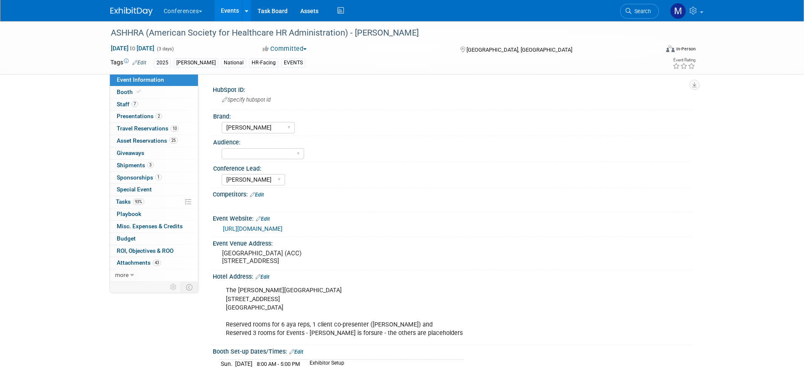
select select "[PERSON_NAME]"
click at [162, 128] on span "Travel Reservations 10" at bounding box center [148, 128] width 62 height 7
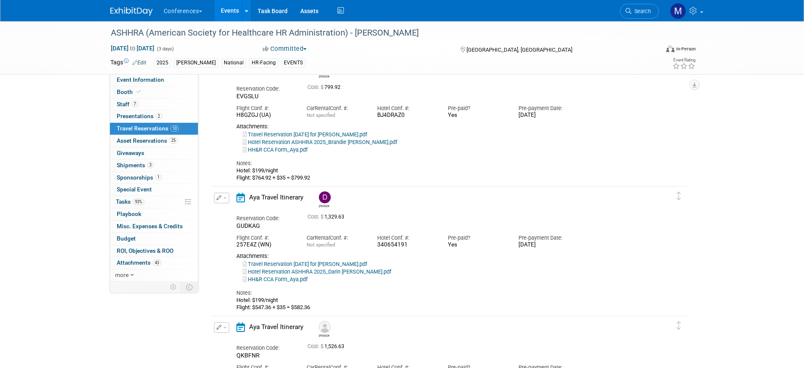
scroll to position [687, 0]
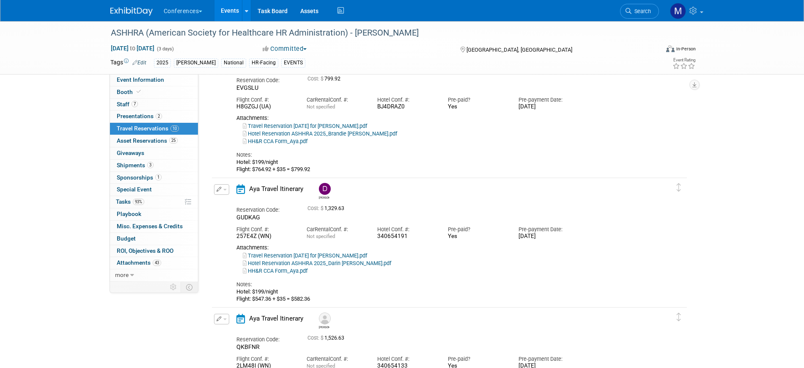
click at [225, 194] on button "button" at bounding box center [221, 189] width 15 height 11
click at [238, 202] on button "Edit Reservation" at bounding box center [249, 204] width 71 height 12
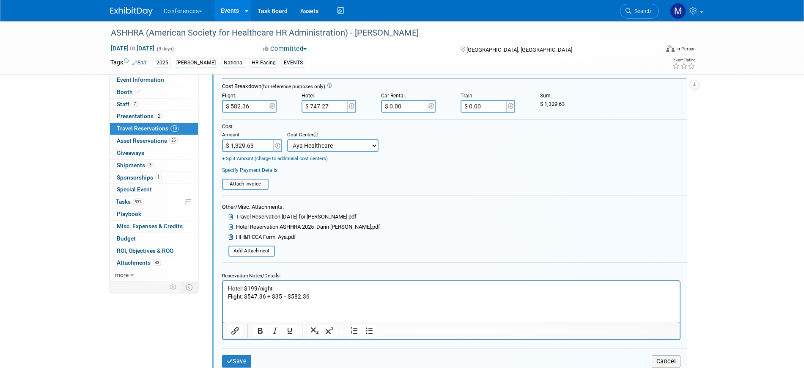
scroll to position [981, 0]
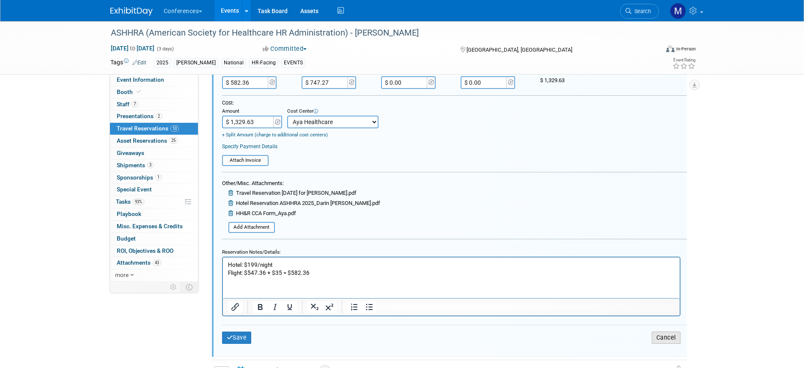
click at [661, 336] on button "Cancel" at bounding box center [666, 337] width 29 height 12
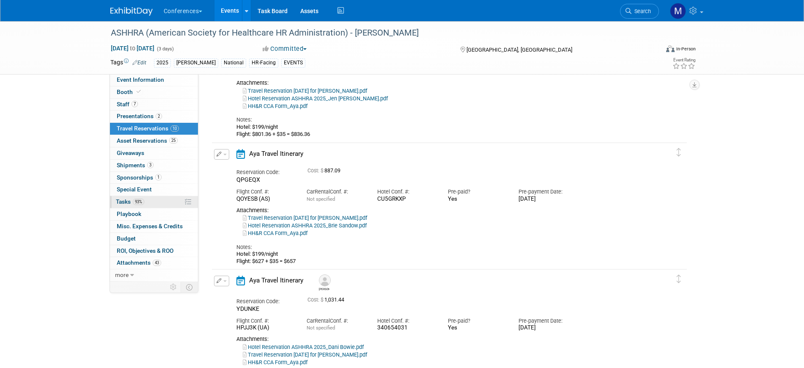
drag, startPoint x: 129, startPoint y: 203, endPoint x: 145, endPoint y: 201, distance: 16.3
click at [129, 203] on span "Tasks 93%" at bounding box center [130, 201] width 28 height 7
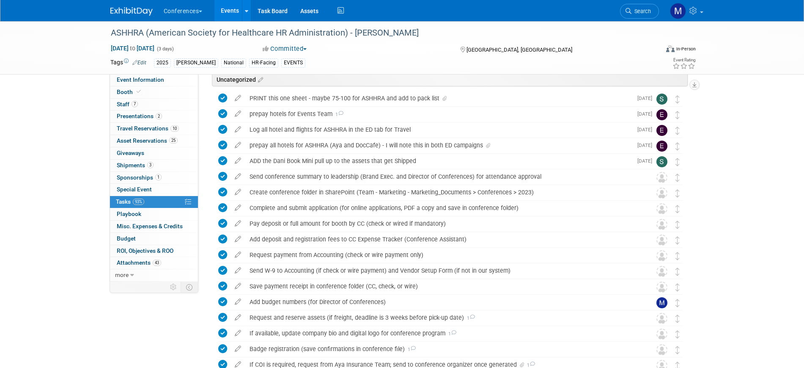
scroll to position [0, 0]
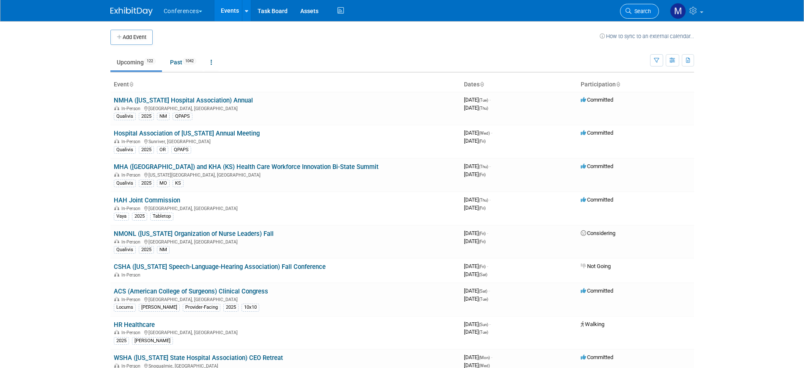
click at [645, 14] on span "Search" at bounding box center [640, 11] width 19 height 6
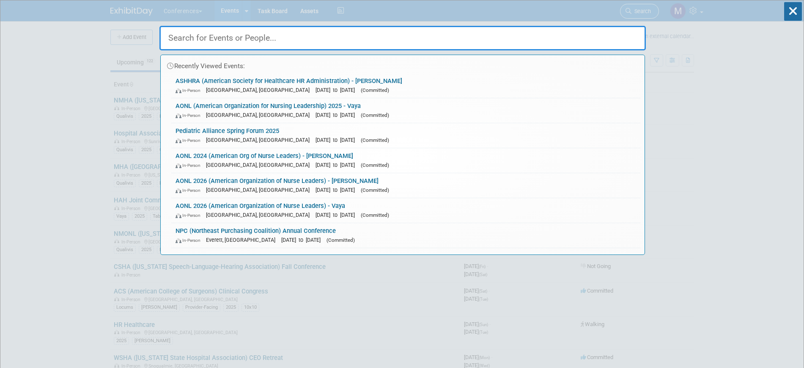
type input "o"
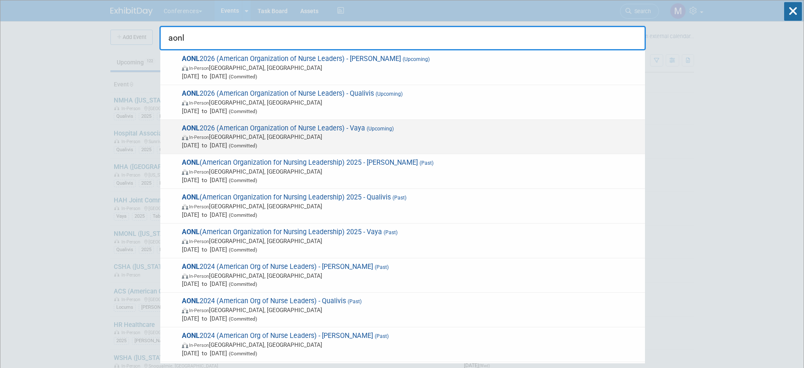
type input "aonl"
click at [188, 136] on img at bounding box center [185, 137] width 7 height 5
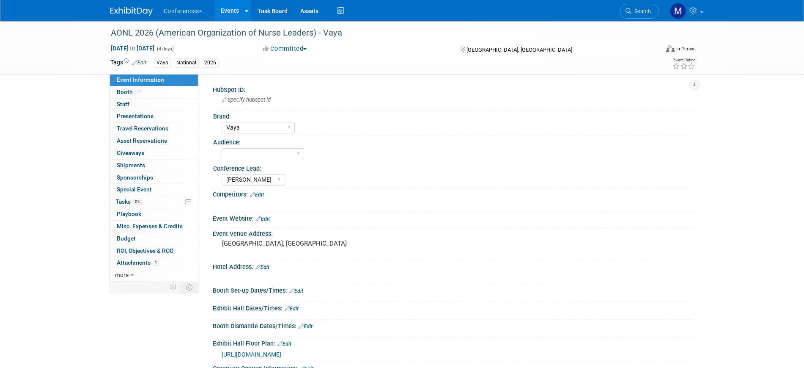
select select "Vaya"
select select "[PERSON_NAME]"
click at [170, 92] on link "Booth" at bounding box center [154, 92] width 88 height 12
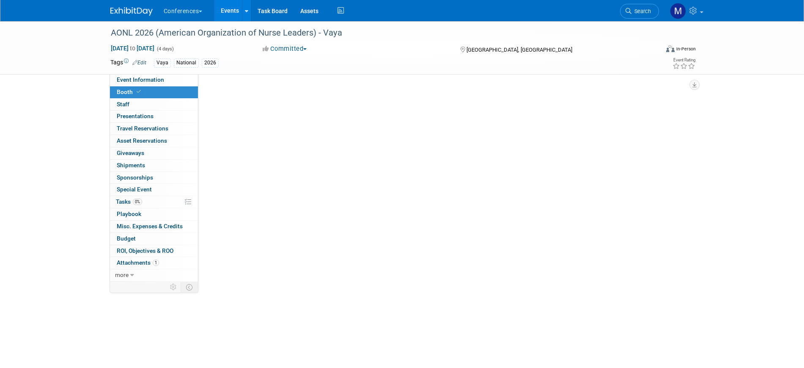
select select "10'x20'"
select select "Yes"
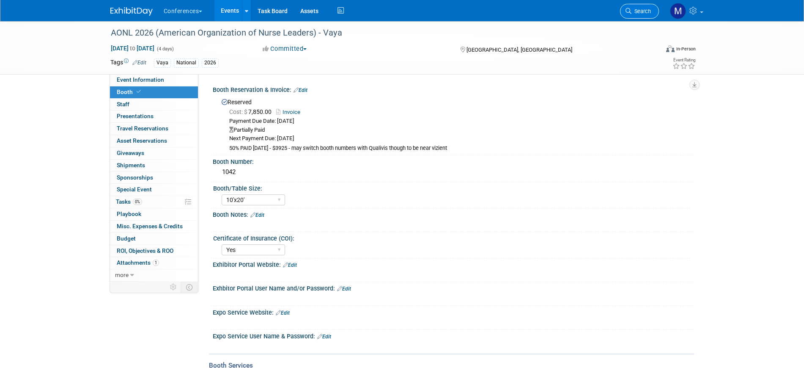
click at [637, 14] on span "Search" at bounding box center [640, 11] width 19 height 6
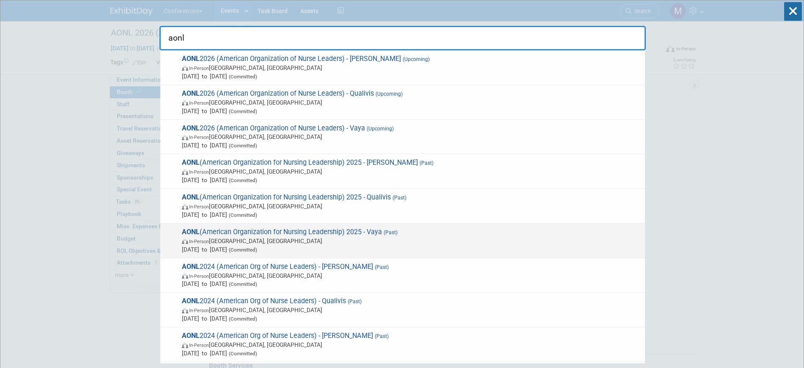
type input "aonl"
click at [369, 225] on div "AONL (American Organization for Nursing Leadership) 2025 - Vaya (Past) In-Perso…" at bounding box center [402, 240] width 485 height 35
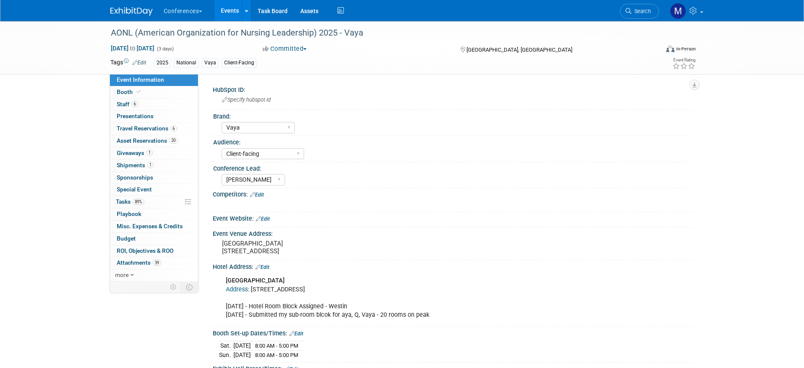
select select "Vaya"
select select "Client-facing"
select select "[PERSON_NAME]"
click at [146, 90] on link "Booth" at bounding box center [154, 92] width 88 height 12
select select "10'x20'"
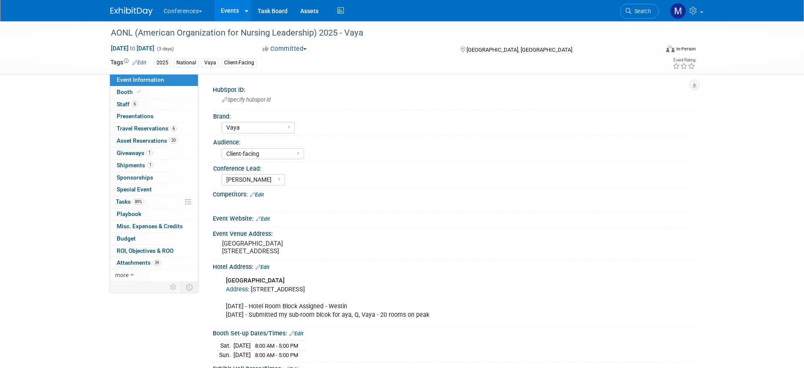
select select "Yes"
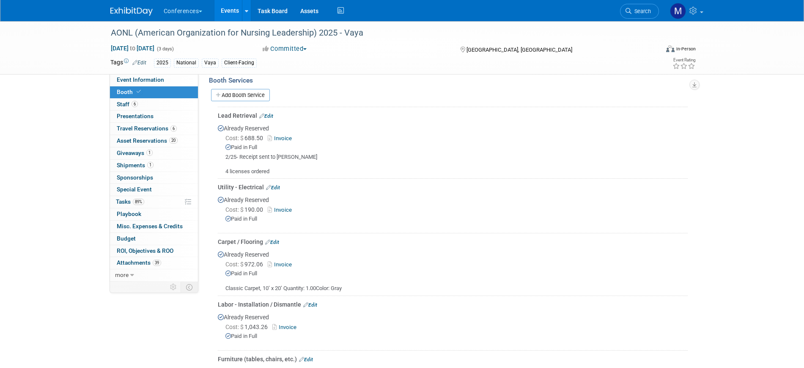
scroll to position [423, 0]
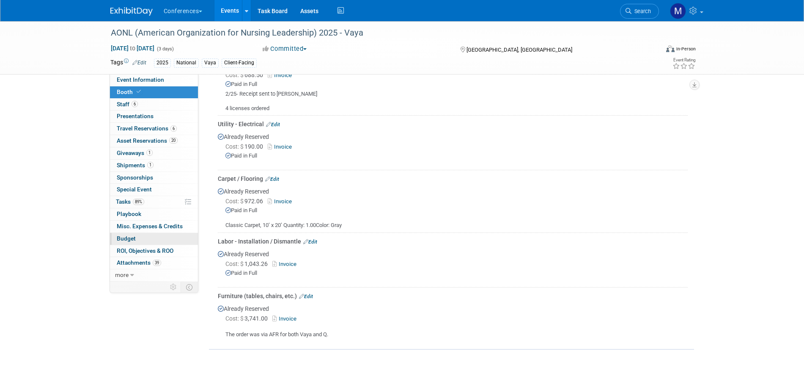
click at [140, 237] on link "Budget" at bounding box center [154, 239] width 88 height 12
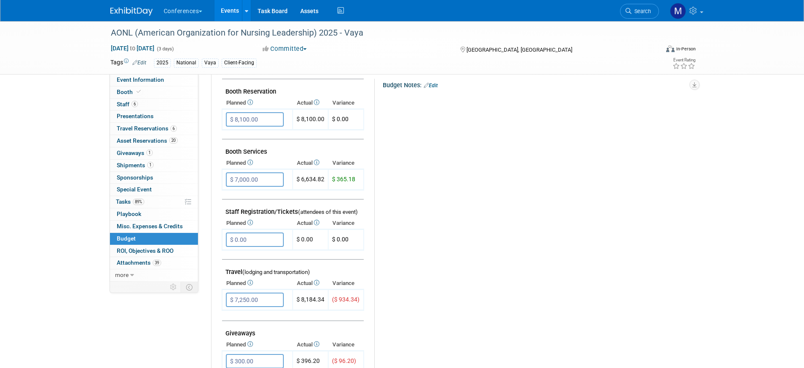
scroll to position [211, 0]
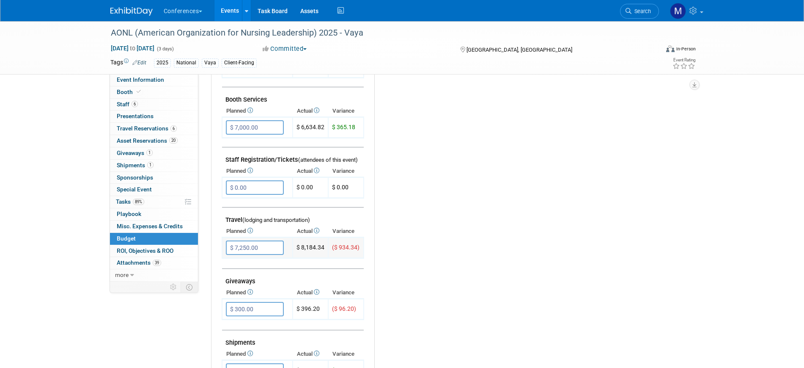
drag, startPoint x: 301, startPoint y: 248, endPoint x: 325, endPoint y: 247, distance: 24.2
click at [325, 247] on td "$ 8,184.34" at bounding box center [311, 247] width 36 height 21
copy td "8,184.34"
click at [136, 77] on span "Event Information" at bounding box center [140, 79] width 47 height 7
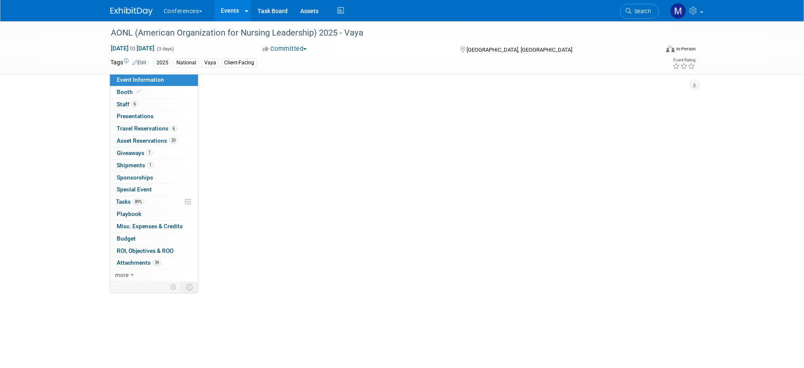
scroll to position [0, 0]
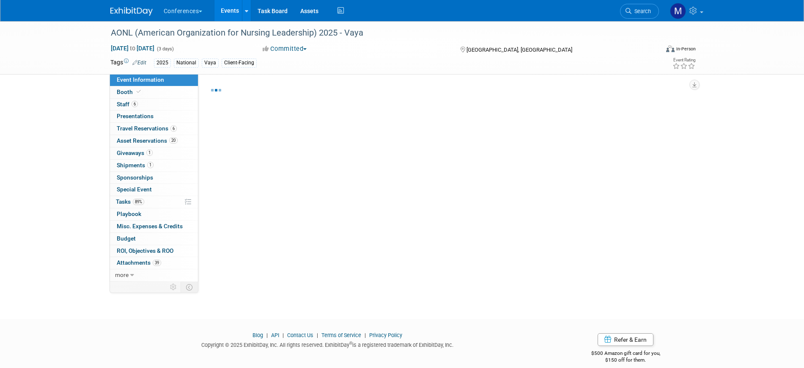
select select "Vaya"
select select "Client-facing"
select select "[PERSON_NAME]"
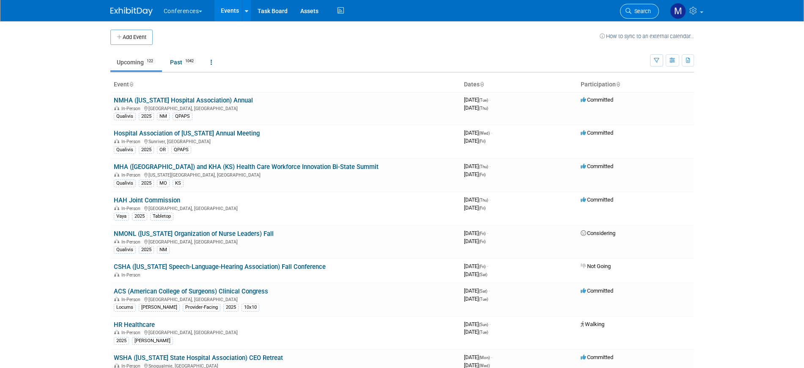
drag, startPoint x: 0, startPoint y: 0, endPoint x: 647, endPoint y: 14, distance: 646.8
click at [647, 14] on span "Search" at bounding box center [640, 11] width 19 height 6
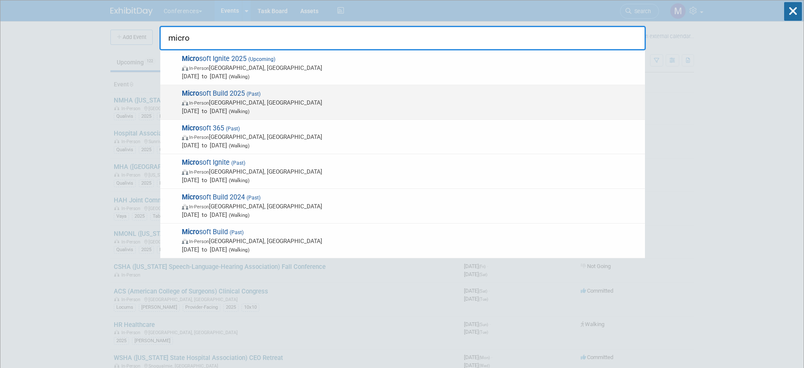
type input "micro"
click at [220, 107] on span "[DATE] to [DATE] (Walking)" at bounding box center [411, 111] width 459 height 8
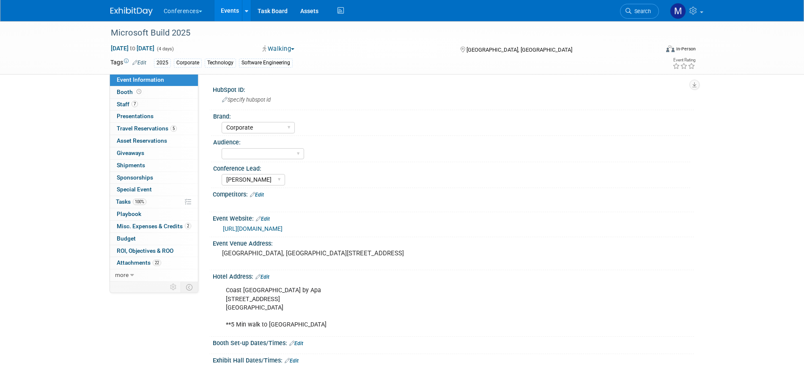
select select "Corporate"
select select "[PERSON_NAME]"
drag, startPoint x: 149, startPoint y: 125, endPoint x: 195, endPoint y: 132, distance: 46.7
click at [149, 125] on span "Travel Reservations 5" at bounding box center [147, 128] width 60 height 7
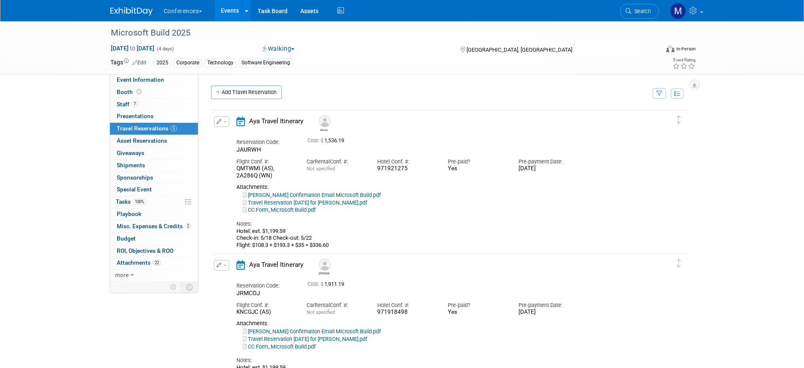
click at [223, 122] on span "button" at bounding box center [224, 122] width 3 height 2
click at [250, 136] on button "Edit Reservation" at bounding box center [249, 136] width 71 height 12
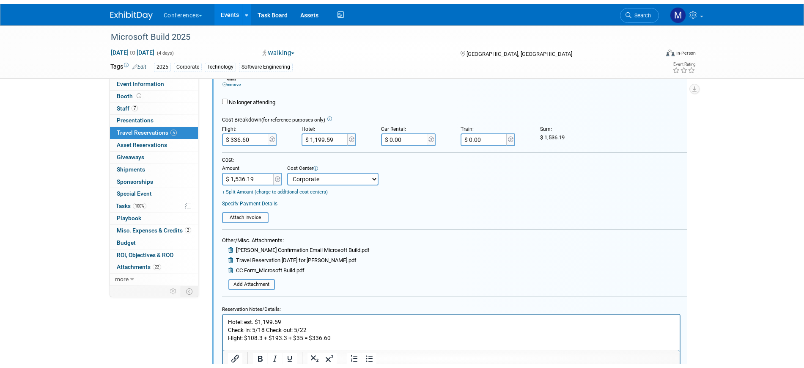
scroll to position [332, 0]
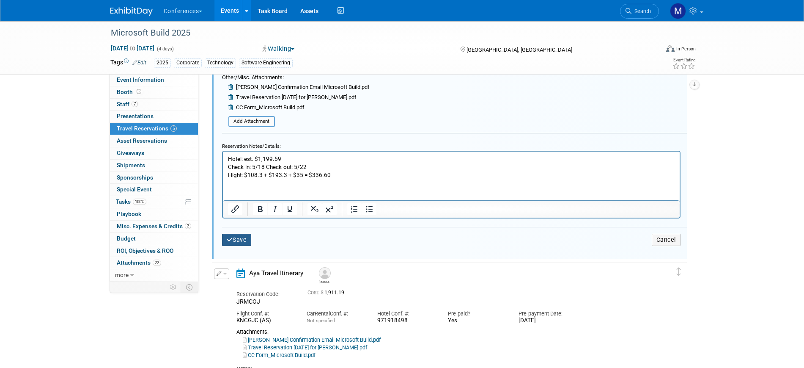
click at [248, 239] on button "Save" at bounding box center [237, 239] width 30 height 12
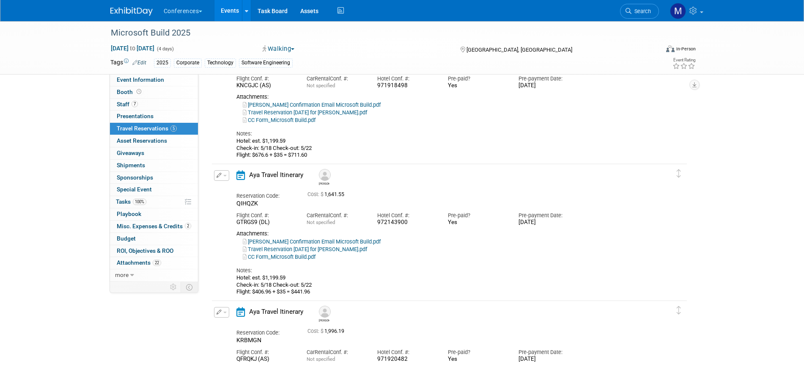
scroll to position [0, 0]
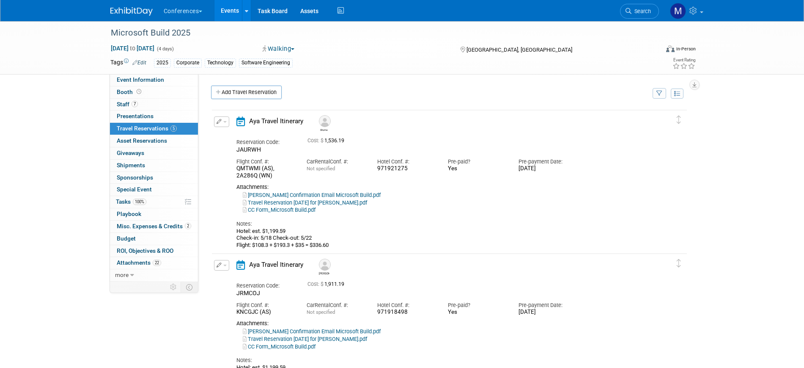
click at [227, 122] on button "button" at bounding box center [221, 121] width 15 height 11
click at [248, 132] on button "Edit Reservation" at bounding box center [249, 136] width 71 height 12
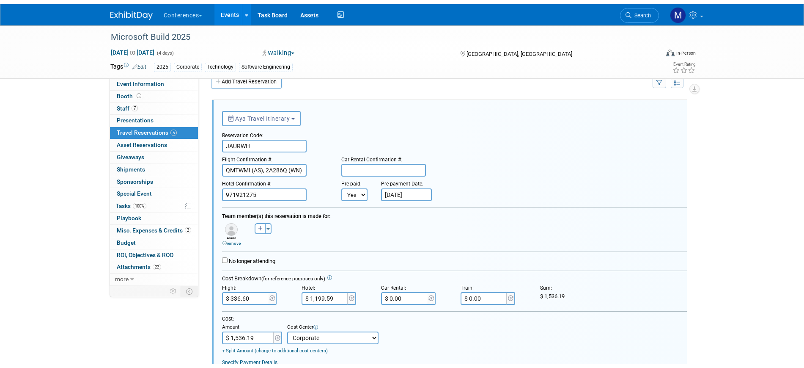
scroll to position [226, 0]
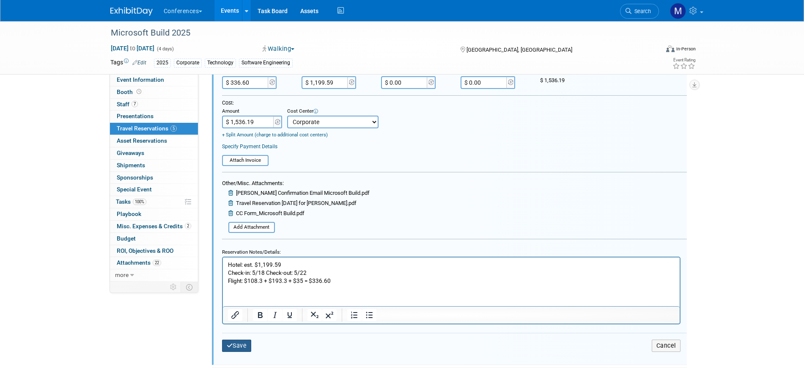
click at [233, 344] on button "Save" at bounding box center [237, 345] width 30 height 12
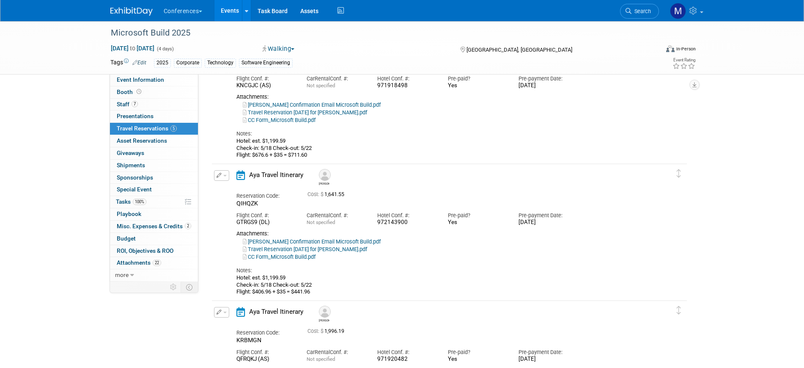
scroll to position [15, 0]
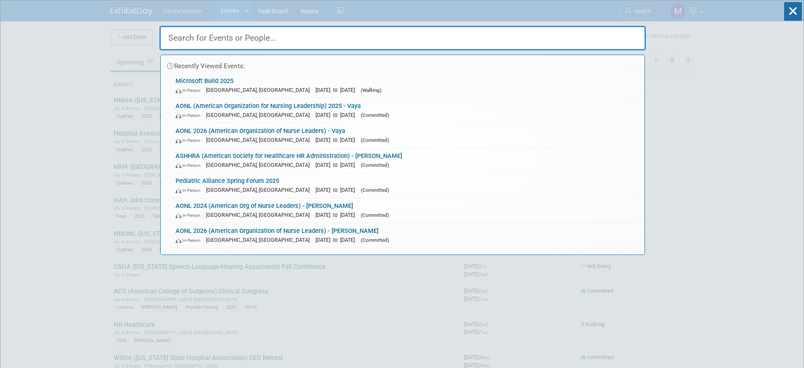
click at [263, 33] on input "text" at bounding box center [402, 38] width 486 height 25
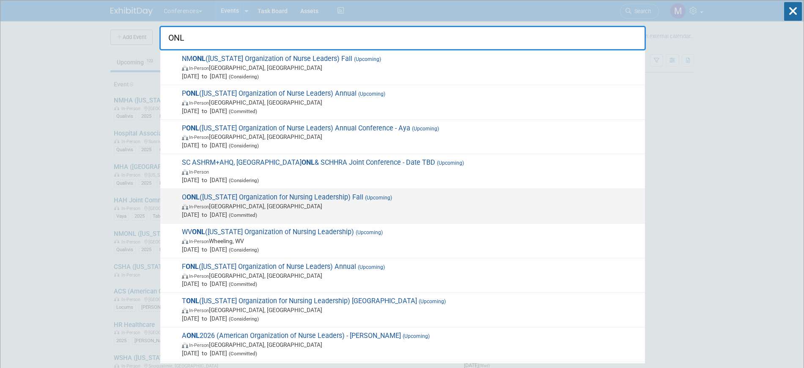
scroll to position [53, 0]
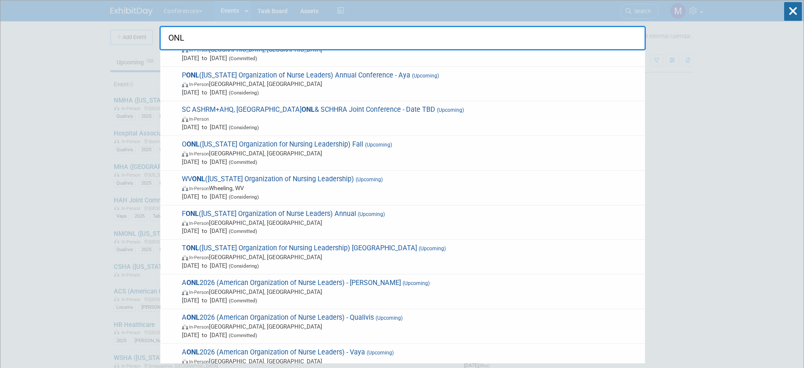
type input "ONL"
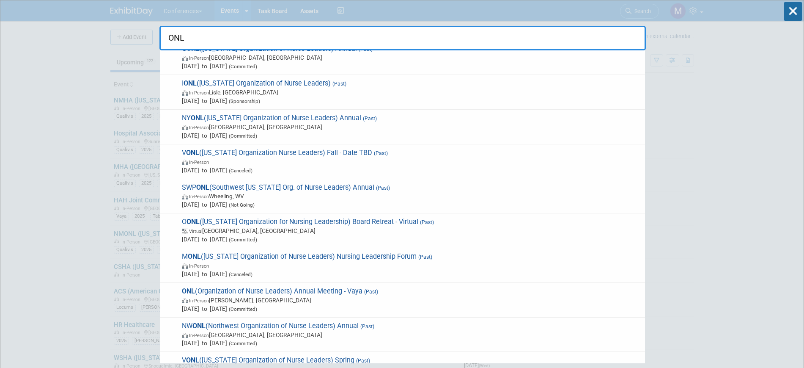
scroll to position [582, 0]
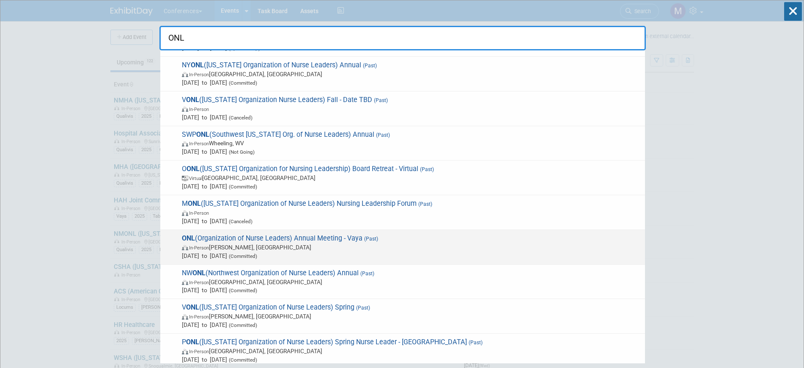
click at [345, 242] on span "ONL (Organization of Nurse Leaders) Annual Meeting - Vaya (Past) In-Person Carr…" at bounding box center [409, 247] width 461 height 26
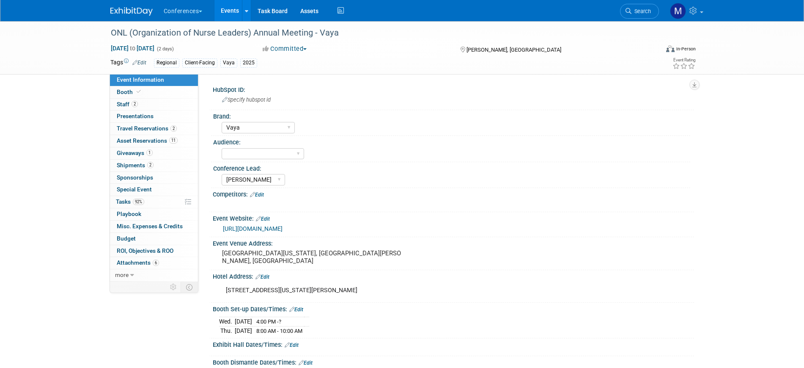
select select "Vaya"
select select "[PERSON_NAME]"
click at [143, 130] on span "Travel Reservations 2" at bounding box center [147, 128] width 60 height 7
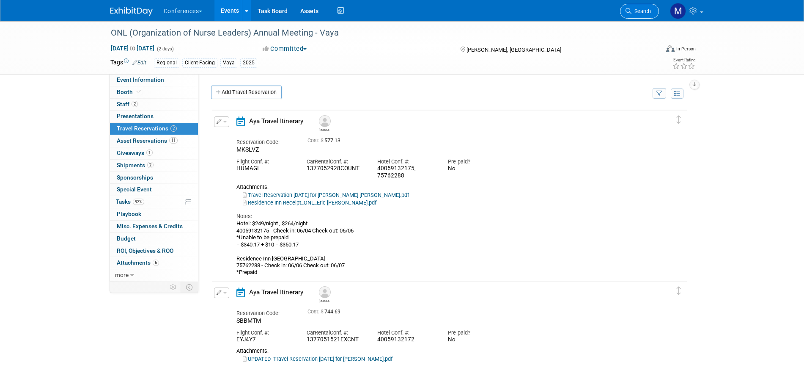
click at [637, 13] on span "Search" at bounding box center [640, 11] width 19 height 6
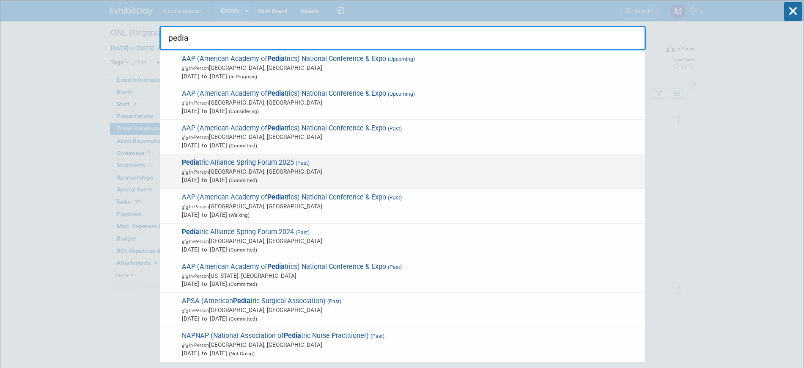
type input "pedia"
click at [321, 165] on span "Pedia tric Alliance Spring Forum 2025 (Past) In-Person [GEOGRAPHIC_DATA], [GEOG…" at bounding box center [409, 171] width 461 height 26
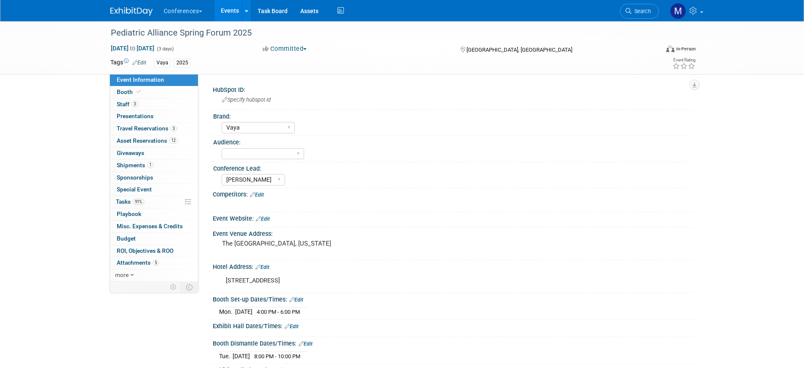
select select "Vaya"
select select "[PERSON_NAME]"
click at [144, 221] on link "0 Misc. Expenses & Credits 0" at bounding box center [154, 226] width 88 height 12
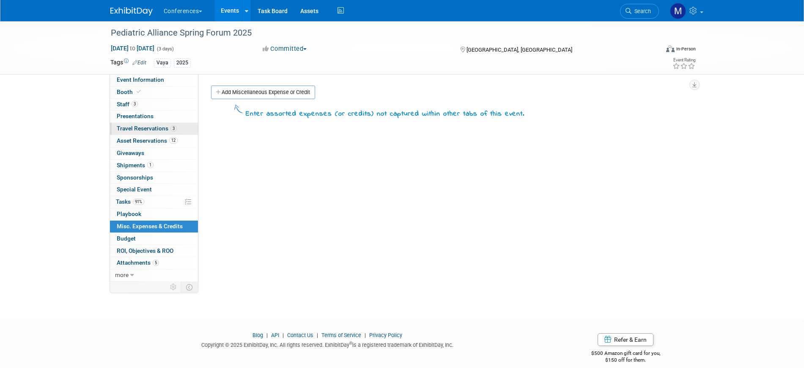
click at [151, 126] on span "Travel Reservations 3" at bounding box center [147, 128] width 60 height 7
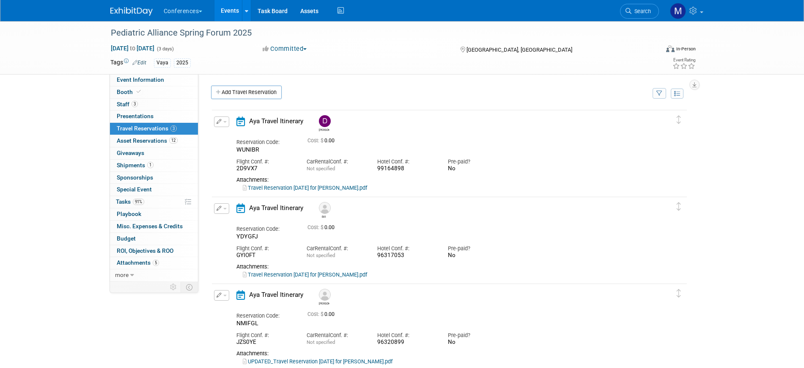
click at [367, 189] on link "Travel Reservation [DATE] for [PERSON_NAME].pdf" at bounding box center [305, 187] width 124 height 6
drag, startPoint x: 150, startPoint y: 228, endPoint x: 260, endPoint y: 229, distance: 110.0
click at [151, 228] on span "Misc. Expenses & Credits 0" at bounding box center [150, 225] width 66 height 7
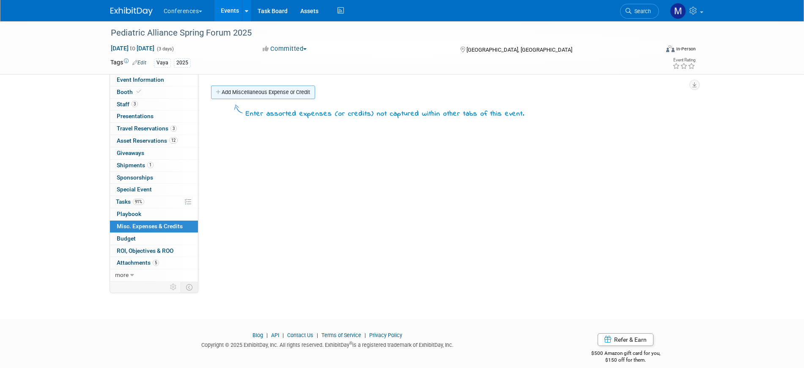
click at [280, 96] on link "Add Miscellaneous Expense or Credit" at bounding box center [263, 92] width 104 height 14
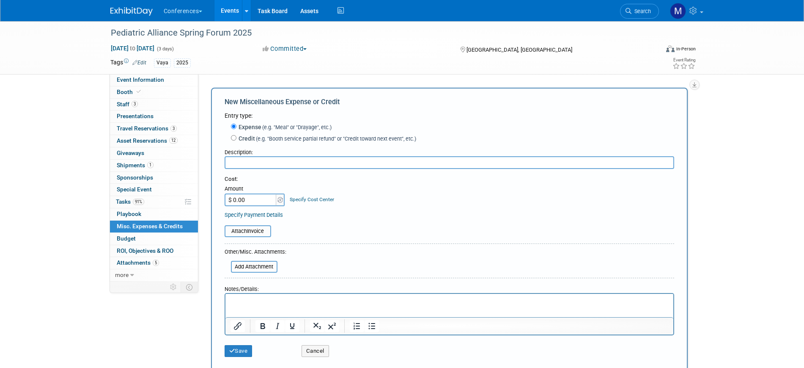
click at [253, 159] on input "text" at bounding box center [450, 162] width 450 height 13
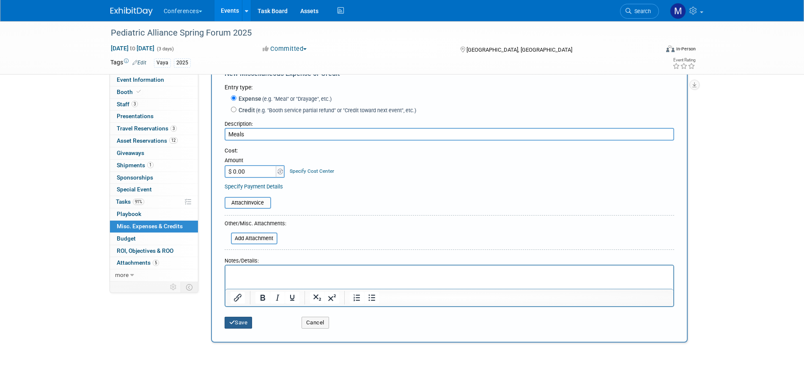
scroll to position [53, 0]
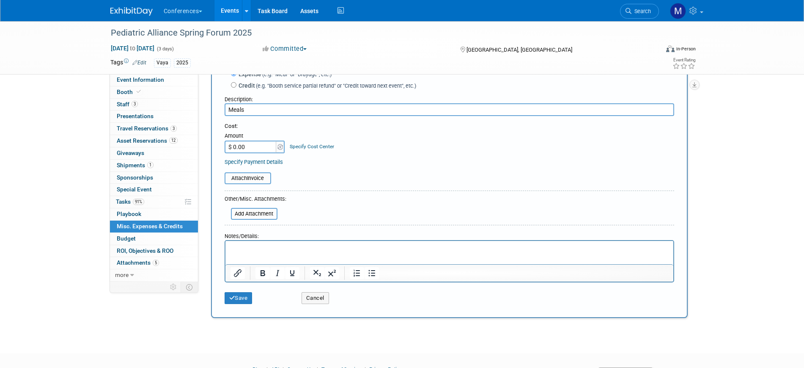
type input "Meals"
click at [255, 246] on p "Rich Text Area. Press ALT-0 for help." at bounding box center [449, 248] width 438 height 8
drag, startPoint x: 249, startPoint y: 250, endPoint x: 281, endPoint y: 248, distance: 31.7
click at [281, 248] on p "Darin - $300 - 3D" at bounding box center [449, 248] width 438 height 8
copy p "$300 - 3D"
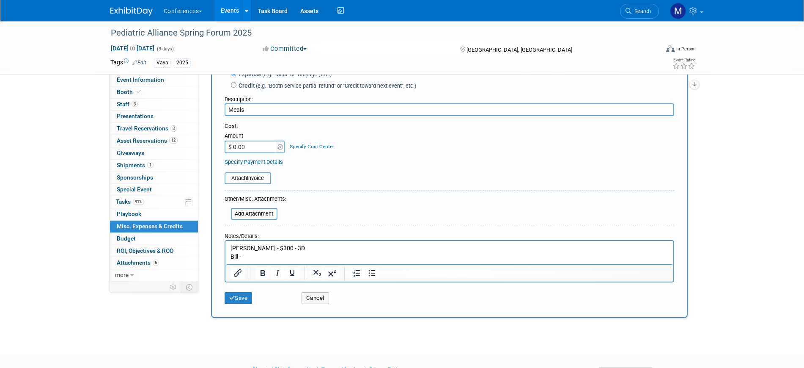
click at [249, 257] on p "Bill -" at bounding box center [449, 256] width 438 height 8
click at [273, 255] on p "Bill - $300 - 3D" at bounding box center [449, 256] width 438 height 8
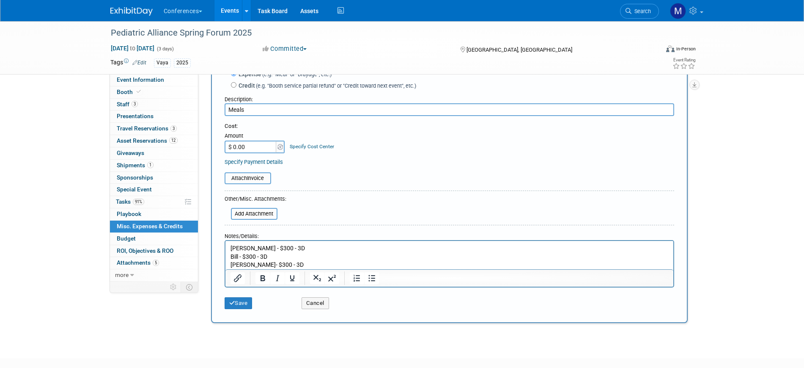
click at [261, 149] on input "$ 0.00" at bounding box center [251, 146] width 53 height 13
type input "$ 900.00"
click at [234, 302] on icon "submit" at bounding box center [232, 302] width 6 height 5
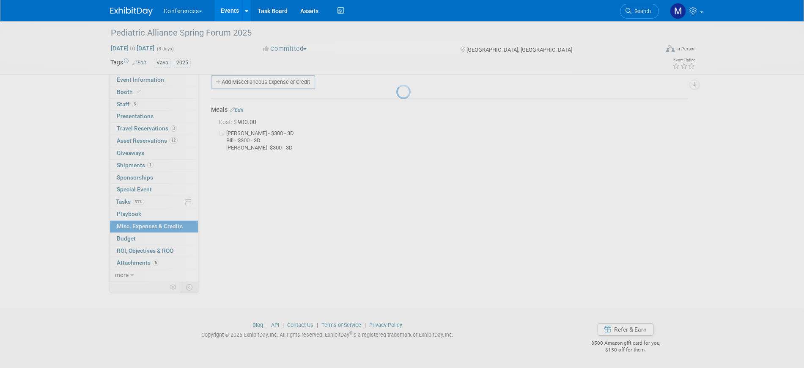
scroll to position [10, 0]
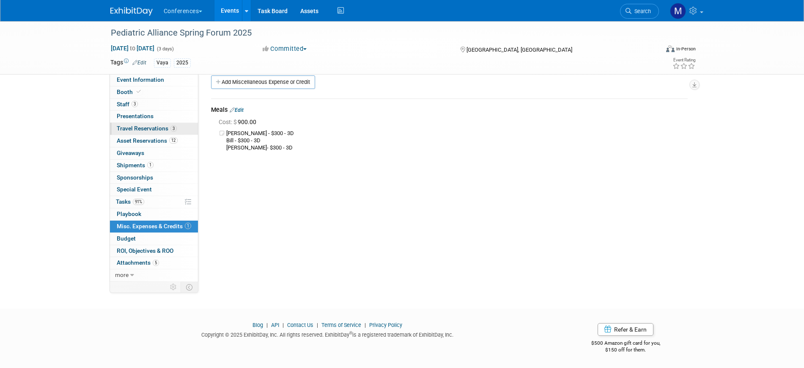
click at [173, 129] on span "3" at bounding box center [173, 128] width 6 height 6
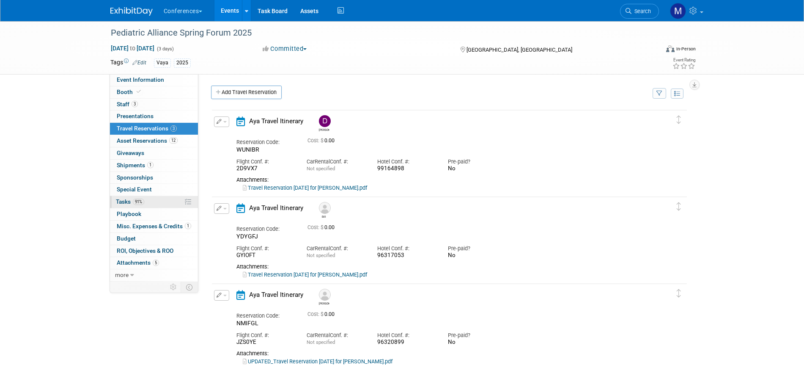
click at [130, 202] on span "Tasks 91%" at bounding box center [130, 201] width 28 height 7
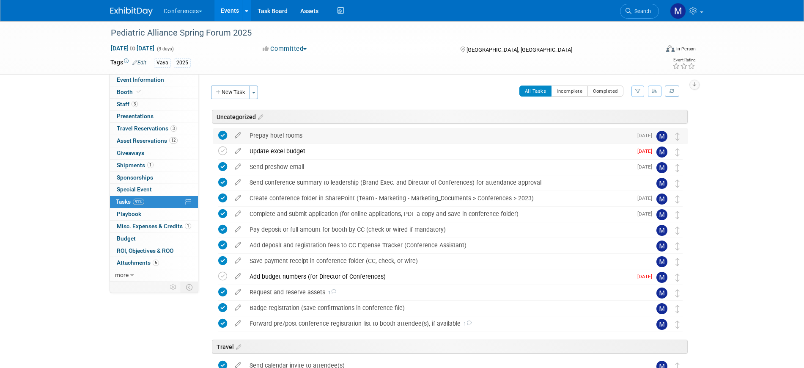
click at [259, 134] on div "Prepay hotel rooms" at bounding box center [438, 135] width 387 height 14
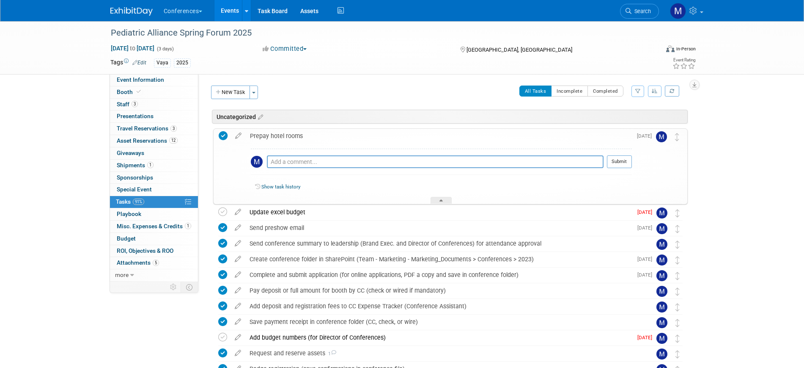
click at [259, 134] on div "Prepay hotel rooms" at bounding box center [439, 136] width 386 height 14
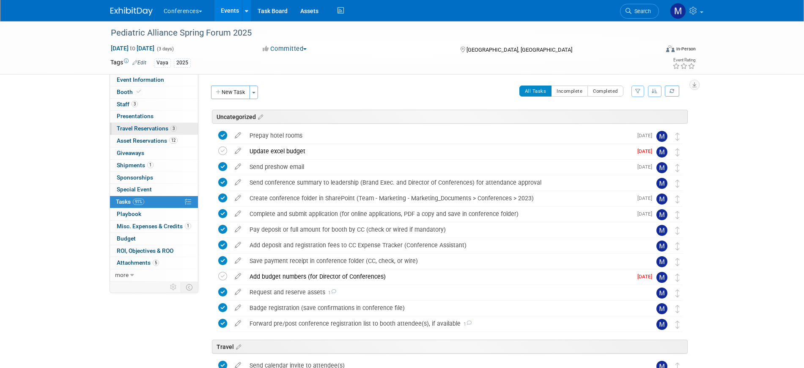
click at [159, 128] on span "Travel Reservations 3" at bounding box center [147, 128] width 60 height 7
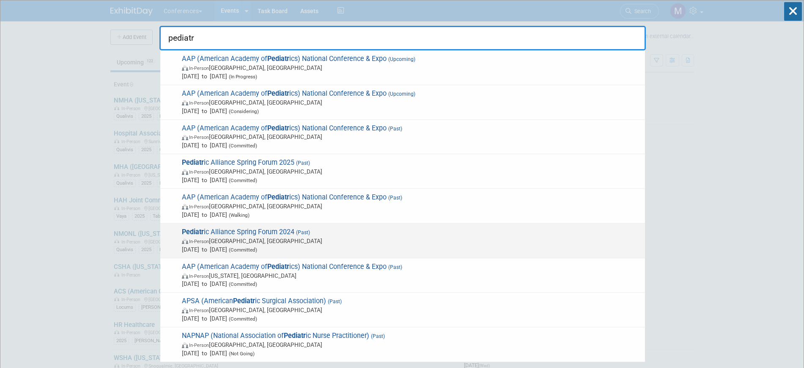
type input "pediatr"
click at [262, 232] on span "Pediatr ic Alliance Spring Forum 2024 (Past) In-Person [GEOGRAPHIC_DATA], [GEOG…" at bounding box center [409, 241] width 461 height 26
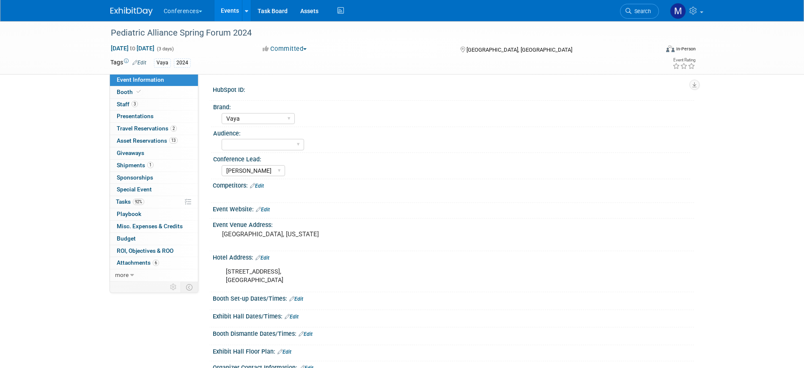
select select "Vaya"
select select "[PERSON_NAME]"
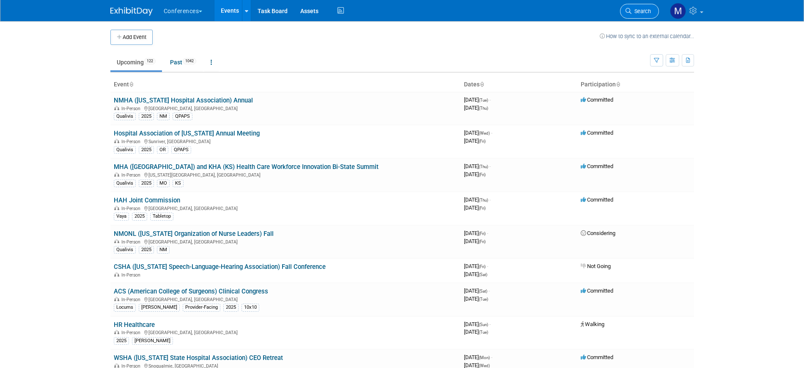
click at [643, 11] on span "Search" at bounding box center [640, 11] width 19 height 6
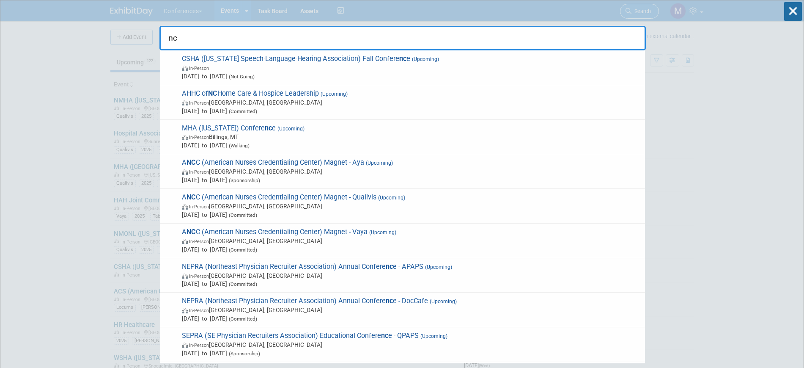
type input "n"
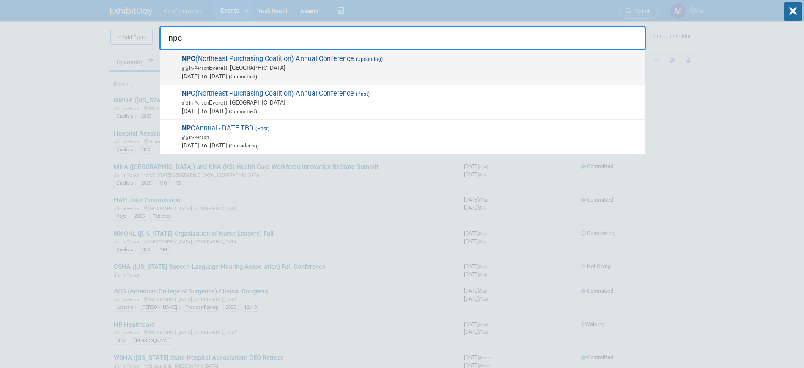
type input "npc"
click at [345, 73] on span "[DATE] to [DATE] (Committed)" at bounding box center [411, 76] width 459 height 8
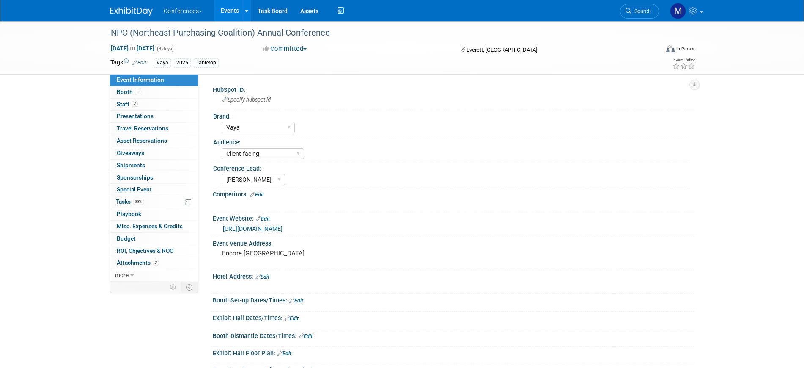
select select "Vaya"
select select "Client-facing"
select select "[PERSON_NAME]"
click at [264, 194] on link "Edit" at bounding box center [257, 195] width 14 height 6
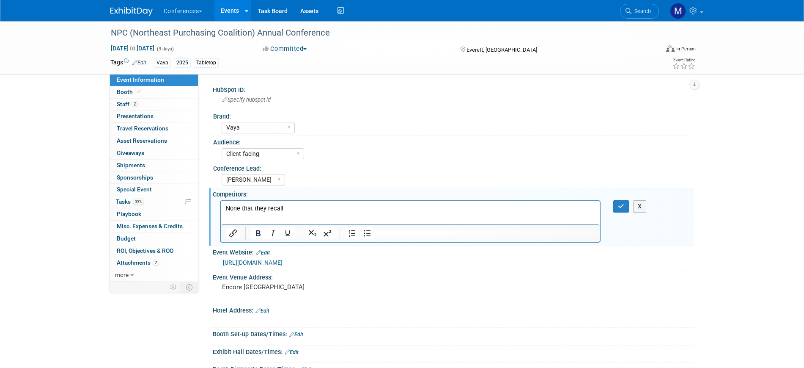
drag, startPoint x: 617, startPoint y: 202, endPoint x: 616, endPoint y: 196, distance: 6.1
click at [619, 201] on button "button" at bounding box center [621, 206] width 16 height 12
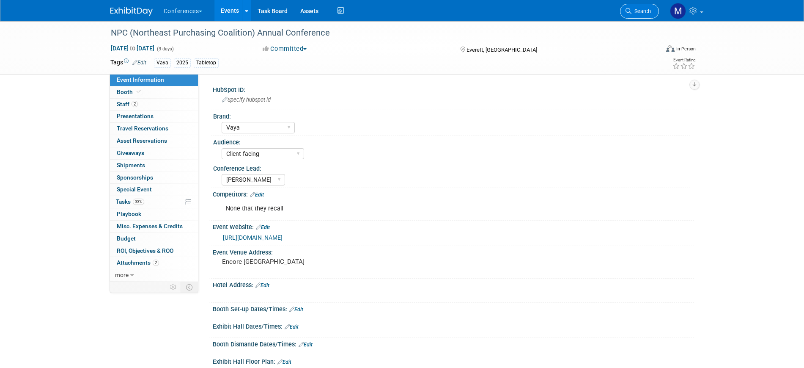
click at [637, 15] on link "Search" at bounding box center [639, 11] width 39 height 15
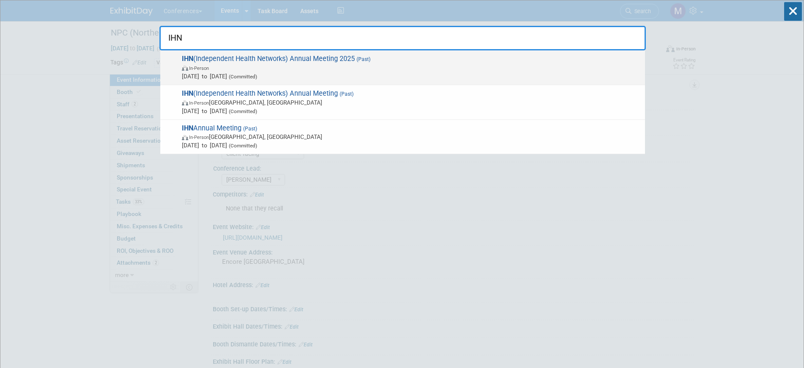
type input "IHN"
click at [360, 64] on span "In-Person" at bounding box center [411, 67] width 459 height 8
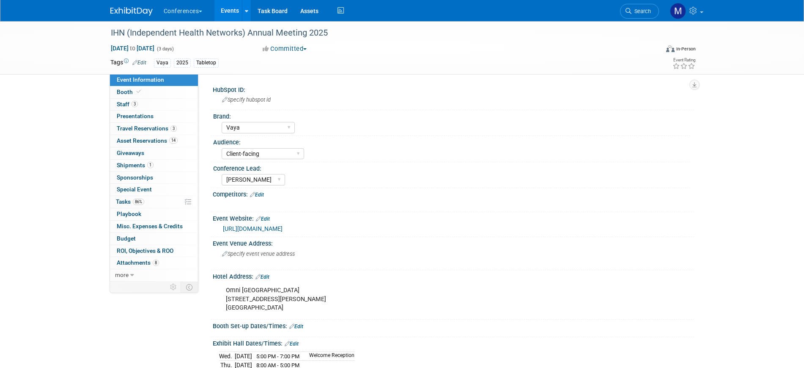
select select "Vaya"
select select "Client-facing"
select select "[PERSON_NAME]"
click at [264, 197] on link "Edit" at bounding box center [257, 195] width 14 height 6
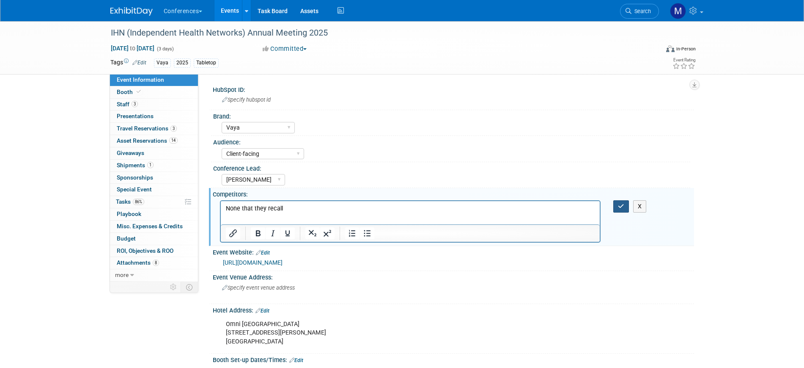
click at [628, 209] on button "button" at bounding box center [621, 206] width 16 height 12
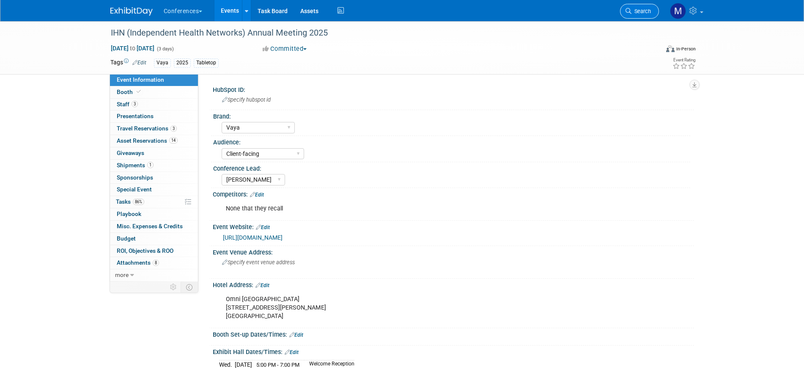
click at [644, 8] on span "Search" at bounding box center [640, 11] width 19 height 6
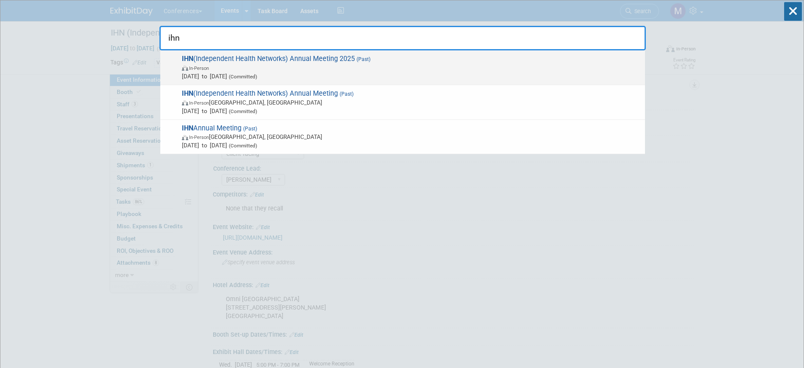
type input "ihn"
click at [351, 73] on span "[DATE] to [DATE] (Committed)" at bounding box center [411, 76] width 459 height 8
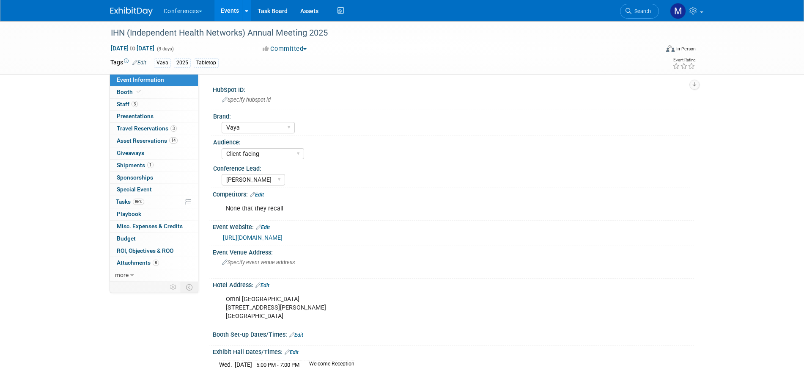
select select "Vaya"
select select "Client-facing"
select select "[PERSON_NAME]"
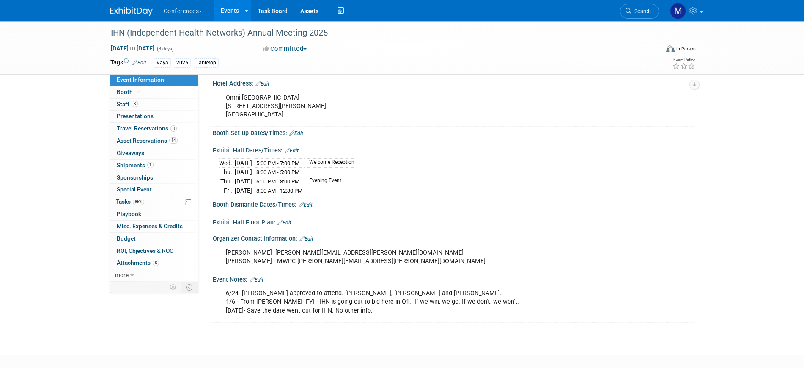
scroll to position [211, 0]
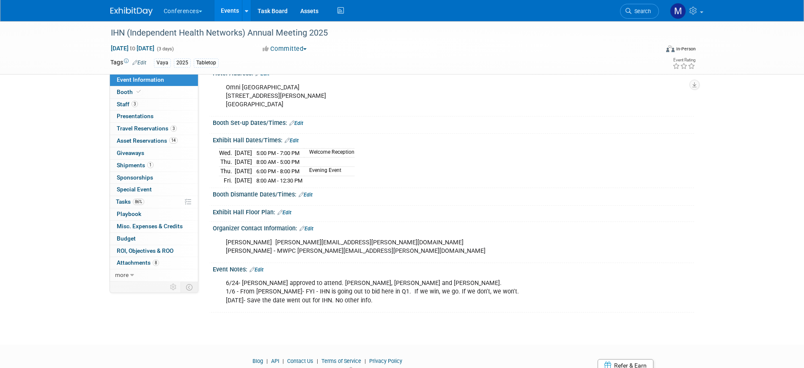
click at [266, 265] on div "Event Notes: Edit" at bounding box center [453, 268] width 481 height 11
click at [262, 267] on link "Edit" at bounding box center [257, 269] width 14 height 6
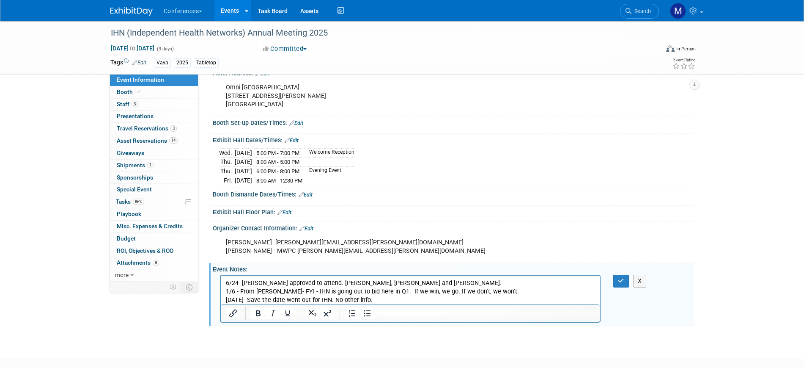
scroll to position [0, 0]
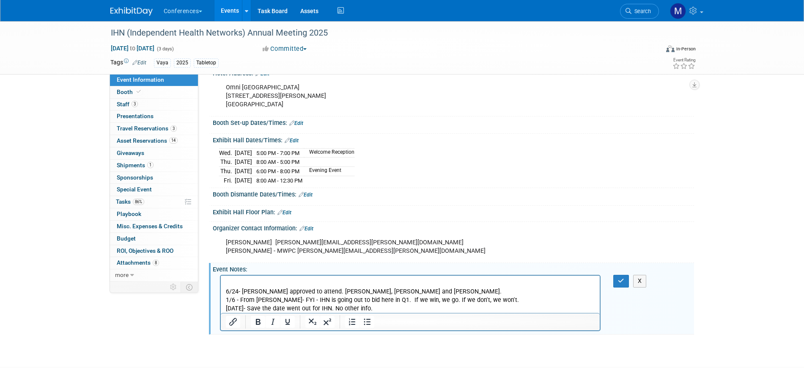
click at [242, 280] on p "Rich Text Area. Press ALT-0 for help." at bounding box center [410, 283] width 370 height 8
click at [289, 284] on p "2025 Feedback -" at bounding box center [410, 283] width 370 height 8
click at [274, 280] on p "2025 Feedback - good conference with decision makers in attendance" at bounding box center [410, 283] width 370 height 8
click at [445, 280] on p "2025 Feedback - Good conference with decision makers in attendance" at bounding box center [410, 283] width 370 height 8
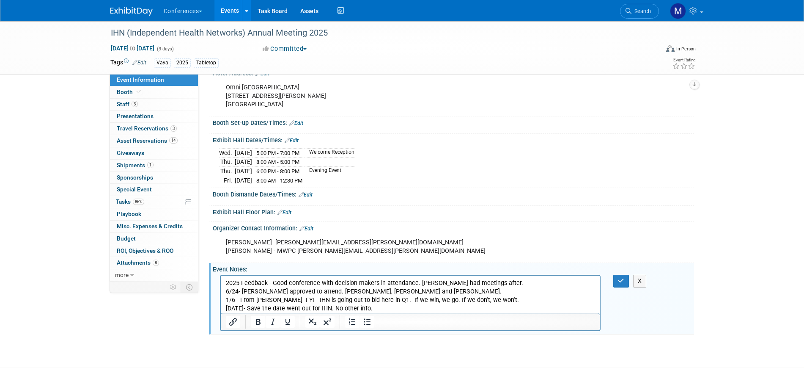
click at [491, 284] on p "2025 Feedback - Good conference with decision makers in attendance. Eric had me…" at bounding box center [410, 283] width 370 height 8
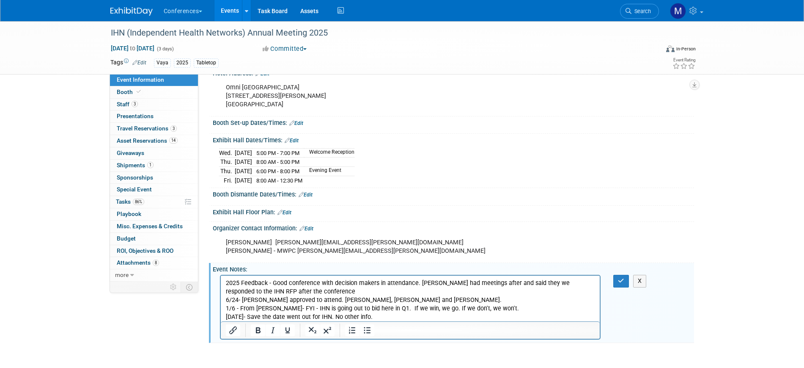
click at [521, 283] on p "2025 Feedback - Good conference with decision makers in attendance. Eric had me…" at bounding box center [410, 287] width 370 height 17
click at [289, 288] on p "2025 Feedback - Good conference with decision makers in attendance. Eric had me…" at bounding box center [410, 287] width 370 height 17
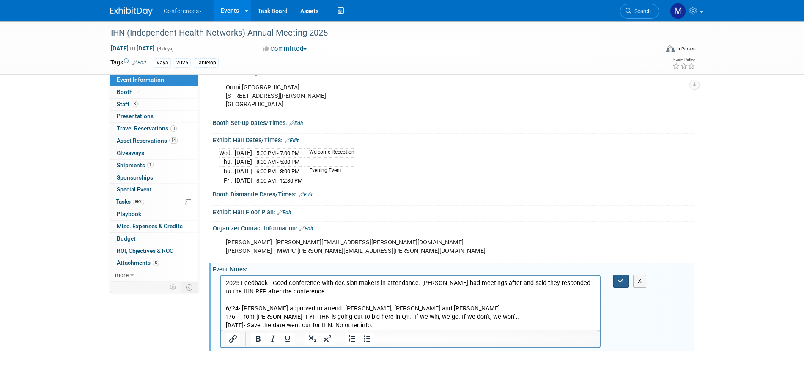
click at [617, 280] on button "button" at bounding box center [621, 280] width 16 height 12
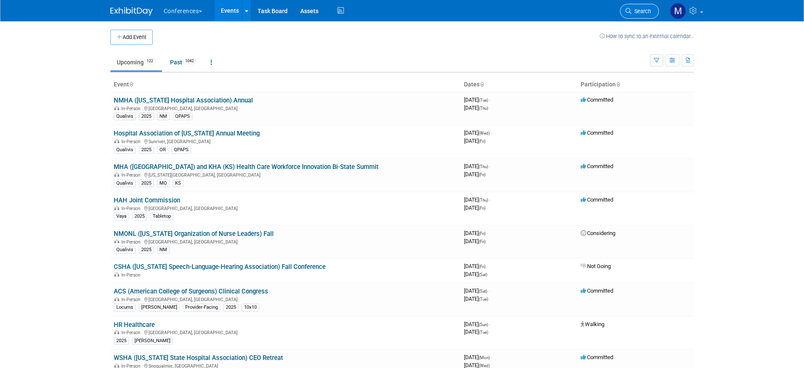
click at [628, 9] on icon at bounding box center [629, 11] width 6 height 6
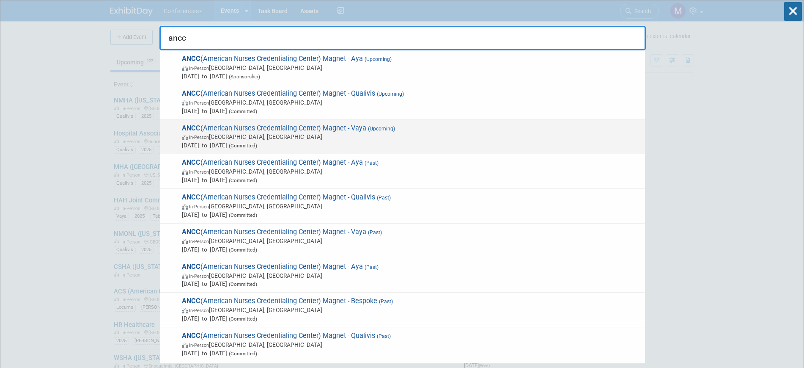
type input "ancc"
click at [336, 129] on span "ANCC (American Nurses Credentialing Center) Magnet - Vaya (Upcoming) In-Person …" at bounding box center [409, 137] width 461 height 26
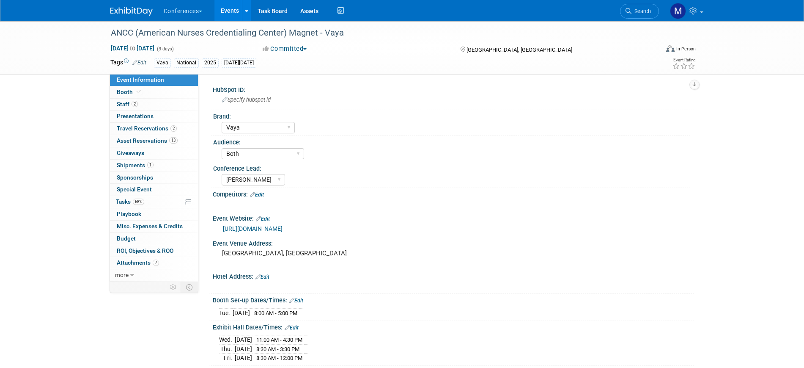
select select "Vaya"
select select "Both"
select select "[PERSON_NAME]"
click at [145, 93] on link "Booth" at bounding box center [154, 92] width 88 height 12
select select "10'x10'"
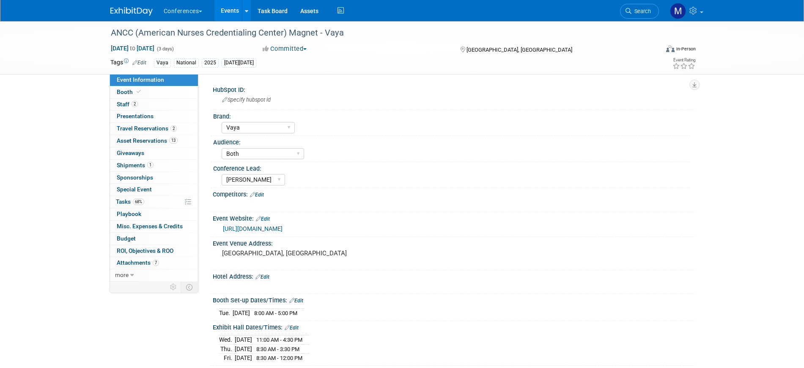
select select "Yes"
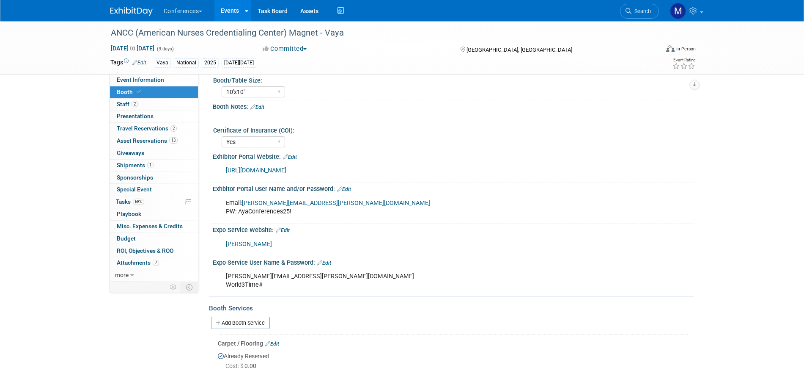
scroll to position [106, 0]
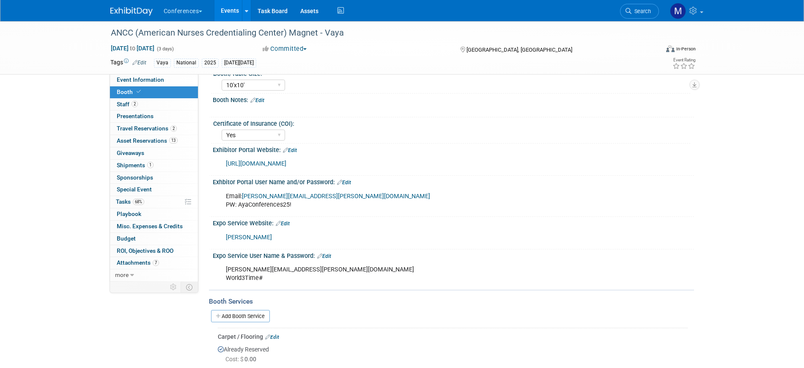
click at [274, 165] on link "[URL][DOMAIN_NAME]" at bounding box center [256, 163] width 60 height 7
drag, startPoint x: 349, startPoint y: 196, endPoint x: 244, endPoint y: 197, distance: 105.3
click at [244, 197] on div "Email: stephanie.donley@lotusworkforce.com PW: AyaConferences25!" at bounding box center [410, 200] width 381 height 25
copy link "stephanie.donley@lotusworkforce.com"
click at [129, 200] on span "Tasks 68%" at bounding box center [130, 201] width 28 height 7
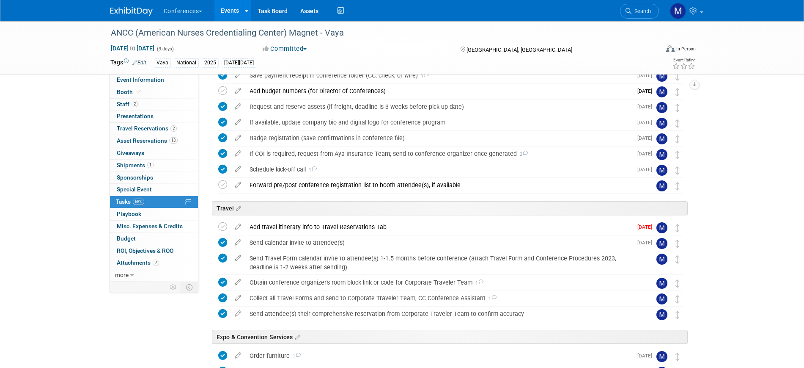
scroll to position [0, 0]
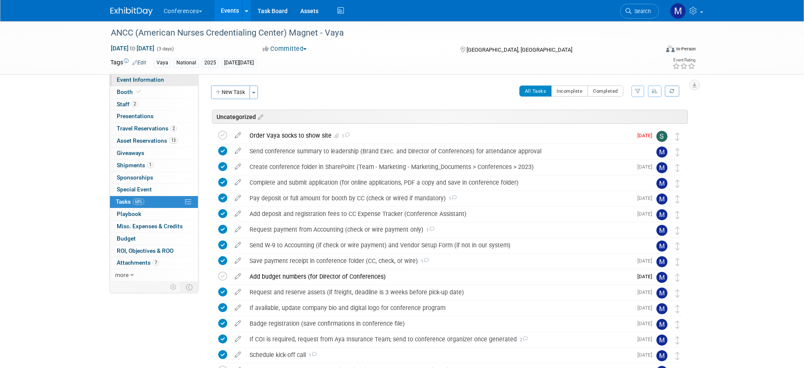
click at [146, 80] on span "Event Information" at bounding box center [140, 79] width 47 height 7
select select "Vaya"
select select "Both"
select select "[PERSON_NAME]"
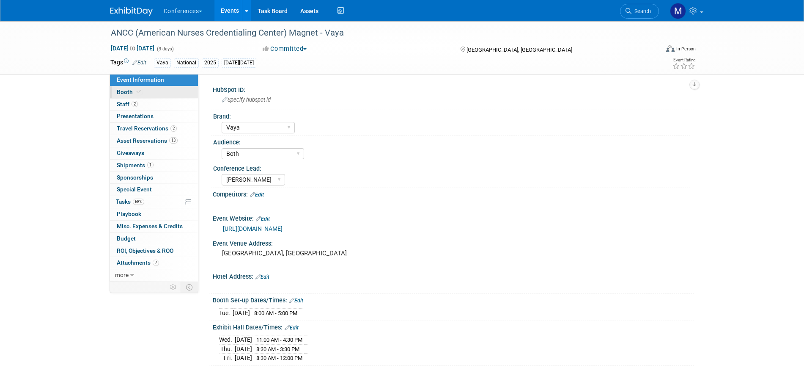
click at [157, 96] on link "Booth" at bounding box center [154, 92] width 88 height 12
select select "10'x10'"
select select "Yes"
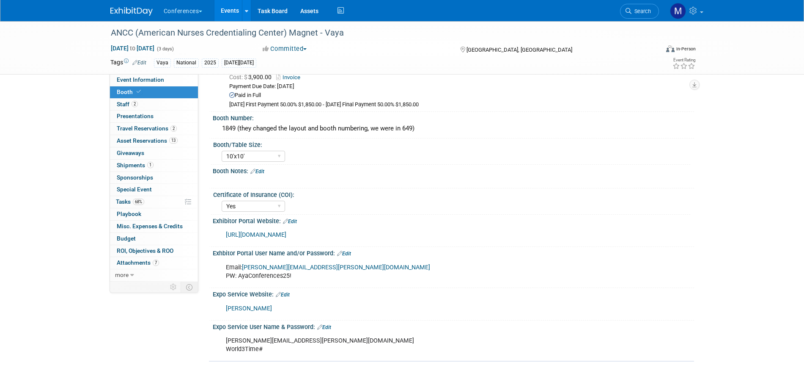
scroll to position [53, 0]
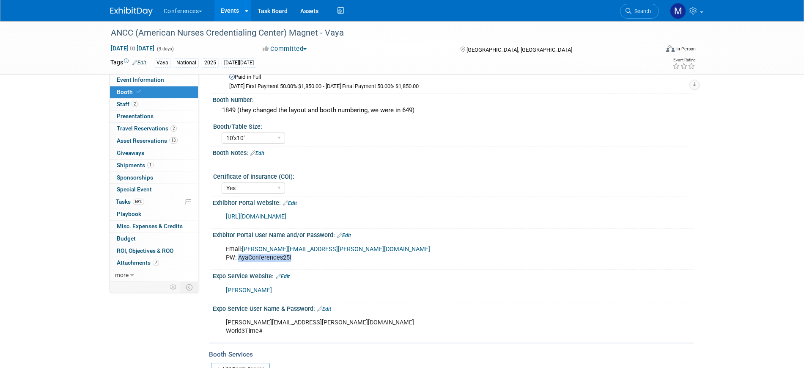
drag, startPoint x: 238, startPoint y: 257, endPoint x: 291, endPoint y: 258, distance: 53.3
click at [291, 258] on div "Email: stephanie.donley@lotusworkforce.com PW: AyaConferences25!" at bounding box center [410, 253] width 381 height 25
copy div "AyaConferences25!"
click at [141, 107] on link "2 Staff 2" at bounding box center [154, 105] width 88 height 12
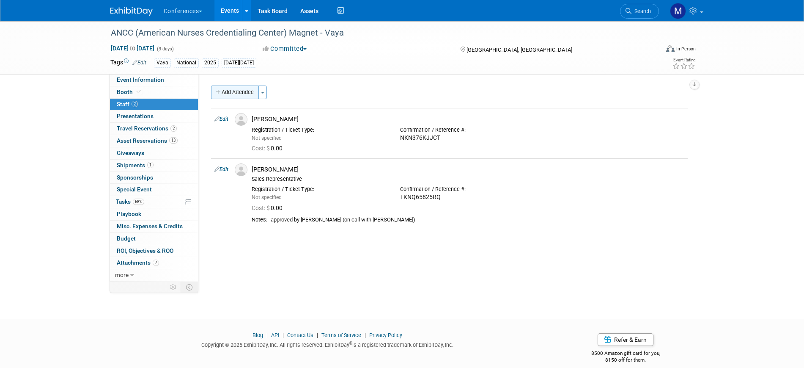
click at [237, 94] on button "Add Attendee" at bounding box center [235, 92] width 48 height 14
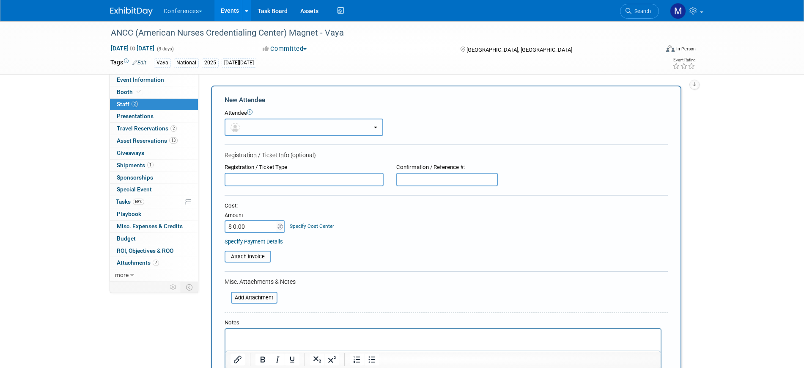
click at [253, 126] on button "button" at bounding box center [304, 126] width 159 height 17
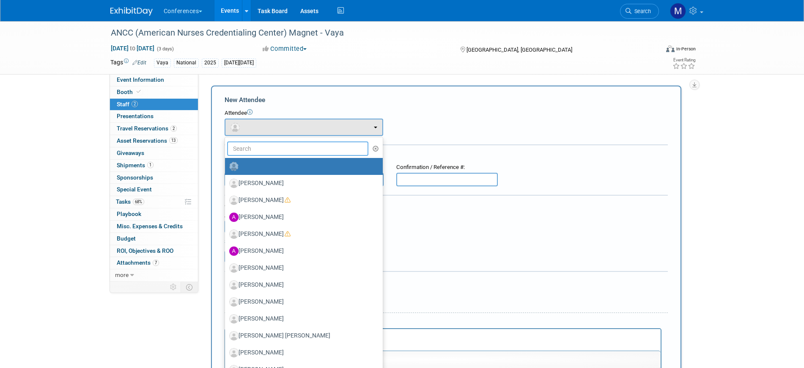
click at [258, 143] on input "text" at bounding box center [298, 148] width 142 height 14
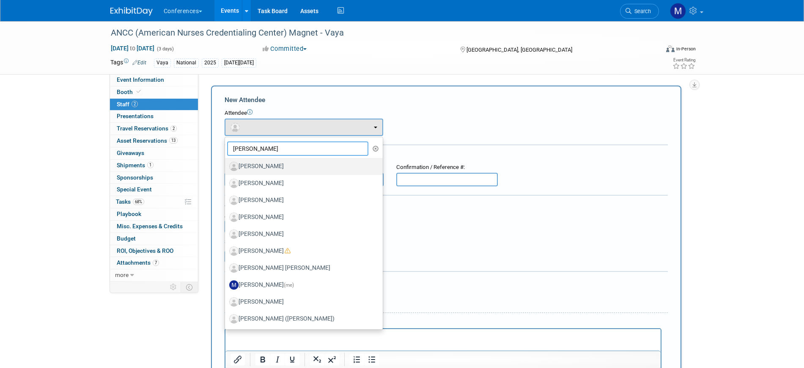
type input "maryg"
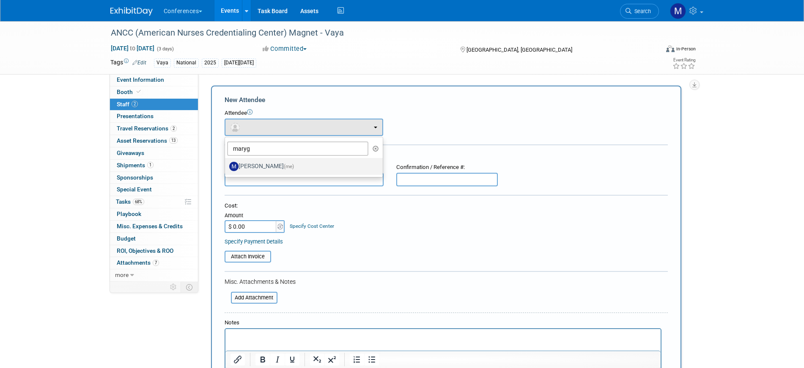
click at [266, 168] on label "Marygrace LeGros (me)" at bounding box center [301, 166] width 145 height 14
click at [226, 168] on input "Marygrace LeGros (me)" at bounding box center [223, 164] width 5 height 5
select select "44aca64b-5a90-4919-a819-d2f91ad54103"
select select "3"
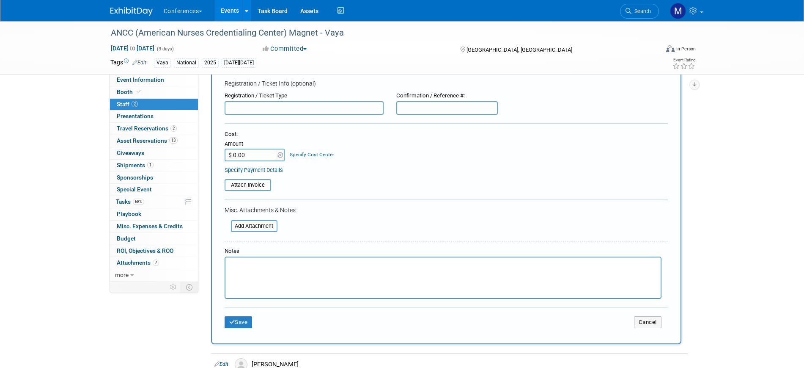
scroll to position [211, 0]
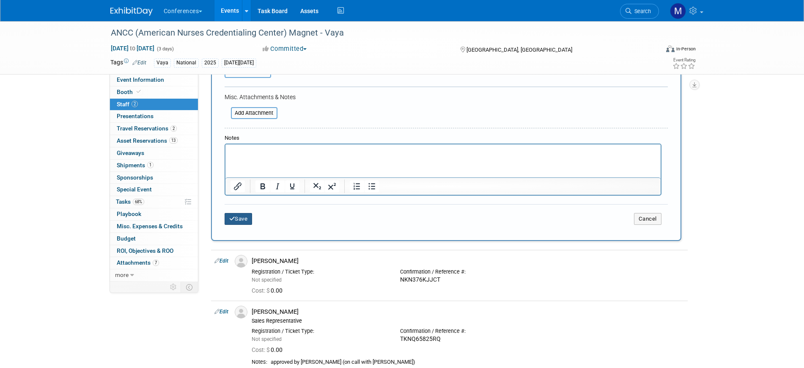
click at [250, 222] on button "Save" at bounding box center [239, 219] width 28 height 12
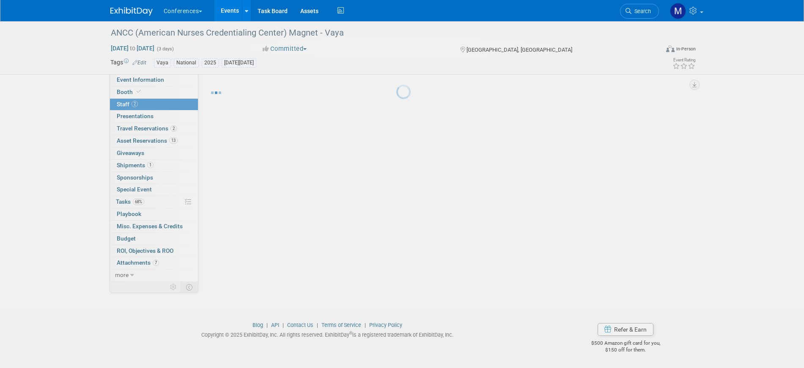
scroll to position [10, 0]
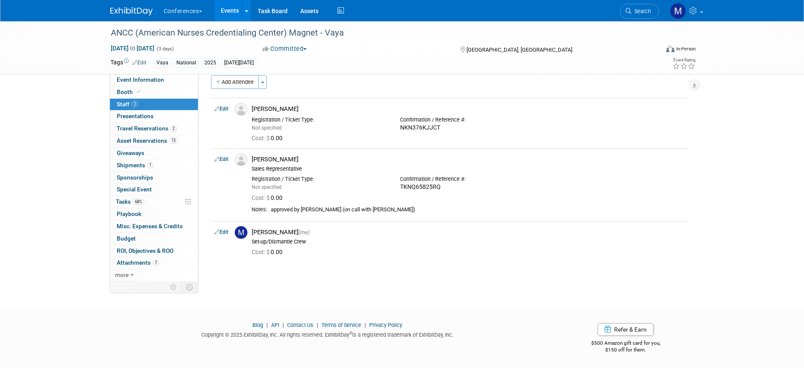
click at [227, 231] on link "Edit" at bounding box center [221, 232] width 14 height 6
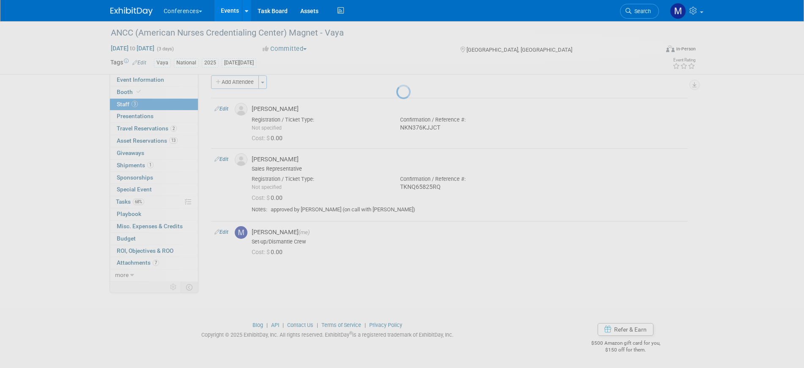
select select "44aca64b-5a90-4919-a819-d2f91ad54103"
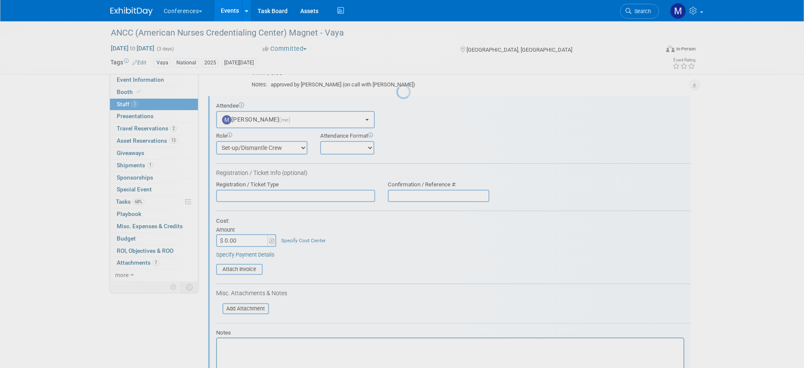
scroll to position [0, 0]
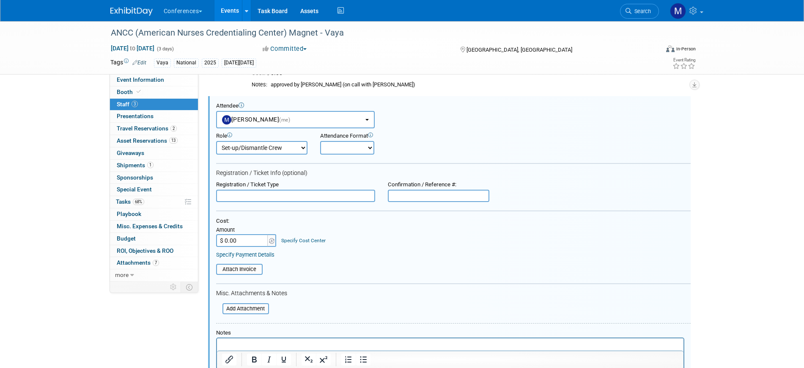
click at [417, 194] on input "text" at bounding box center [439, 195] width 102 height 13
paste input "G6N7D3TH756"
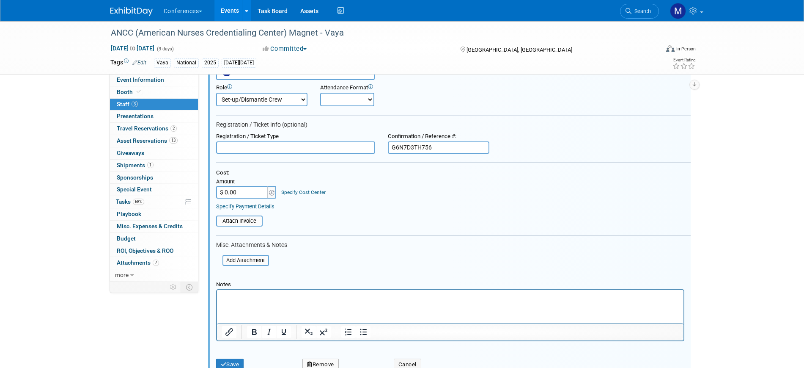
scroll to position [241, 0]
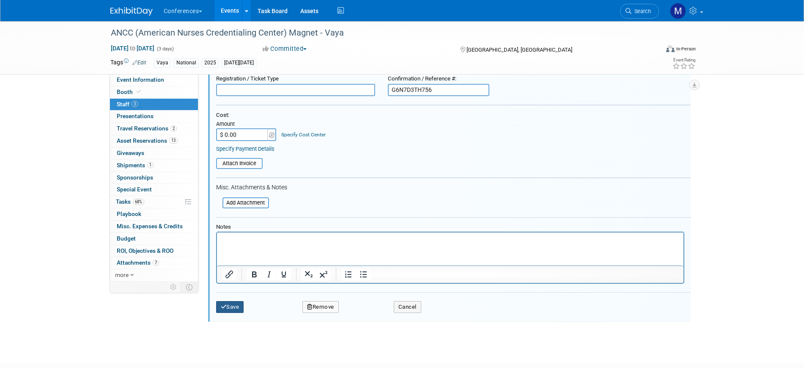
type input "G6N7D3TH756"
click at [236, 305] on button "Save" at bounding box center [230, 307] width 28 height 12
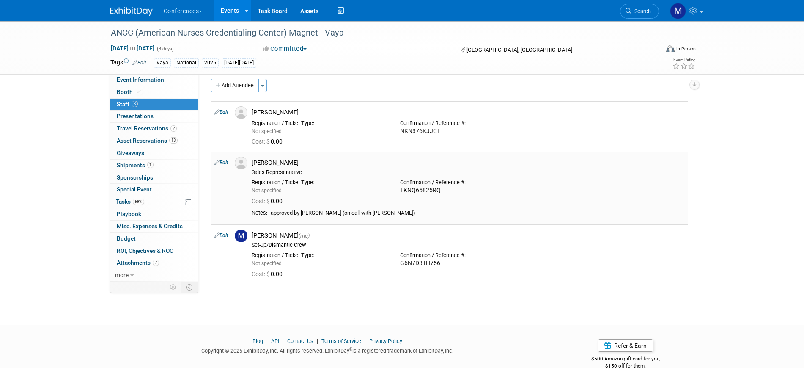
scroll to position [0, 0]
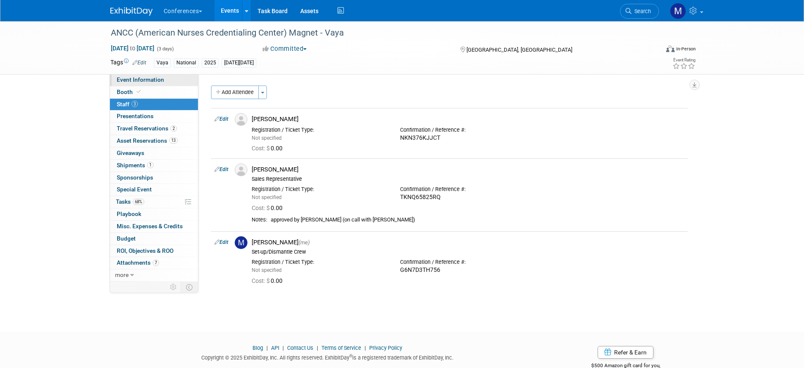
click at [148, 81] on span "Event Information" at bounding box center [140, 79] width 47 height 7
select select "Vaya"
select select "Both"
select select "[PERSON_NAME]"
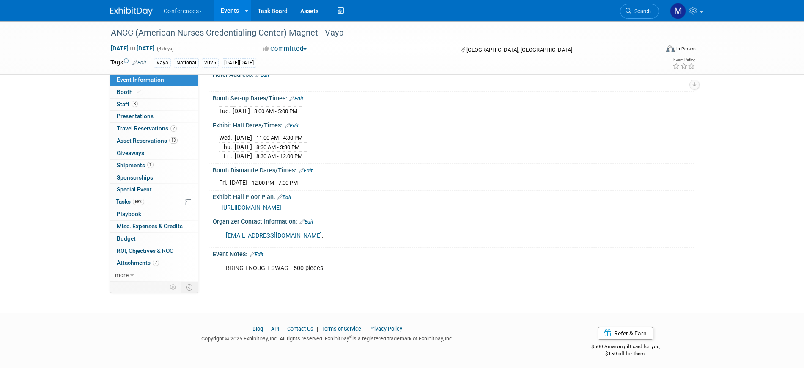
scroll to position [204, 0]
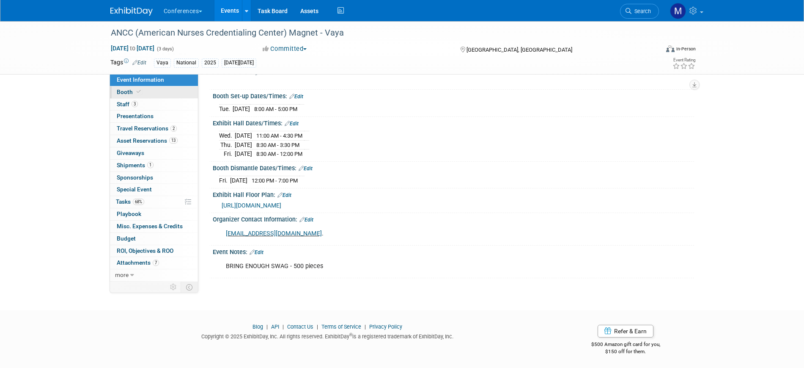
click at [134, 88] on span "Booth" at bounding box center [130, 91] width 26 height 7
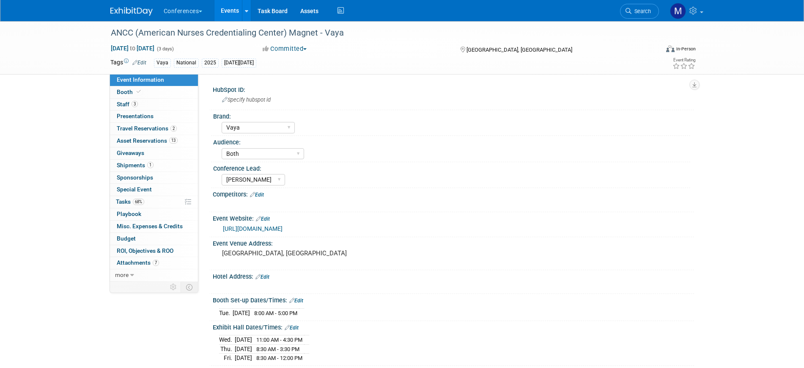
select select "10'x10'"
select select "Yes"
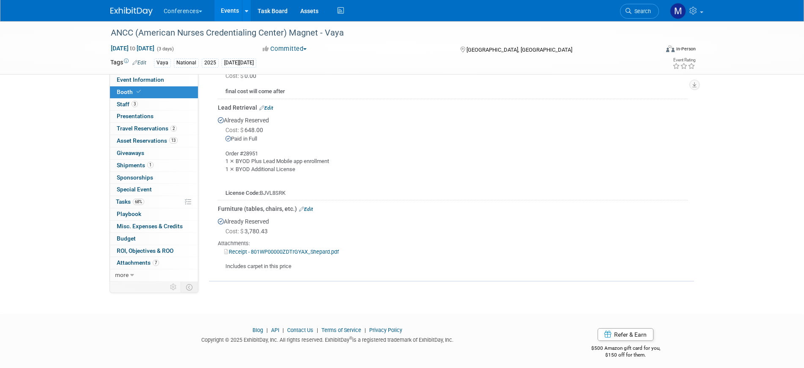
scroll to position [529, 0]
click at [313, 252] on link "Receipt - 801WP00000ZDTrGYAX_Shepard.pdf" at bounding box center [281, 251] width 115 height 6
click at [158, 77] on span "Event Information" at bounding box center [140, 79] width 47 height 7
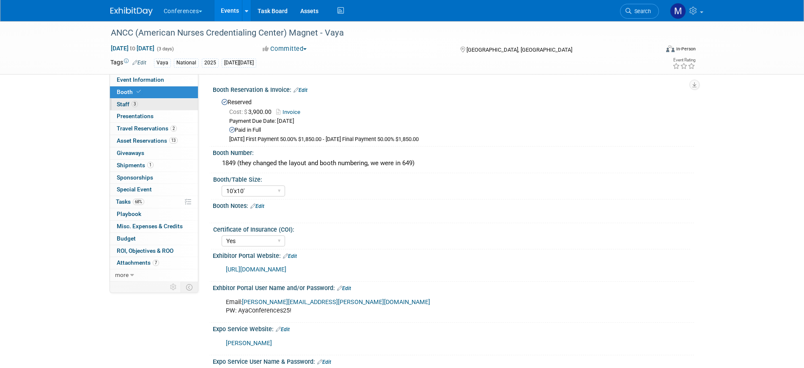
select select "Vaya"
select select "Both"
select select "[PERSON_NAME]"
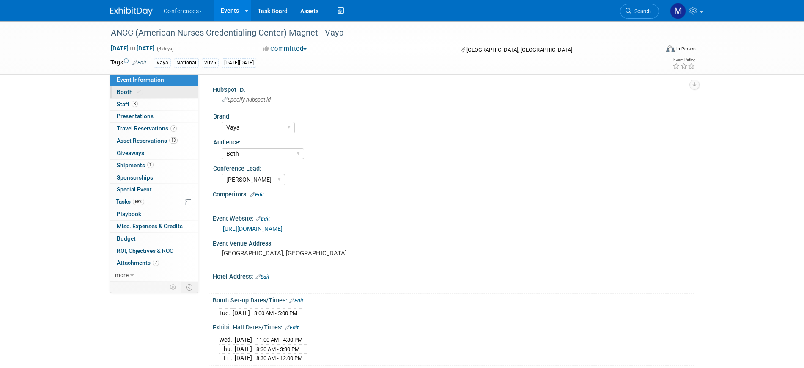
click at [132, 91] on span "Booth" at bounding box center [130, 91] width 26 height 7
select select "10'x10'"
select select "Yes"
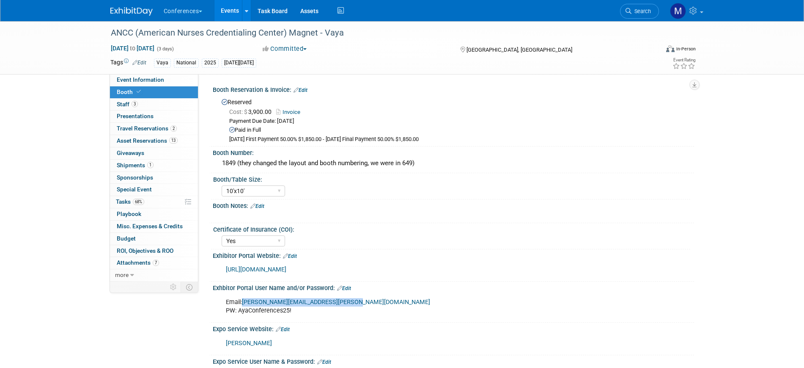
drag, startPoint x: 243, startPoint y: 302, endPoint x: 349, endPoint y: 303, distance: 105.3
click at [349, 303] on div "Email: stephanie.donley@lotusworkforce.com PW: AyaConferences25!" at bounding box center [410, 306] width 381 height 25
copy link "stephanie.donley@lotusworkforce.com"
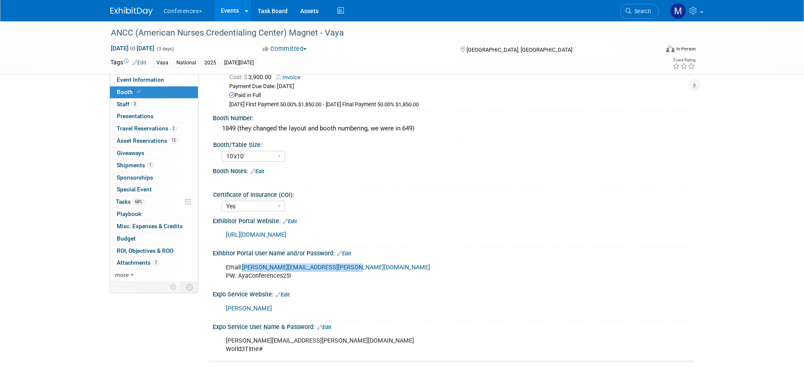
scroll to position [53, 0]
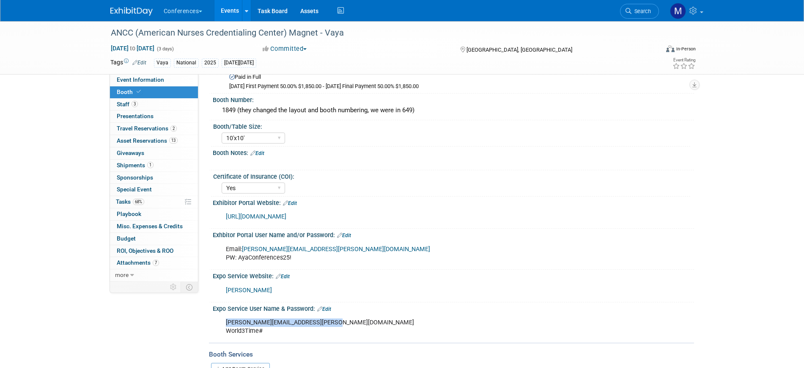
drag, startPoint x: 332, startPoint y: 322, endPoint x: 226, endPoint y: 324, distance: 105.7
click at [226, 324] on div "marygrace.legros@vayaworkforce.com World3Time#" at bounding box center [410, 326] width 381 height 25
copy div "marygrace.legros@vayaworkforce.com"
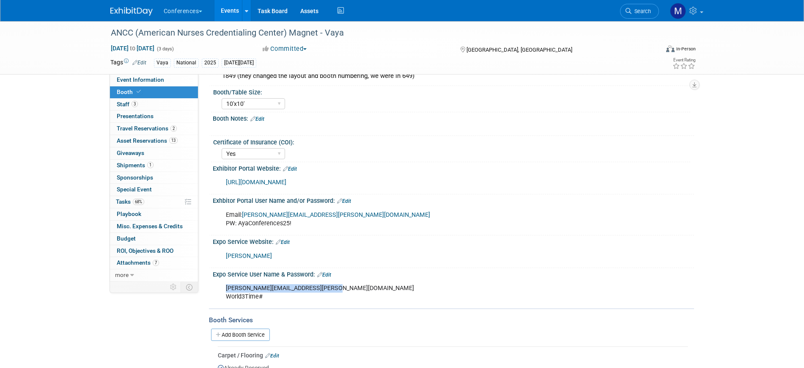
scroll to position [106, 0]
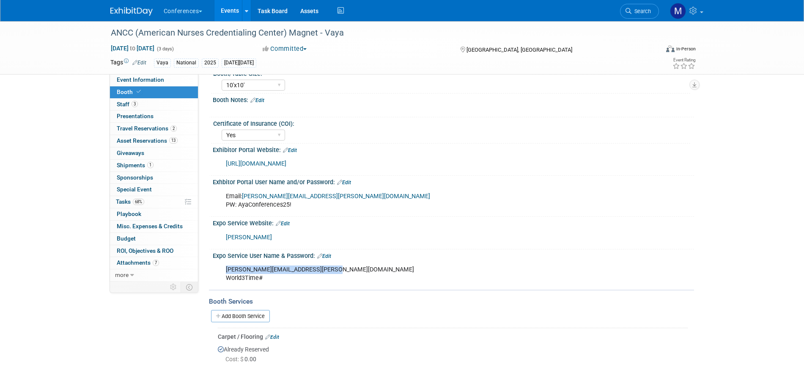
click at [248, 237] on link "Shepard" at bounding box center [249, 236] width 46 height 7
click at [273, 272] on div "marygrace.legros@vayaworkforce.com World3Time#" at bounding box center [410, 273] width 381 height 25
drag, startPoint x: 331, startPoint y: 269, endPoint x: 226, endPoint y: 270, distance: 104.9
click at [226, 270] on div "marygrace.legros@vayaworkforce.com World3Time#" at bounding box center [410, 273] width 381 height 25
copy div "marygrace.legros@vayaworkforce.com"
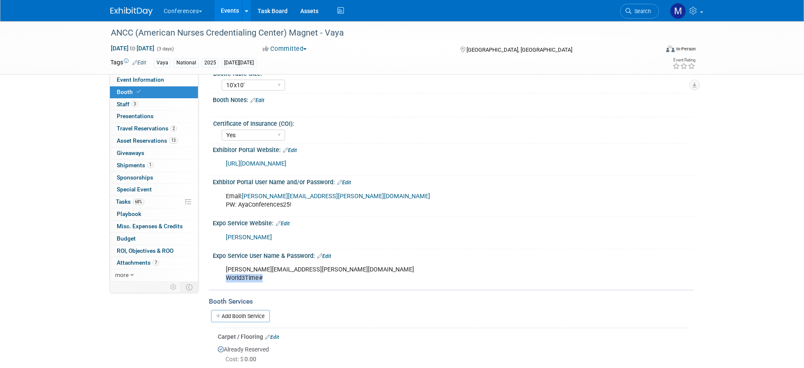
drag, startPoint x: 226, startPoint y: 278, endPoint x: 261, endPoint y: 279, distance: 35.1
click at [261, 279] on div "marygrace.legros@vayaworkforce.com World3Time#" at bounding box center [410, 273] width 381 height 25
copy div "World3Time#"
click at [141, 85] on link "Event Information" at bounding box center [154, 80] width 88 height 12
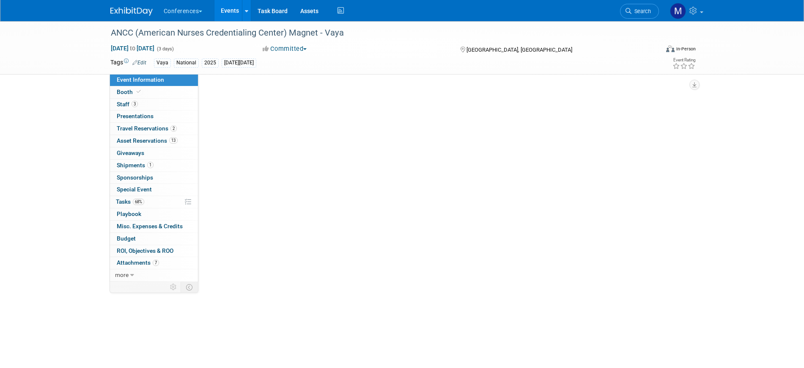
scroll to position [0, 0]
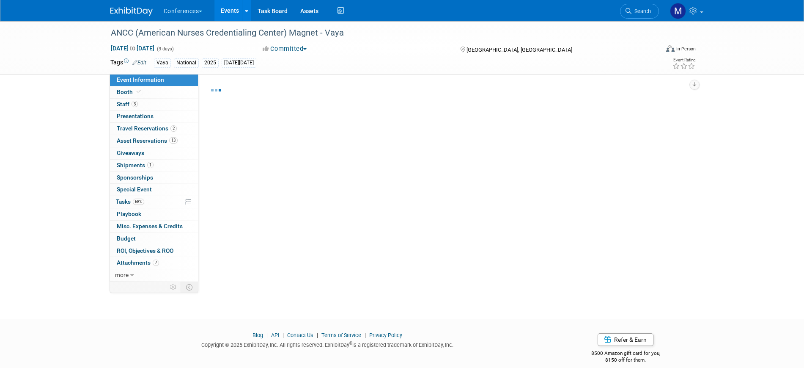
select select "Vaya"
select select "Both"
select select "[PERSON_NAME]"
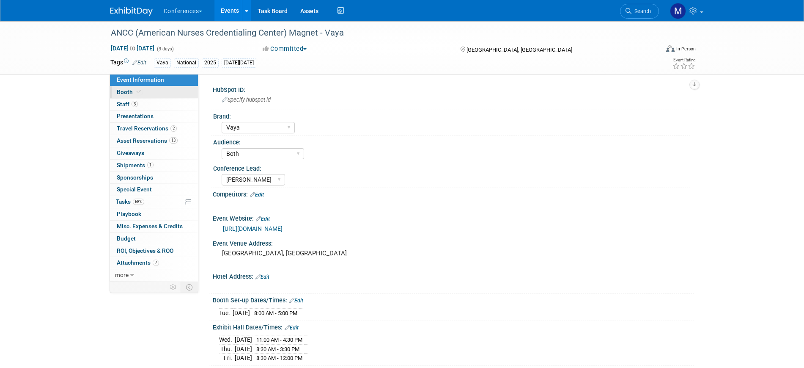
click at [129, 93] on span "Booth" at bounding box center [130, 91] width 26 height 7
select select "10'x10'"
select select "Yes"
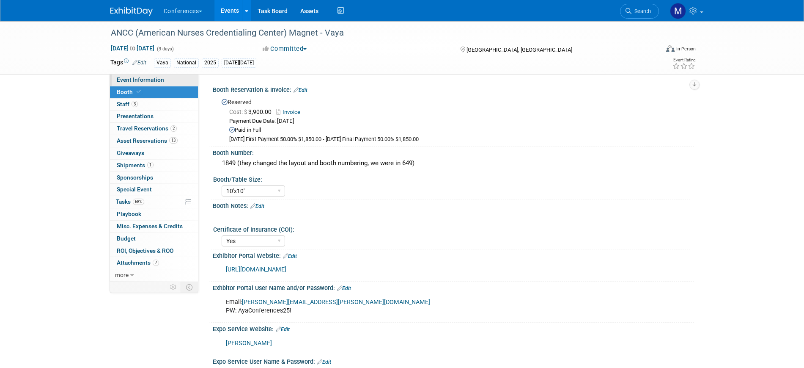
click at [138, 82] on span "Event Information" at bounding box center [140, 79] width 47 height 7
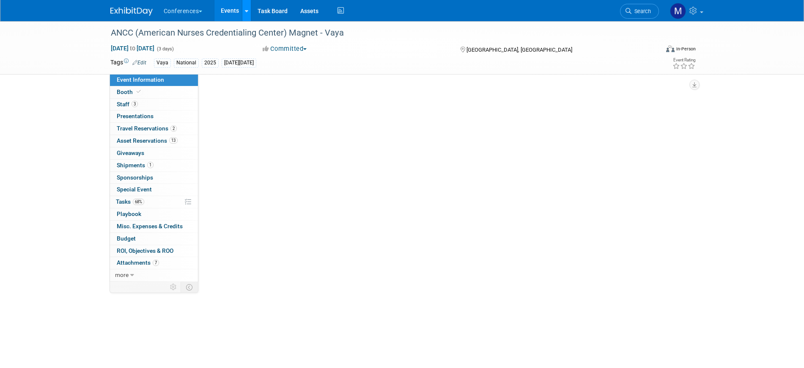
select select "Vaya"
select select "Both"
select select "[PERSON_NAME]"
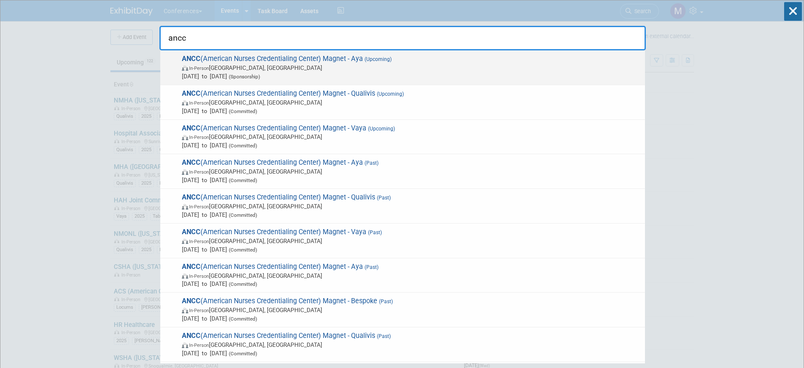
type input "ancc"
click at [455, 66] on span "In-Person [GEOGRAPHIC_DATA], [GEOGRAPHIC_DATA]" at bounding box center [411, 67] width 459 height 8
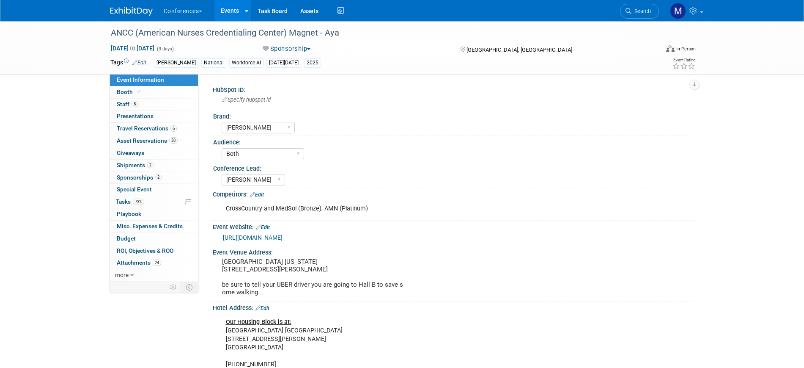
select select "[PERSON_NAME]"
select select "Both"
select select "[PERSON_NAME]"
click at [145, 101] on link "8 Staff 8" at bounding box center [154, 105] width 88 height 12
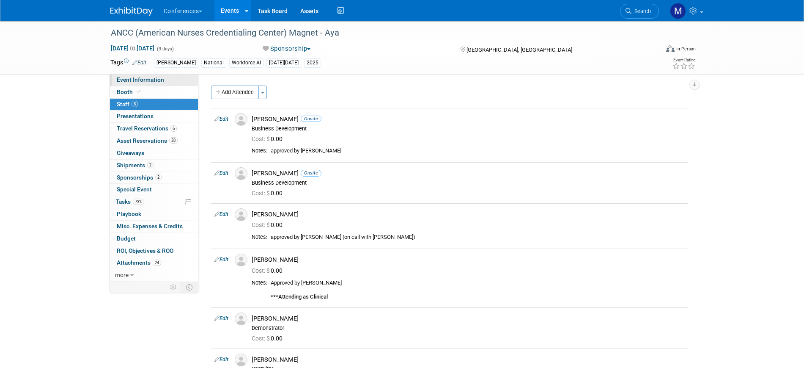
click at [168, 79] on link "Event Information" at bounding box center [154, 80] width 88 height 12
select select "[PERSON_NAME]"
select select "Both"
select select "[PERSON_NAME]"
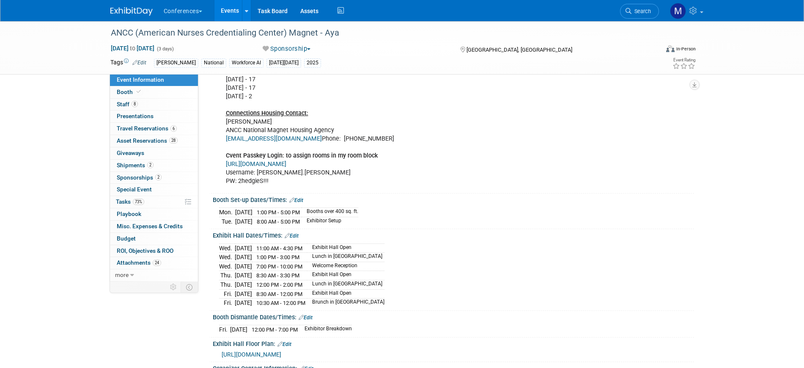
scroll to position [423, 0]
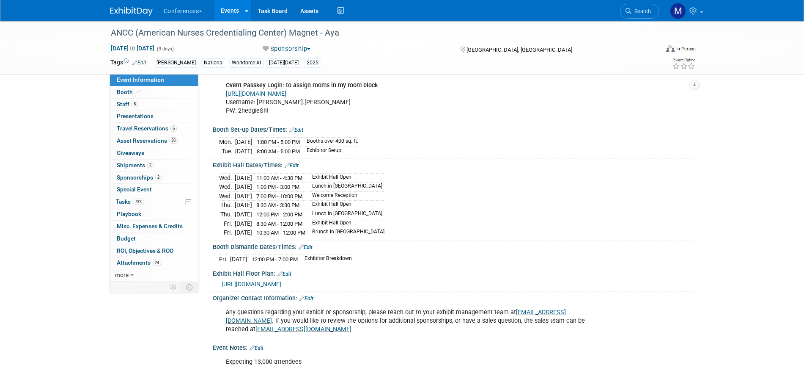
click at [140, 80] on span "Event Information" at bounding box center [140, 79] width 47 height 7
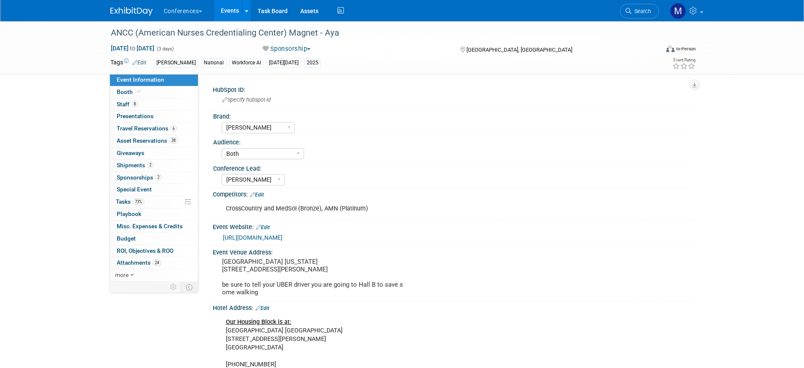
select select "[PERSON_NAME]"
select select "Both"
select select "[PERSON_NAME]"
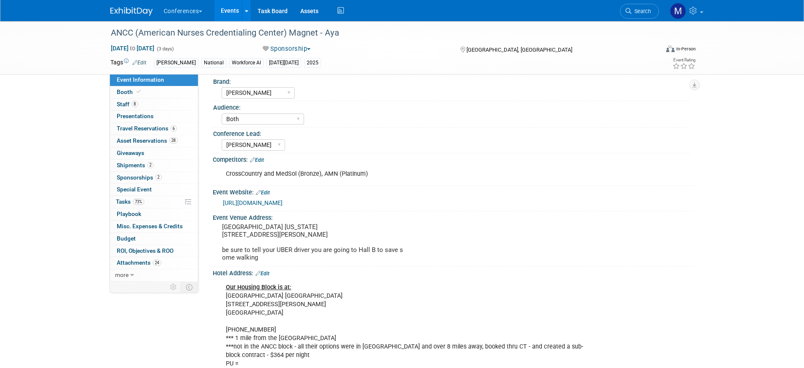
scroll to position [53, 0]
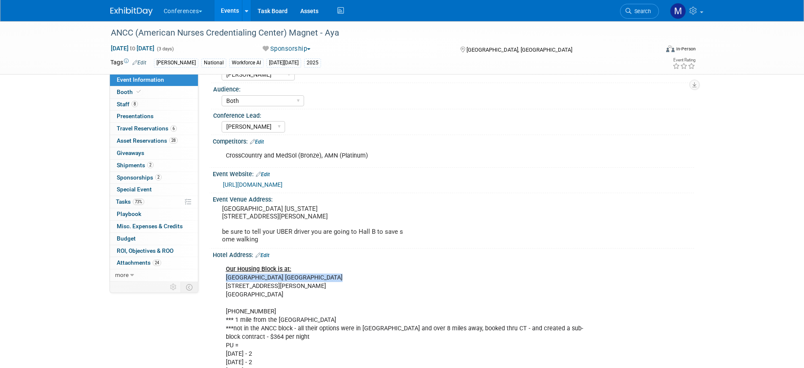
drag, startPoint x: 226, startPoint y: 285, endPoint x: 326, endPoint y: 285, distance: 100.2
click at [326, 285] on div "Our Housing Block is at: [GEOGRAPHIC_DATA] [STREET_ADDRESS][PERSON_NAME] 404-52…" at bounding box center [410, 375] width 381 height 229
copy div "[GEOGRAPHIC_DATA] [GEOGRAPHIC_DATA]"
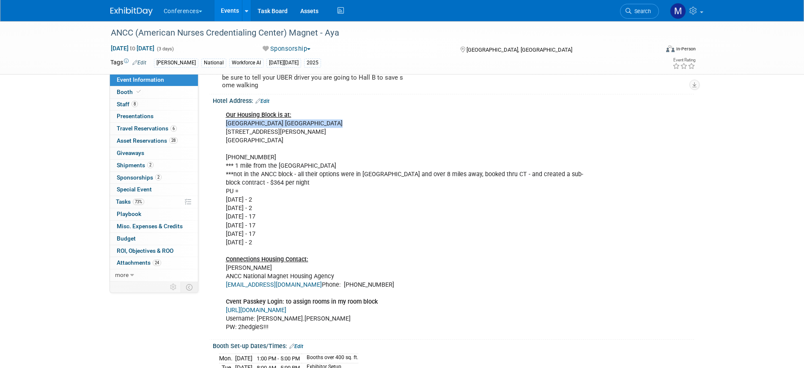
scroll to position [211, 0]
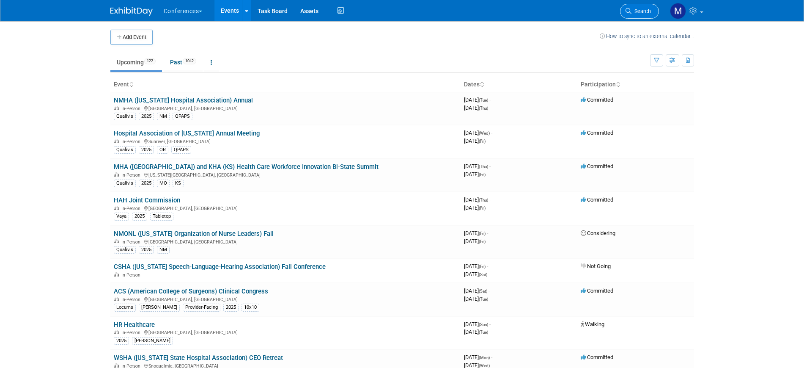
click at [647, 13] on span "Search" at bounding box center [640, 11] width 19 height 6
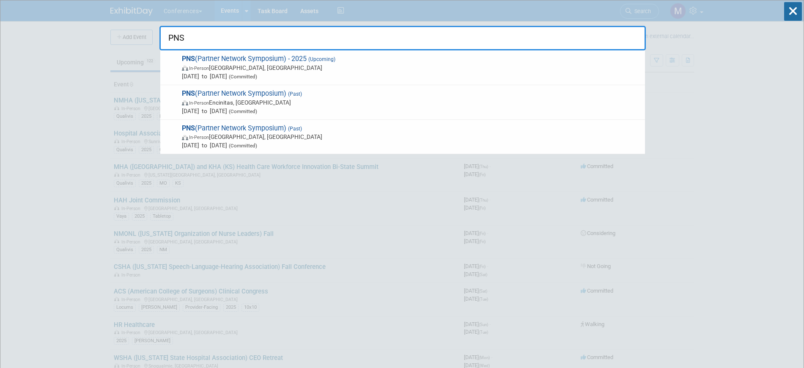
type input "PNS"
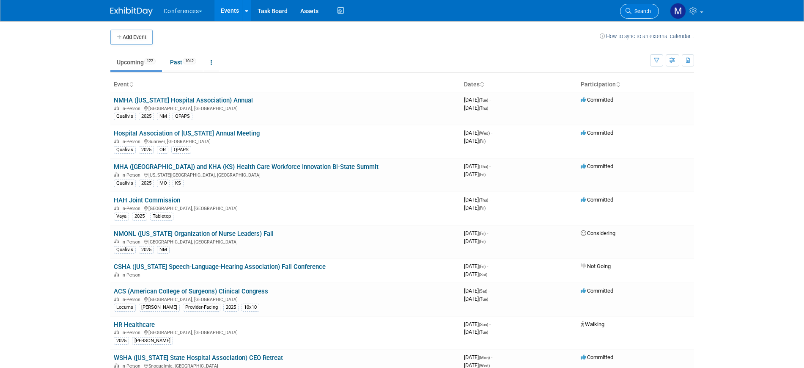
click at [642, 14] on span "Search" at bounding box center [640, 11] width 19 height 6
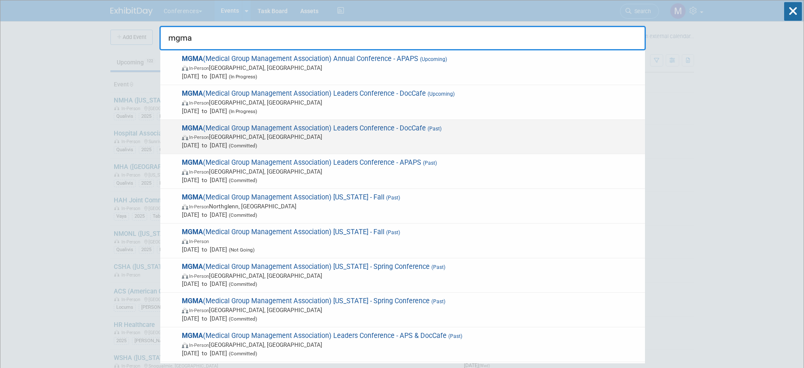
type input "mgma"
click at [414, 142] on span "[DATE] to [DATE] (Committed)" at bounding box center [411, 145] width 459 height 8
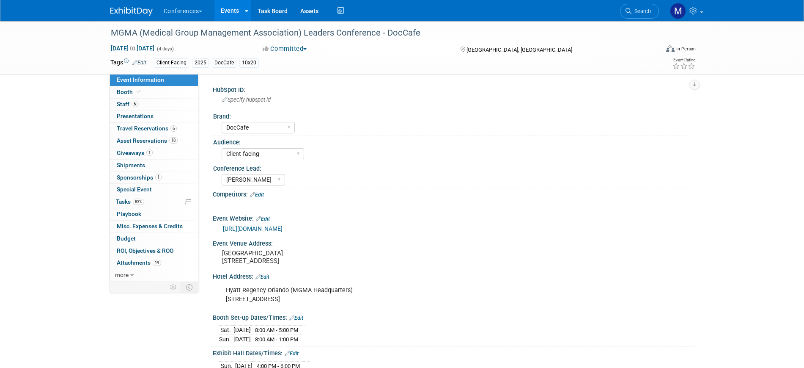
select select "DocCafe"
select select "Client-facing"
select select "[PERSON_NAME]"
click at [148, 91] on link "Booth" at bounding box center [154, 92] width 88 height 12
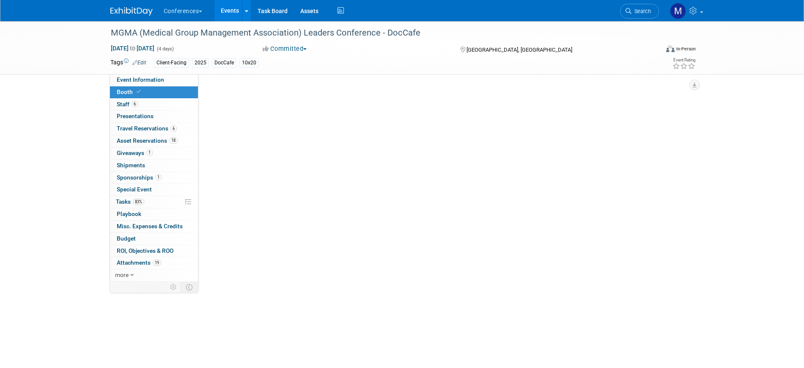
select select "10'x20'"
select select "Yes"
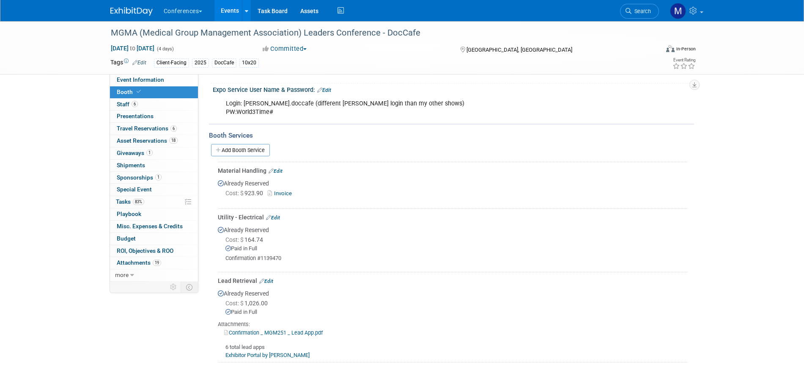
scroll to position [264, 0]
click at [289, 189] on link "Invoice" at bounding box center [281, 191] width 27 height 6
click at [280, 168] on link "Edit" at bounding box center [276, 169] width 14 height 6
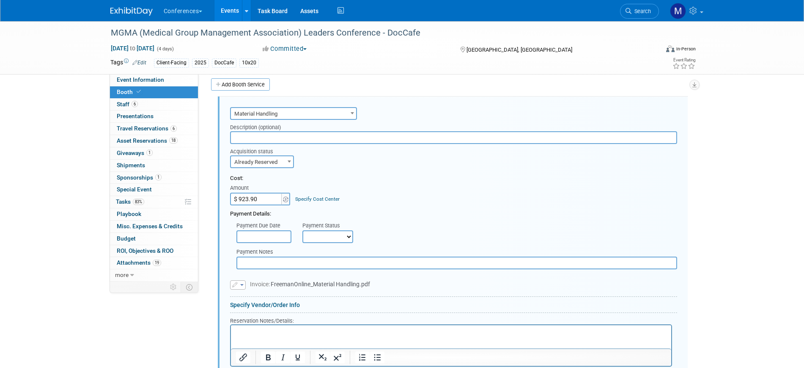
scroll to position [0, 0]
click at [313, 237] on select "Not Paid Yet Partially Paid Paid in Full" at bounding box center [327, 236] width 51 height 13
select select "1"
click at [302, 230] on select "Not Paid Yet Partially Paid Paid in Full" at bounding box center [327, 236] width 51 height 13
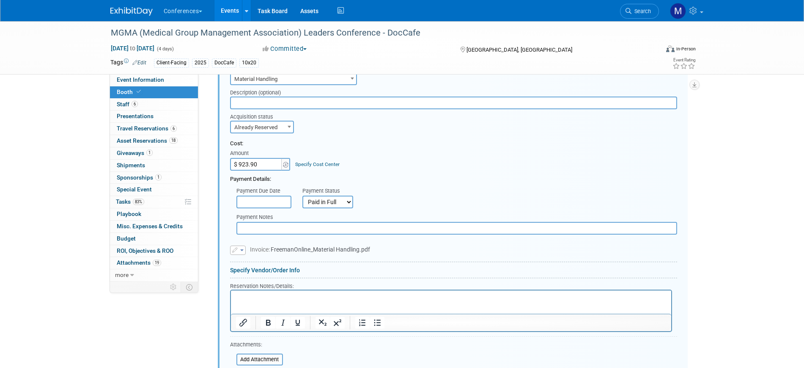
scroll to position [381, 0]
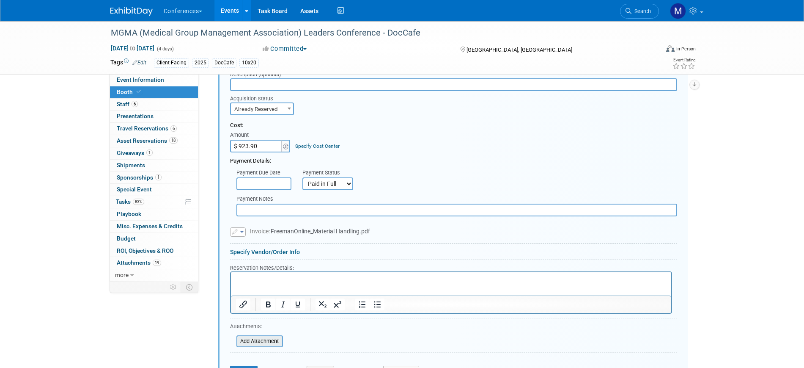
click at [253, 345] on input "file" at bounding box center [231, 341] width 101 height 10
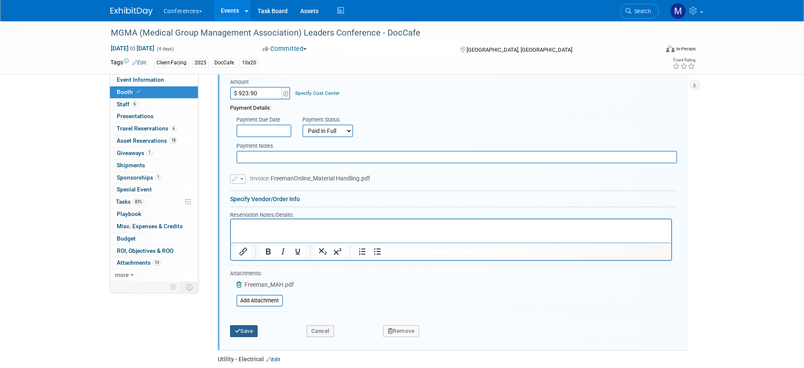
click at [247, 328] on button "Save" at bounding box center [244, 331] width 28 height 12
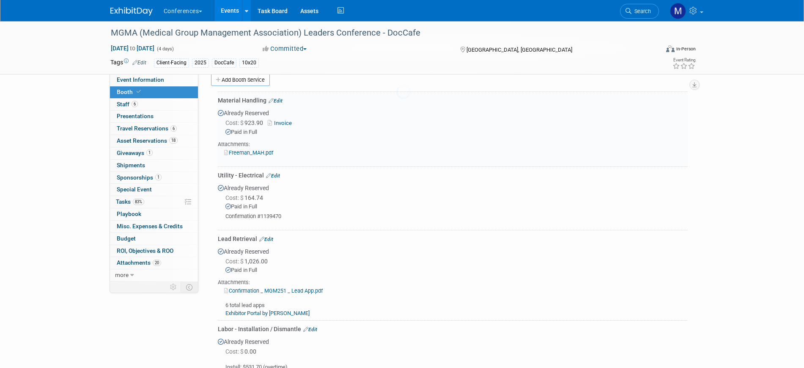
scroll to position [328, 0]
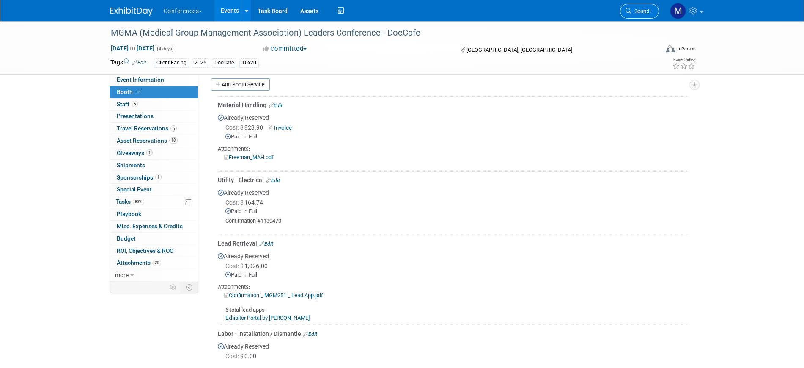
click at [644, 11] on span "Search" at bounding box center [640, 11] width 19 height 6
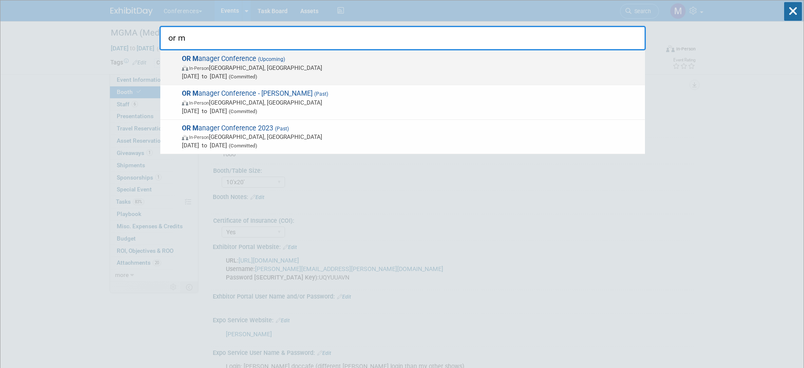
type input "or m"
click at [310, 64] on span "In-Person [GEOGRAPHIC_DATA], [GEOGRAPHIC_DATA]" at bounding box center [411, 67] width 459 height 8
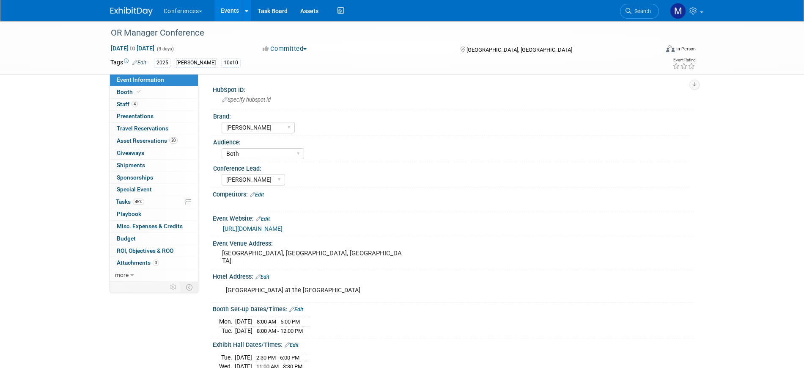
select select "[PERSON_NAME]"
select select "Both"
select select "[PERSON_NAME]"
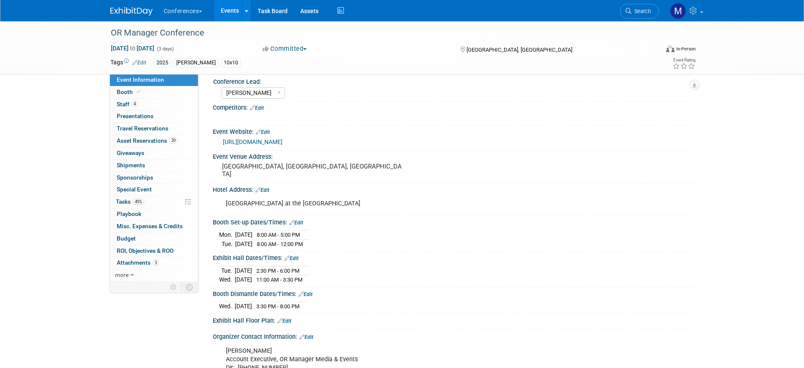
scroll to position [211, 0]
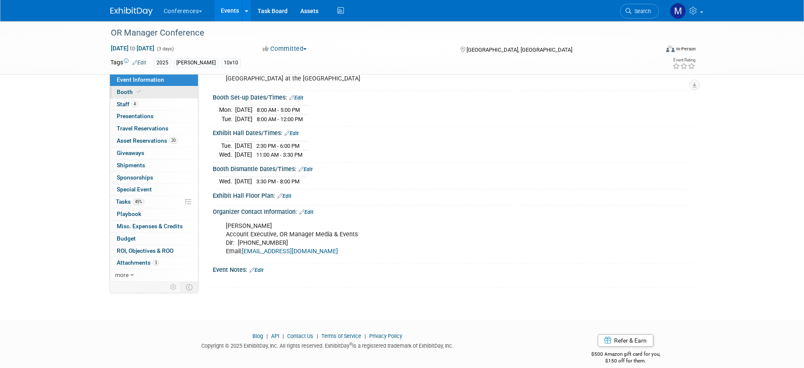
click at [163, 87] on link "Booth" at bounding box center [154, 92] width 88 height 12
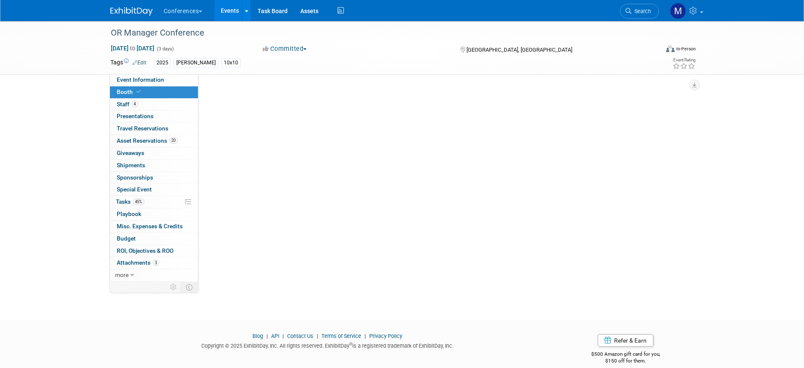
scroll to position [0, 0]
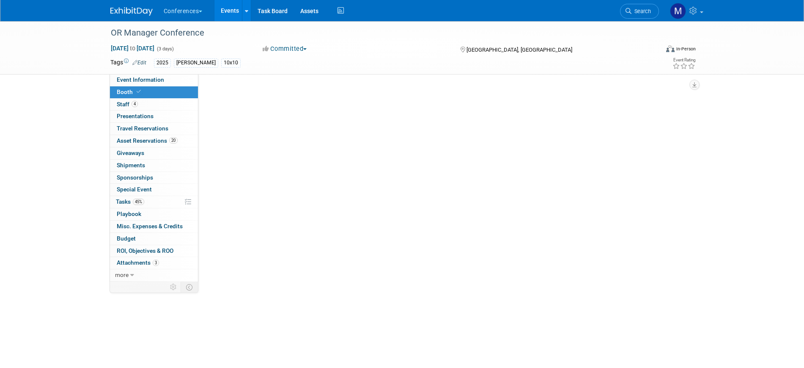
select select "10'x10'"
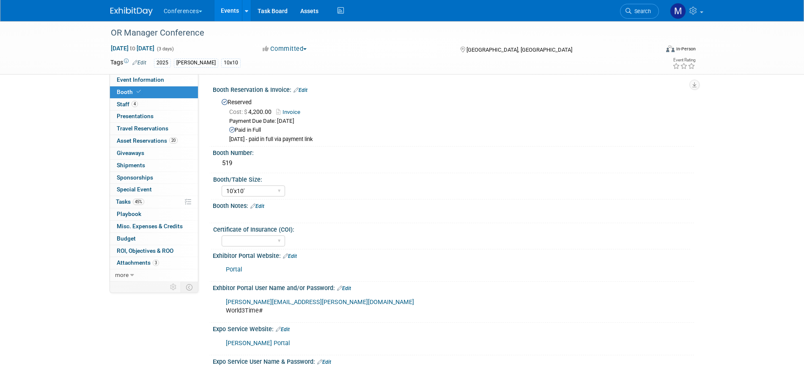
scroll to position [159, 0]
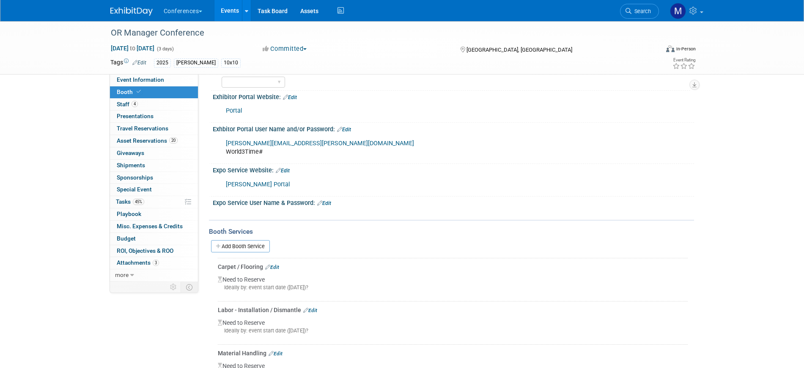
click at [239, 187] on link "[PERSON_NAME] Portal" at bounding box center [258, 184] width 64 height 7
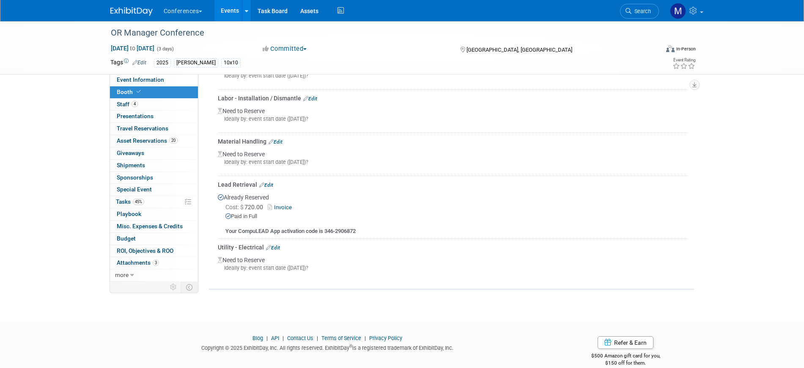
scroll to position [317, 0]
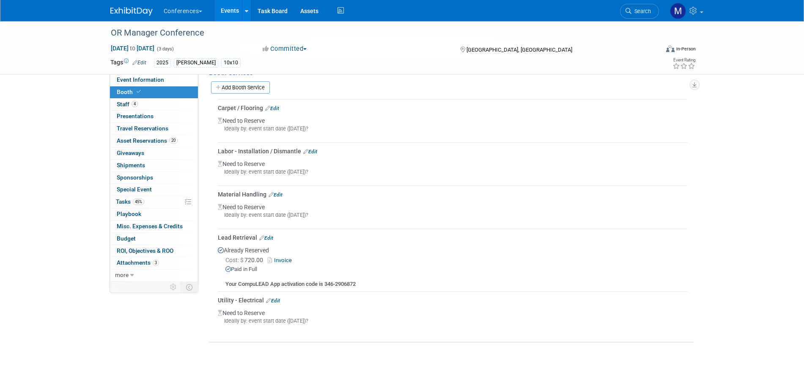
click at [313, 147] on div "Labor - Installation / Dismantle Edit" at bounding box center [453, 151] width 470 height 8
click at [316, 149] on link "Edit" at bounding box center [310, 151] width 14 height 6
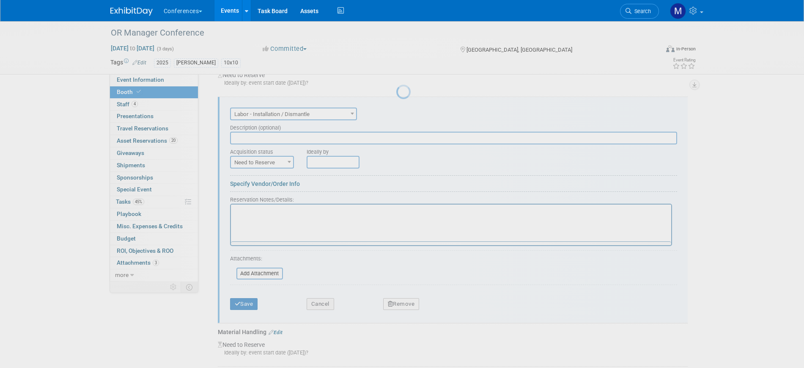
scroll to position [0, 0]
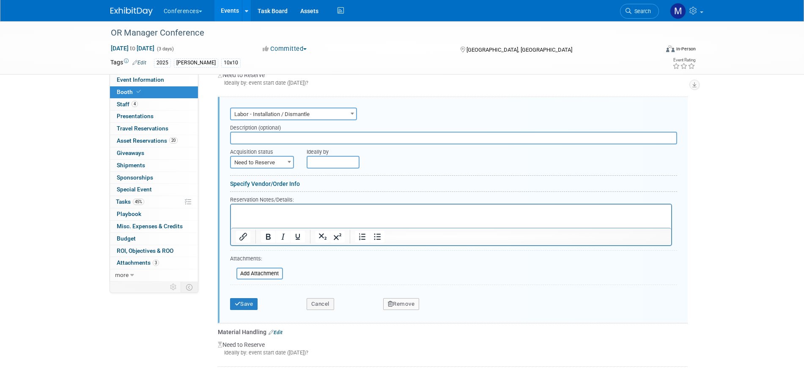
click at [277, 168] on form "Audio / Video Carpet / Flooring Catering / Food / Beverage Floral / Decorative …" at bounding box center [453, 209] width 447 height 209
click at [279, 164] on span "Need to Reserve" at bounding box center [262, 162] width 62 height 12
select select "2"
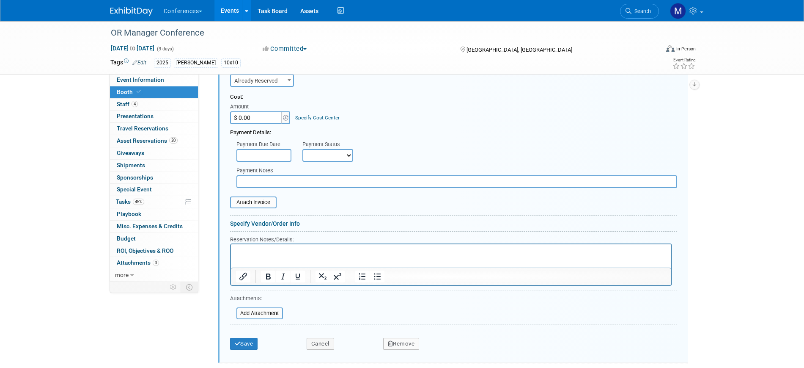
scroll to position [469, 0]
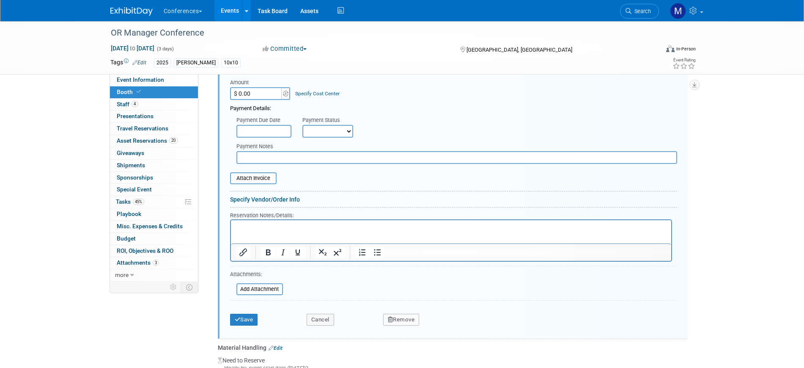
click at [278, 231] on p "Rich Text Area. Press ALT-0 for help." at bounding box center [451, 227] width 431 height 8
paste body "Rich Text Area. Press ALT-0 for help."
drag, startPoint x: 236, startPoint y: 228, endPoint x: 358, endPoint y: 229, distance: 122.2
click at [358, 229] on p "Install Estimate $146.0/HR" at bounding box center [451, 227] width 431 height 8
click at [343, 228] on p "Install Estimate $146.0/HR" at bounding box center [451, 227] width 431 height 8
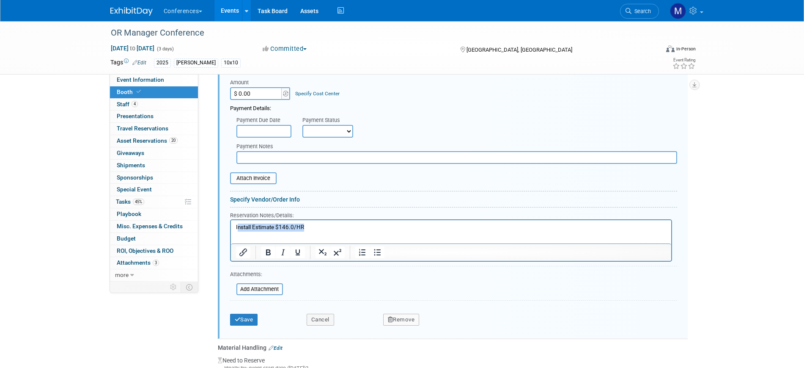
click at [316, 228] on p "Install Estimate $146.0/HR" at bounding box center [451, 227] width 431 height 8
drag, startPoint x: 313, startPoint y: 229, endPoint x: 192, endPoint y: 219, distance: 121.4
click at [231, 220] on html "Install Estimate $146.0/HR" at bounding box center [451, 225] width 440 height 11
copy p "Install Estimate $146.0/HR"
click at [318, 226] on p "Install Estimate $146.0/HR" at bounding box center [451, 227] width 431 height 8
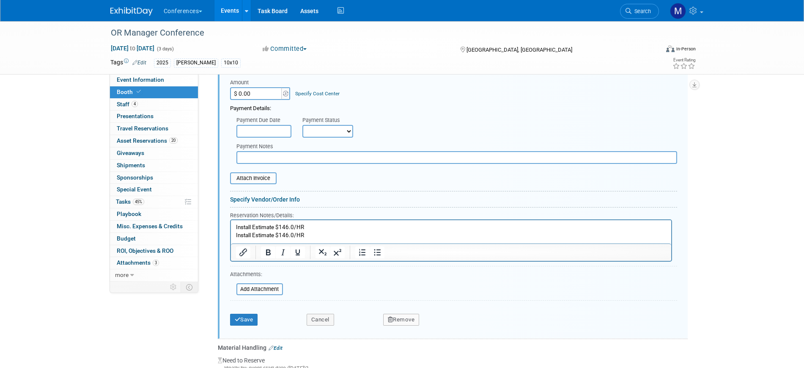
click at [241, 236] on p "Install Estimate $146.0/HR Install Estimate $146.0/HR" at bounding box center [451, 231] width 431 height 16
click at [254, 317] on button "Save" at bounding box center [244, 319] width 28 height 12
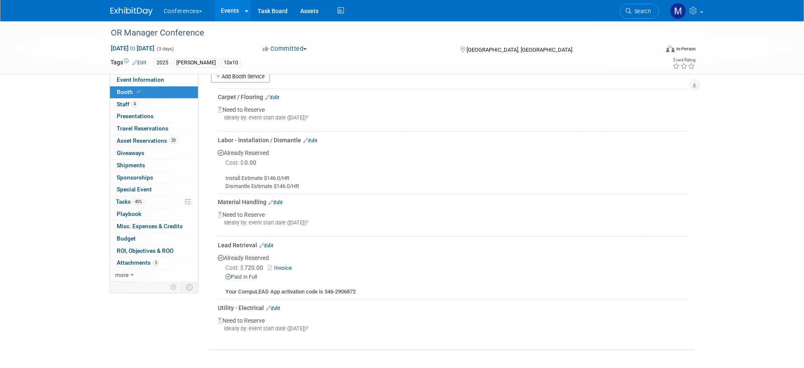
scroll to position [310, 0]
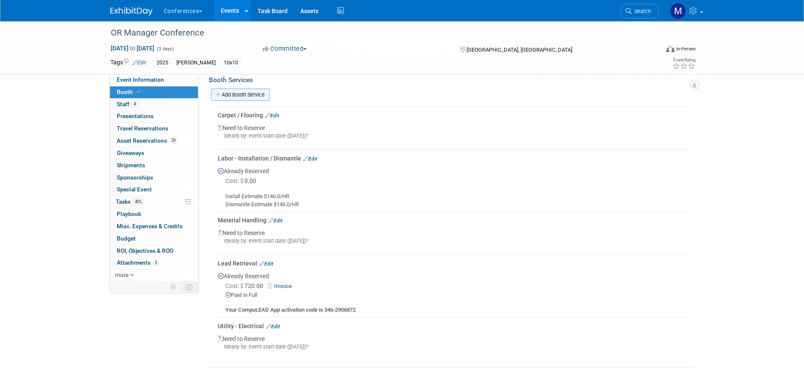
click at [248, 95] on link "Add Booth Service" at bounding box center [240, 94] width 59 height 12
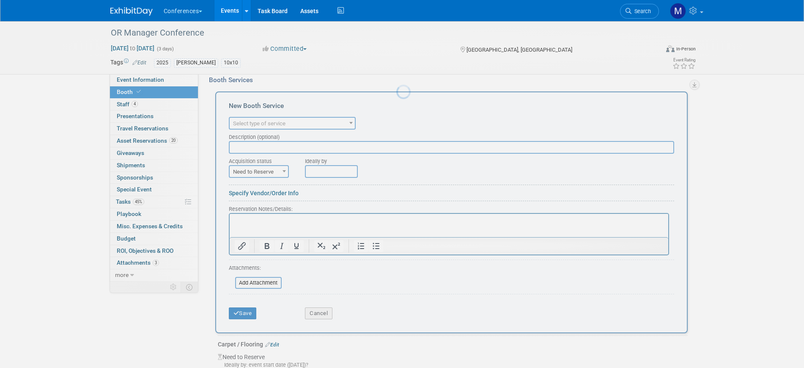
scroll to position [0, 0]
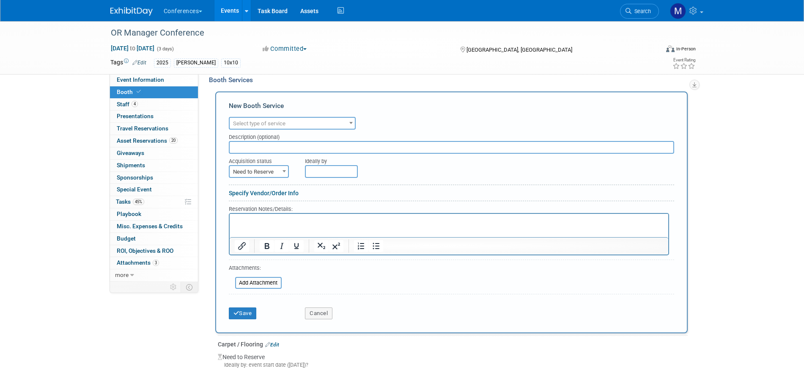
click at [266, 125] on span "Select type of service" at bounding box center [259, 123] width 52 height 6
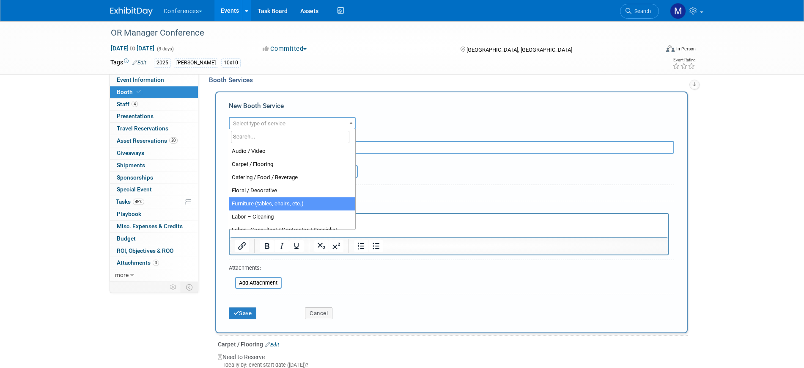
select select "6"
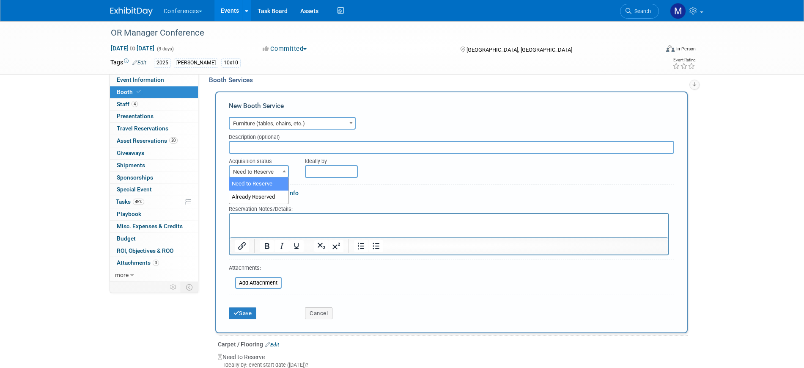
click at [236, 168] on span "Need to Reserve" at bounding box center [259, 172] width 58 height 12
select select "2"
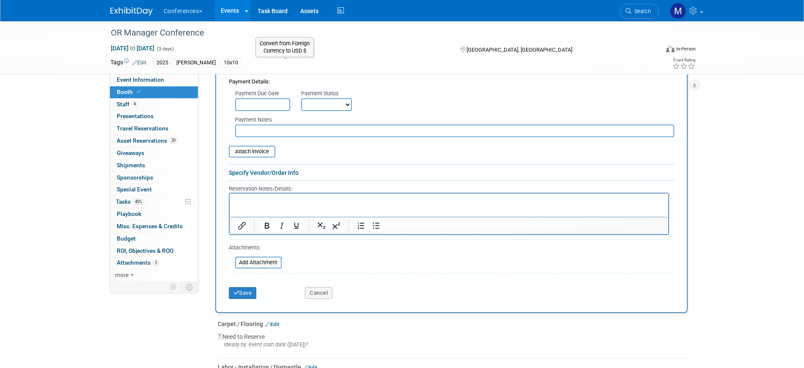
scroll to position [469, 0]
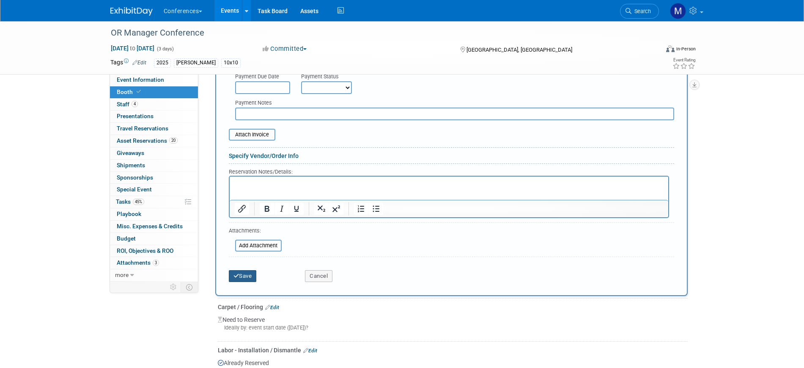
click at [233, 277] on icon "submit" at bounding box center [236, 275] width 6 height 5
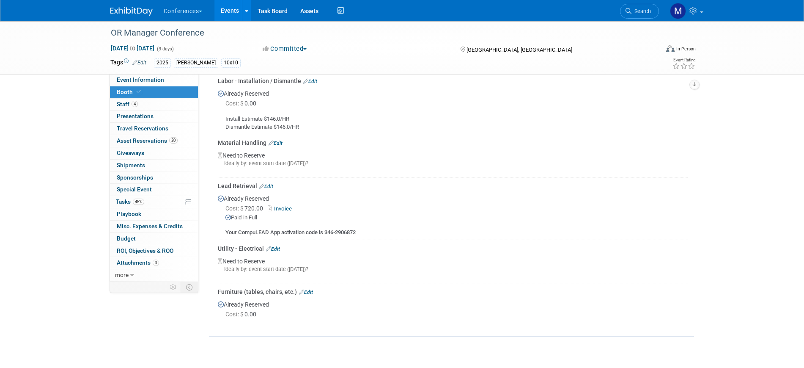
scroll to position [394, 0]
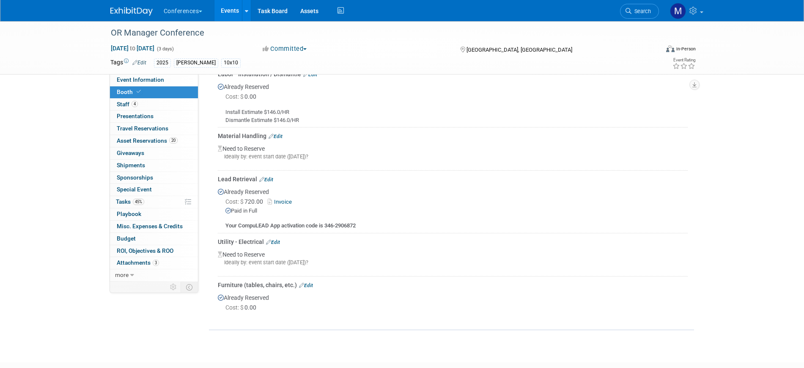
click at [309, 283] on link "Edit" at bounding box center [306, 285] width 14 height 6
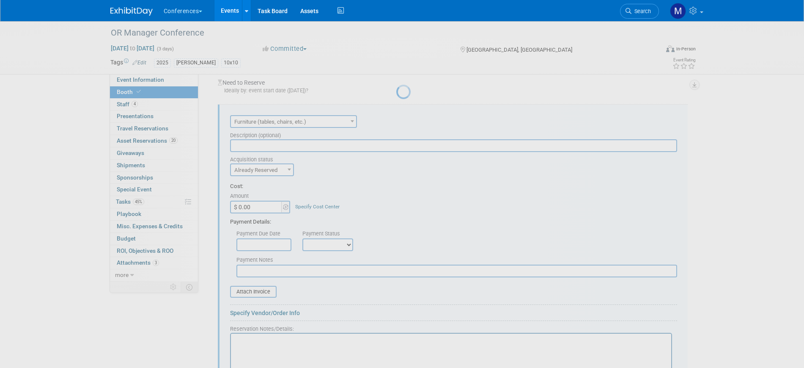
scroll to position [0, 0]
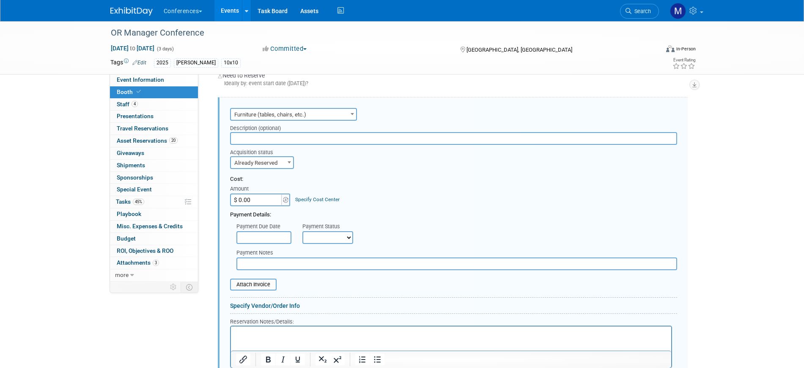
drag, startPoint x: 317, startPoint y: 239, endPoint x: 319, endPoint y: 242, distance: 4.4
click at [317, 239] on select "Not Paid Yet Partially Paid Paid in Full" at bounding box center [327, 237] width 51 height 13
select select "1"
click at [302, 231] on select "Not Paid Yet Partially Paid Paid in Full" at bounding box center [327, 237] width 51 height 13
click at [261, 236] on input "text" at bounding box center [263, 237] width 55 height 13
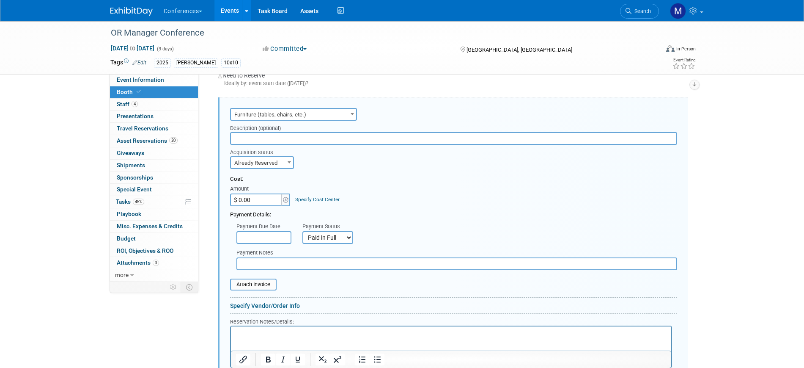
click at [426, 250] on div "Payment Notes" at bounding box center [456, 253] width 441 height 8
click at [258, 200] on input "$ 0.00" at bounding box center [256, 199] width 53 height 13
paste input "2,732.55"
type input "$ 2,732.55"
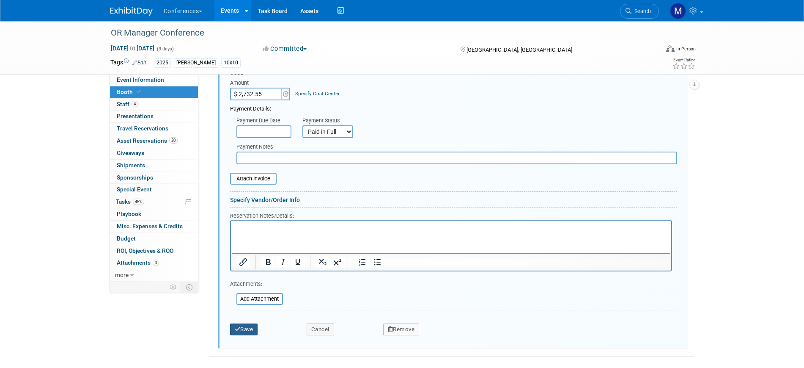
click at [242, 327] on button "Save" at bounding box center [244, 329] width 28 height 12
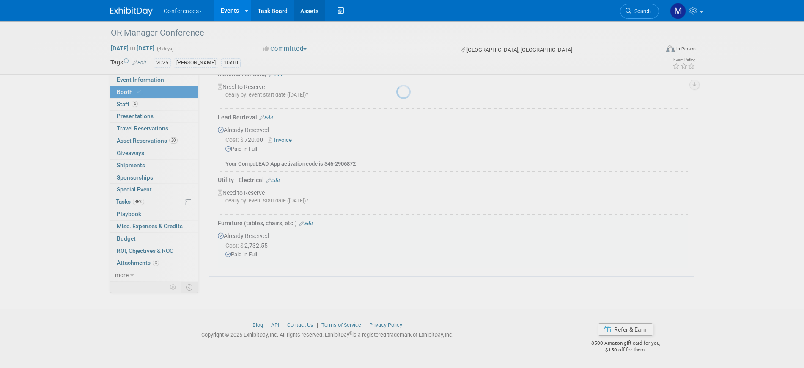
scroll to position [455, 0]
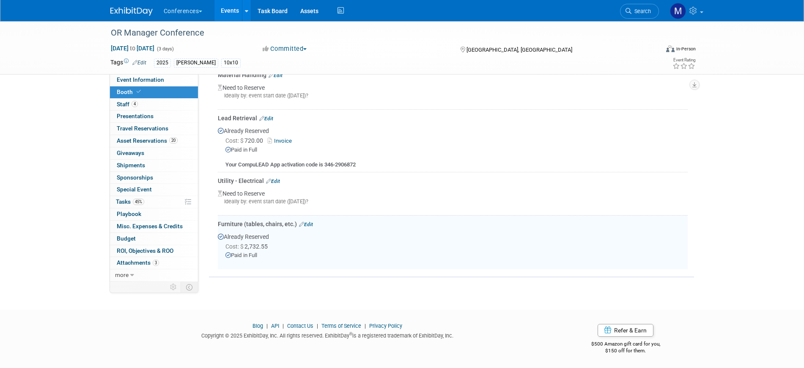
click at [307, 222] on link "Edit" at bounding box center [306, 224] width 14 height 6
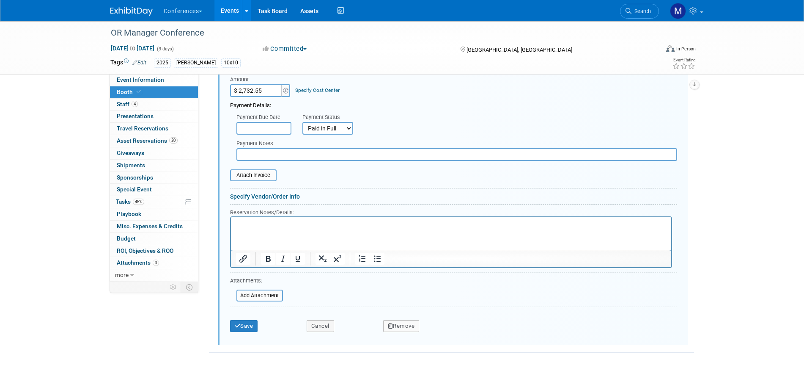
scroll to position [732, 0]
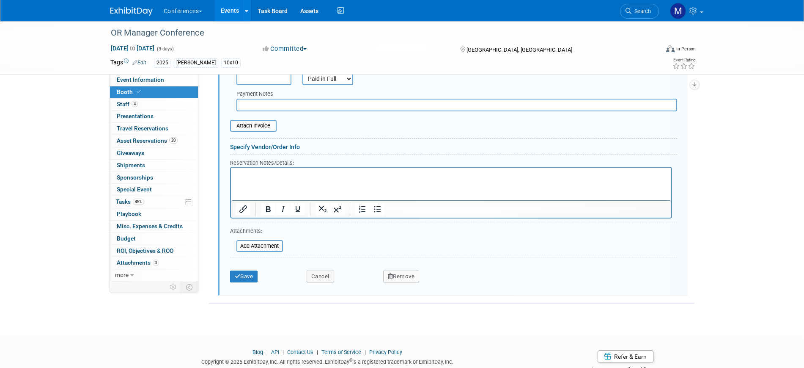
click at [269, 126] on input "file" at bounding box center [225, 126] width 101 height 10
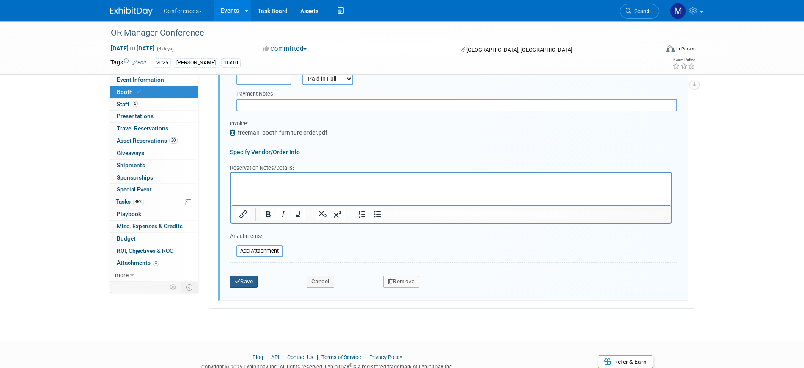
click at [245, 277] on button "Save" at bounding box center [244, 281] width 28 height 12
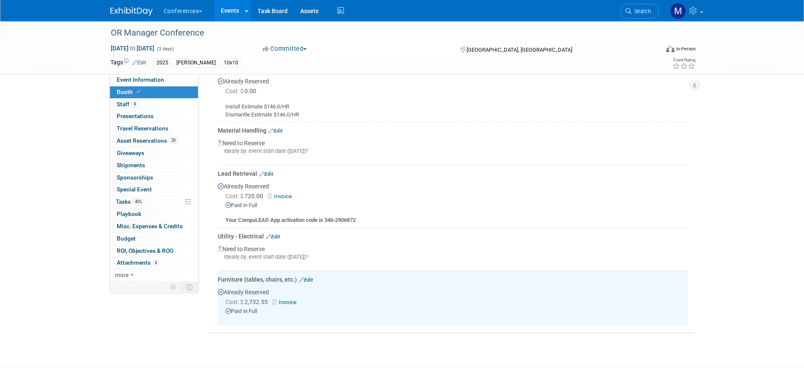
scroll to position [296, 0]
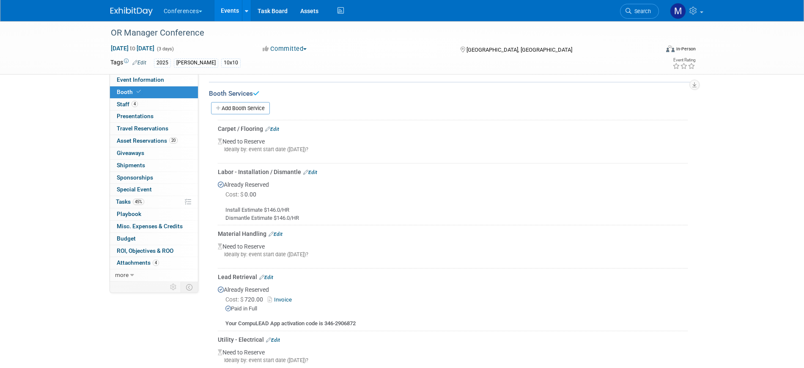
click at [278, 129] on link "Edit" at bounding box center [272, 129] width 14 height 6
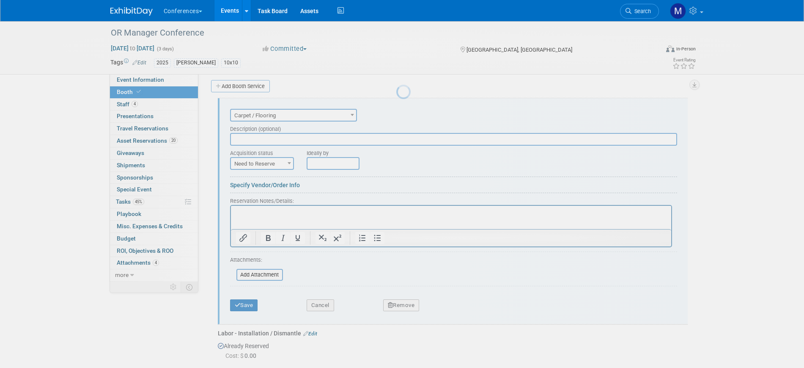
scroll to position [0, 0]
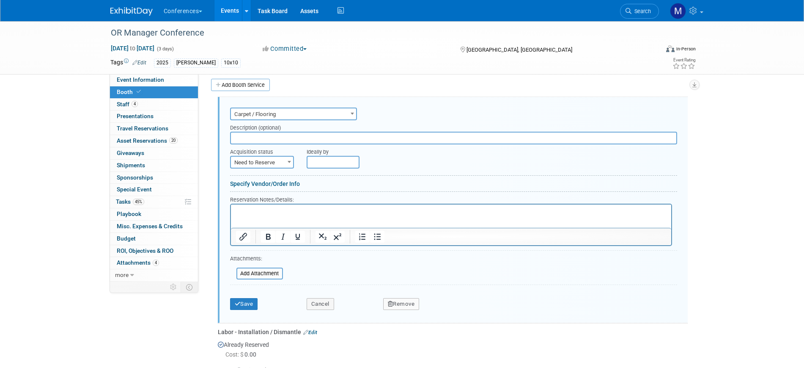
click at [264, 162] on span "Need to Reserve" at bounding box center [262, 162] width 62 height 12
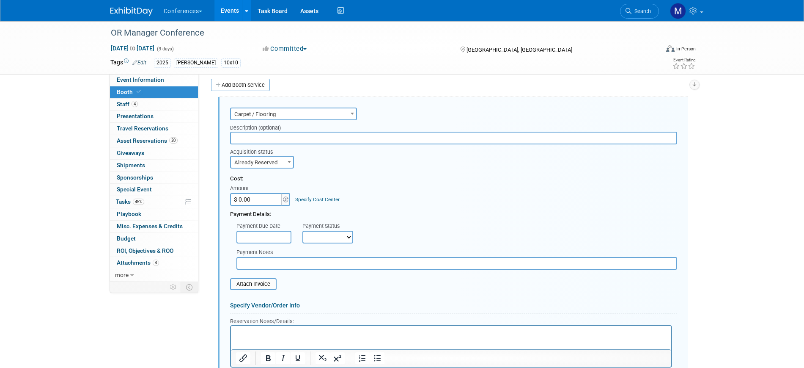
select select "2"
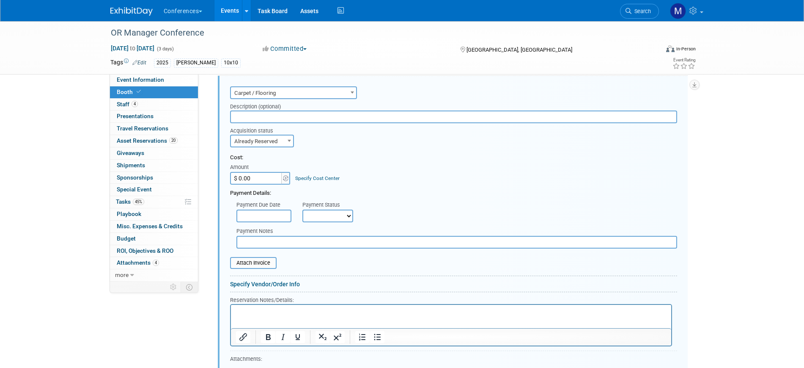
scroll to position [373, 0]
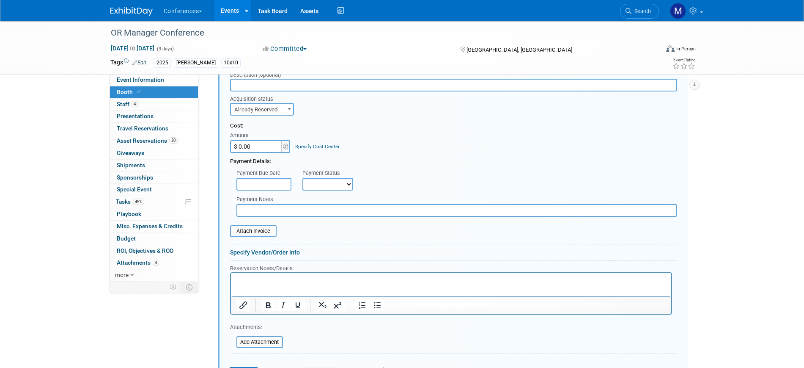
click at [258, 284] on html at bounding box center [451, 278] width 440 height 11
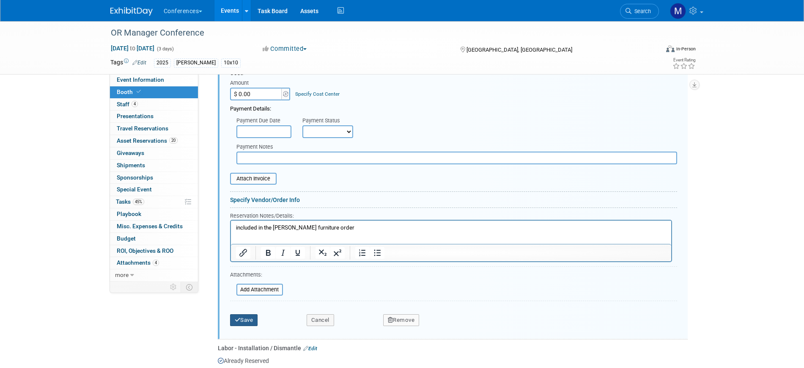
scroll to position [425, 0]
click at [244, 325] on div "Save Cancel Remove" at bounding box center [453, 317] width 447 height 26
click at [247, 321] on button "Save" at bounding box center [244, 319] width 28 height 12
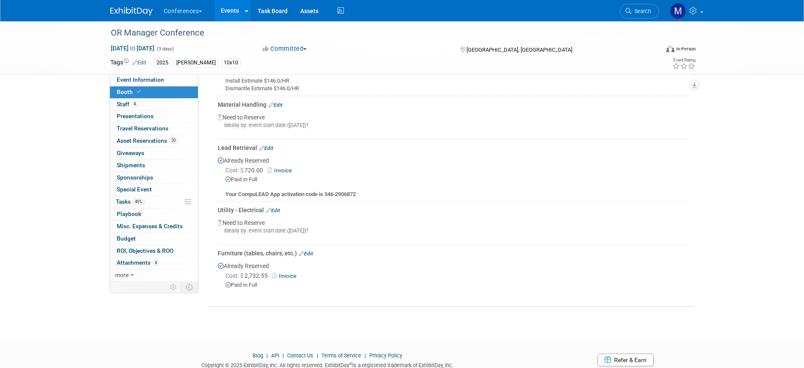
scroll to position [413, 0]
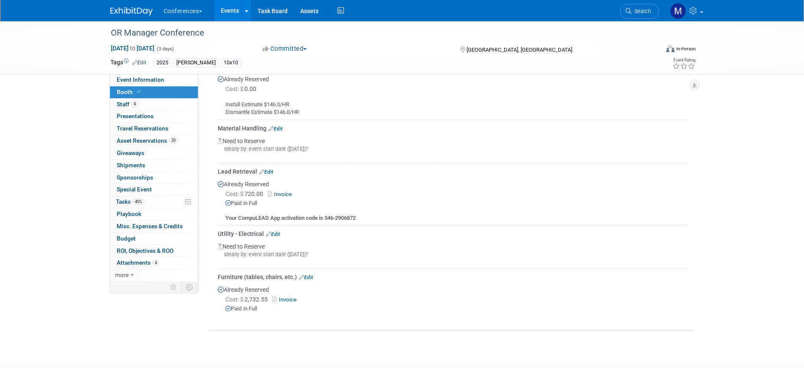
click at [281, 127] on link "Edit" at bounding box center [276, 129] width 14 height 6
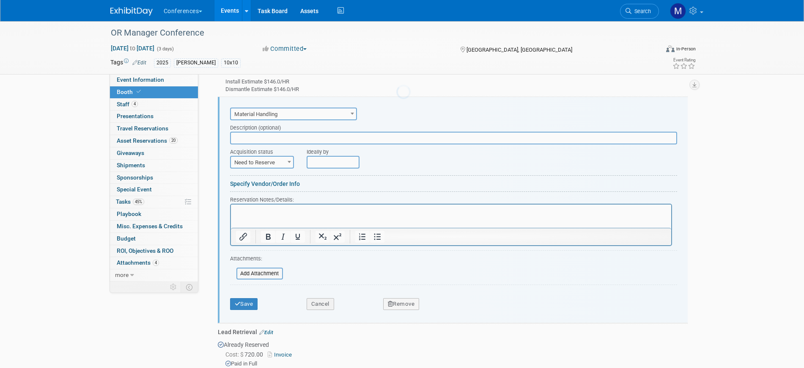
scroll to position [0, 0]
click at [286, 160] on span at bounding box center [289, 161] width 8 height 11
select select "2"
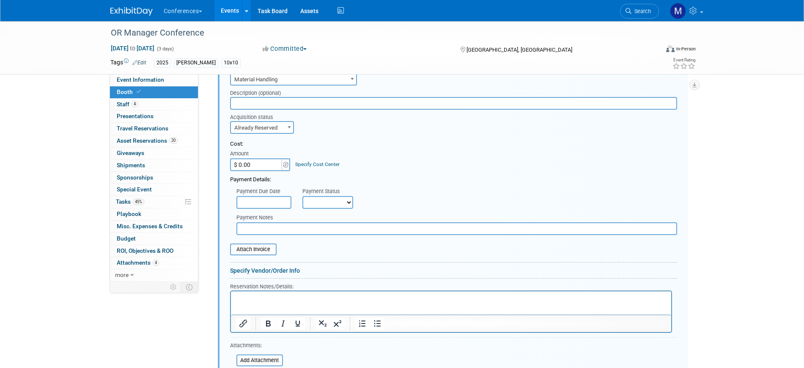
scroll to position [541, 0]
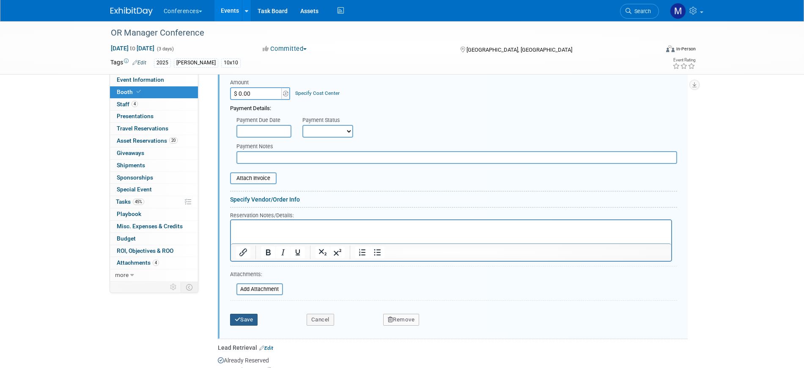
click at [244, 320] on button "Save" at bounding box center [244, 319] width 28 height 12
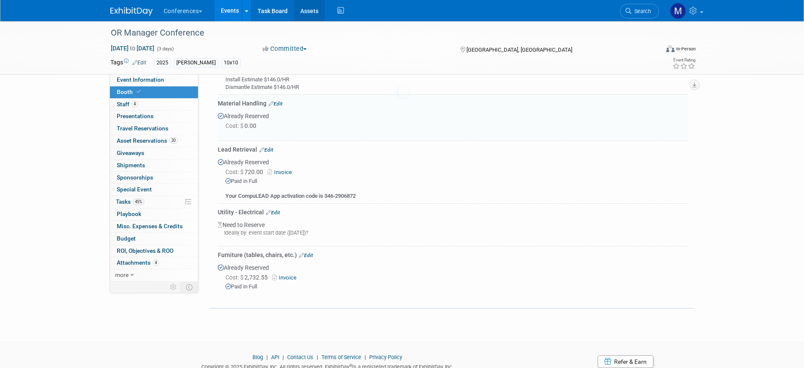
scroll to position [436, 0]
click at [277, 214] on link "Edit" at bounding box center [273, 214] width 14 height 6
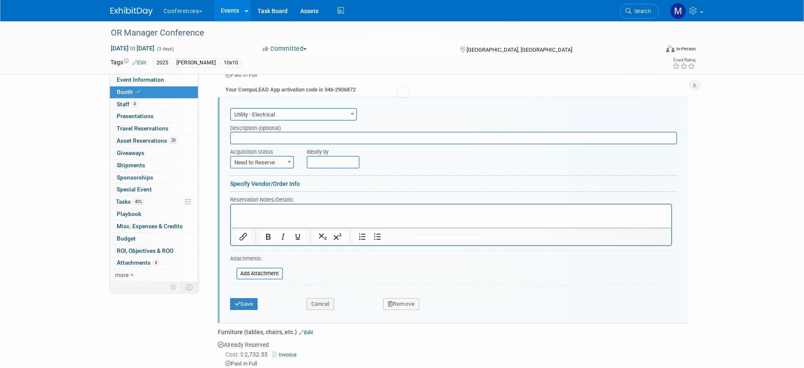
scroll to position [0, 0]
click at [280, 160] on span "Need to Reserve" at bounding box center [262, 162] width 62 height 12
click at [389, 166] on div "Ideally by" at bounding box center [473, 156] width 332 height 24
click at [246, 216] on html at bounding box center [451, 209] width 440 height 11
click at [252, 300] on button "Save" at bounding box center [244, 304] width 28 height 12
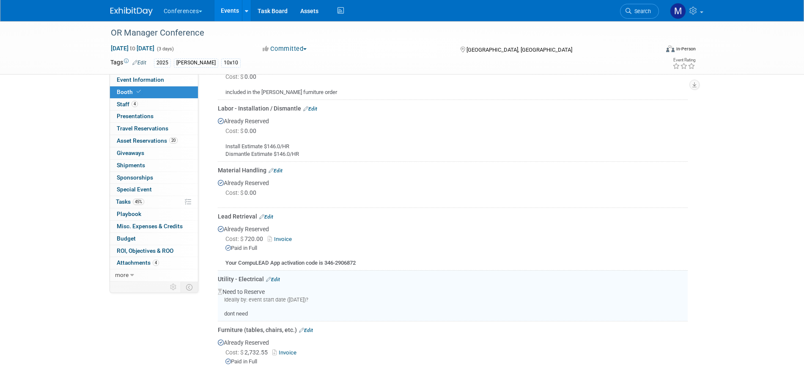
scroll to position [212, 0]
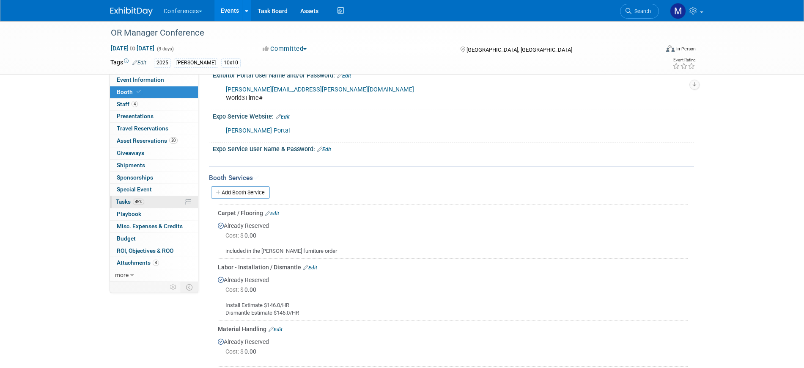
click at [151, 201] on link "45% Tasks 45%" at bounding box center [154, 202] width 88 height 12
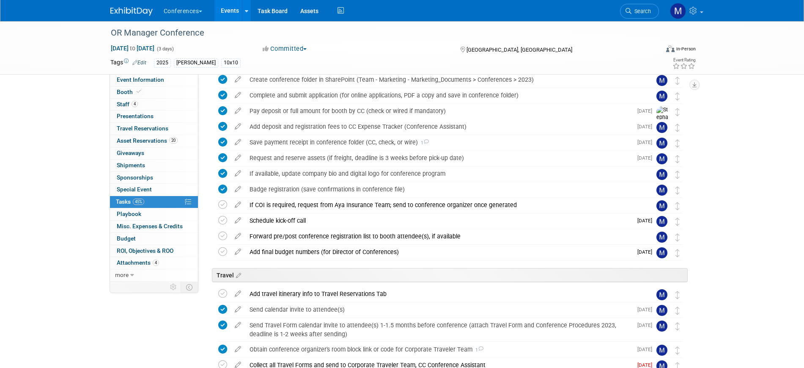
scroll to position [0, 0]
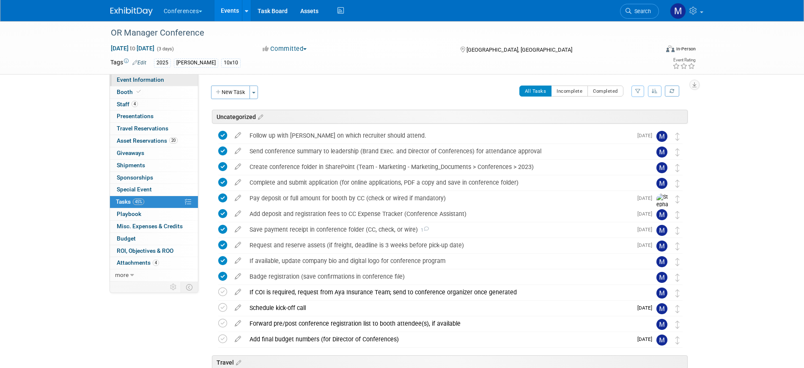
click at [140, 78] on span "Event Information" at bounding box center [140, 79] width 47 height 7
select select "[PERSON_NAME]"
select select "Both"
select select "[PERSON_NAME]"
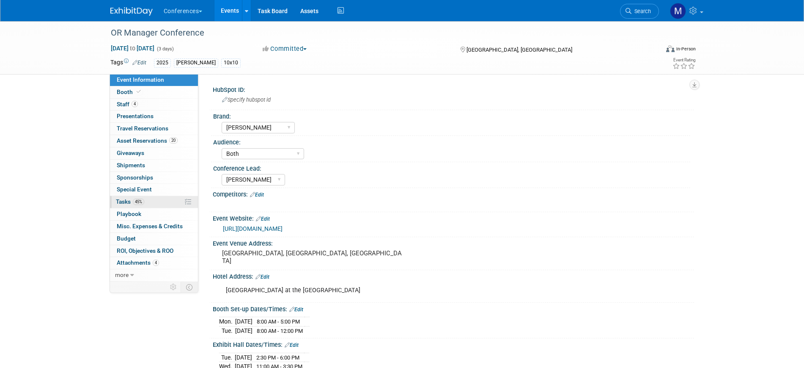
click at [134, 198] on span "Tasks 45%" at bounding box center [130, 201] width 28 height 7
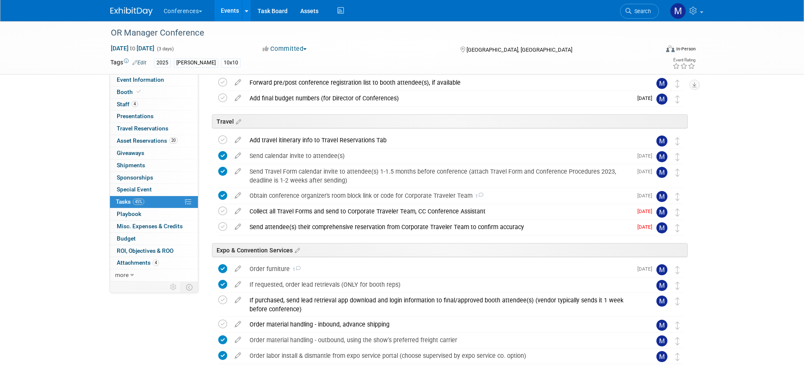
scroll to position [264, 0]
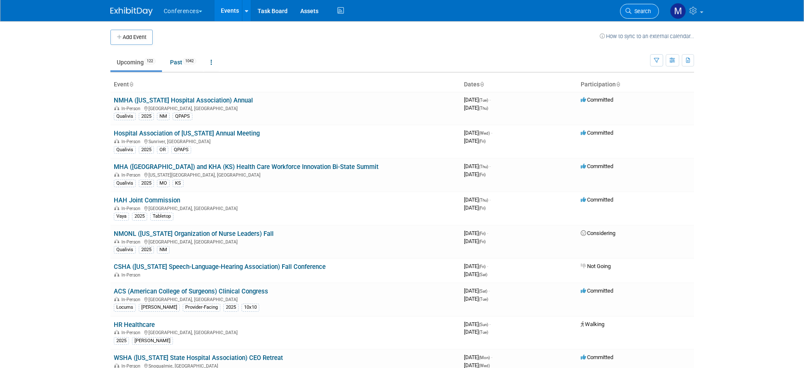
click at [637, 10] on span "Search" at bounding box center [640, 11] width 19 height 6
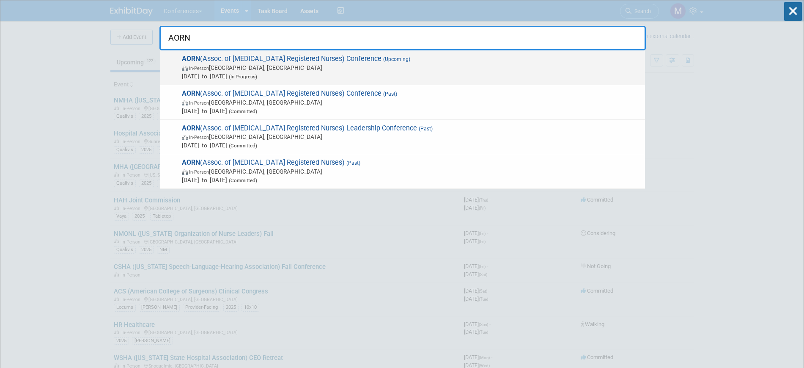
type input "AORN"
click at [294, 71] on span "In-Person [GEOGRAPHIC_DATA], [GEOGRAPHIC_DATA]" at bounding box center [411, 67] width 459 height 8
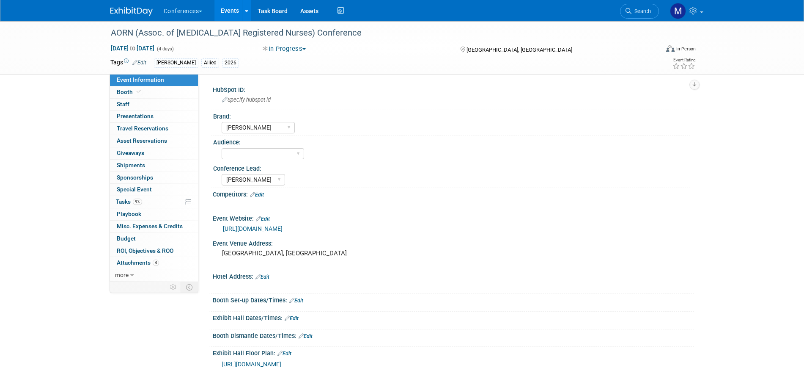
select select "[PERSON_NAME]"
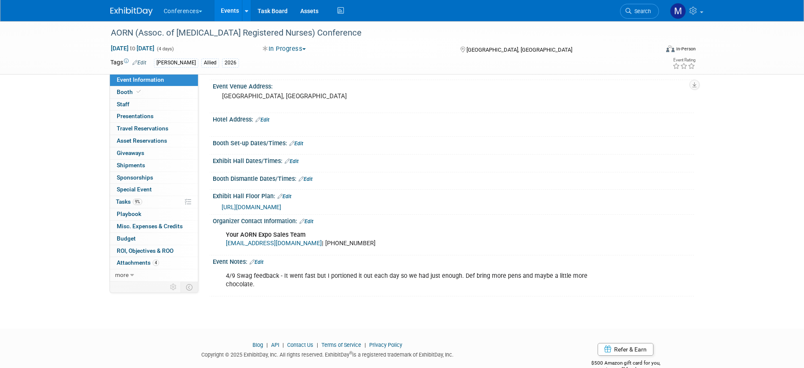
scroll to position [159, 0]
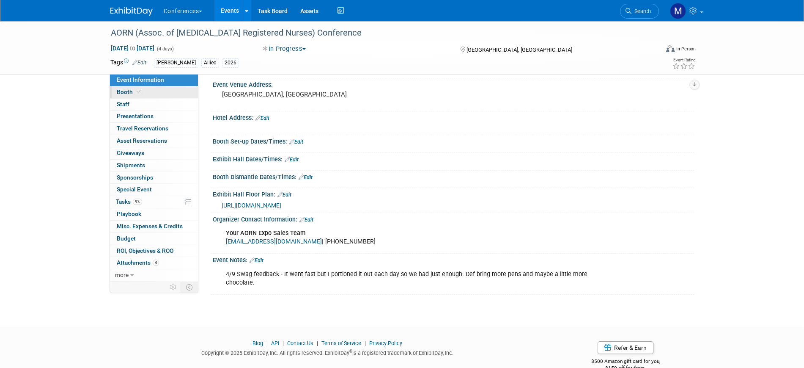
click at [143, 93] on link "Booth" at bounding box center [154, 92] width 88 height 12
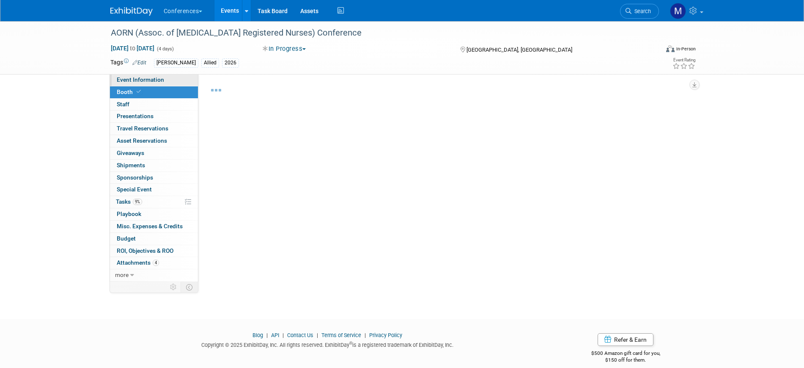
select select "10'x10'"
select select "Yes"
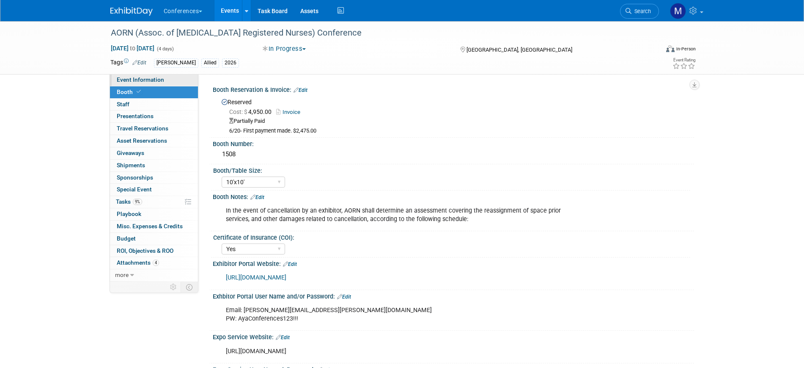
click at [145, 82] on span "Event Information" at bounding box center [140, 79] width 47 height 7
select select "[PERSON_NAME]"
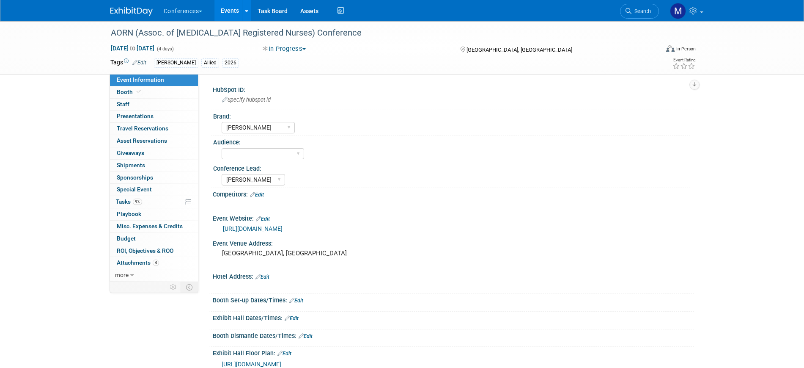
scroll to position [106, 0]
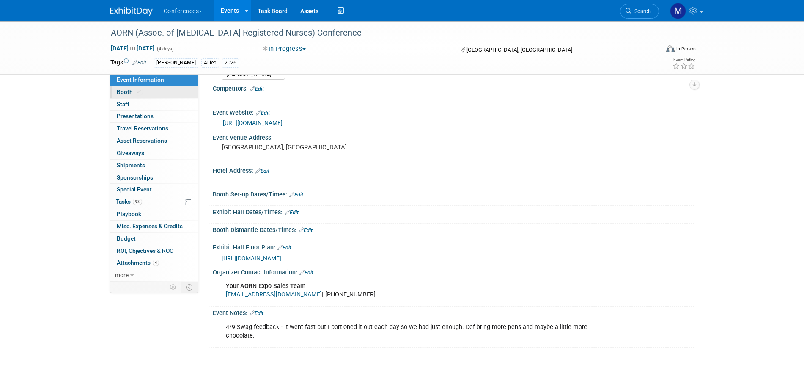
click at [124, 92] on span "Booth" at bounding box center [130, 91] width 26 height 7
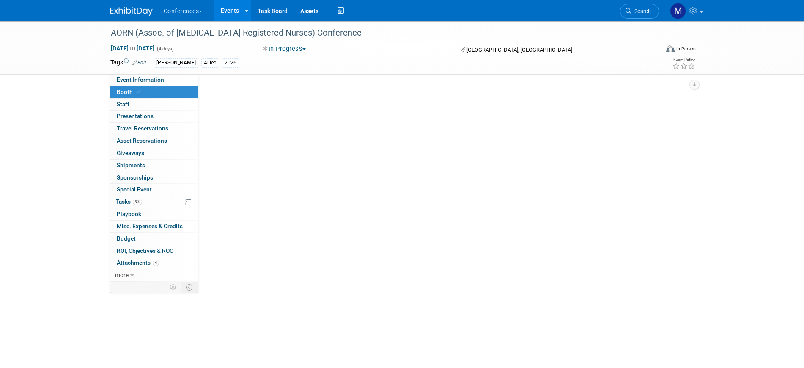
scroll to position [0, 0]
select select "10'x10'"
select select "Yes"
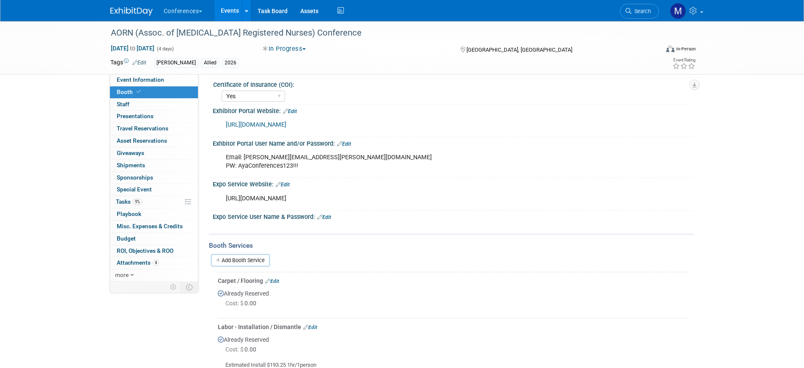
scroll to position [159, 0]
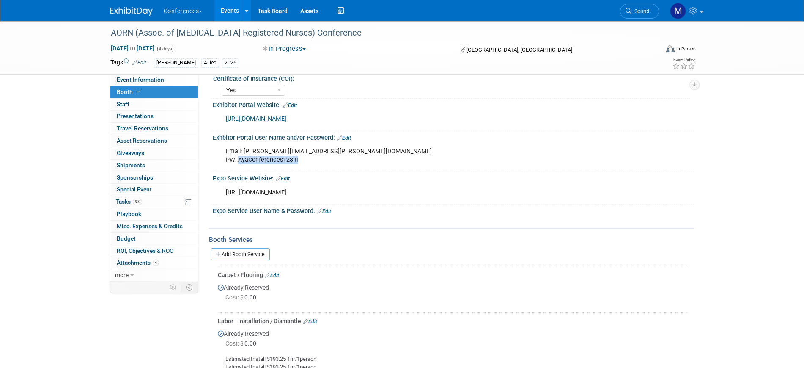
drag, startPoint x: 239, startPoint y: 161, endPoint x: 315, endPoint y: 184, distance: 79.6
click at [296, 162] on div "Email: [PERSON_NAME][EMAIL_ADDRESS][PERSON_NAME][DOMAIN_NAME] PW: AyaConference…" at bounding box center [410, 155] width 381 height 25
copy div "AyaConferences123!!!"
click at [347, 138] on link "Edit" at bounding box center [344, 138] width 14 height 6
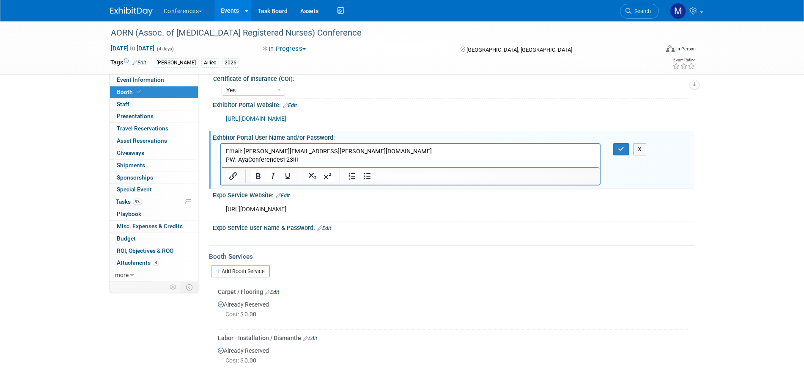
scroll to position [0, 0]
drag, startPoint x: 239, startPoint y: 161, endPoint x: 428, endPoint y: 162, distance: 189.1
click at [428, 162] on p "Email: [PERSON_NAME][EMAIL_ADDRESS][PERSON_NAME][DOMAIN_NAME] PW: AyaConference…" at bounding box center [410, 155] width 370 height 17
click at [621, 148] on icon "button" at bounding box center [621, 149] width 6 height 6
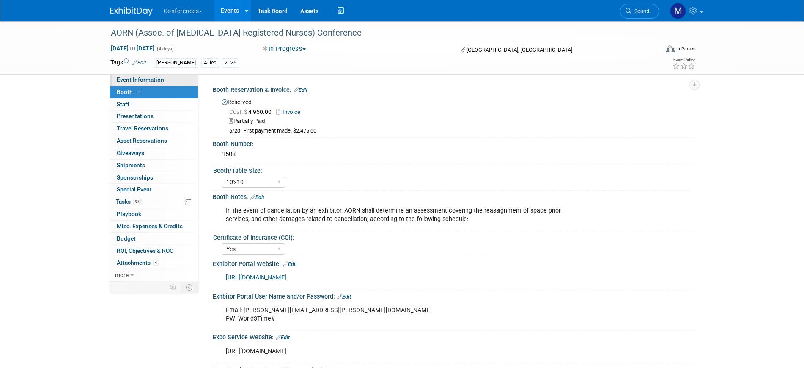
click at [164, 79] on link "Event Information" at bounding box center [154, 80] width 88 height 12
select select "[PERSON_NAME]"
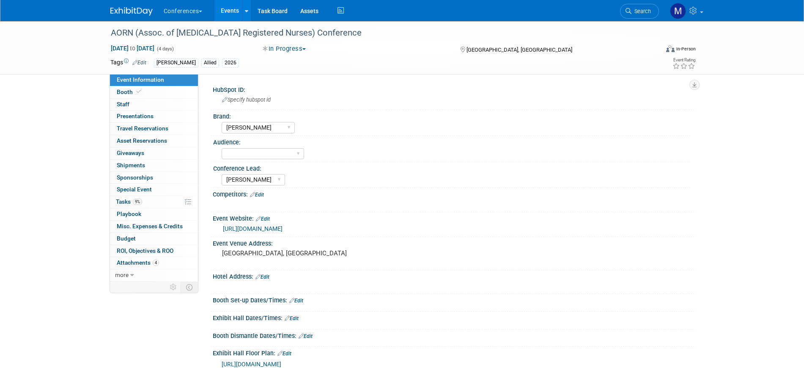
click at [288, 47] on button "In Progress" at bounding box center [284, 48] width 49 height 9
click at [296, 60] on link "Committed" at bounding box center [293, 63] width 67 height 12
click at [243, 154] on select "Client-facing Clinician/Provider-facing Both N/a" at bounding box center [263, 153] width 82 height 11
select select "Client-facing"
click at [222, 148] on select "Client-facing Clinician/Provider-facing Both N/a" at bounding box center [263, 153] width 82 height 11
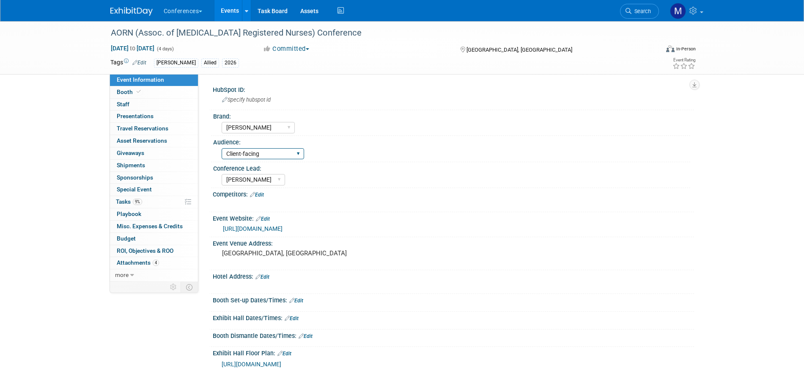
click at [254, 156] on select "Client-facing Clinician/Provider-facing Both N/a" at bounding box center [263, 153] width 82 height 11
select select
click at [222, 148] on select "Client-facing Clinician/Provider-facing Both N/a" at bounding box center [263, 153] width 82 height 11
click at [170, 88] on link "Booth" at bounding box center [154, 92] width 88 height 12
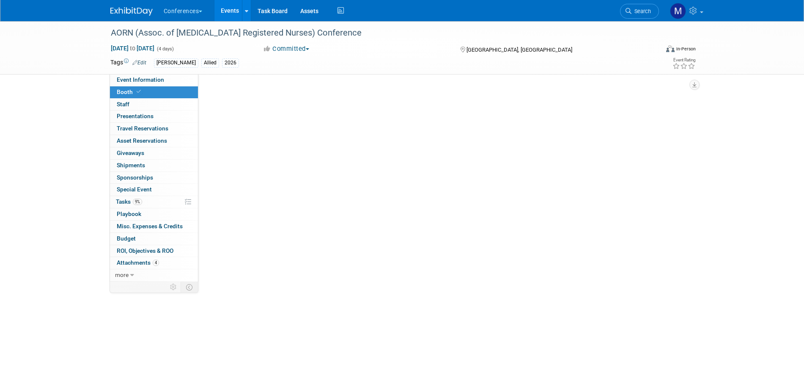
select select "10'x10'"
select select "Yes"
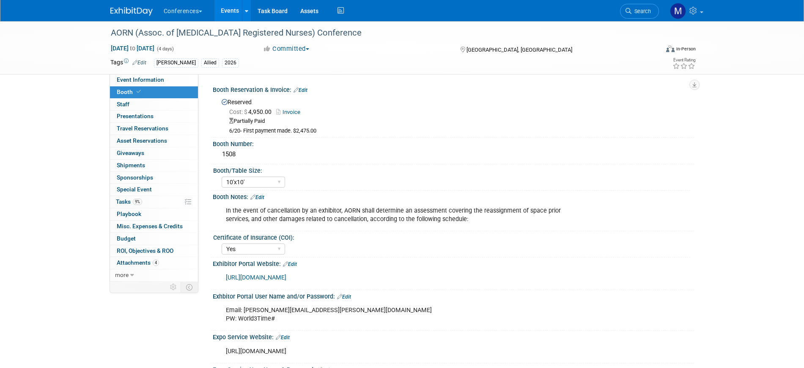
click at [305, 93] on div "Reserved Cost: $ 4,950.00 Invoice Partially Paid 6/20- First payment made. $2,4…" at bounding box center [453, 114] width 481 height 42
click at [305, 90] on link "Edit" at bounding box center [301, 90] width 14 height 6
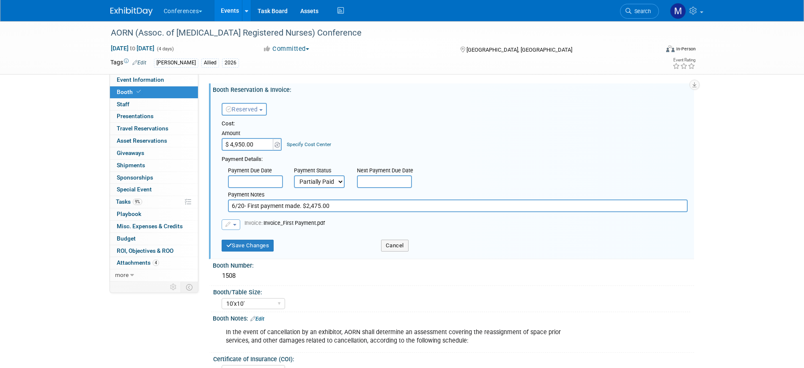
click at [327, 181] on select "Not Paid Yet Partially Paid Paid in Full" at bounding box center [319, 181] width 51 height 13
select select "1"
click at [294, 175] on select "Not Paid Yet Partially Paid Paid in Full" at bounding box center [319, 181] width 51 height 13
click at [343, 202] on input "6/20- First payment made. $2,475.00" at bounding box center [458, 205] width 460 height 13
drag, startPoint x: 336, startPoint y: 179, endPoint x: 335, endPoint y: 186, distance: 6.5
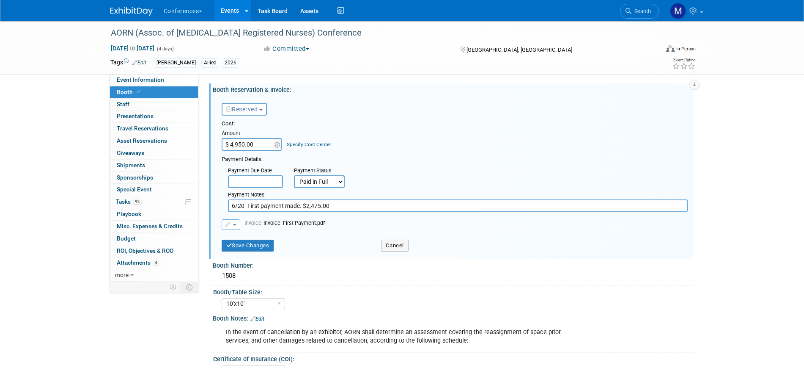
click at [336, 179] on select "Not Paid Yet Partially Paid Paid in Full" at bounding box center [319, 181] width 51 height 13
click at [294, 175] on select "Not Paid Yet Partially Paid Paid in Full" at bounding box center [319, 181] width 51 height 13
click at [256, 242] on button "Save Changes" at bounding box center [248, 245] width 52 height 12
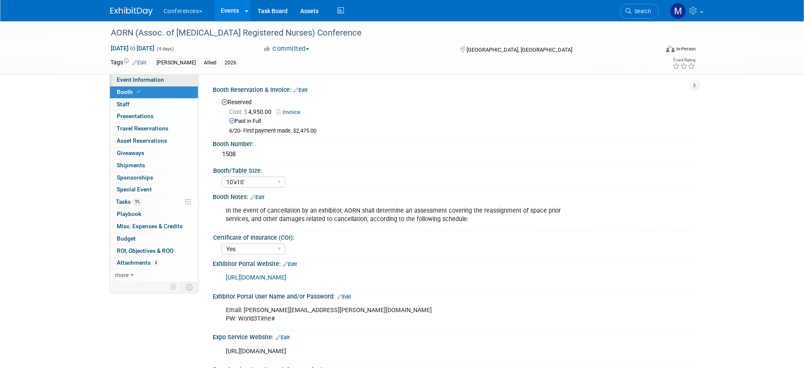
click at [171, 82] on link "Event Information" at bounding box center [154, 80] width 88 height 12
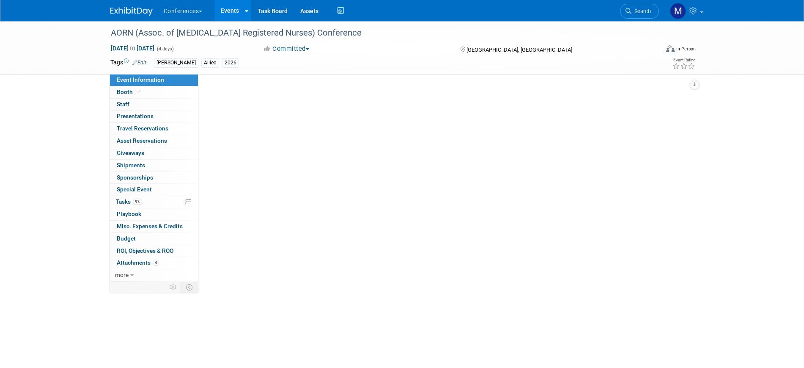
select select "[PERSON_NAME]"
